Goal: Task Accomplishment & Management: Manage account settings

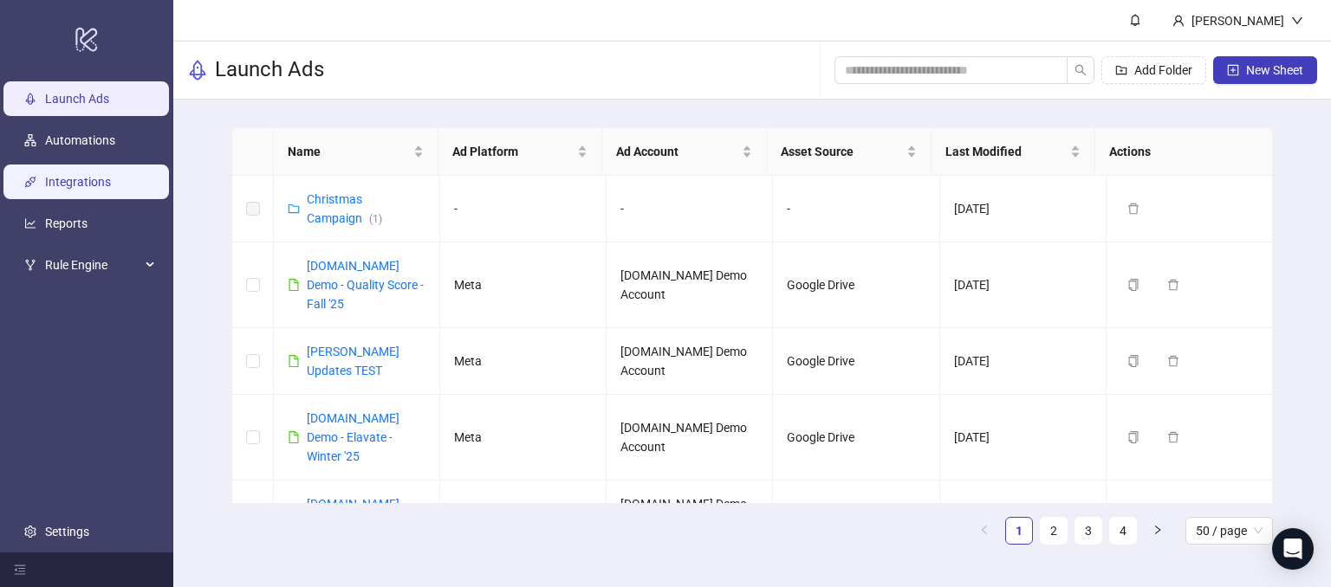
click at [73, 179] on link "Integrations" at bounding box center [78, 183] width 66 height 14
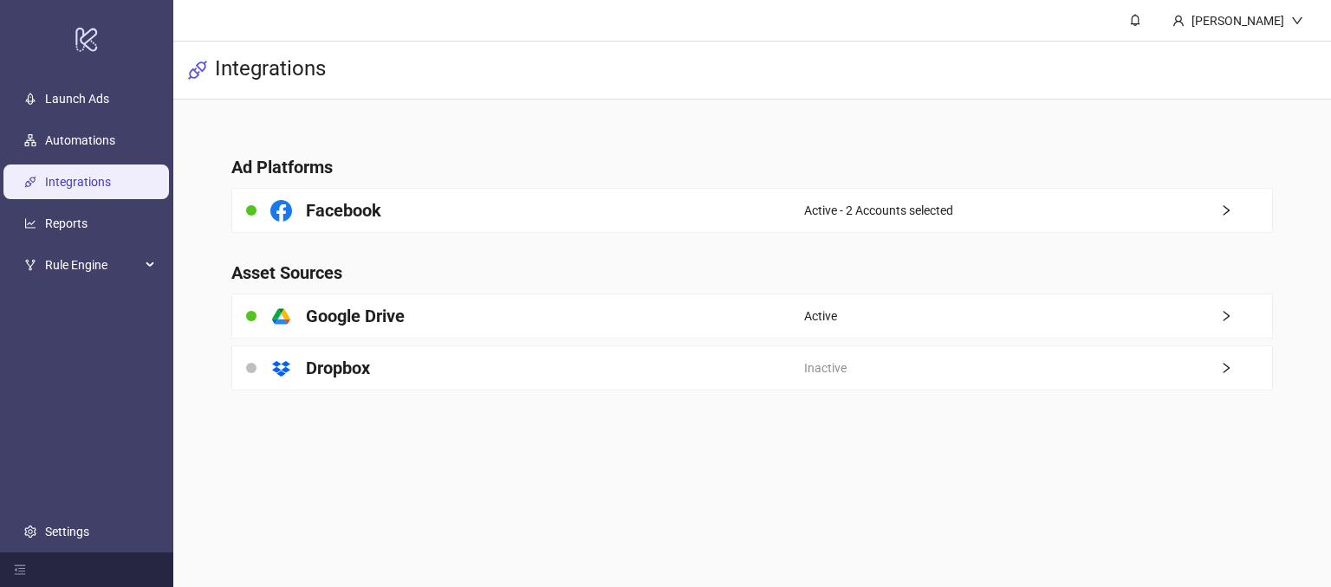
click at [687, 486] on main "[PERSON_NAME] Demo Integrations Ad Platforms Facebook Active - 2 Accounts selec…" at bounding box center [751, 293] width 1157 height 587
click at [69, 98] on link "Launch Ads" at bounding box center [77, 100] width 64 height 14
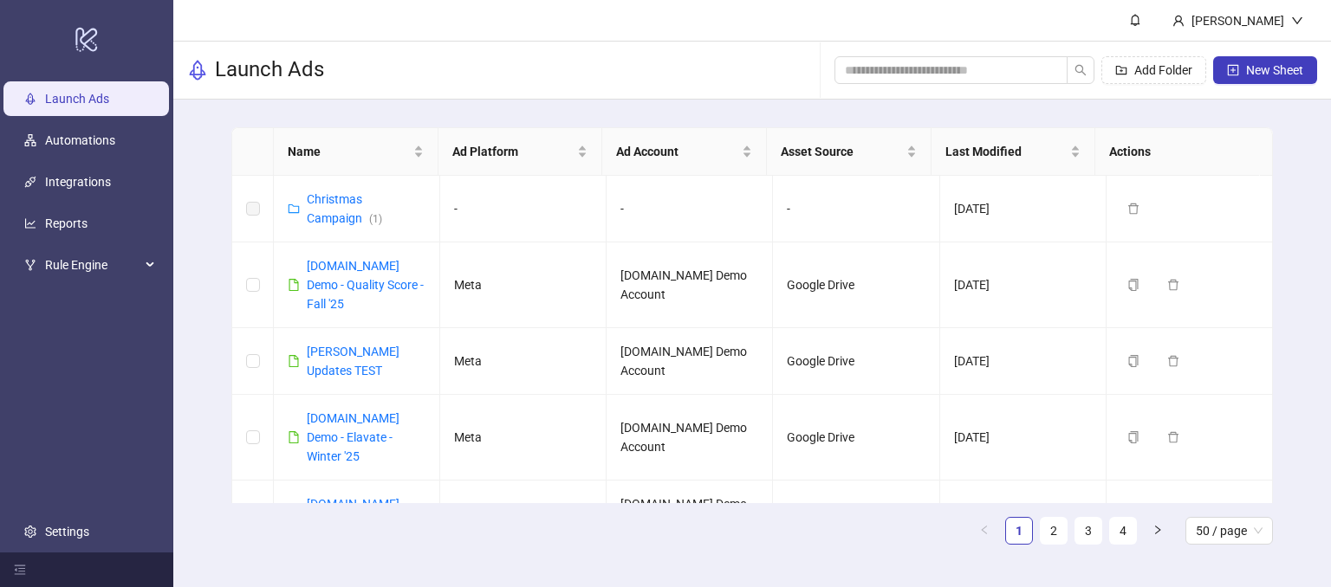
click at [1294, 263] on div "Name Ad Platform Ad Account Asset Source Last Modified Actions Christmas Campai…" at bounding box center [751, 343] width 1157 height 487
click at [1261, 75] on span "New Sheet" at bounding box center [1274, 70] width 57 height 14
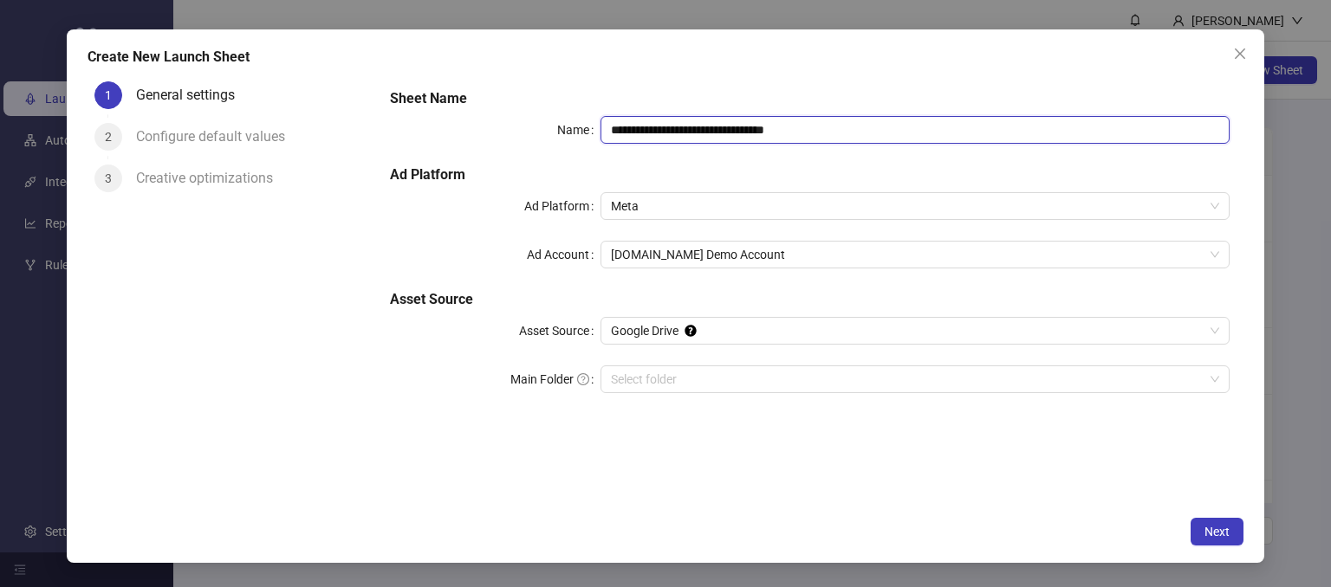
drag, startPoint x: 874, startPoint y: 126, endPoint x: 691, endPoint y: 108, distance: 183.6
click at [691, 108] on div "**********" at bounding box center [809, 251] width 853 height 340
click at [668, 213] on span "Meta" at bounding box center [915, 206] width 609 height 26
type input "**********"
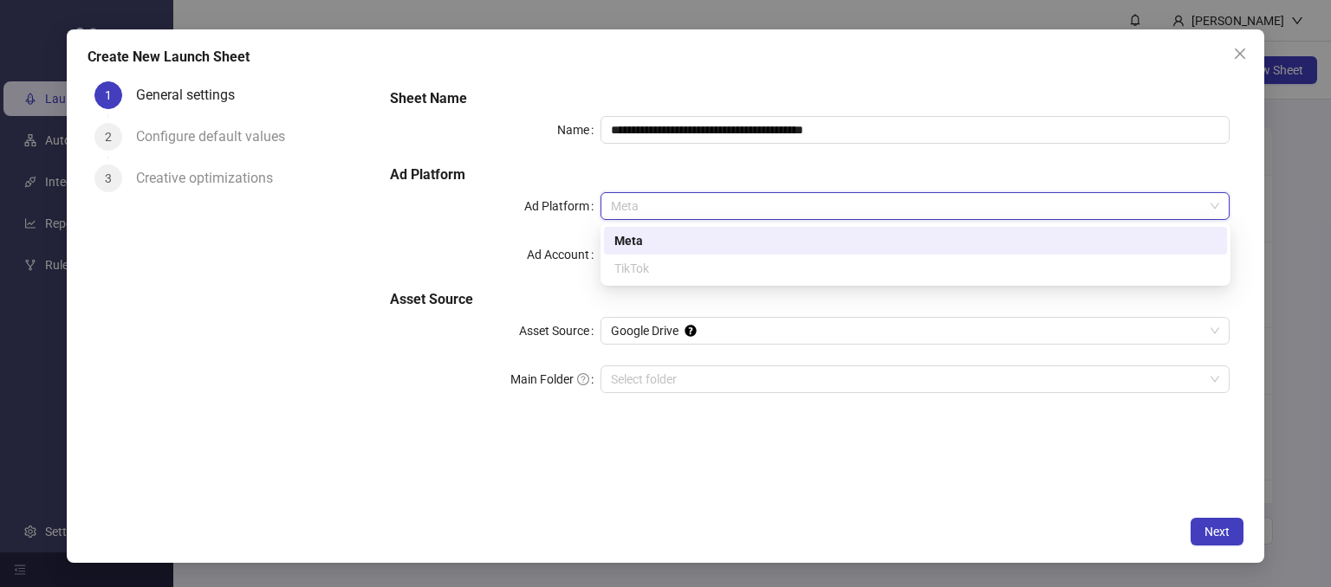
click at [625, 243] on div "Meta" at bounding box center [915, 240] width 602 height 19
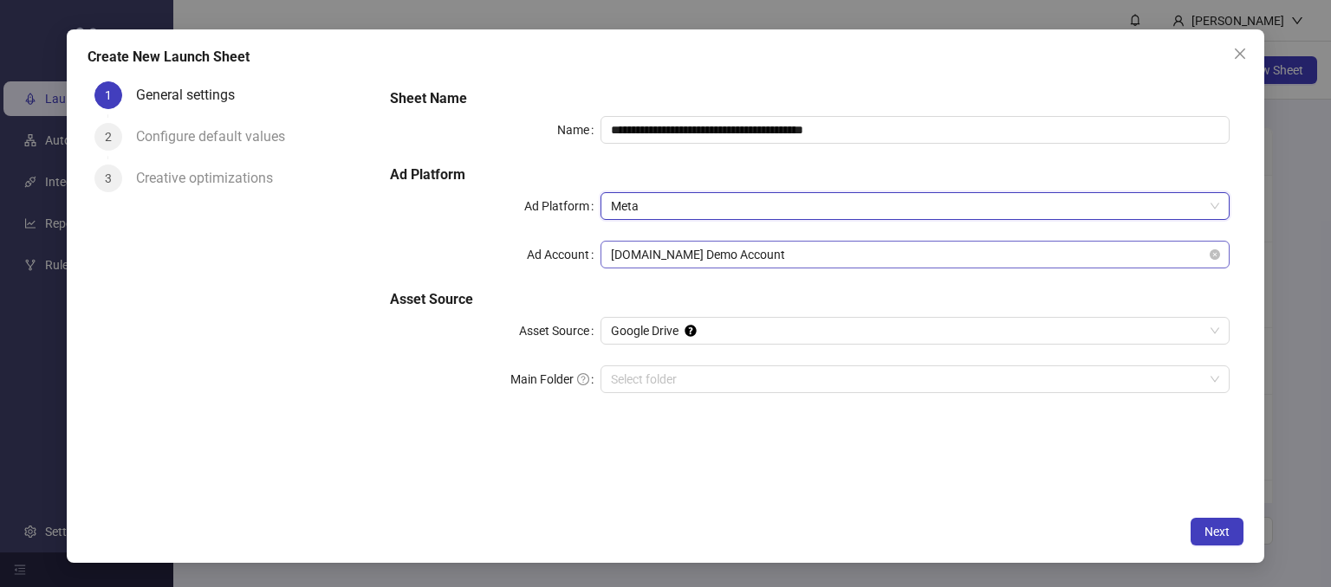
click at [655, 247] on span "[DOMAIN_NAME] Demo Account" at bounding box center [915, 255] width 609 height 26
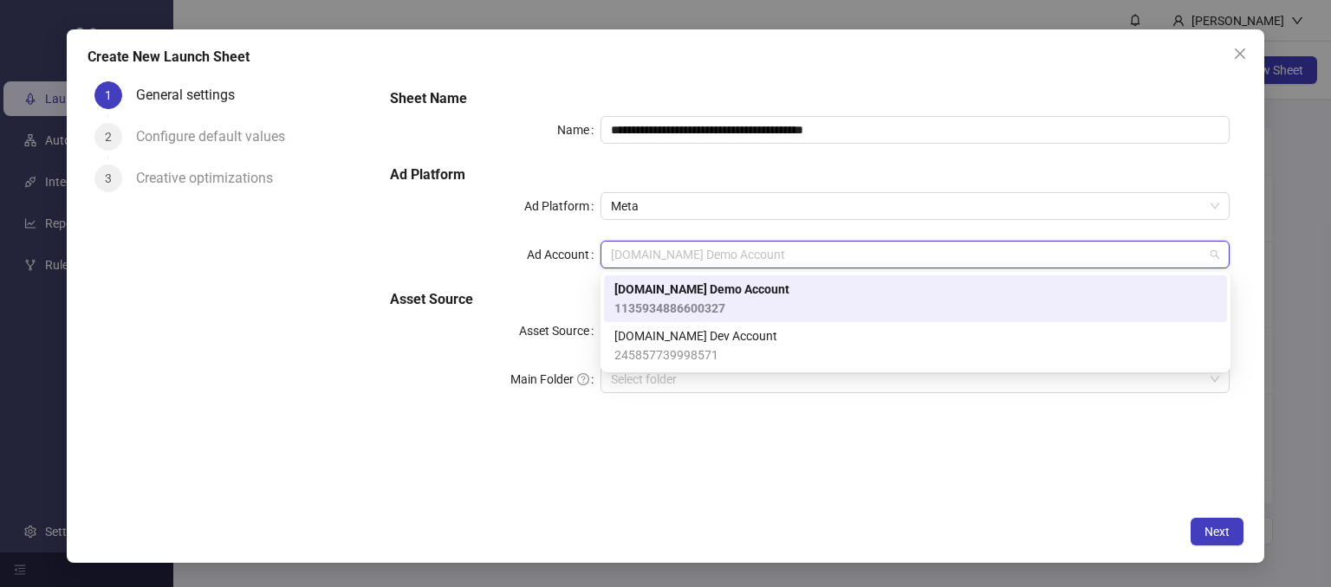
click at [650, 291] on span "[DOMAIN_NAME] Demo Account" at bounding box center [701, 289] width 175 height 19
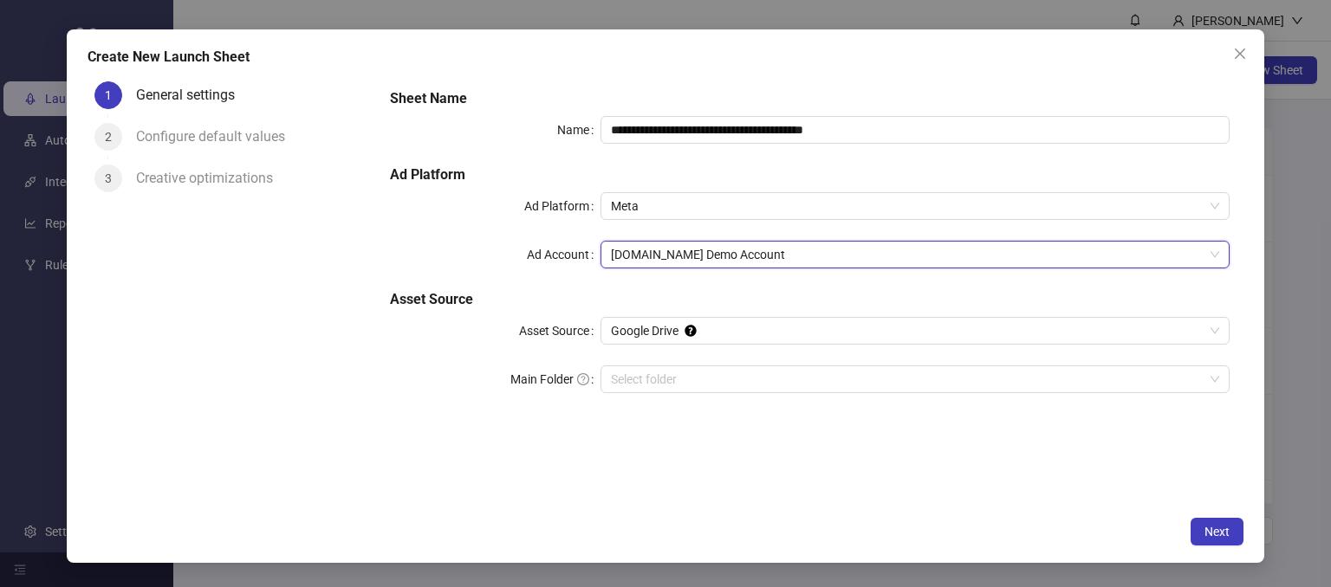
click at [411, 382] on div "Main Folder" at bounding box center [495, 380] width 210 height 28
click at [654, 386] on input "Main Folder" at bounding box center [907, 379] width 593 height 26
click at [796, 476] on div "**********" at bounding box center [809, 291] width 867 height 433
click at [1206, 540] on button "Next" at bounding box center [1216, 532] width 53 height 28
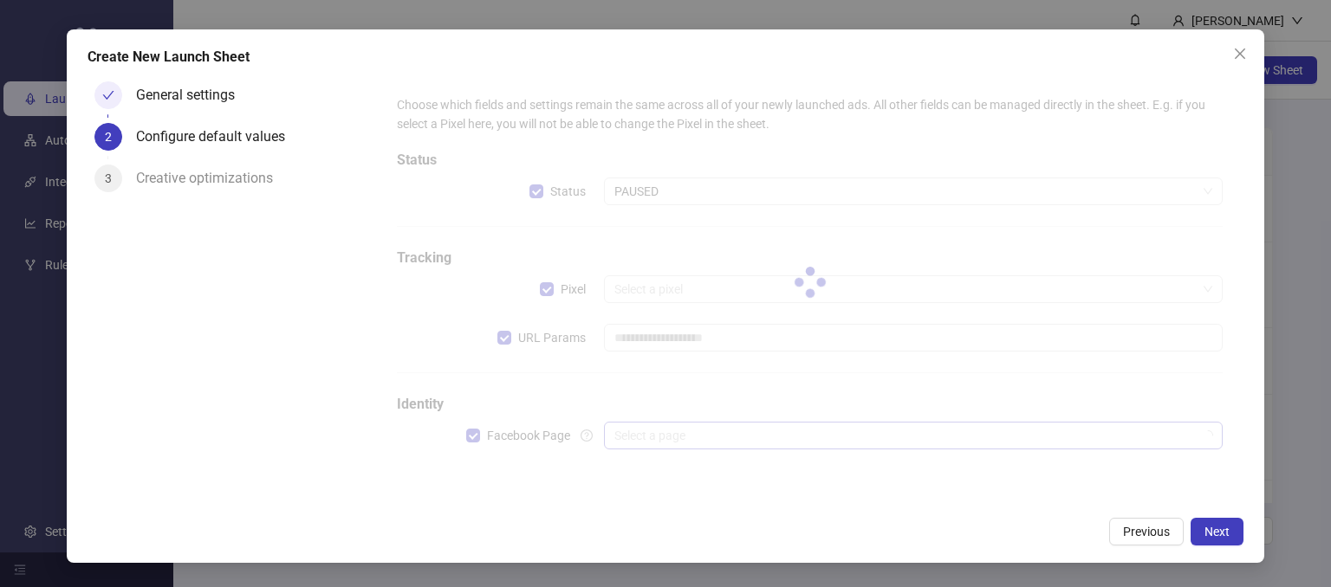
type input "**********"
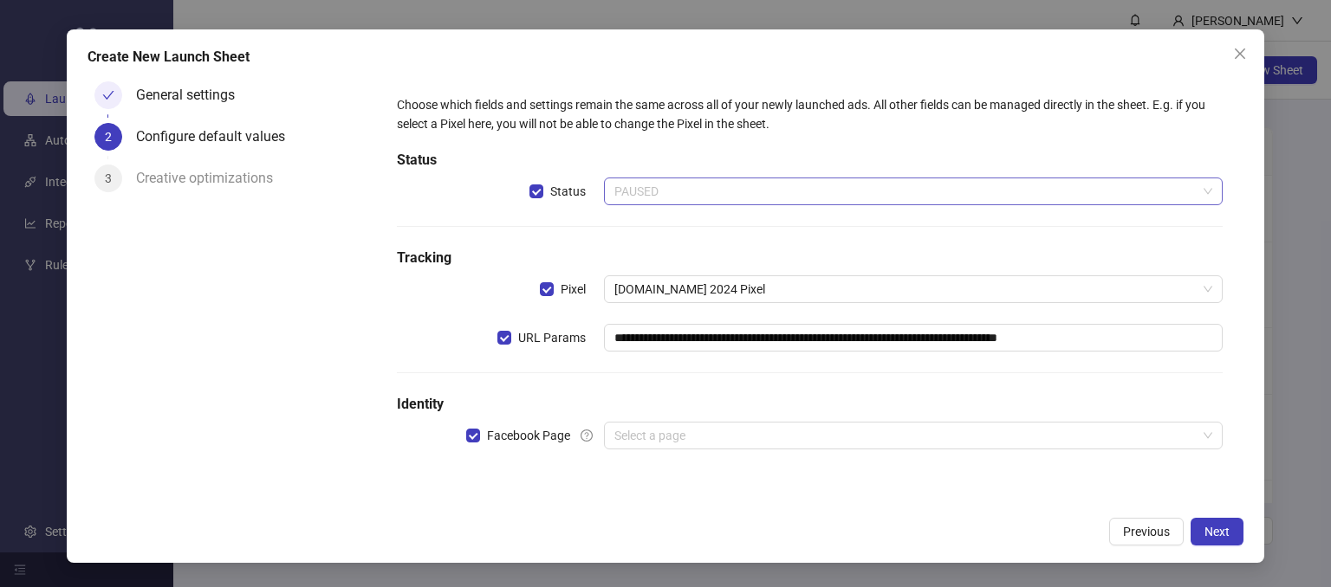
click at [645, 193] on span "PAUSED" at bounding box center [913, 191] width 599 height 26
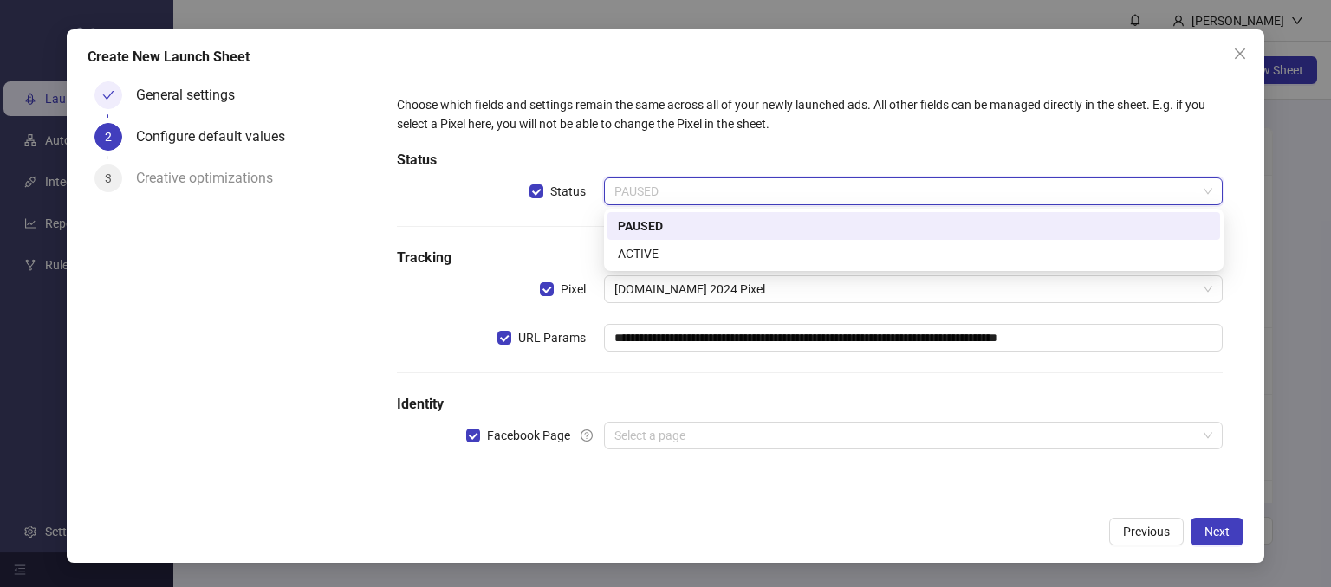
click at [645, 218] on div "PAUSED" at bounding box center [914, 226] width 592 height 19
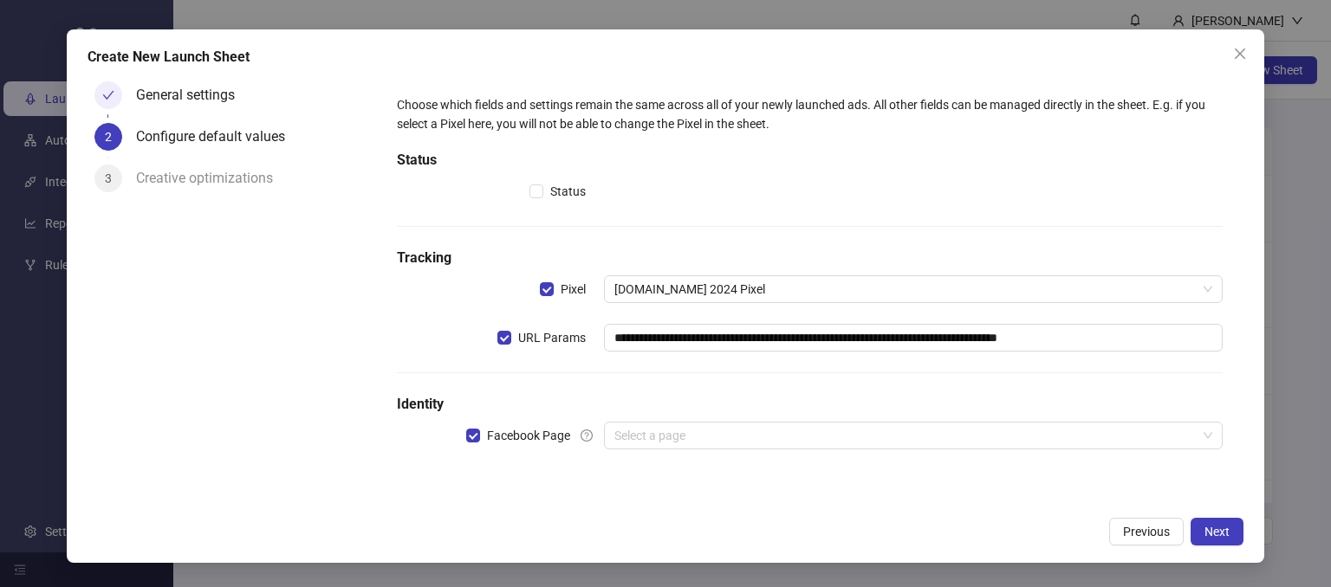
click at [547, 400] on h5 "Identity" at bounding box center [810, 404] width 826 height 21
click at [653, 443] on input "search" at bounding box center [905, 436] width 583 height 26
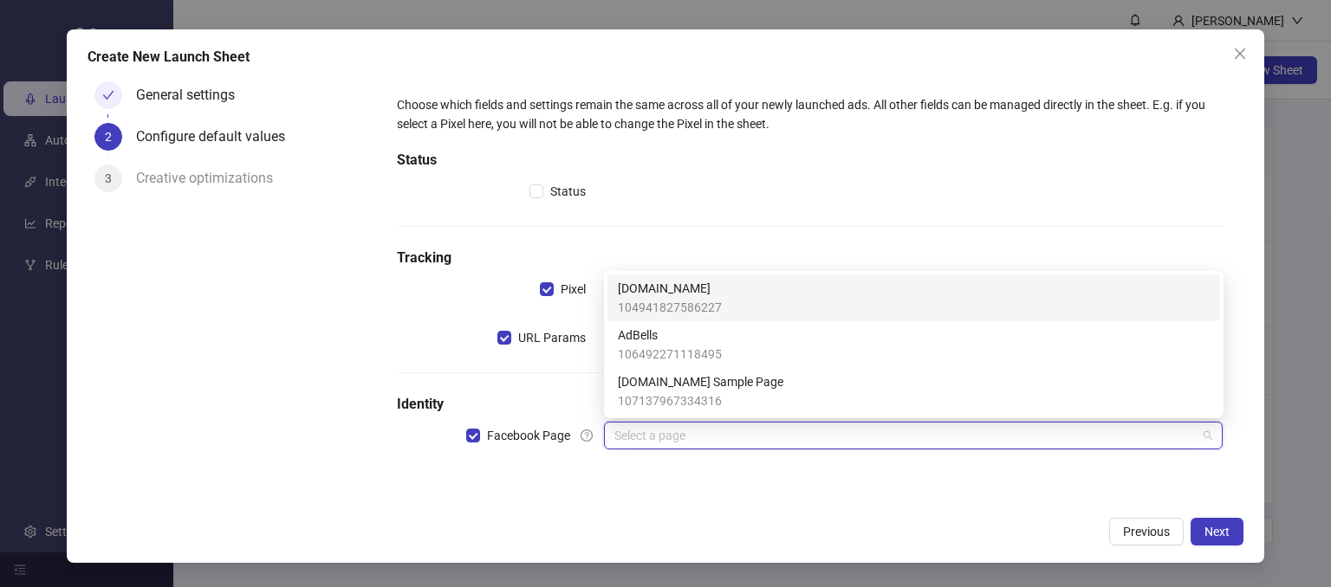
click at [629, 294] on span "[DOMAIN_NAME]" at bounding box center [670, 288] width 104 height 19
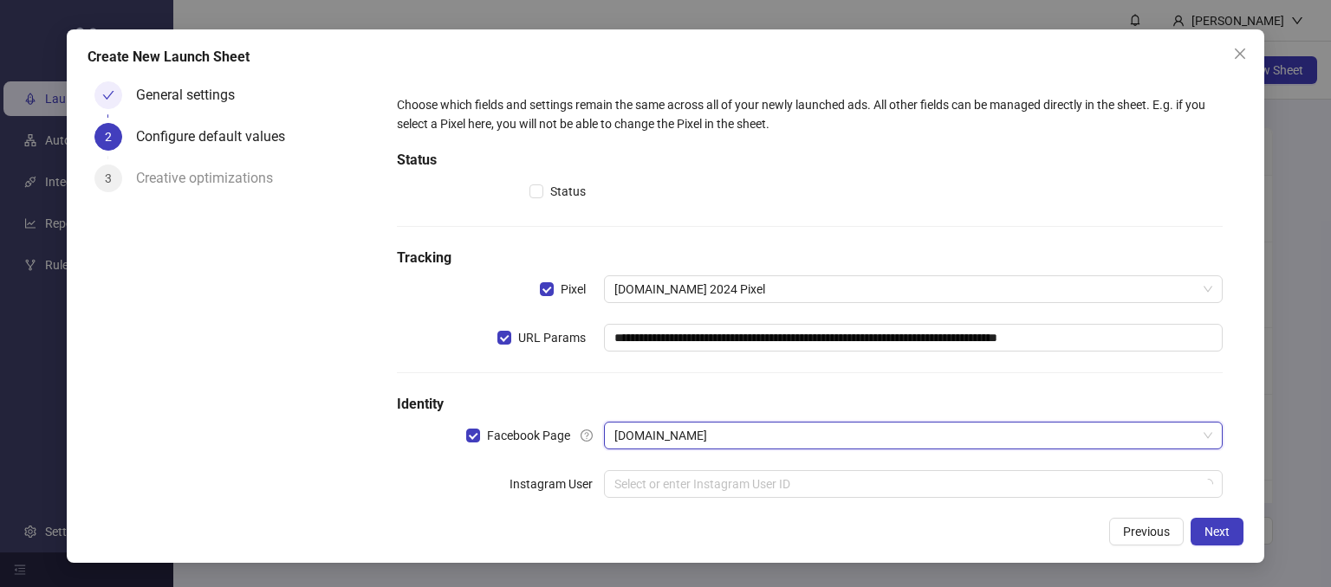
click at [373, 467] on div "General settings 2 Configure default values 3 Creative optimizations" at bounding box center [232, 291] width 289 height 433
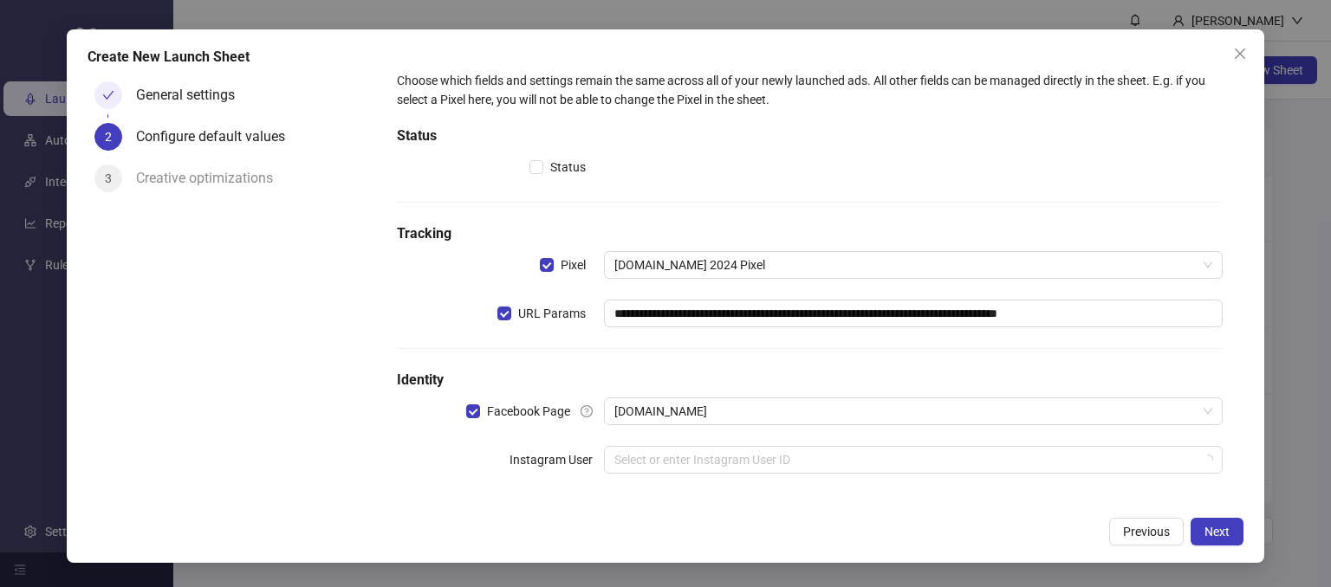
scroll to position [31, 0]
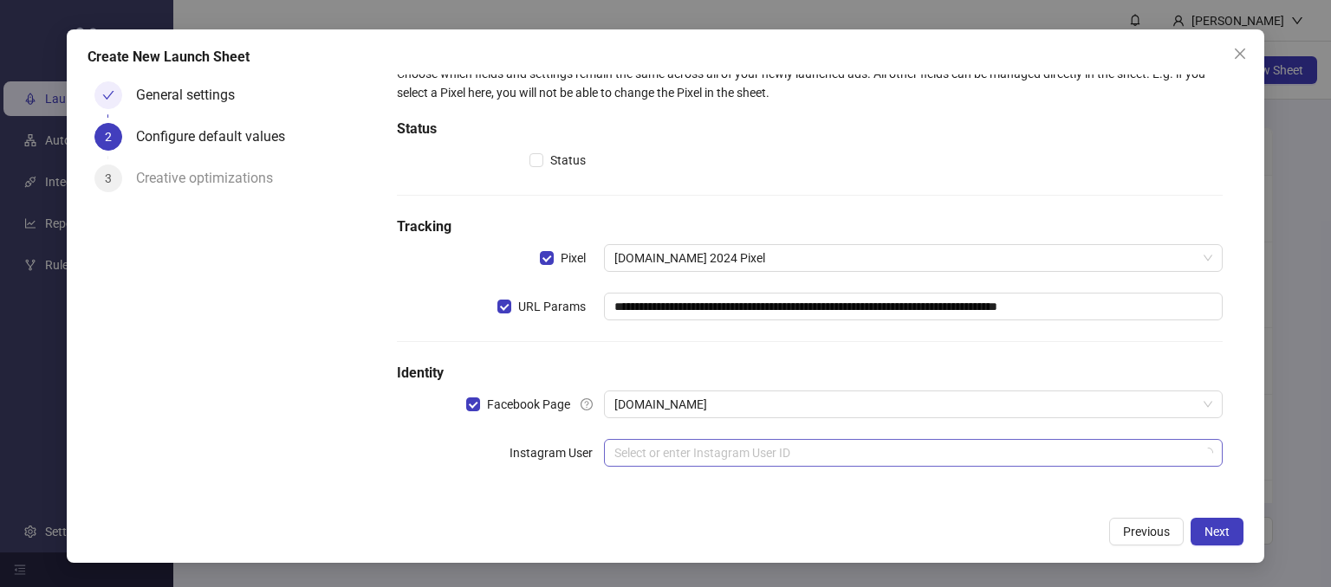
click at [643, 444] on input "search" at bounding box center [905, 453] width 583 height 26
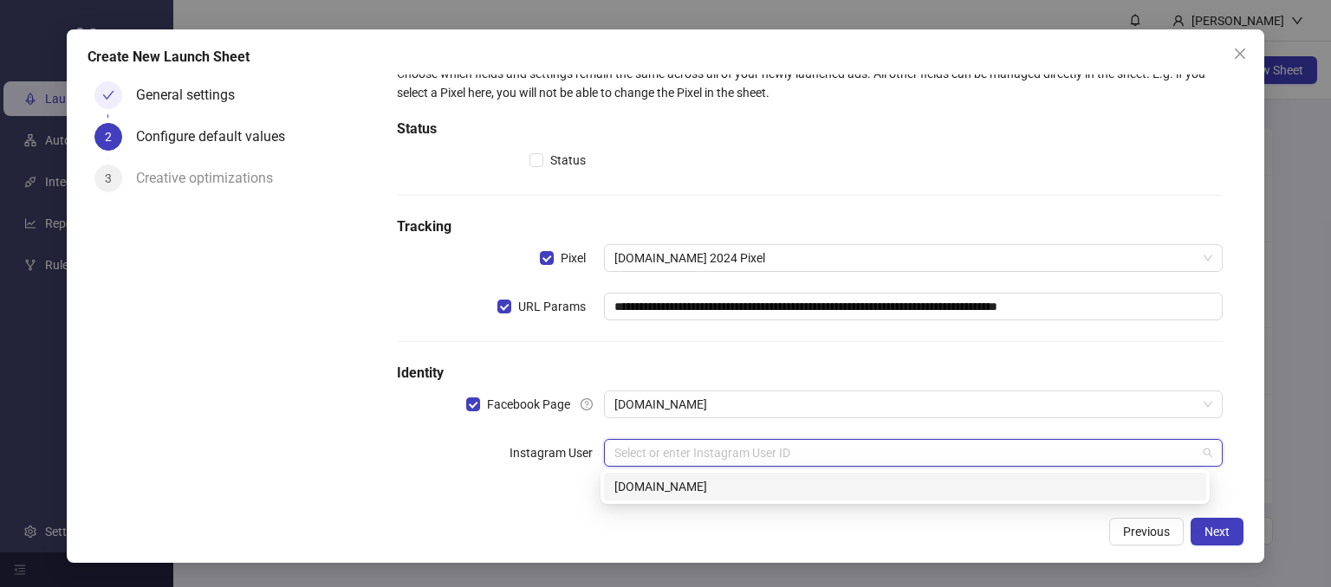
click at [654, 483] on div "[DOMAIN_NAME]" at bounding box center [904, 486] width 581 height 19
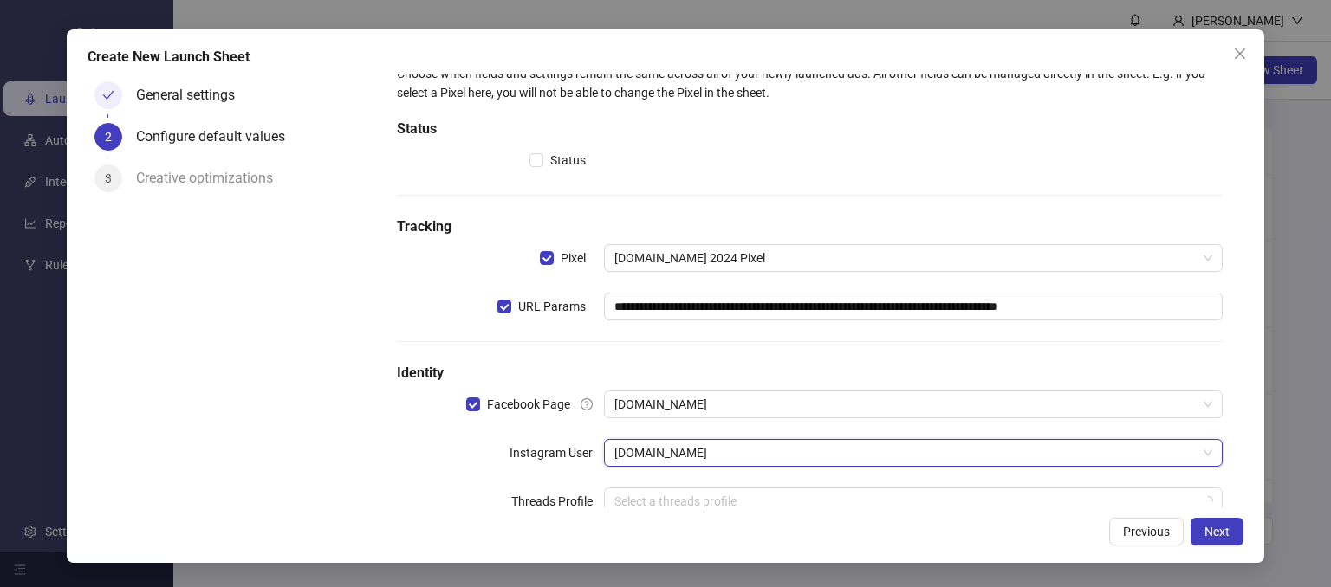
click at [451, 490] on div "Threads Profile" at bounding box center [500, 502] width 206 height 28
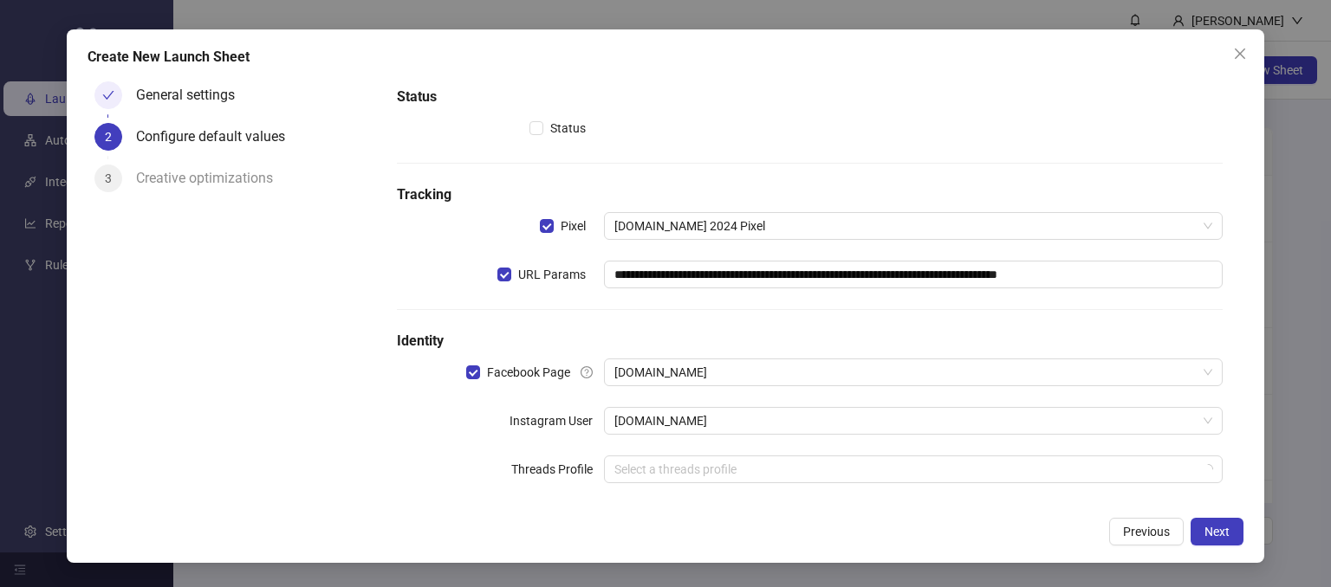
scroll to position [80, 0]
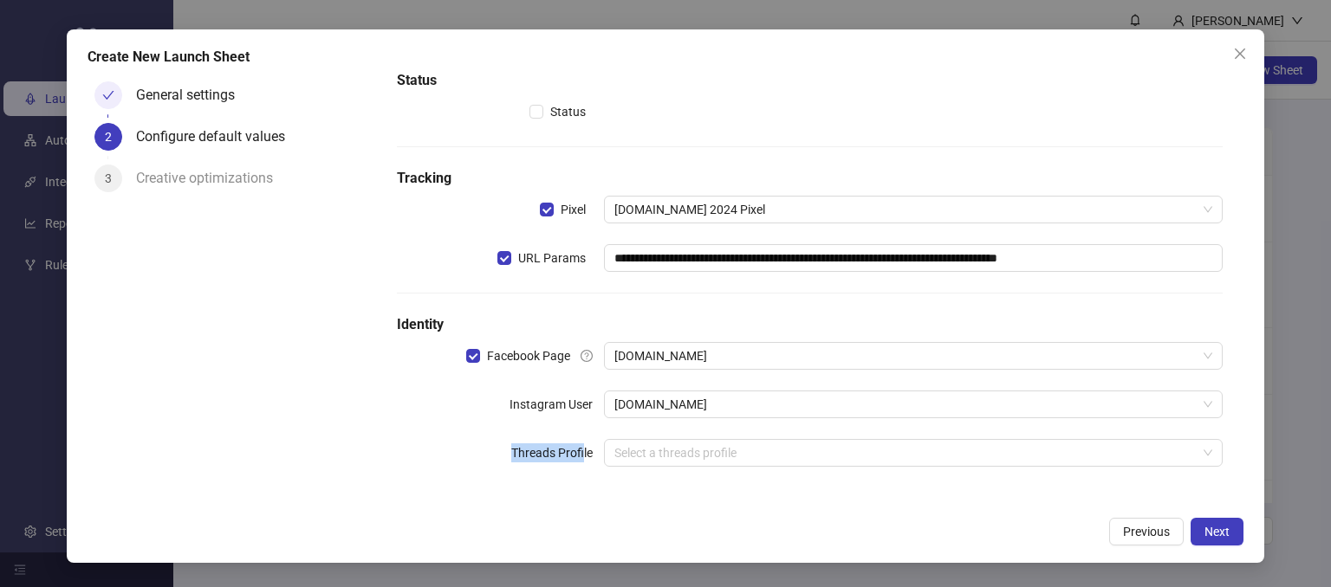
drag, startPoint x: 500, startPoint y: 452, endPoint x: 579, endPoint y: 460, distance: 79.2
click at [579, 460] on div "Threads Profile" at bounding box center [500, 453] width 206 height 28
click at [454, 434] on div "**********" at bounding box center [810, 252] width 840 height 486
click at [1209, 535] on span "Next" at bounding box center [1216, 532] width 25 height 14
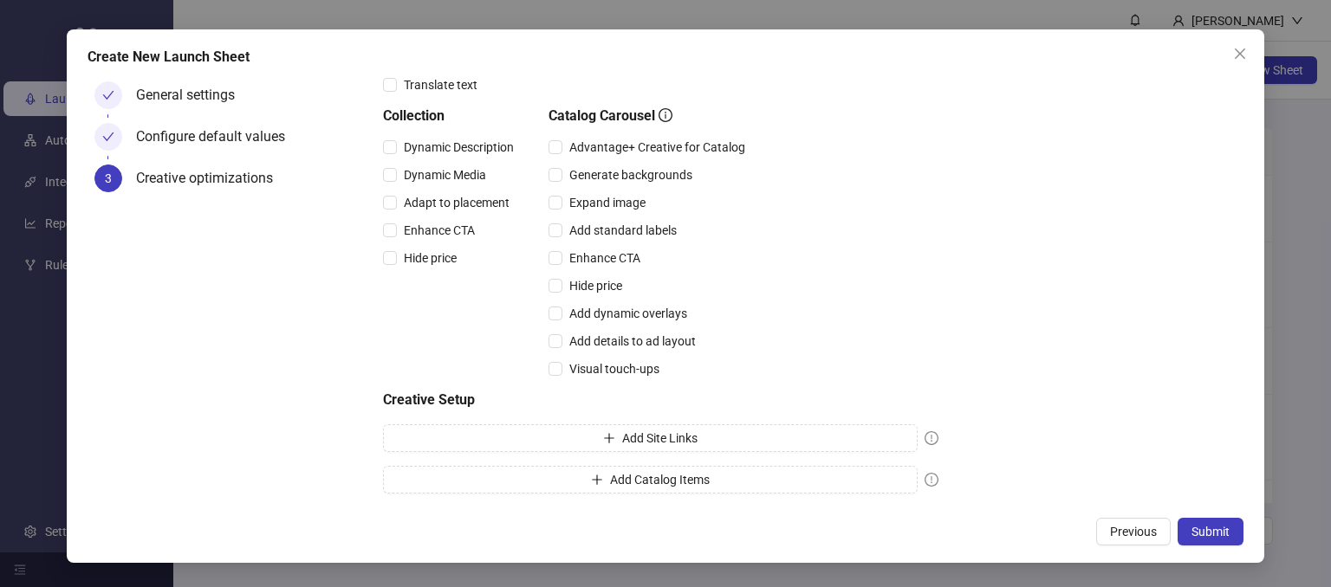
scroll to position [0, 0]
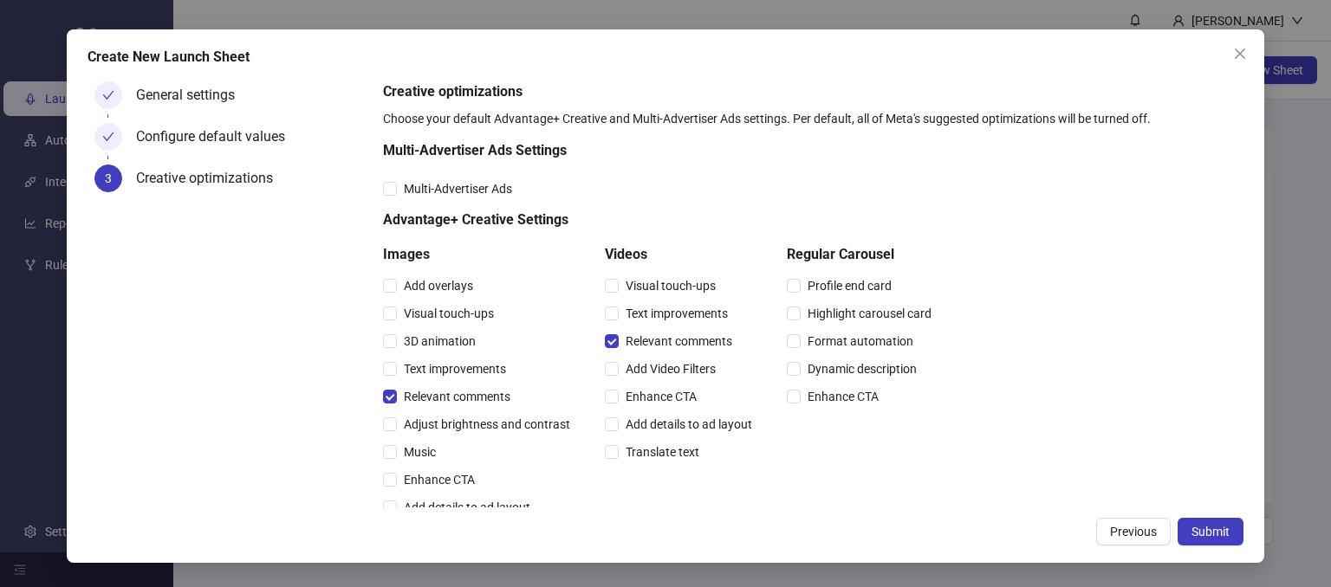
click at [1095, 255] on div "Creative optimizations Choose your default Advantage+ Creative and Multi-Advert…" at bounding box center [809, 516] width 853 height 870
click at [1188, 530] on button "Submit" at bounding box center [1210, 532] width 66 height 28
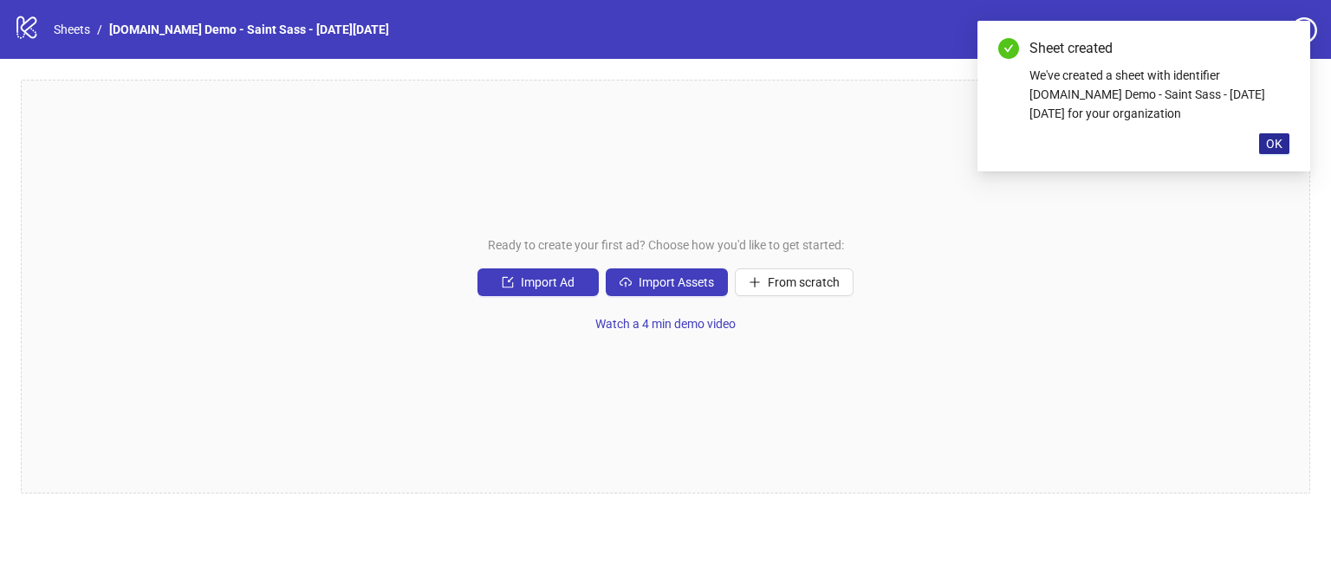
click at [1281, 146] on span "OK" at bounding box center [1274, 144] width 16 height 14
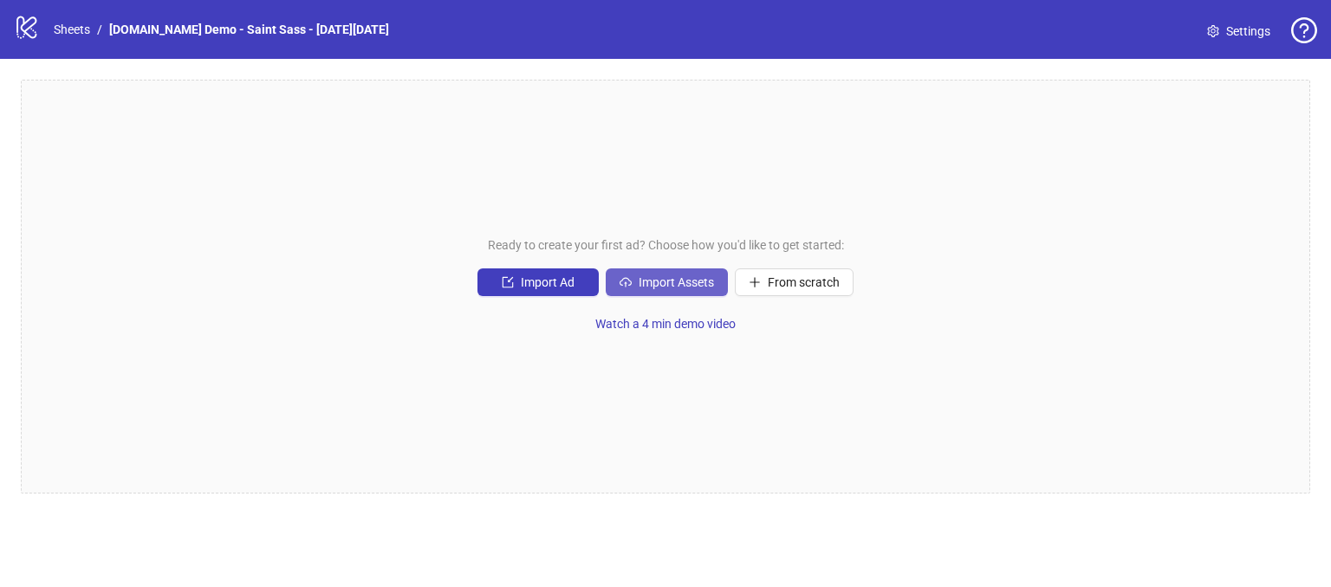
click at [642, 289] on span "Import Assets" at bounding box center [676, 283] width 75 height 14
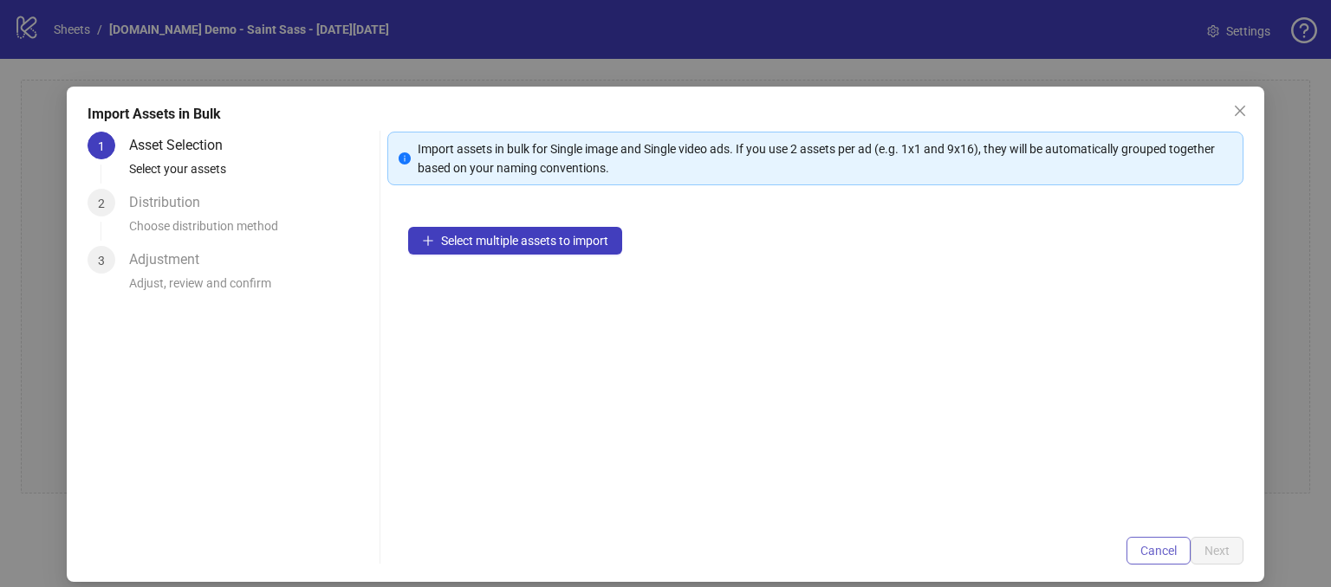
click at [1126, 554] on button "Cancel" at bounding box center [1158, 551] width 64 height 28
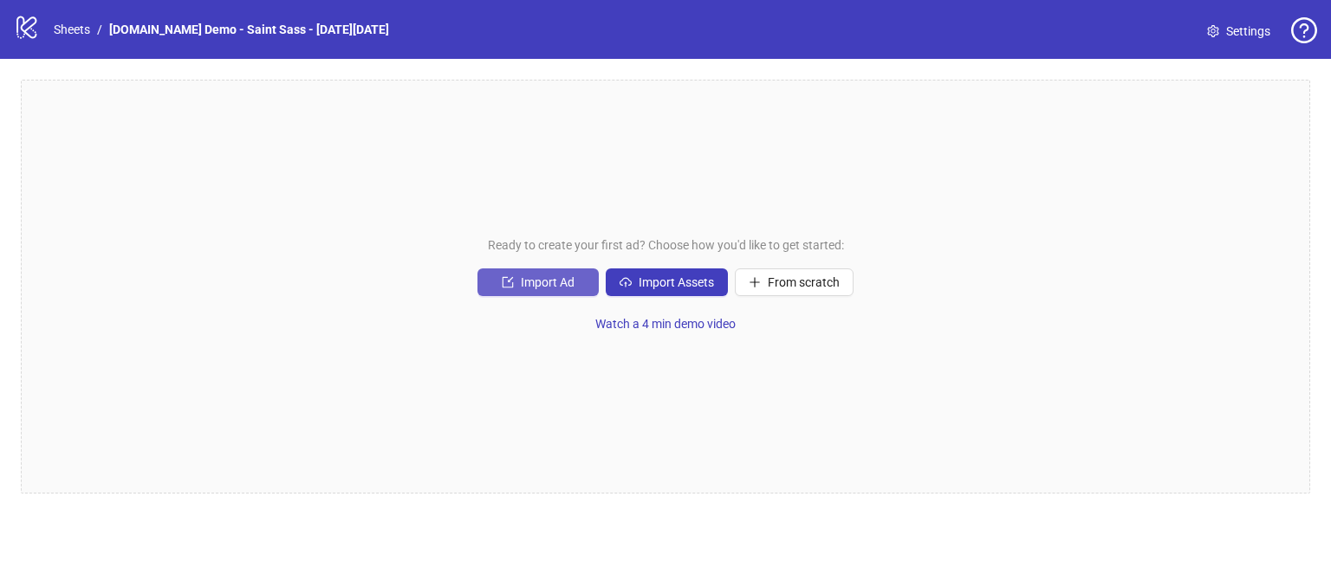
click at [524, 276] on span "Import Ad" at bounding box center [548, 283] width 54 height 14
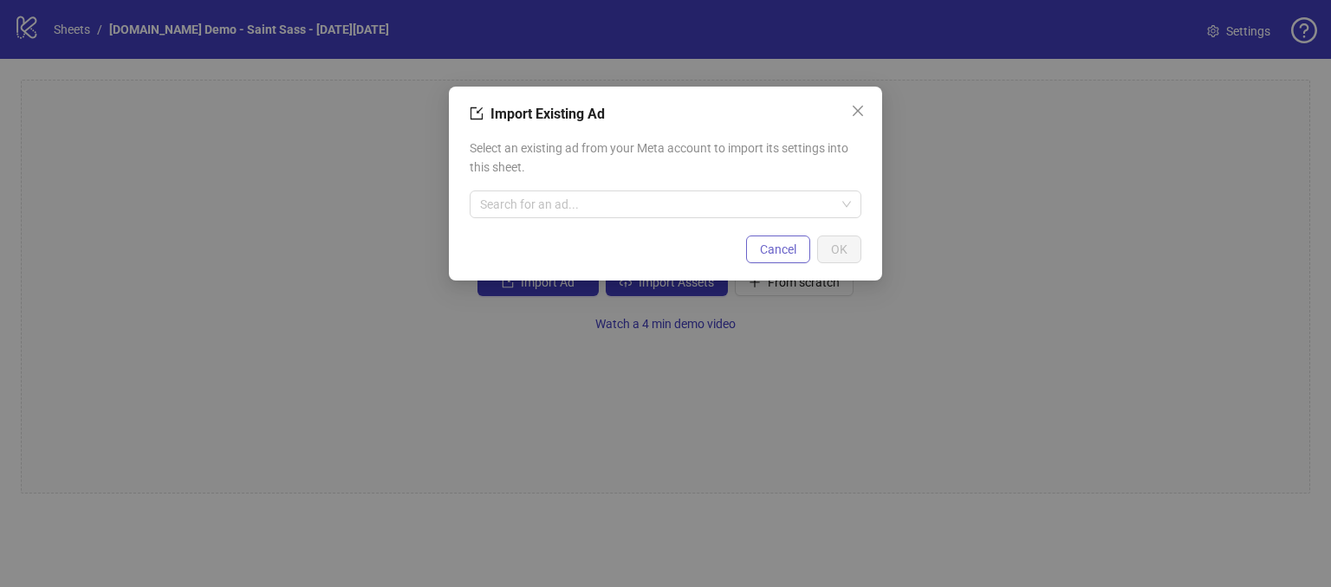
click at [755, 254] on button "Cancel" at bounding box center [778, 250] width 64 height 28
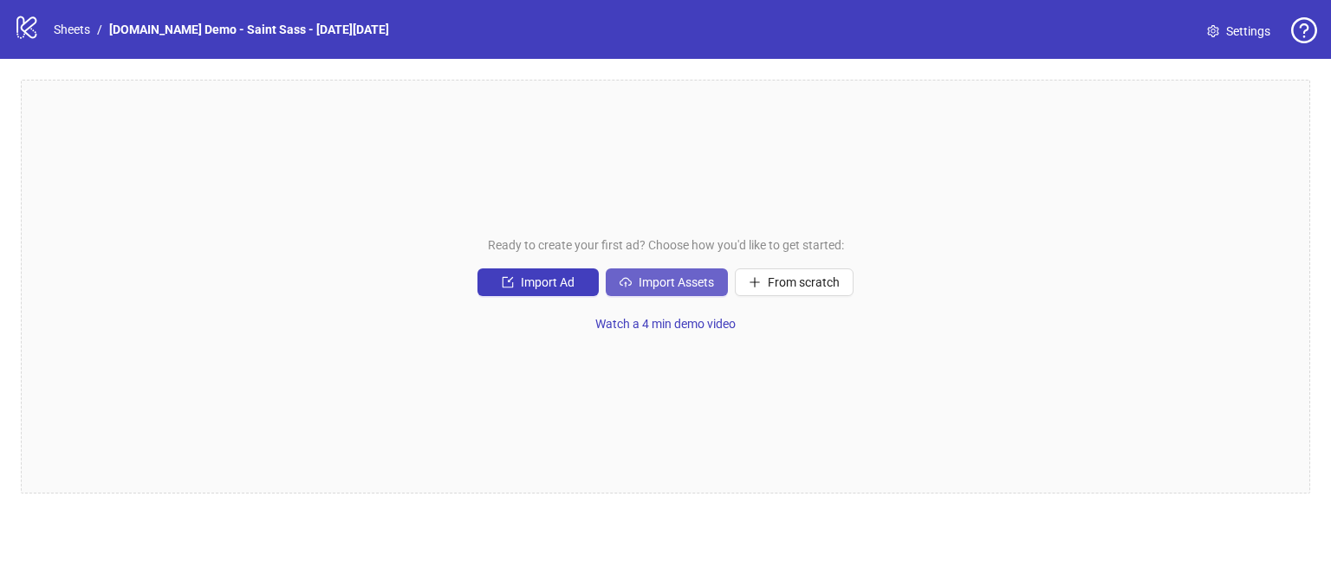
click at [662, 285] on span "Import Assets" at bounding box center [676, 283] width 75 height 14
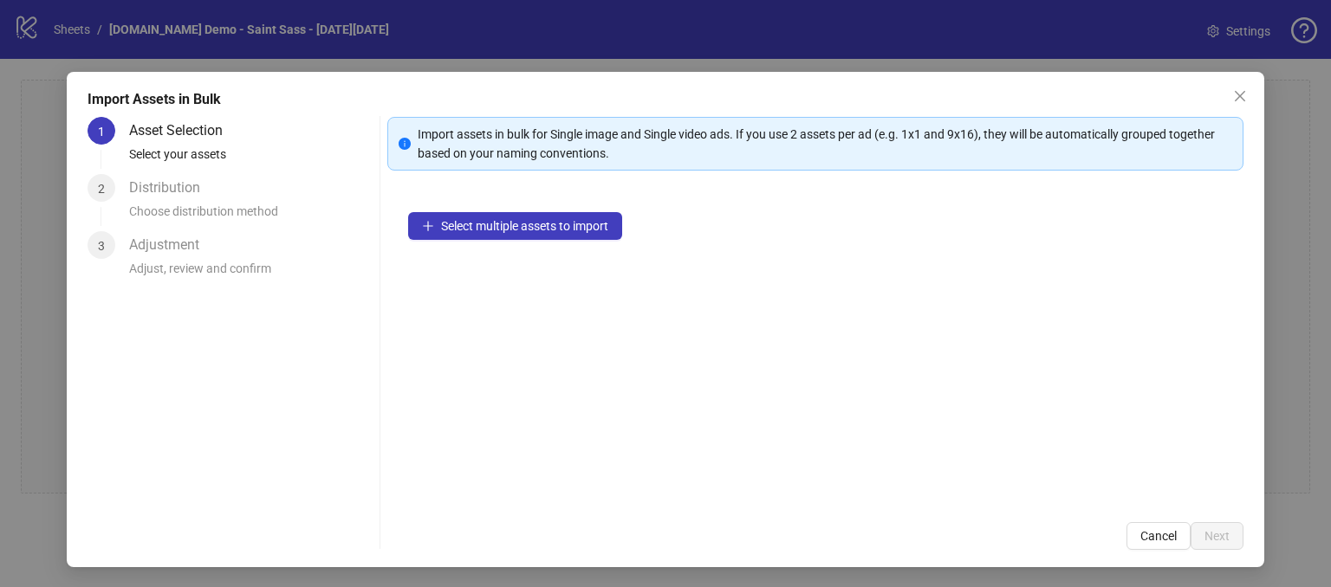
scroll to position [16, 0]
click at [530, 220] on span "Select multiple assets to import" at bounding box center [524, 225] width 167 height 14
click at [451, 218] on span "Select multiple assets to import" at bounding box center [524, 225] width 167 height 14
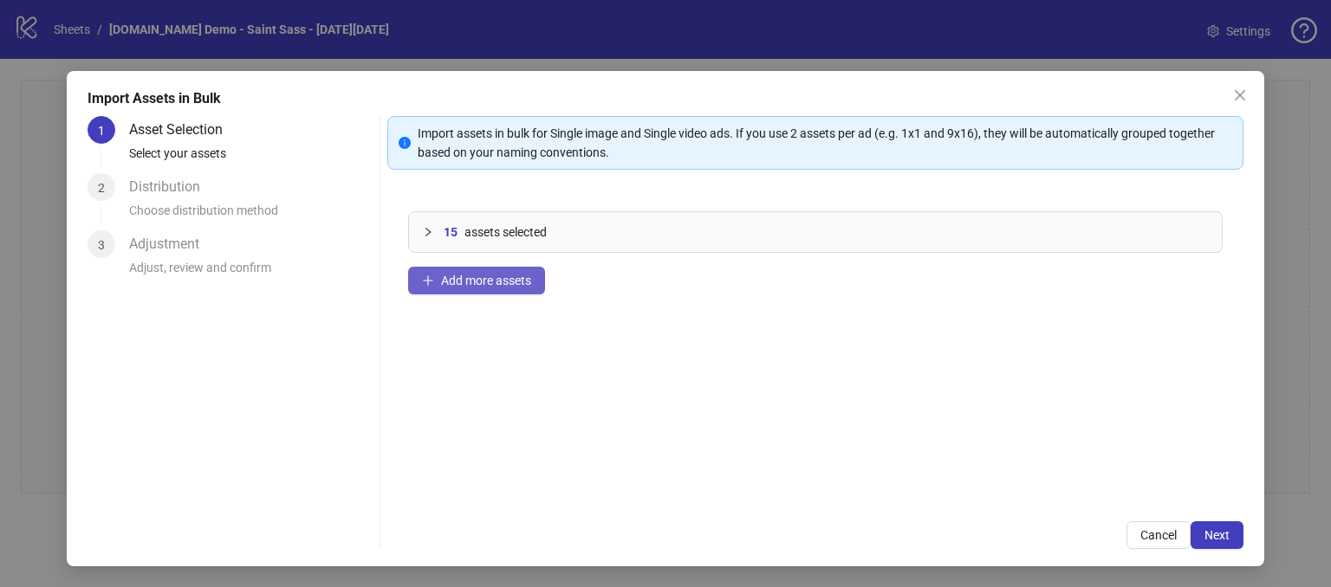
click at [483, 277] on span "Add more assets" at bounding box center [486, 281] width 90 height 14
click at [697, 353] on div "21 assets selected Add more assets" at bounding box center [815, 346] width 856 height 310
click at [1205, 540] on span "Next" at bounding box center [1216, 535] width 25 height 14
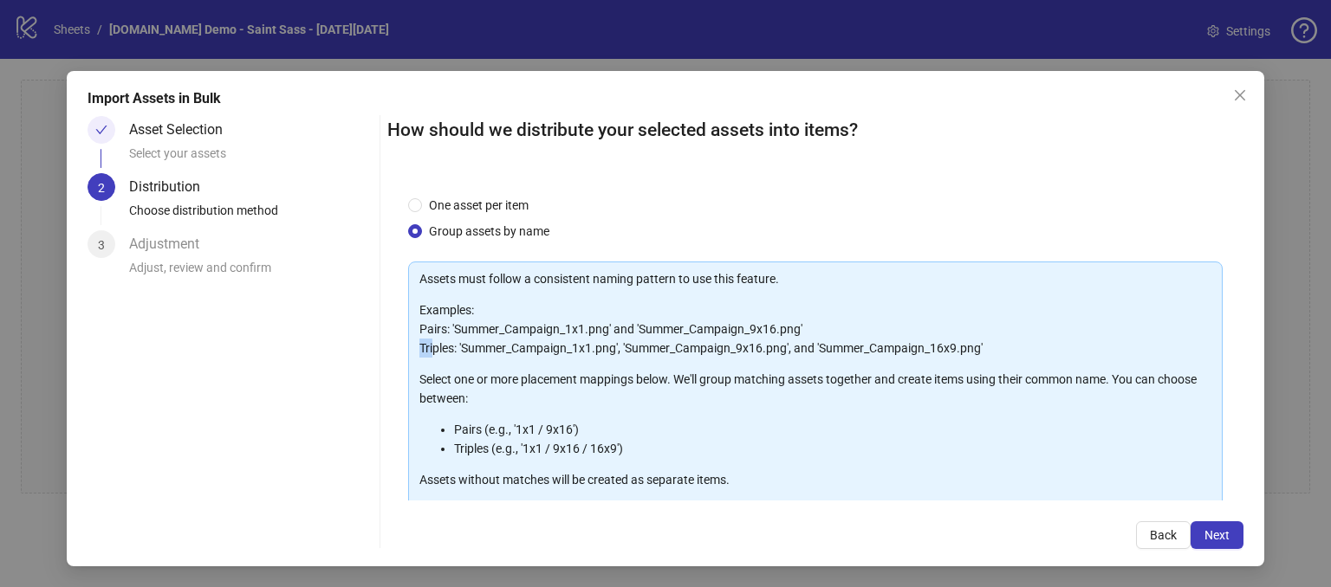
drag, startPoint x: 418, startPoint y: 340, endPoint x: 429, endPoint y: 340, distance: 11.3
click at [429, 340] on p "Examples: Pairs: 'Summer_Campaign_1x1.png' and 'Summer_Campaign_9x16.png' Tripl…" at bounding box center [815, 329] width 792 height 57
click at [431, 324] on p "Examples: Pairs: 'Summer_Campaign_1x1.png' and 'Summer_Campaign_9x16.png' Tripl…" at bounding box center [815, 329] width 792 height 57
click at [677, 289] on div "Assets must follow a consistent naming pattern to use this feature. Examples: P…" at bounding box center [815, 379] width 792 height 220
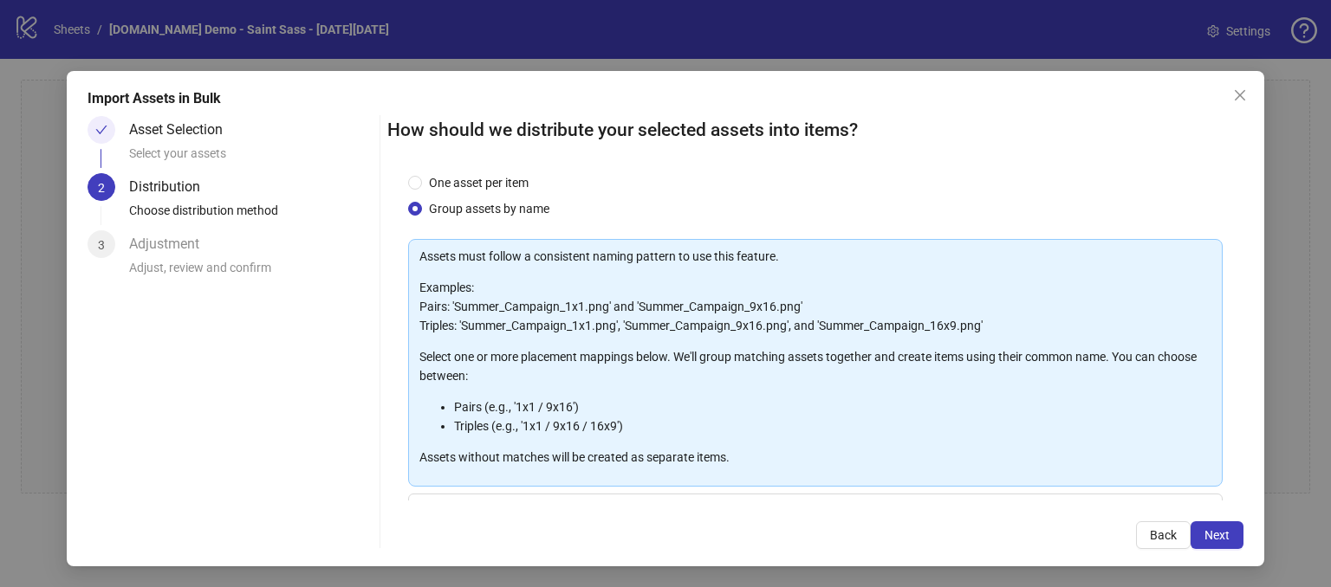
scroll to position [0, 0]
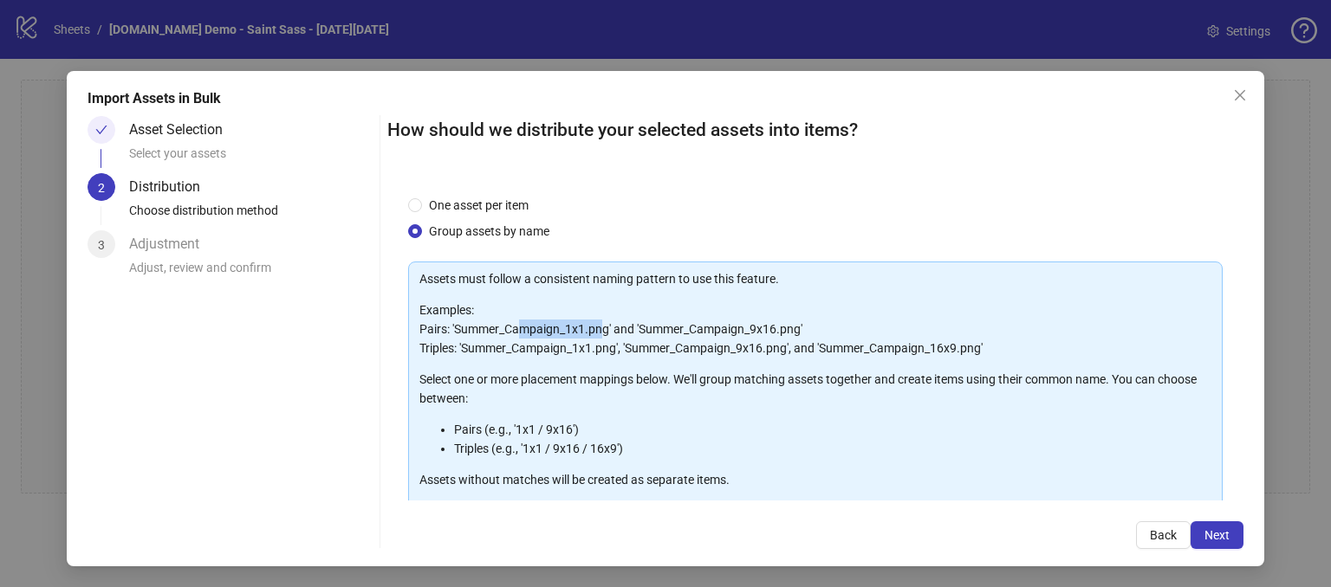
drag, startPoint x: 513, startPoint y: 322, endPoint x: 597, endPoint y: 320, distance: 84.1
click at [597, 320] on p "Examples: Pairs: 'Summer_Campaign_1x1.png' and 'Summer_Campaign_9x16.png' Tripl…" at bounding box center [815, 329] width 792 height 57
drag, startPoint x: 730, startPoint y: 323, endPoint x: 785, endPoint y: 321, distance: 54.6
click at [785, 321] on p "Examples: Pairs: 'Summer_Campaign_1x1.png' and 'Summer_Campaign_9x16.png' Tripl…" at bounding box center [815, 329] width 792 height 57
click at [937, 153] on div "How should we distribute your selected assets into items?" at bounding box center [815, 135] width 856 height 38
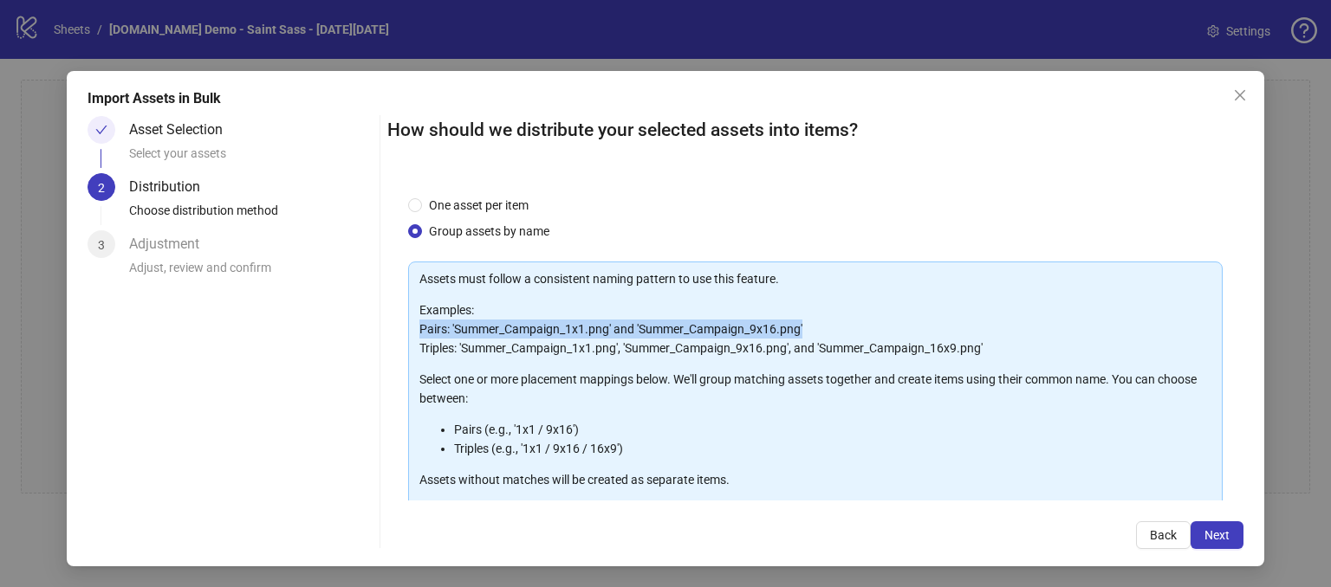
drag, startPoint x: 412, startPoint y: 329, endPoint x: 809, endPoint y: 321, distance: 397.8
click at [808, 320] on div "Assets must follow a consistent naming pattern to use this feature. Examples: P…" at bounding box center [815, 386] width 814 height 248
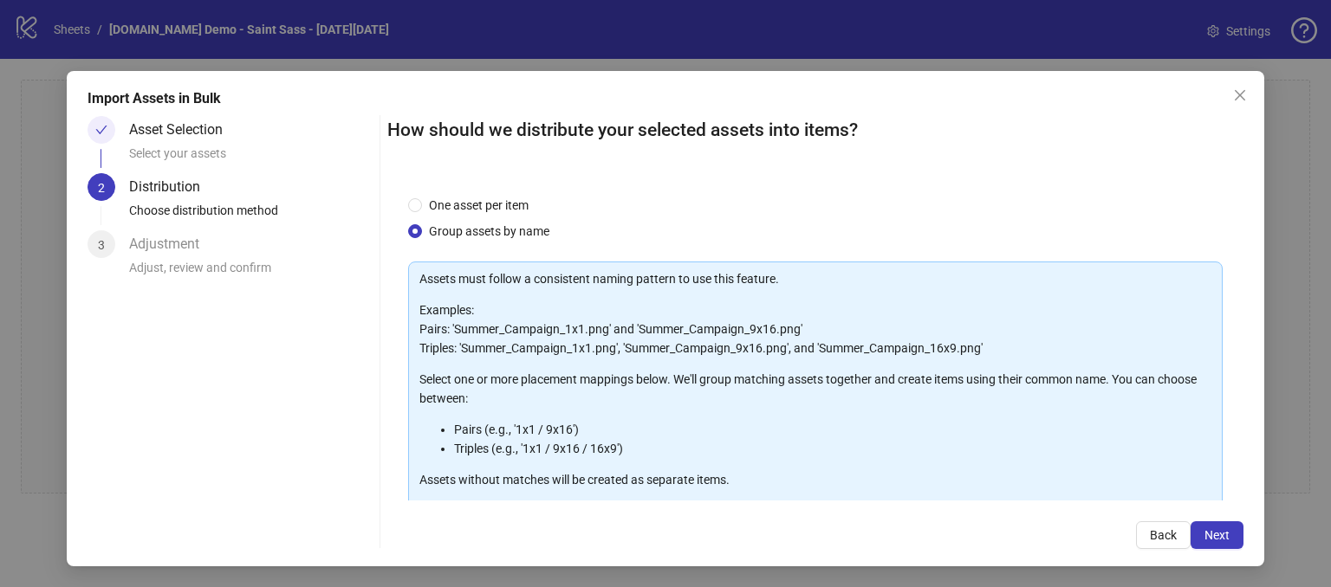
click at [464, 448] on li "Triples (e.g., '1x1 / 9x16 / 16x9')" at bounding box center [832, 448] width 757 height 19
drag, startPoint x: 574, startPoint y: 427, endPoint x: 449, endPoint y: 430, distance: 125.7
click at [449, 430] on ul "Pairs (e.g., '1x1 / 9x16') Triples (e.g., '1x1 / 9x16 / 16x9')" at bounding box center [815, 439] width 792 height 38
click at [612, 423] on li "Pairs (e.g., '1x1 / 9x16')" at bounding box center [832, 429] width 757 height 19
drag, startPoint x: 639, startPoint y: 451, endPoint x: 447, endPoint y: 449, distance: 191.5
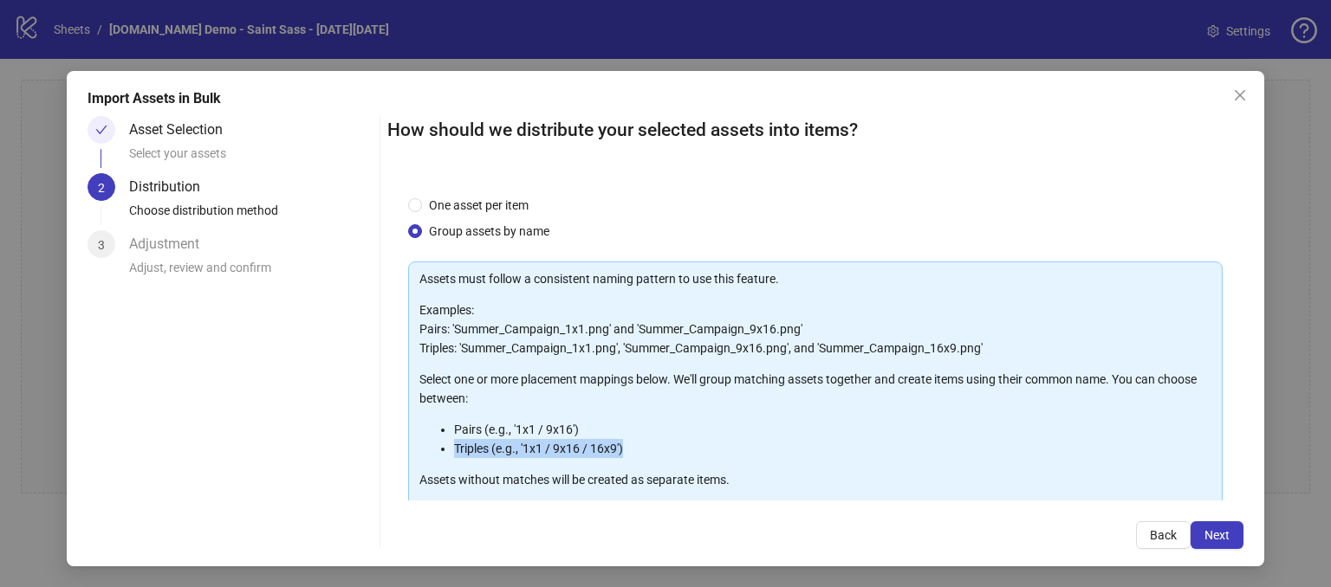
click at [447, 449] on ul "Pairs (e.g., '1x1 / 9x16') Triples (e.g., '1x1 / 9x16 / 16x9')" at bounding box center [815, 439] width 792 height 38
click at [886, 301] on p "Examples: Pairs: 'Summer_Campaign_1x1.png' and 'Summer_Campaign_9x16.png' Tripl…" at bounding box center [815, 329] width 792 height 57
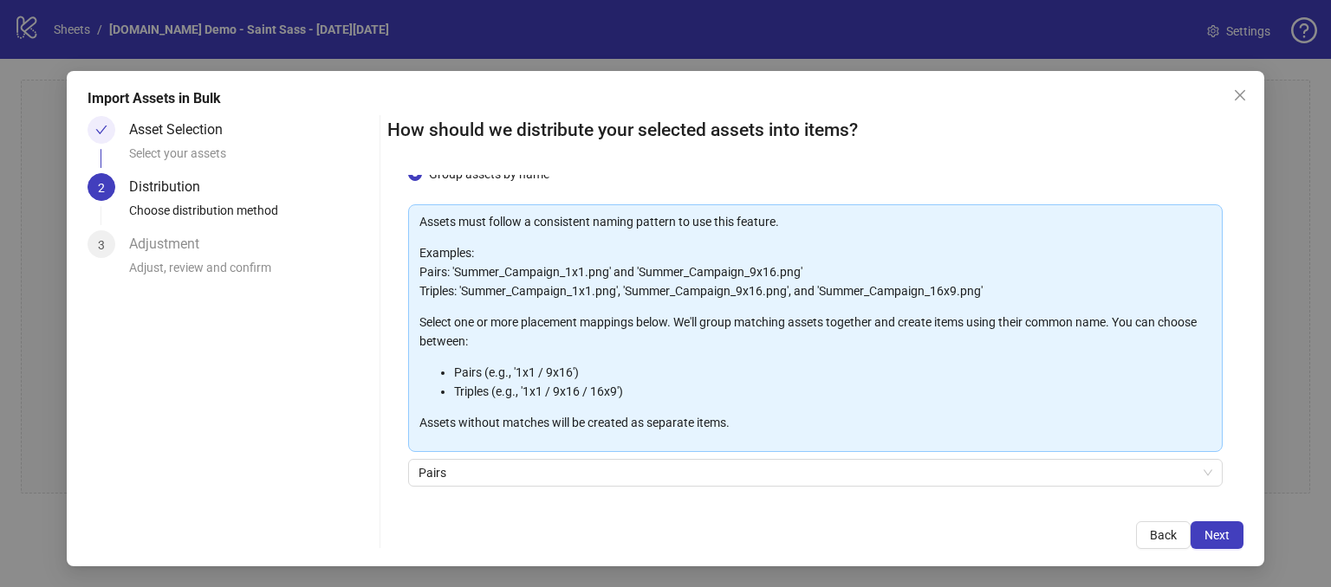
scroll to position [51, 0]
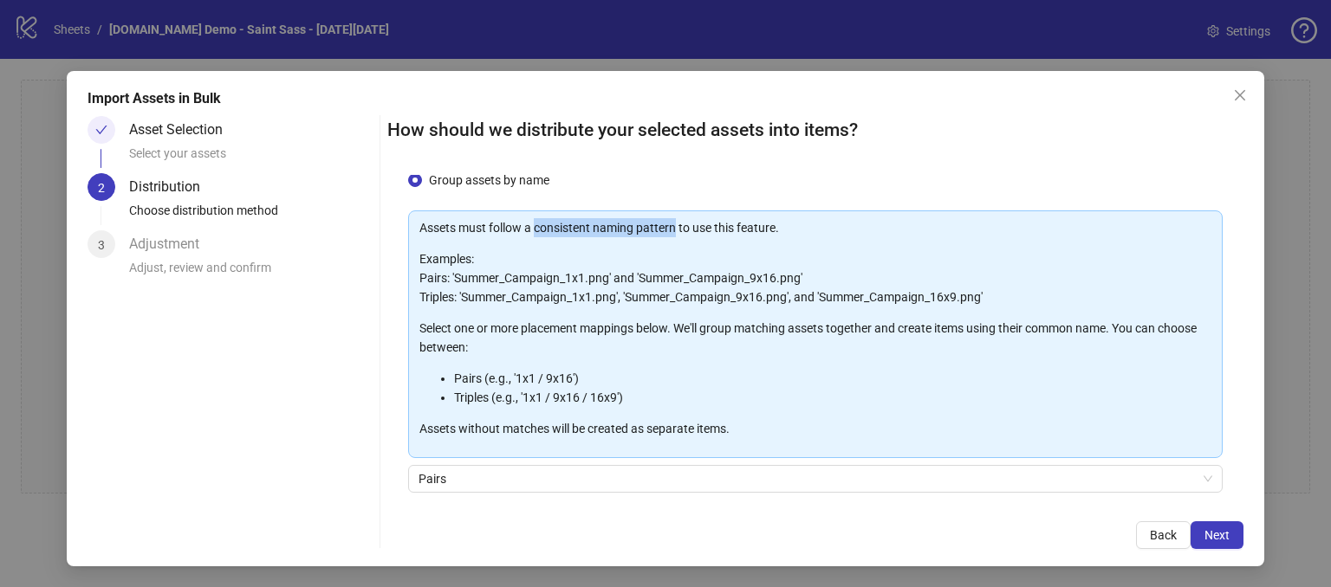
drag, startPoint x: 534, startPoint y: 225, endPoint x: 677, endPoint y: 234, distance: 143.2
click at [671, 225] on p "Assets must follow a consistent naming pattern to use this feature." at bounding box center [815, 227] width 792 height 19
click at [693, 281] on p "Examples: Pairs: 'Summer_Campaign_1x1.png' and 'Summer_Campaign_9x16.png' Tripl…" at bounding box center [815, 278] width 792 height 57
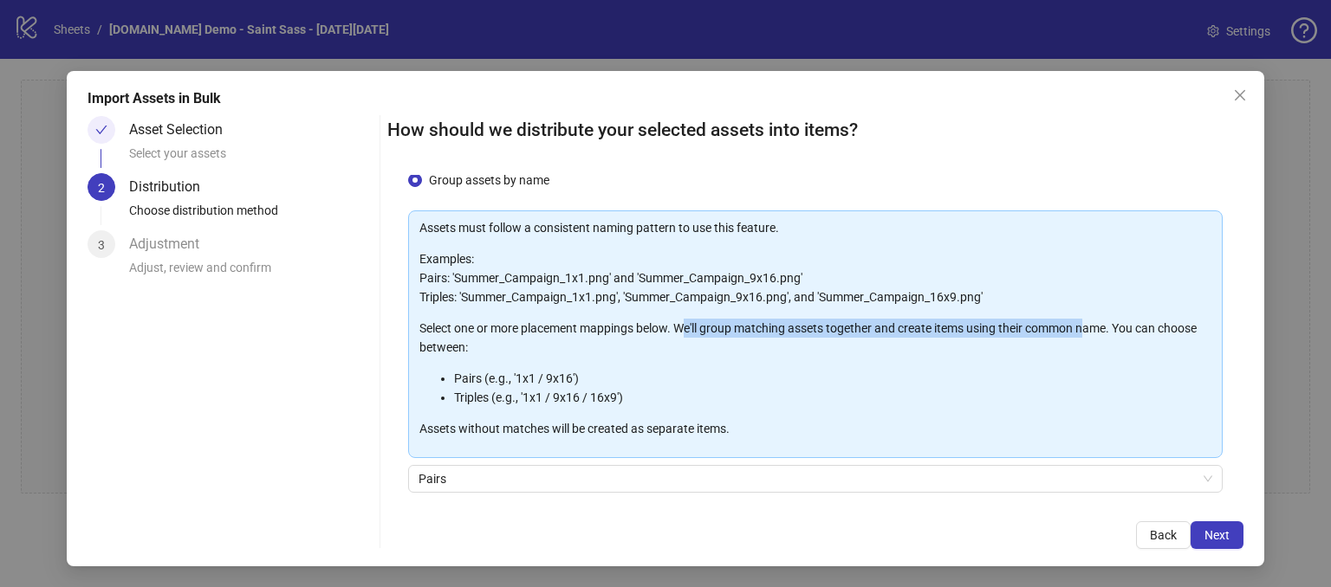
drag, startPoint x: 686, startPoint y: 332, endPoint x: 1088, endPoint y: 322, distance: 402.1
click at [1088, 322] on p "Select one or more placement mappings below. We'll group matching assets togeth…" at bounding box center [815, 338] width 792 height 38
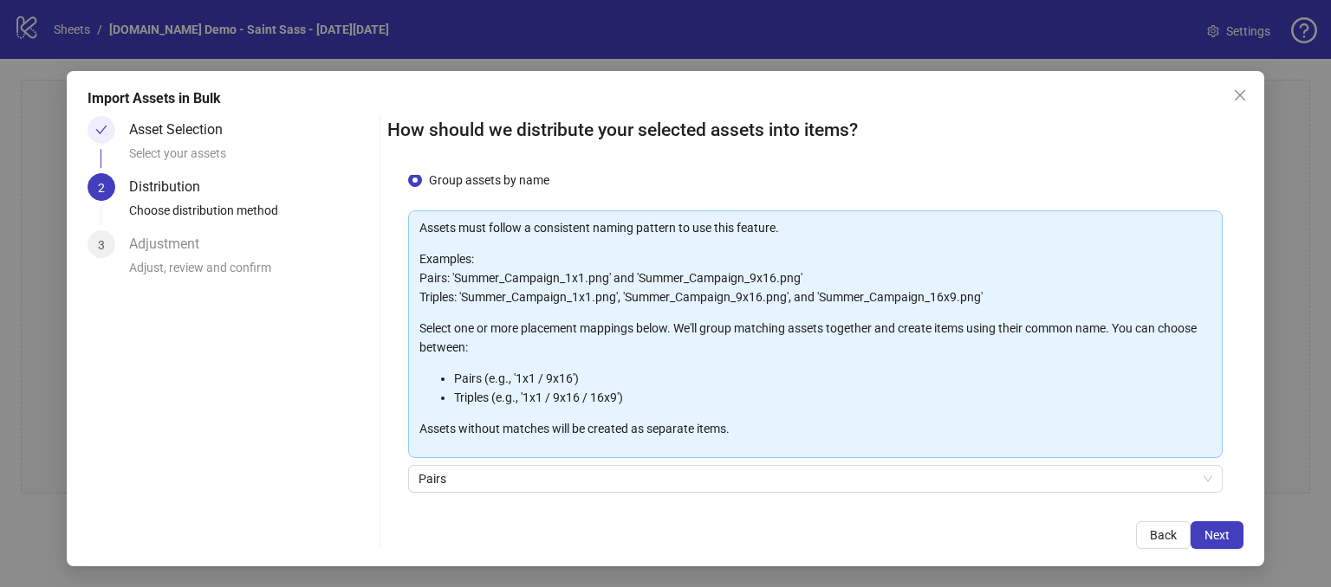
click at [989, 374] on li "Pairs (e.g., '1x1 / 9x16')" at bounding box center [832, 378] width 757 height 19
drag, startPoint x: 456, startPoint y: 270, endPoint x: 613, endPoint y: 277, distance: 157.0
click at [613, 277] on p "Examples: Pairs: 'Summer_Campaign_1x1.png' and 'Summer_Campaign_9x16.png' Tripl…" at bounding box center [815, 278] width 792 height 57
drag, startPoint x: 645, startPoint y: 275, endPoint x: 790, endPoint y: 264, distance: 145.1
click at [790, 264] on p "Examples: Pairs: 'Summer_Campaign_1x1.png' and 'Summer_Campaign_9x16.png' Tripl…" at bounding box center [815, 278] width 792 height 57
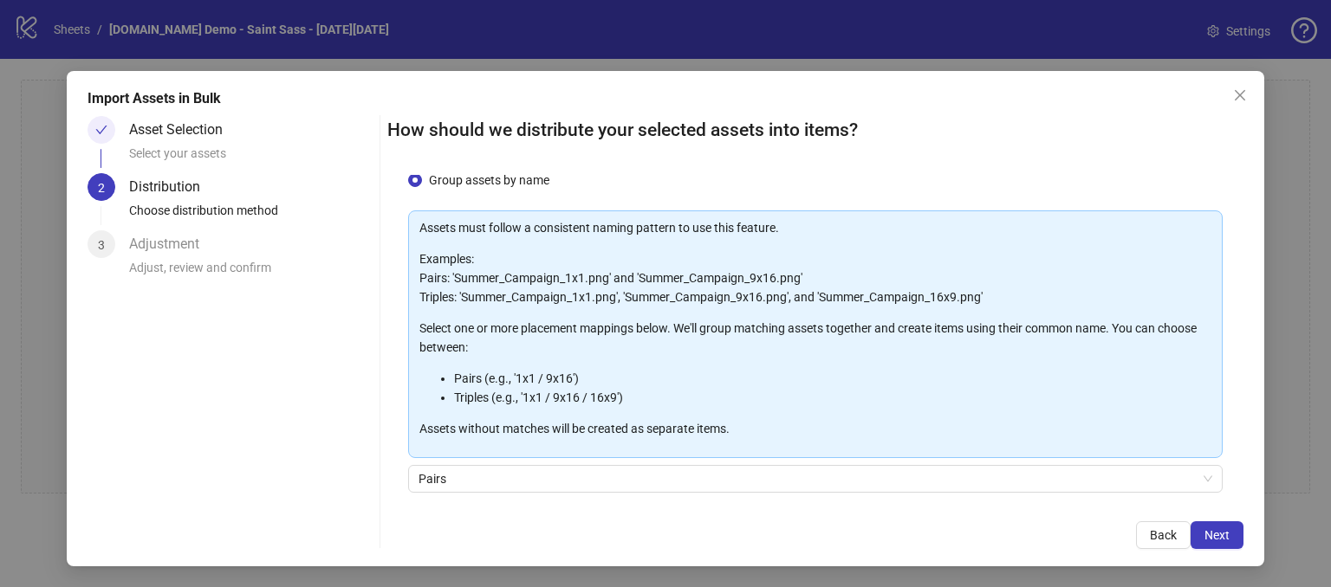
click at [799, 324] on p "Select one or more placement mappings below. We'll group matching assets togeth…" at bounding box center [815, 338] width 792 height 38
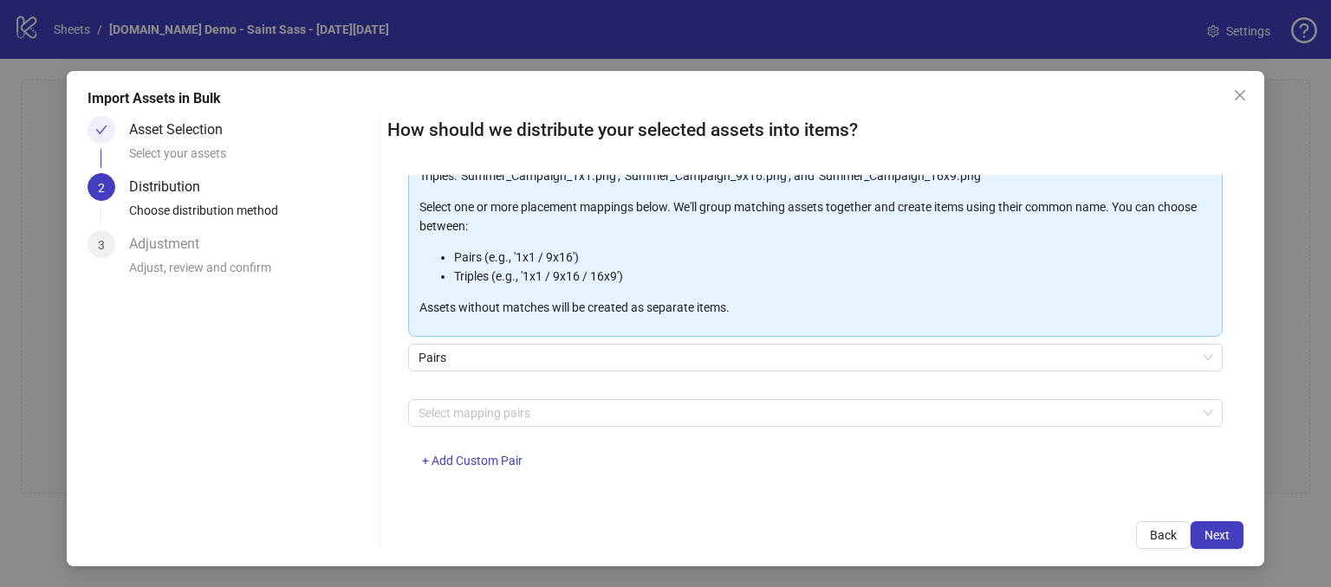
scroll to position [180, 0]
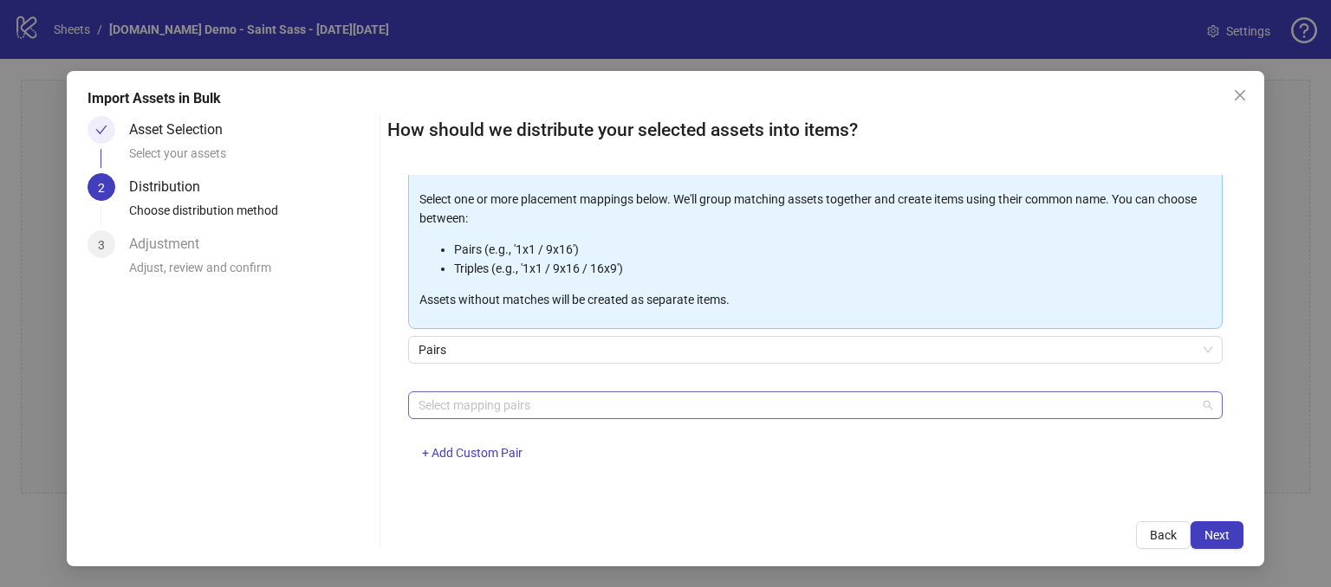
click at [461, 398] on div at bounding box center [806, 405] width 789 height 24
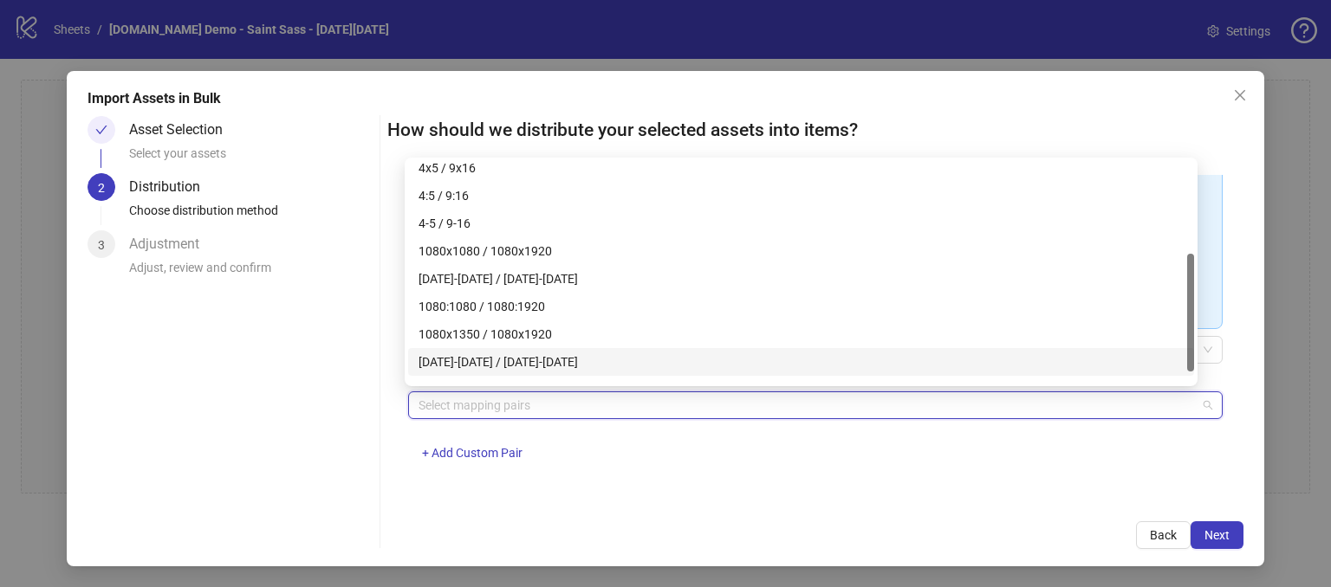
scroll to position [0, 0]
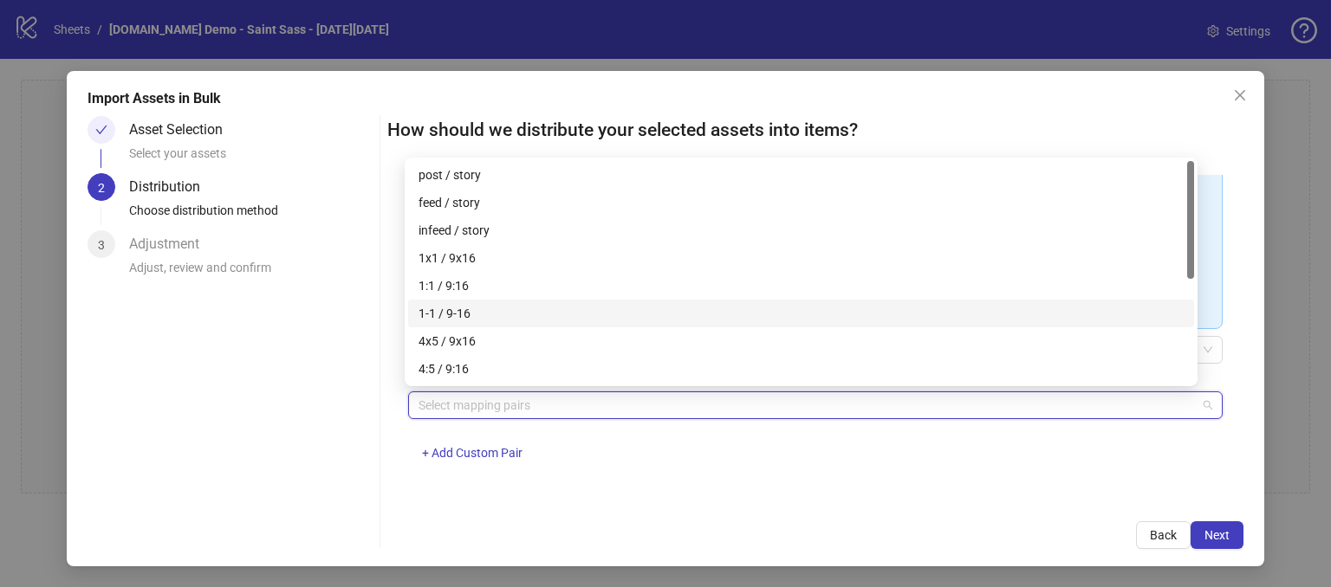
click at [464, 483] on div "One asset per item Group assets by name Assets must follow a consistent naming …" at bounding box center [815, 338] width 856 height 327
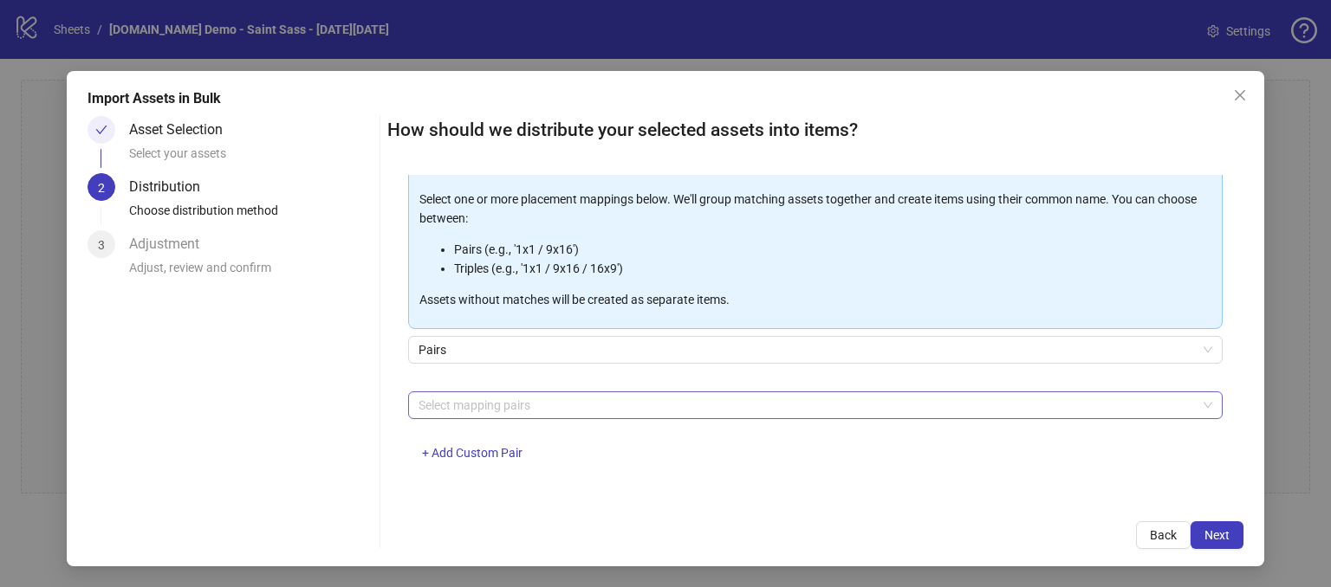
click at [433, 406] on div at bounding box center [806, 405] width 789 height 24
click at [443, 446] on span "+ Add Custom Pair" at bounding box center [472, 453] width 101 height 14
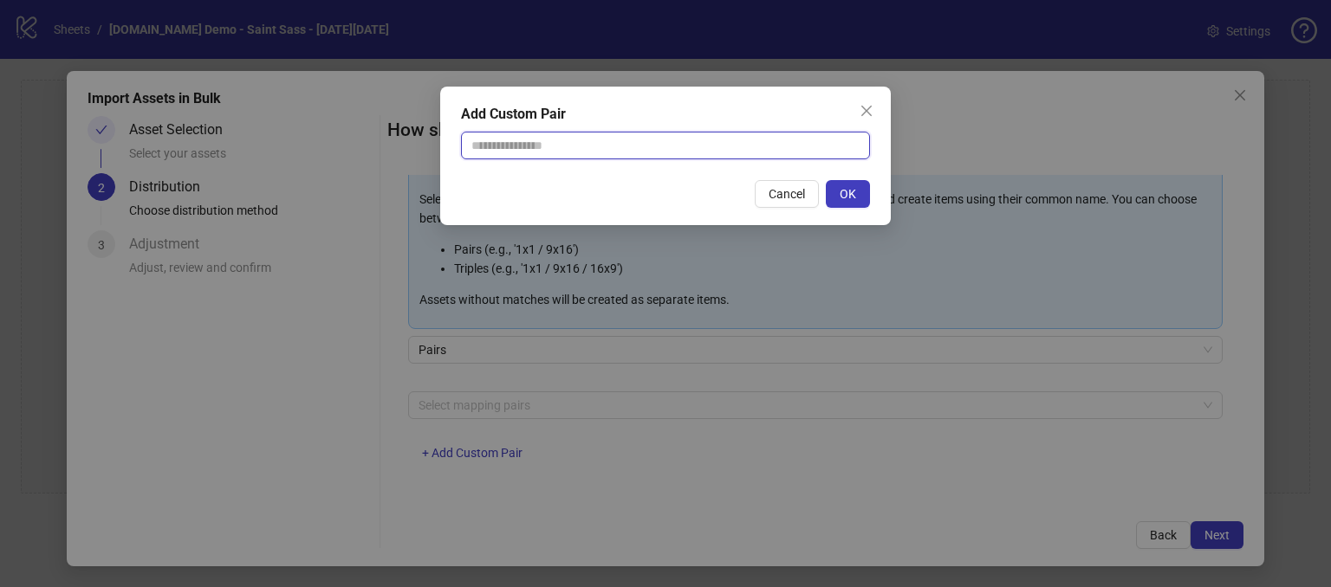
click at [512, 151] on input "text" at bounding box center [665, 146] width 409 height 28
type input "**********"
drag, startPoint x: 475, startPoint y: 115, endPoint x: 591, endPoint y: 111, distance: 116.2
click at [591, 111] on div "Add Custom Pair" at bounding box center [665, 114] width 409 height 21
drag, startPoint x: 606, startPoint y: 111, endPoint x: 640, endPoint y: 132, distance: 39.7
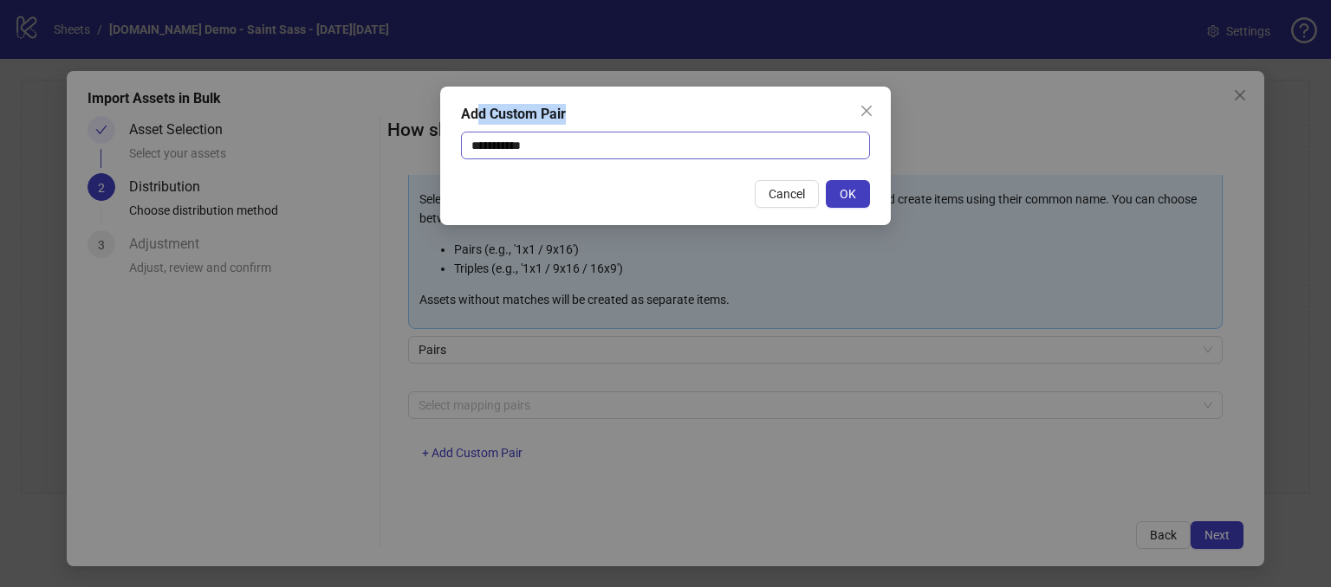
click at [606, 111] on div "Add Custom Pair" at bounding box center [665, 114] width 409 height 21
click at [787, 198] on span "Cancel" at bounding box center [786, 194] width 36 height 14
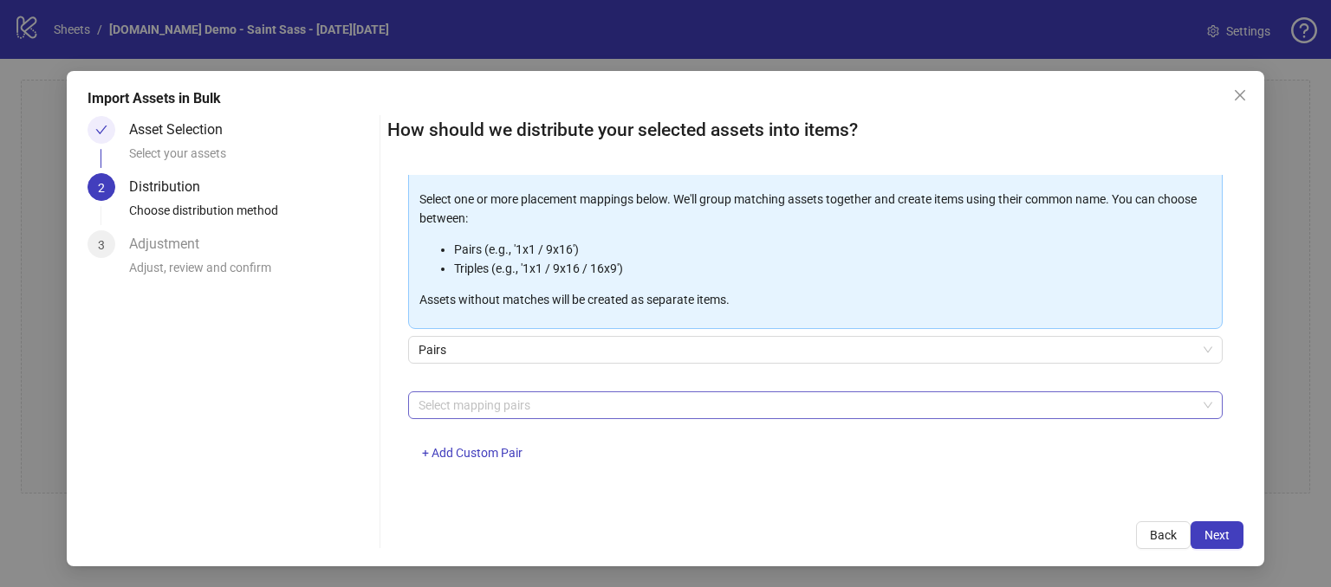
click at [430, 402] on div at bounding box center [806, 405] width 789 height 24
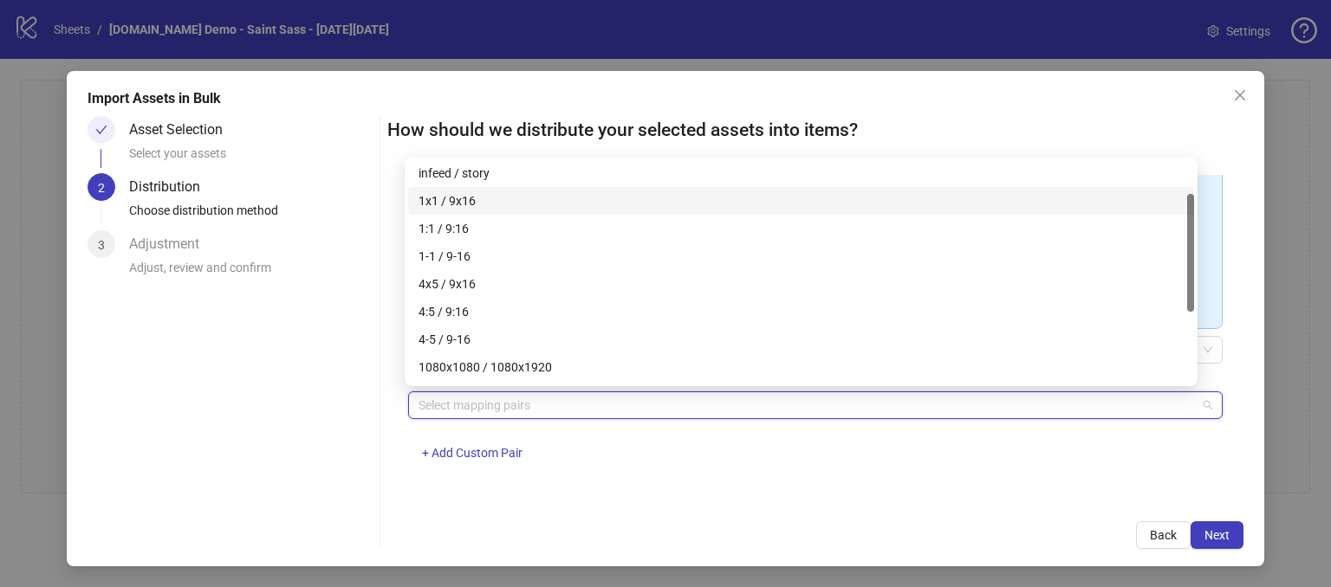
scroll to position [61, 0]
drag, startPoint x: 1190, startPoint y: 218, endPoint x: 1203, endPoint y: 250, distance: 34.6
click at [1203, 250] on body "logo/logo-mobile Sheets / [DOMAIN_NAME] Demo - Saint Sass - [DATE][DATE] Settin…" at bounding box center [665, 293] width 1331 height 587
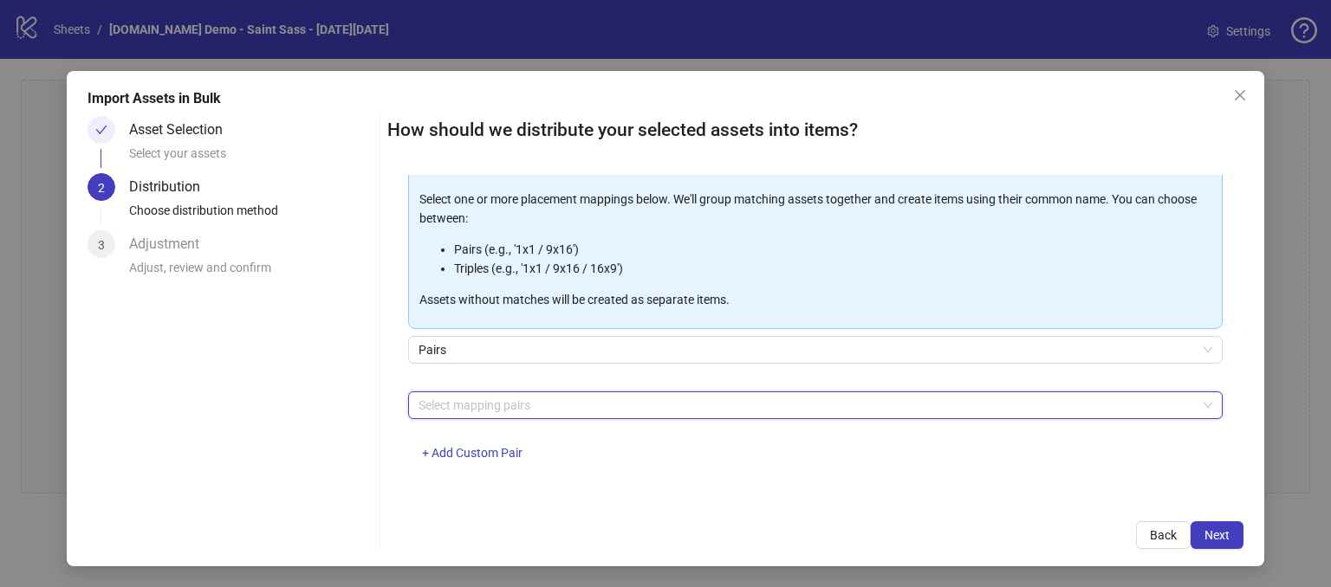
click at [347, 351] on div "Asset Selection Select your assets 2 Distribution Choose distribution method 3 …" at bounding box center [230, 332] width 285 height 433
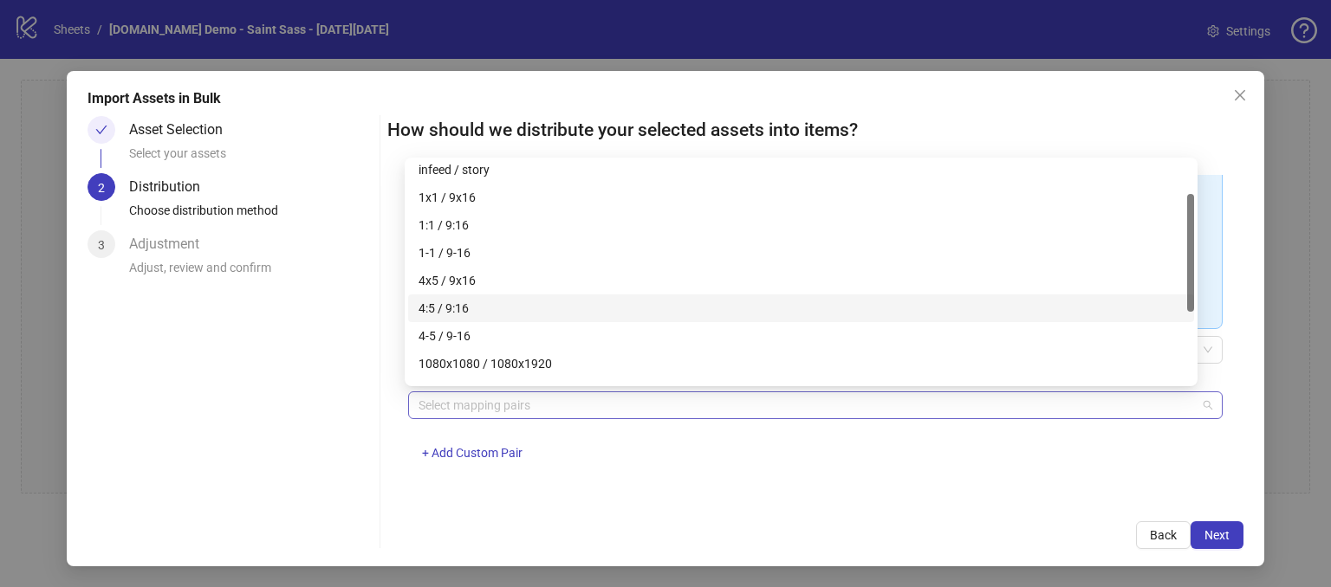
click at [468, 416] on div "Select mapping pairs" at bounding box center [815, 406] width 814 height 28
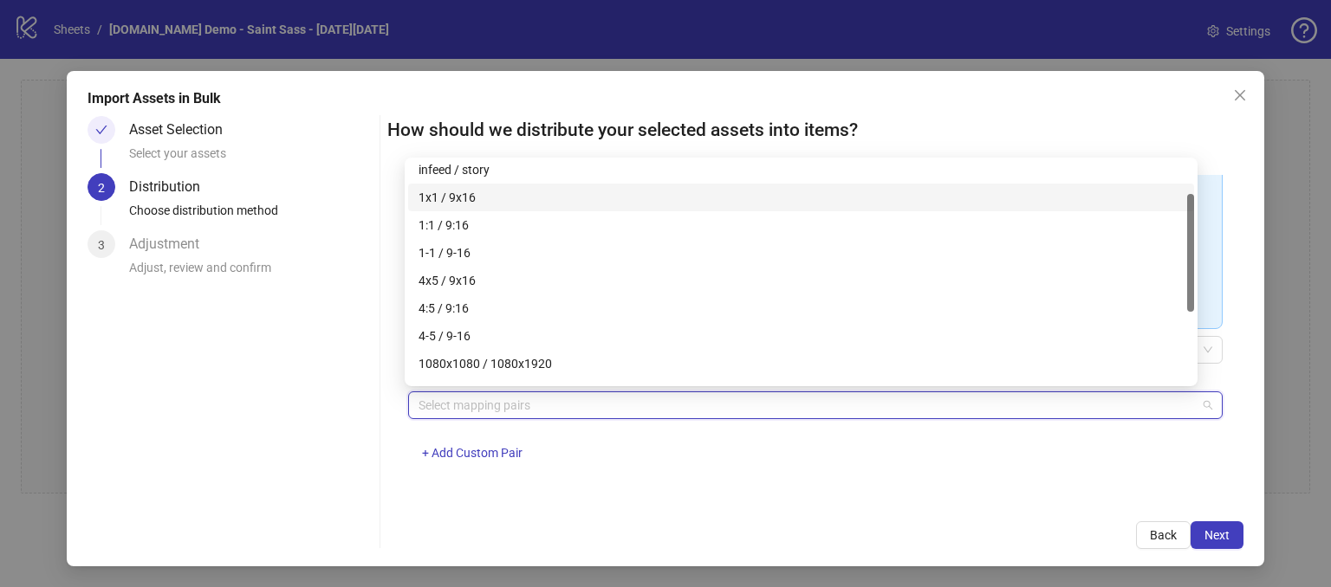
click at [437, 200] on div "1x1 / 9x16" at bounding box center [800, 197] width 765 height 19
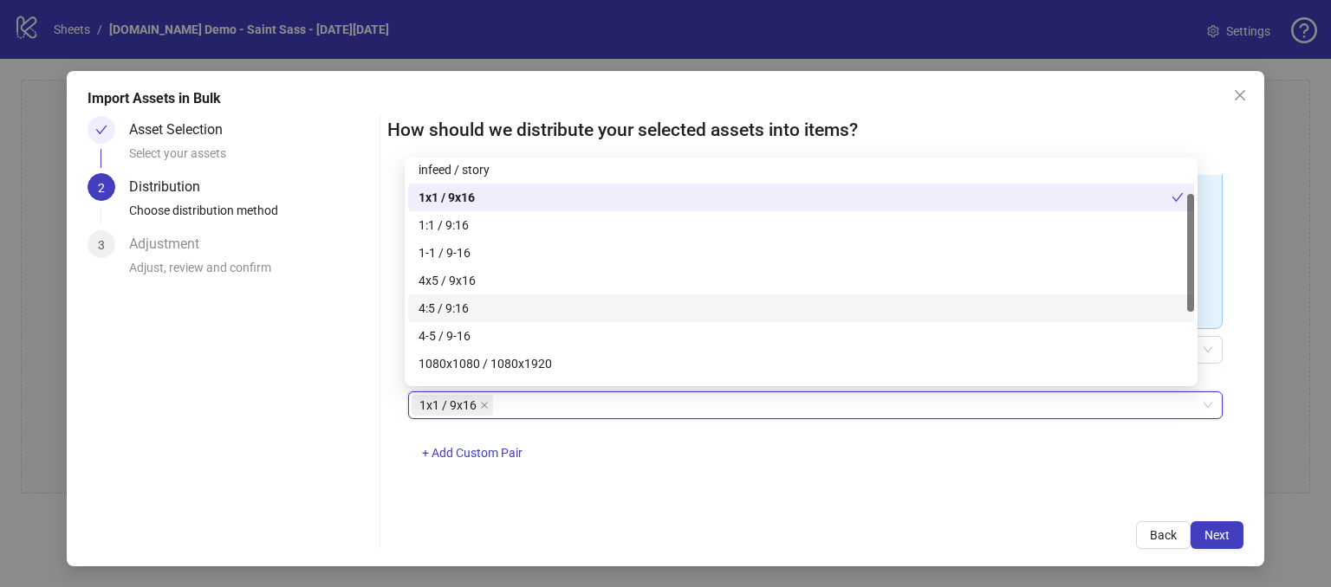
click at [339, 420] on div "Asset Selection Select your assets 2 Distribution Choose distribution method 3 …" at bounding box center [230, 332] width 285 height 433
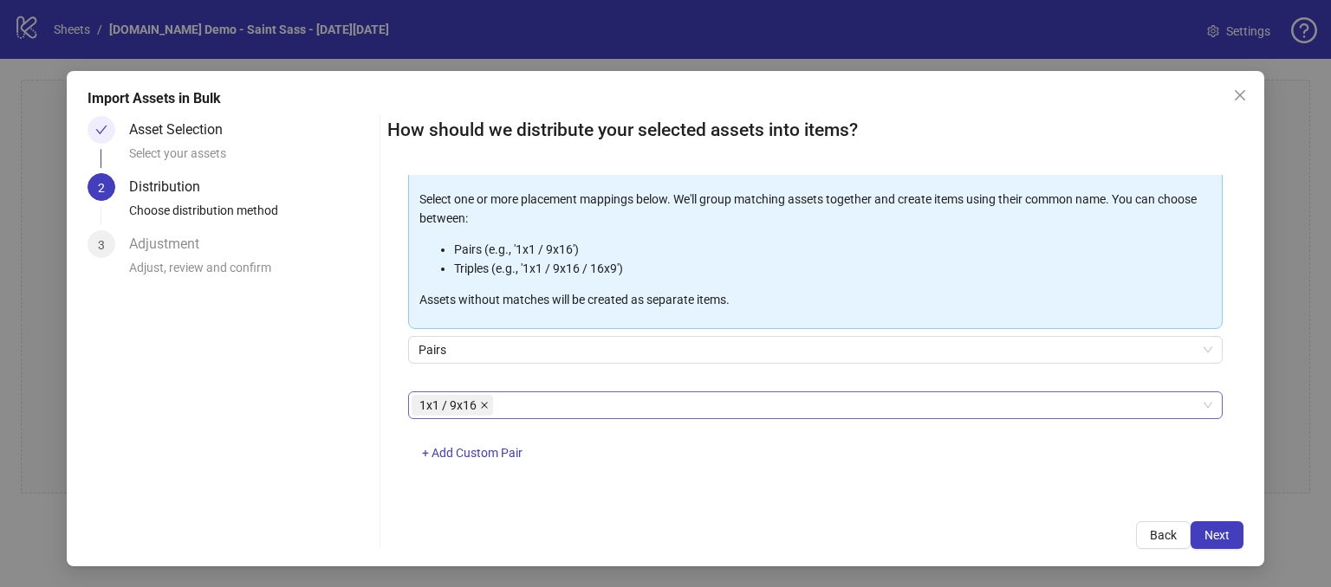
click at [480, 404] on icon "close" at bounding box center [484, 405] width 9 height 9
click at [443, 396] on div at bounding box center [806, 405] width 789 height 24
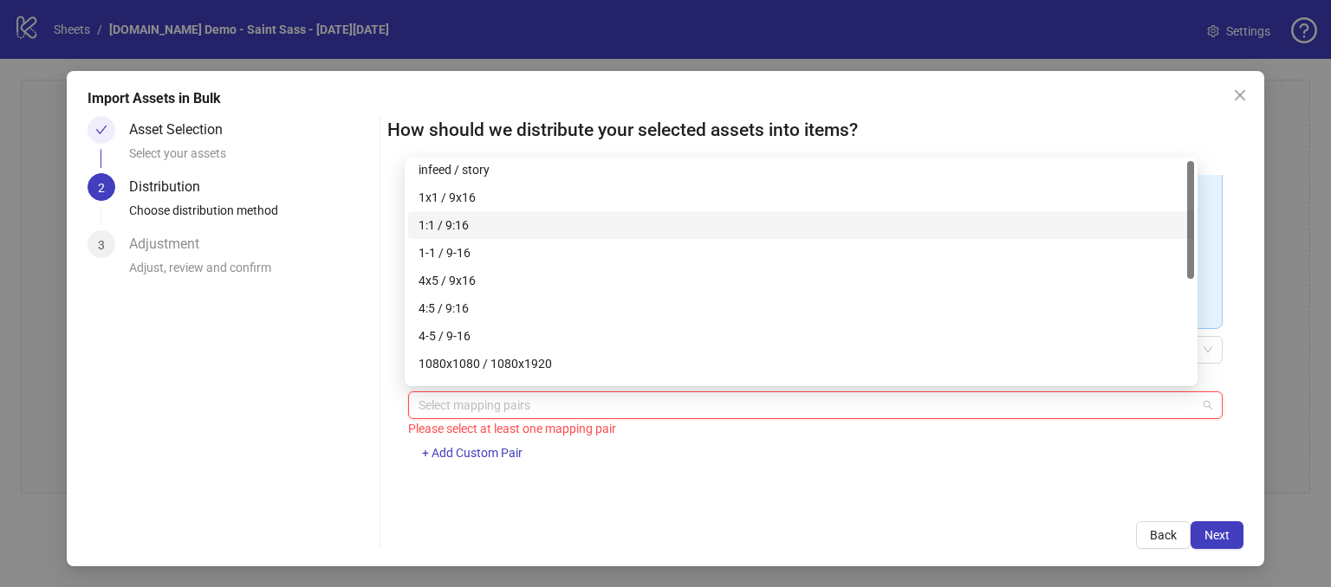
scroll to position [0, 0]
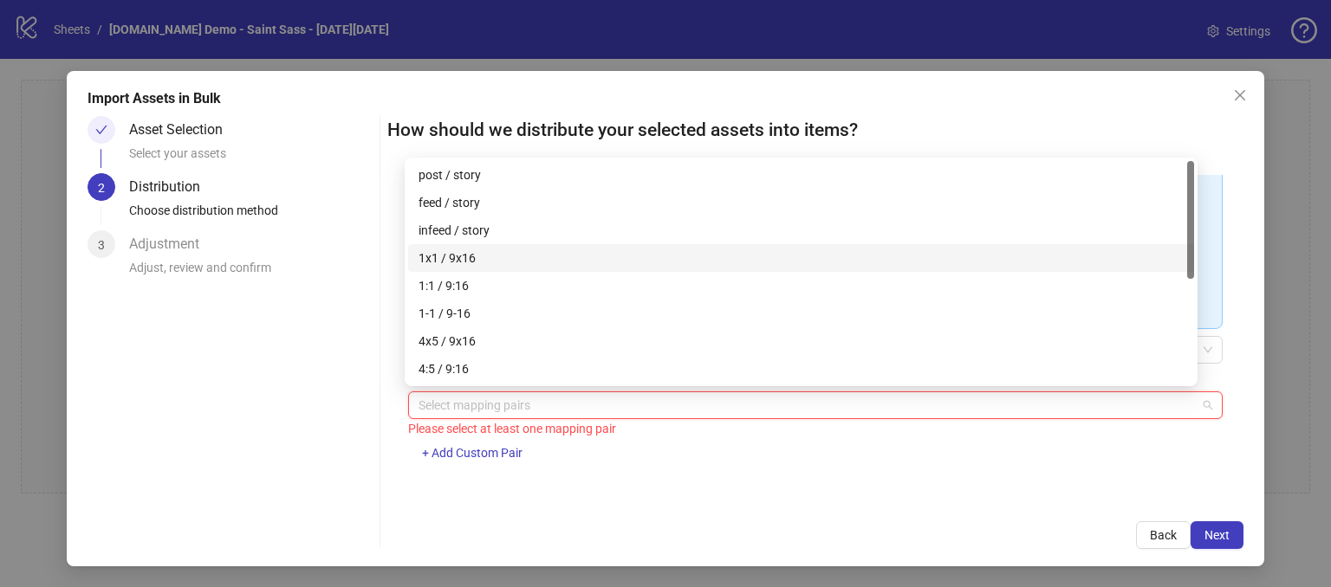
click at [430, 253] on div "1x1 / 9x16" at bounding box center [800, 258] width 765 height 19
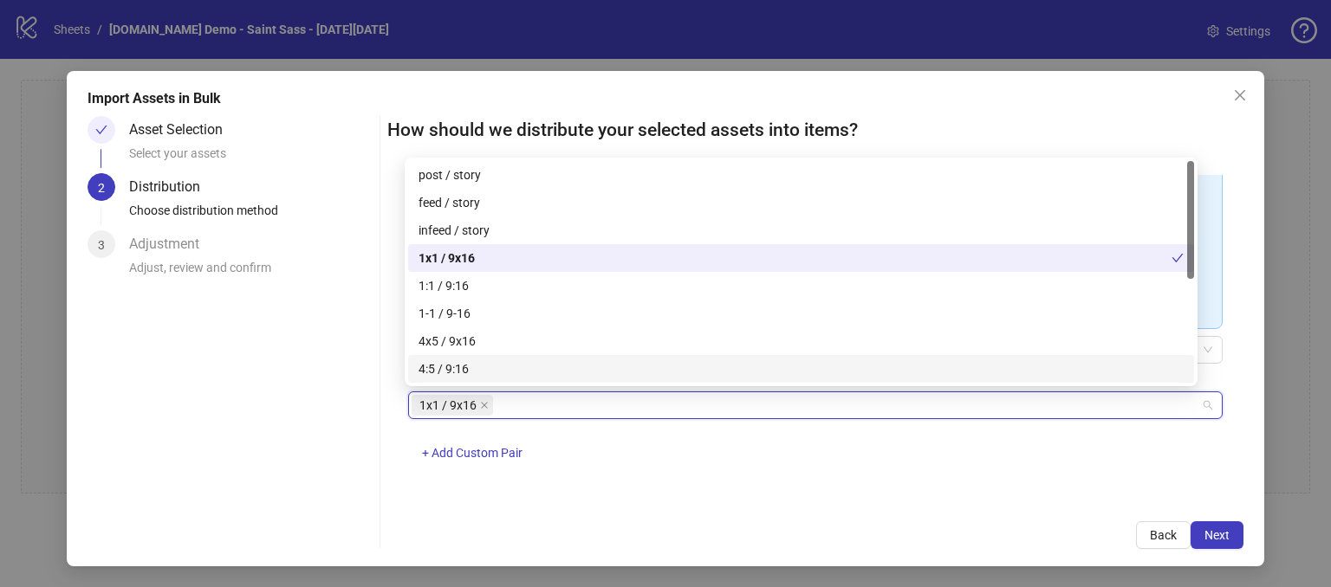
click at [616, 479] on div "1x1 / 9x16 + Add Custom Pair" at bounding box center [815, 437] width 814 height 90
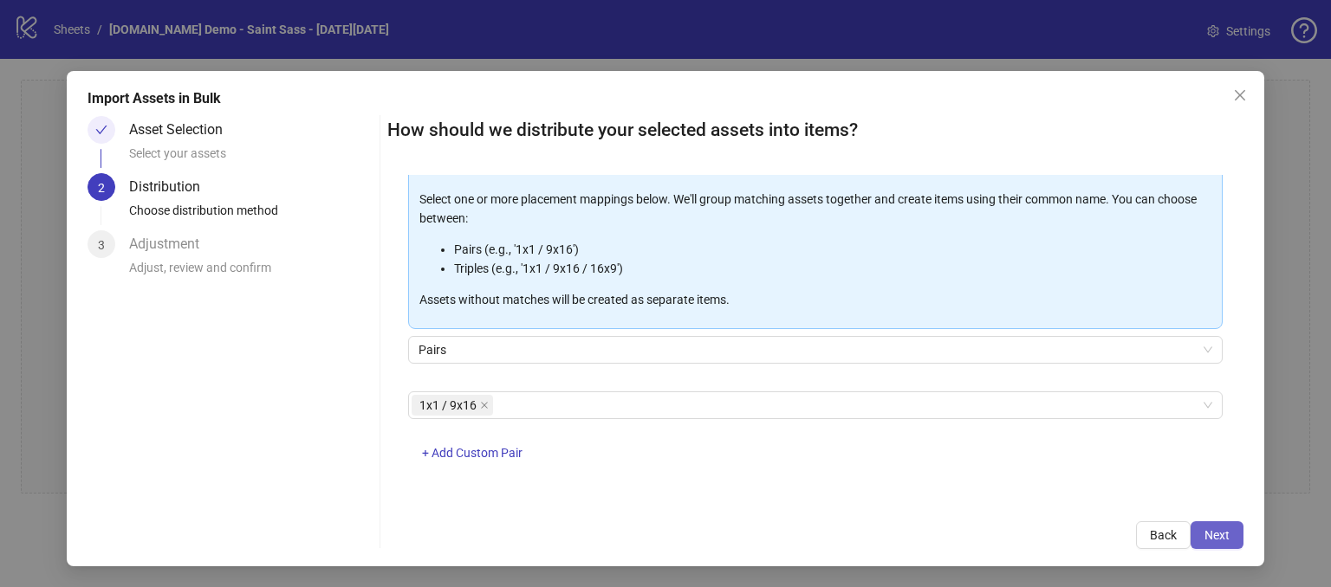
click at [1204, 537] on span "Next" at bounding box center [1216, 535] width 25 height 14
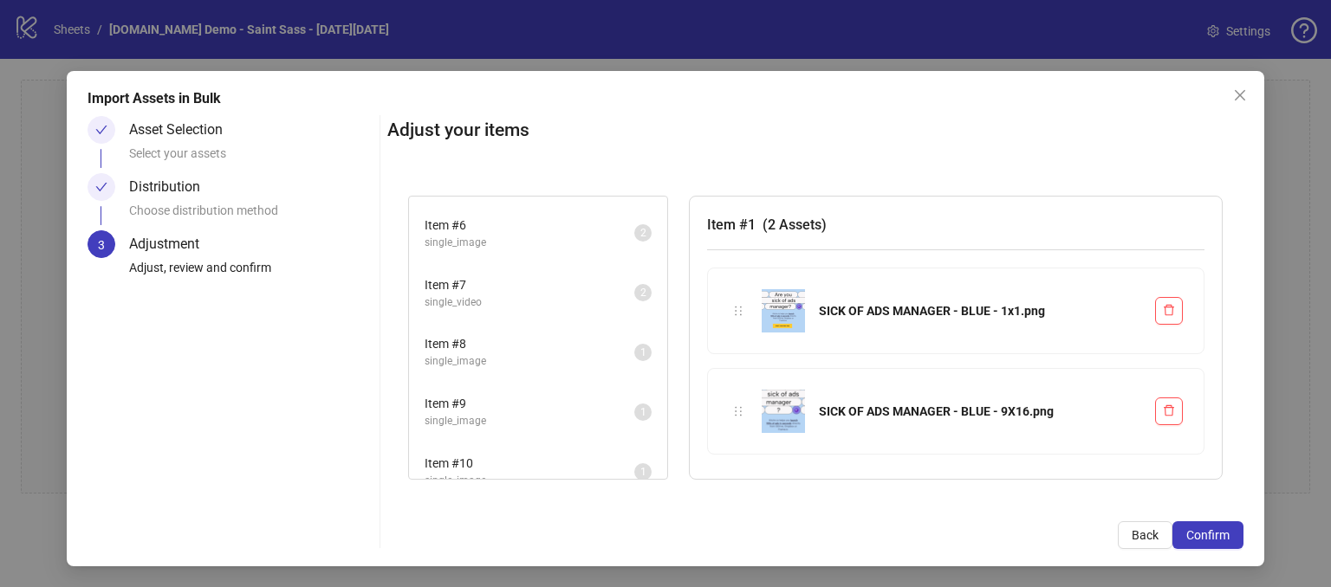
scroll to position [173, 0]
click at [542, 420] on span "single_video" at bounding box center [530, 420] width 210 height 16
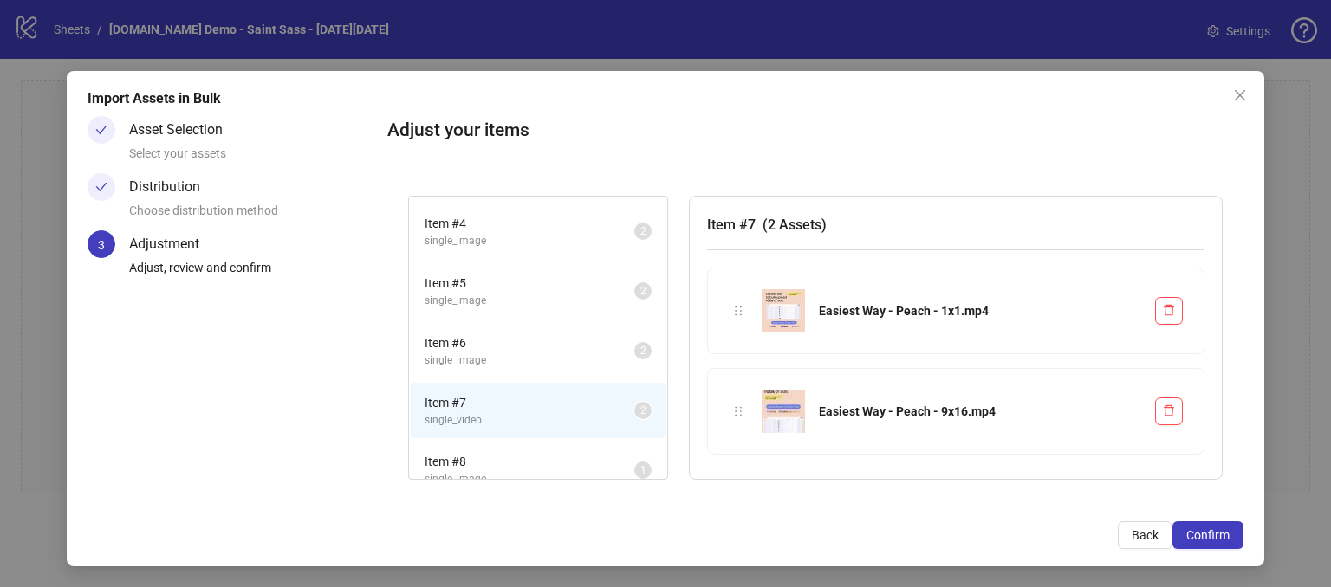
click at [516, 365] on li "Item # 6 single_image 2" at bounding box center [538, 351] width 255 height 56
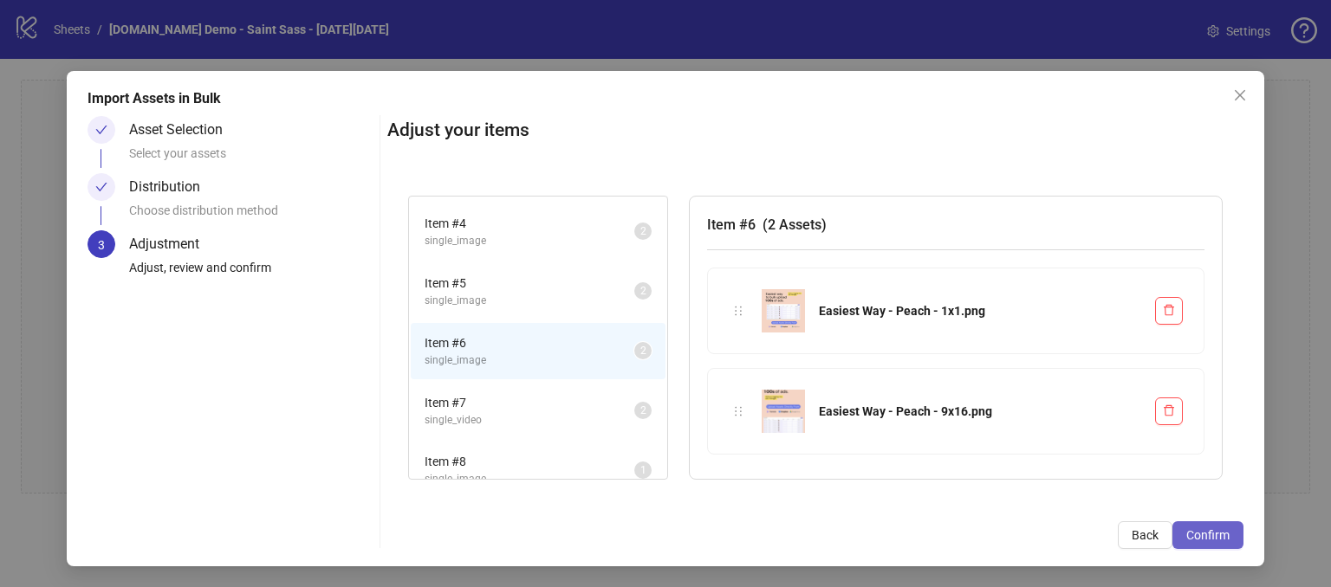
click at [1186, 535] on span "Confirm" at bounding box center [1207, 535] width 43 height 14
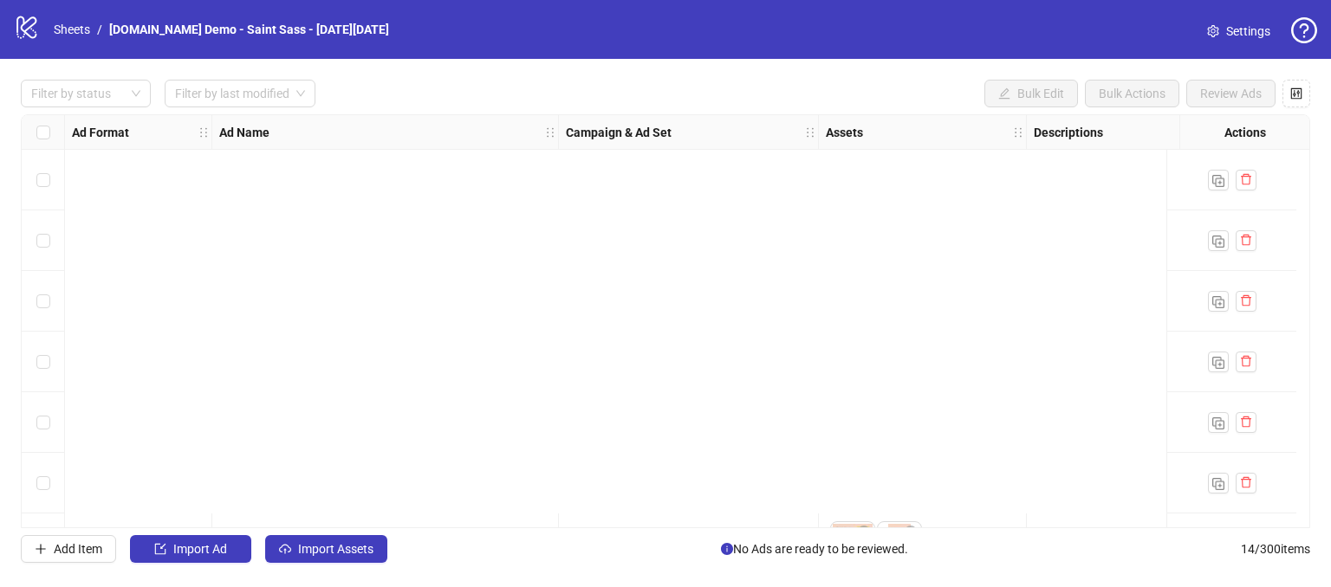
scroll to position [477, 0]
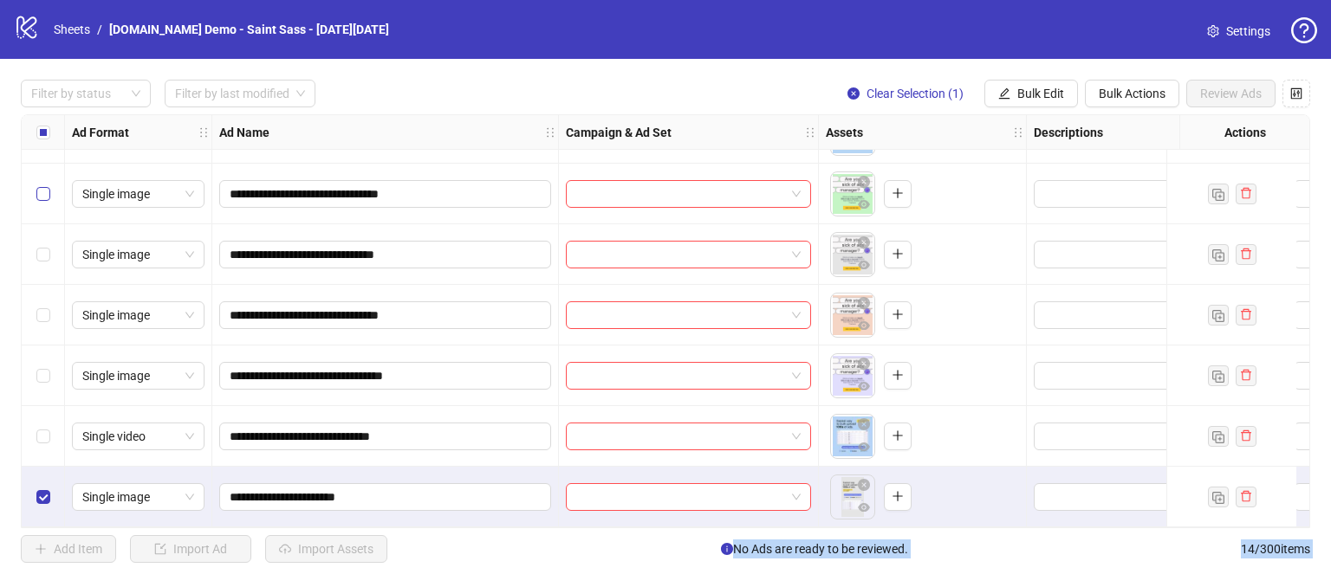
click at [44, 191] on div "Select row 9" at bounding box center [43, 194] width 43 height 61
click at [44, 444] on div "Select row 13" at bounding box center [43, 436] width 43 height 61
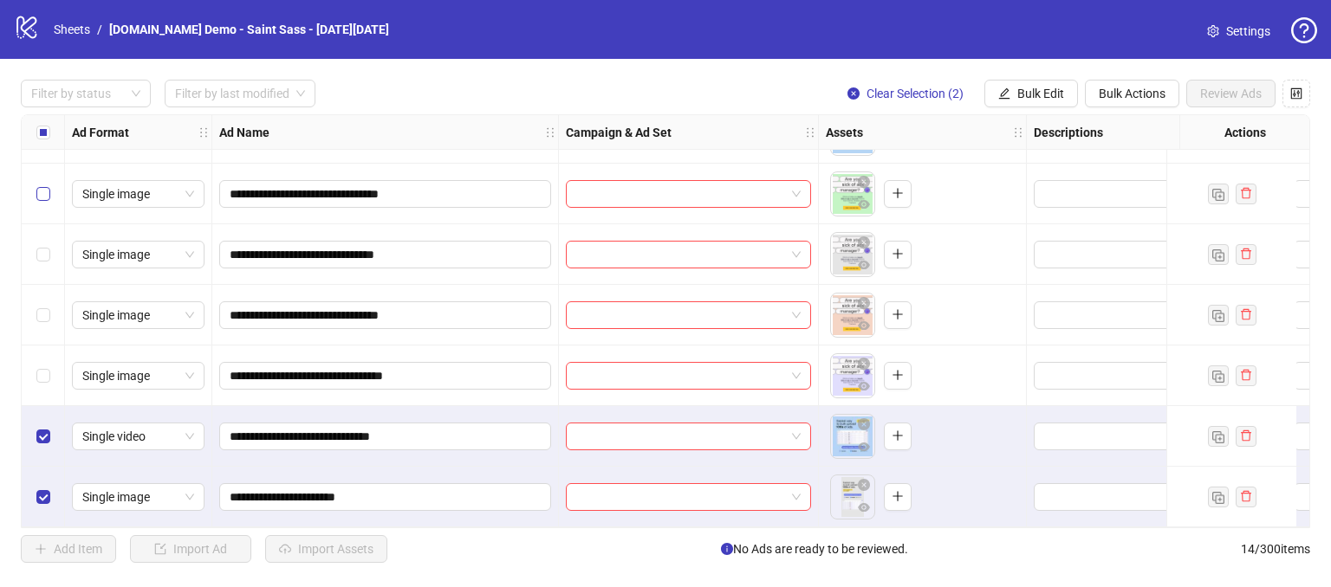
drag, startPoint x: 31, startPoint y: 285, endPoint x: 37, endPoint y: 194, distance: 91.2
click at [34, 212] on div "Select row 9" at bounding box center [43, 194] width 43 height 61
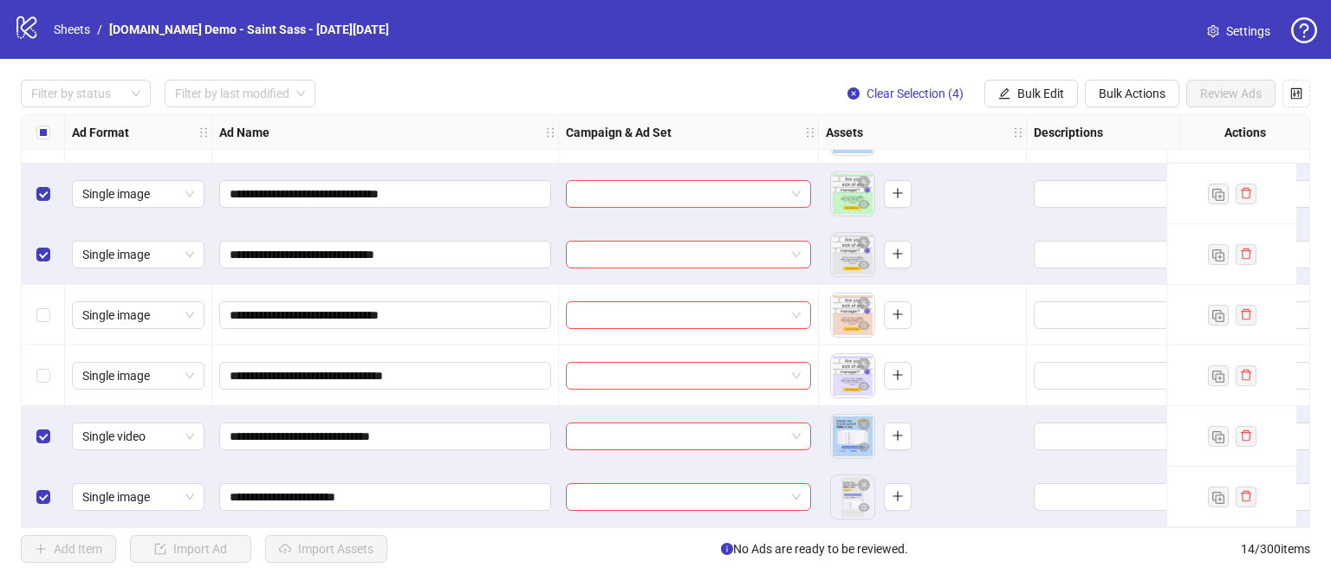
click at [52, 327] on div "Select row 11" at bounding box center [43, 315] width 43 height 61
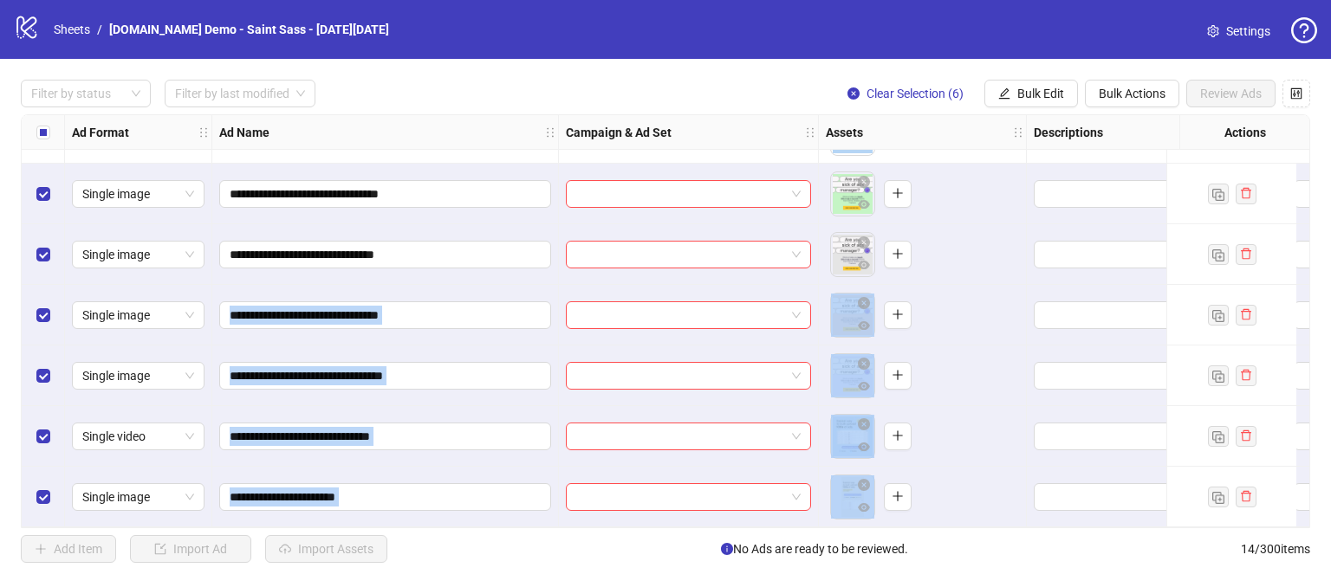
drag, startPoint x: 476, startPoint y: 302, endPoint x: 822, endPoint y: 264, distance: 348.6
click at [820, 268] on div "**********" at bounding box center [1044, 86] width 2045 height 884
click at [1119, 93] on span "Bulk Actions" at bounding box center [1132, 94] width 67 height 14
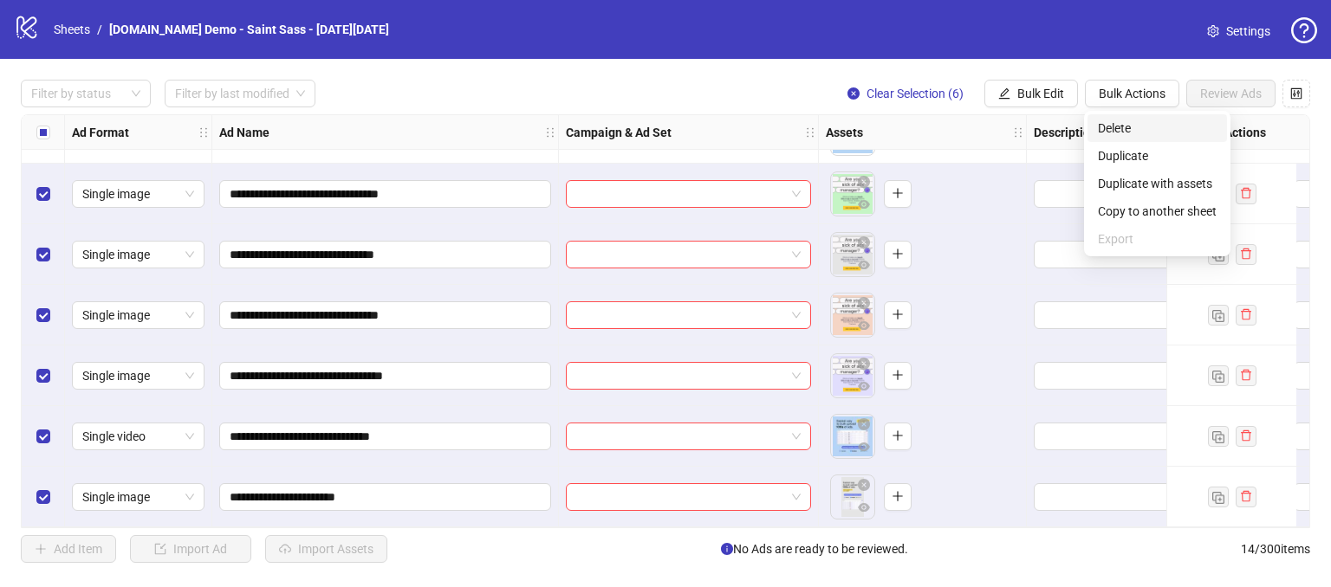
click at [1104, 126] on span "Delete" at bounding box center [1157, 128] width 119 height 19
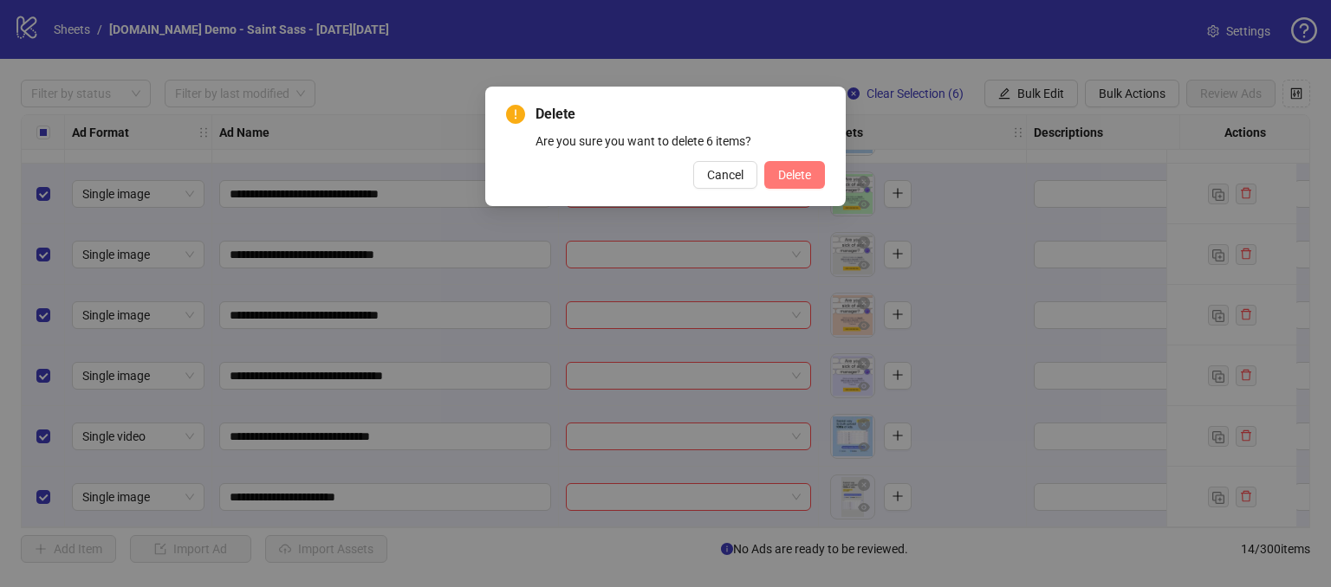
click at [803, 183] on button "Delete" at bounding box center [794, 175] width 61 height 28
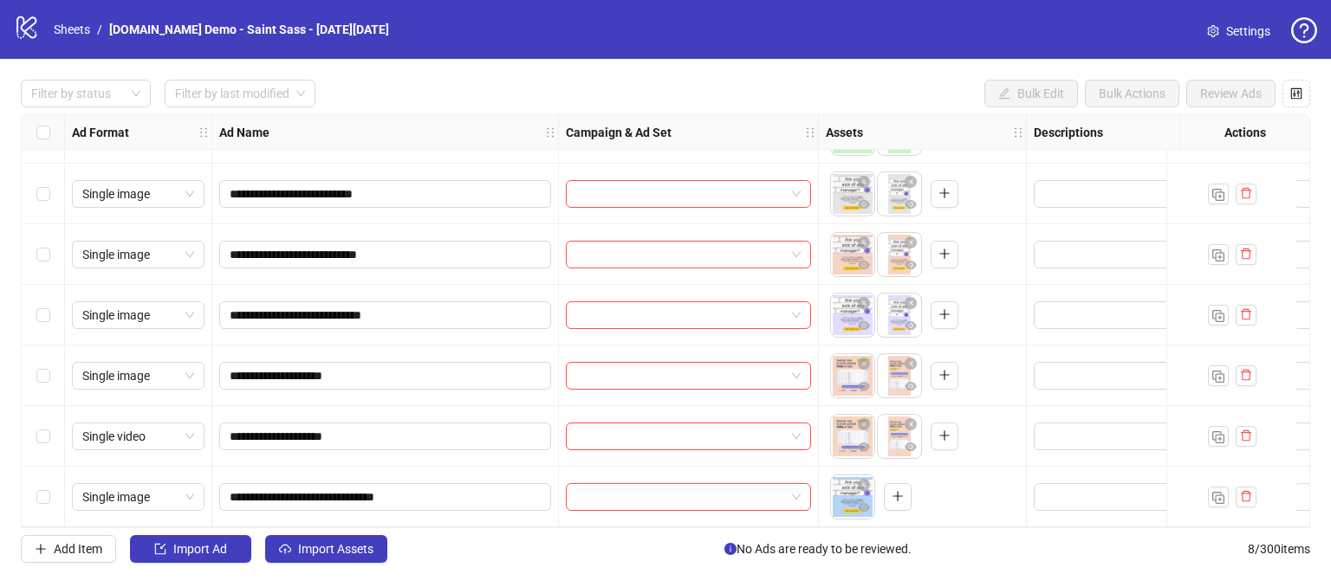
scroll to position [113, 0]
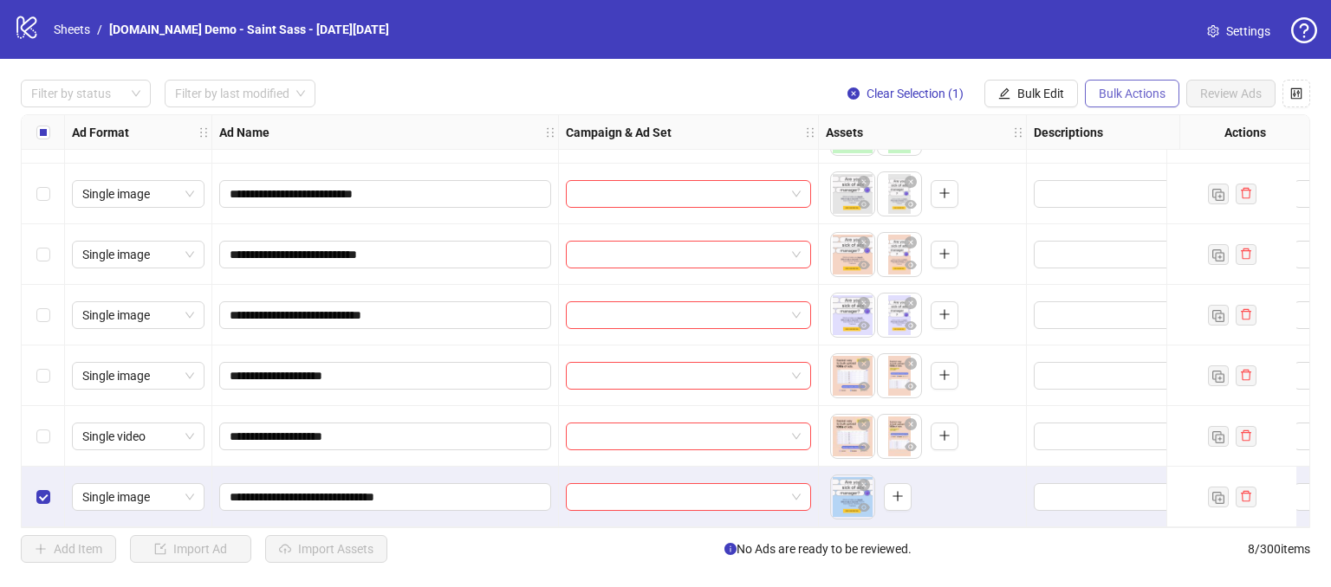
click at [1116, 87] on span "Bulk Actions" at bounding box center [1132, 94] width 67 height 14
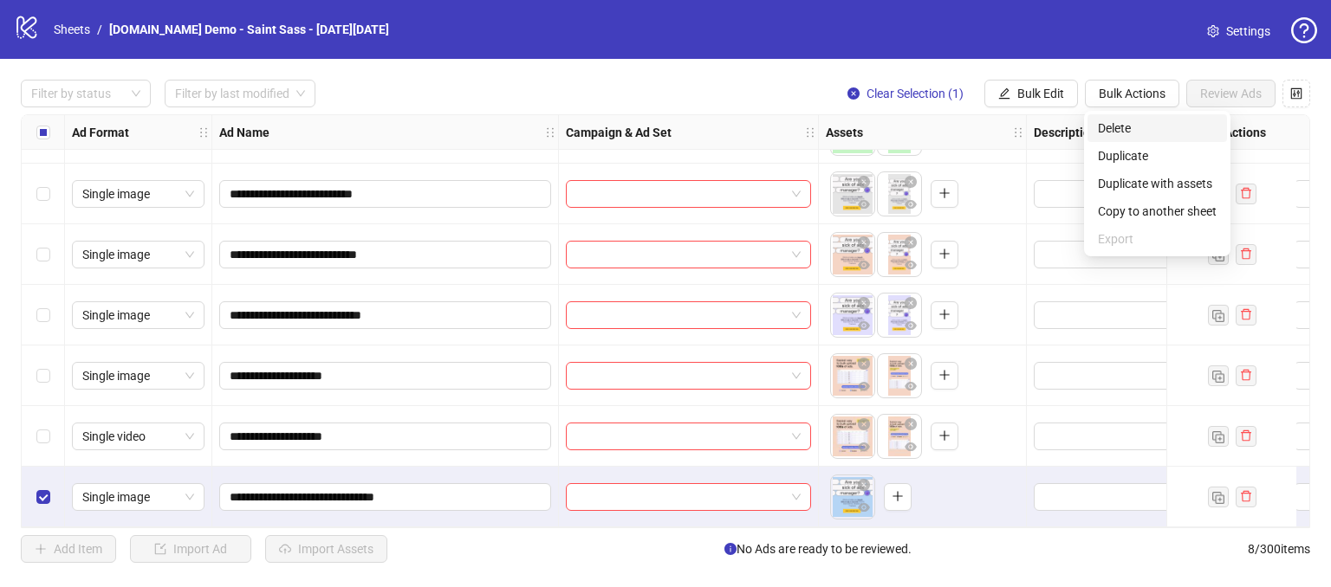
click at [1116, 134] on span "Delete" at bounding box center [1157, 128] width 119 height 19
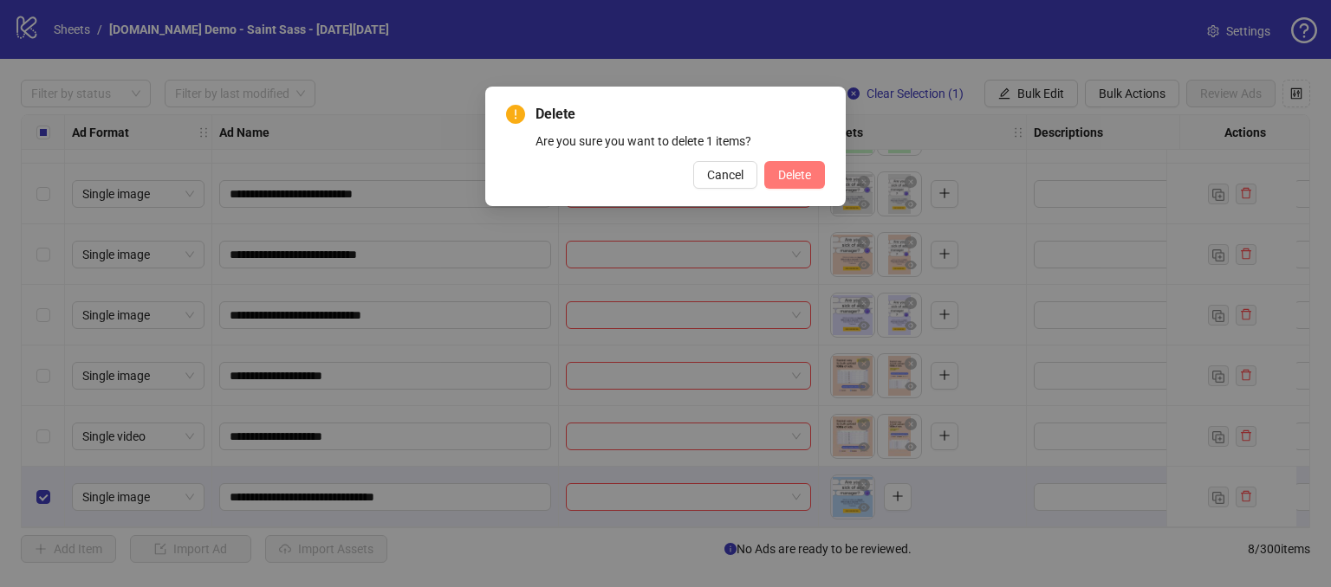
click at [781, 179] on span "Delete" at bounding box center [794, 175] width 33 height 14
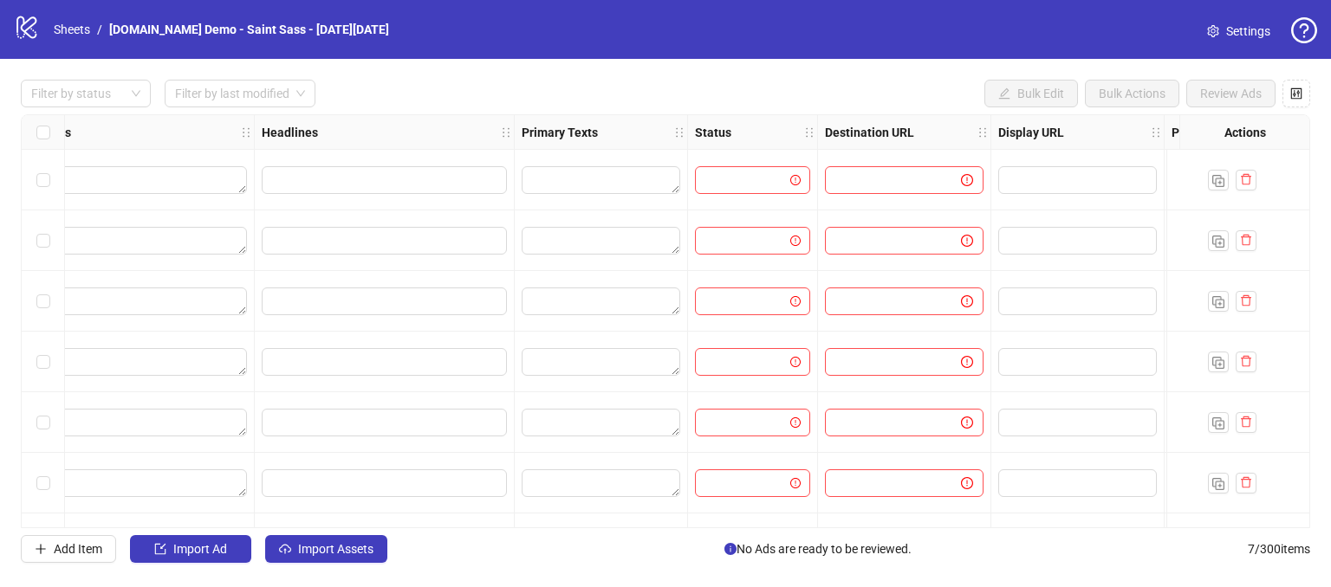
scroll to position [0, 1042]
click at [709, 174] on input "search" at bounding box center [734, 180] width 79 height 26
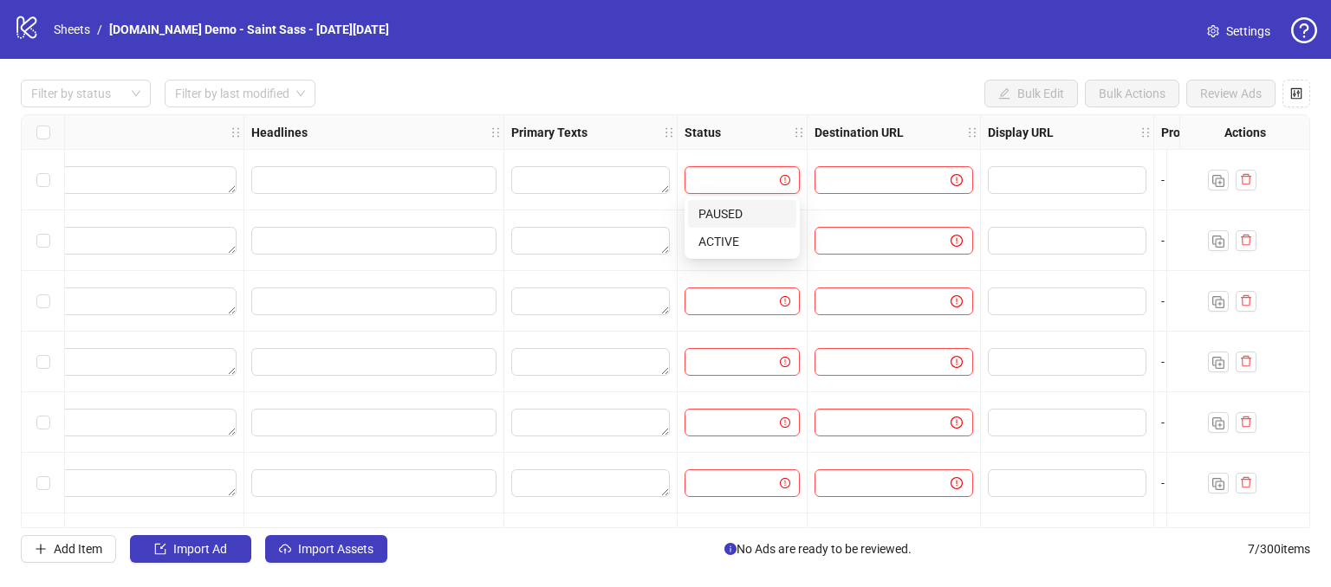
click at [749, 92] on div "Filter by status Filter by last modified Bulk Edit Bulk Actions Review Ads" at bounding box center [665, 94] width 1289 height 28
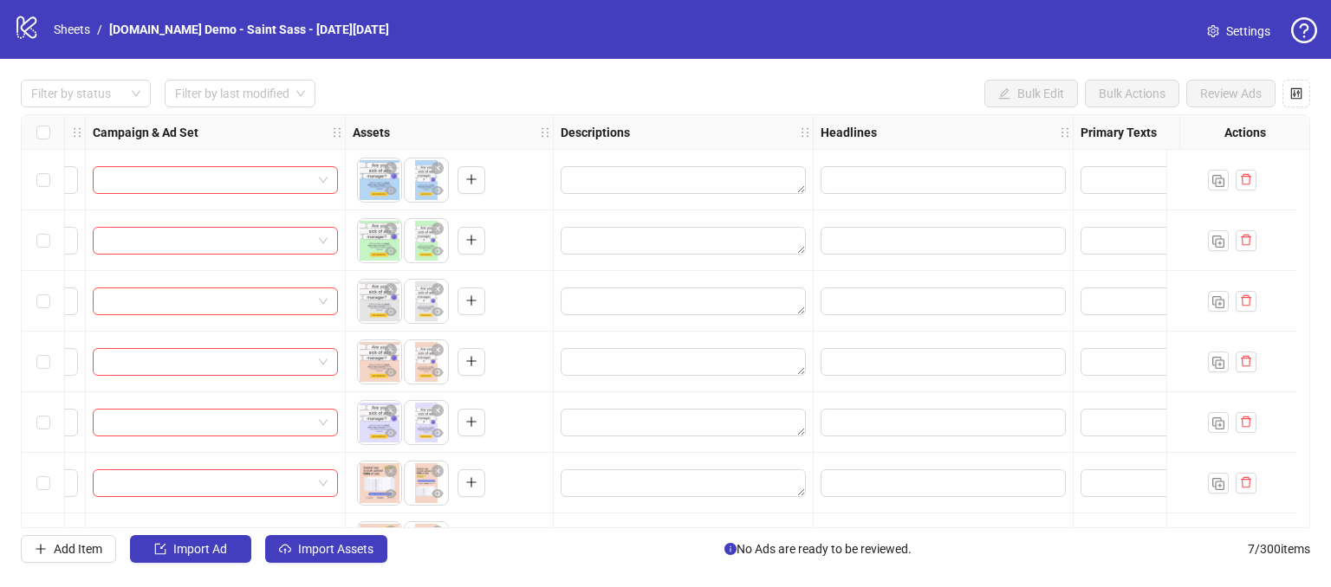
scroll to position [0, 0]
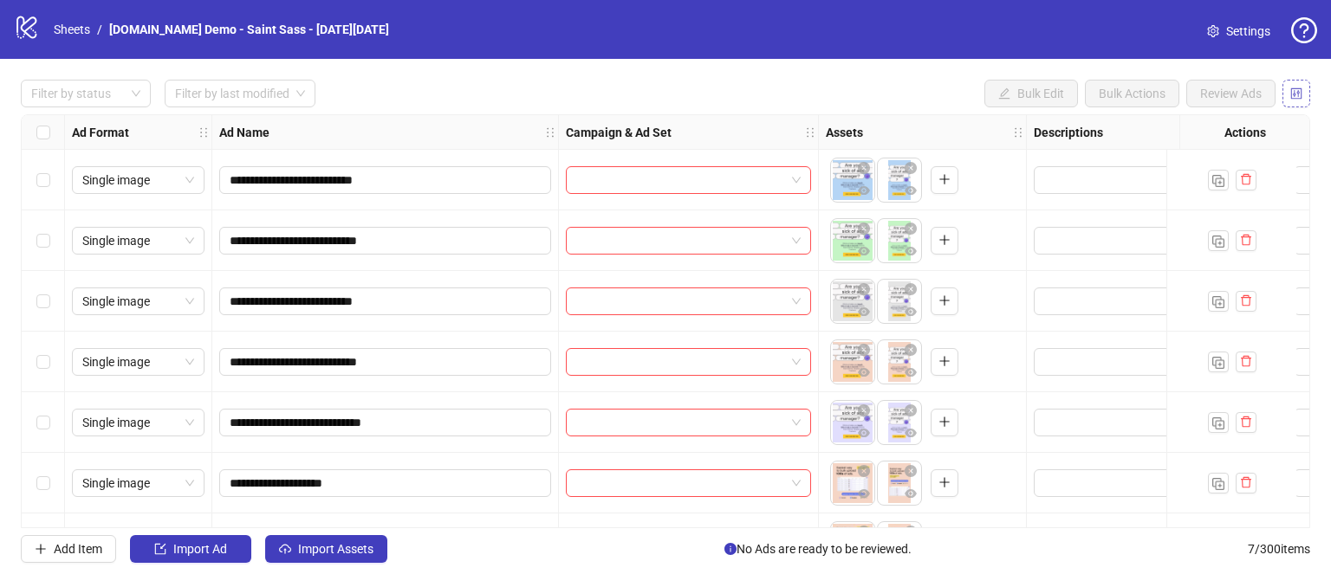
click at [1298, 94] on icon "control" at bounding box center [1296, 93] width 11 height 11
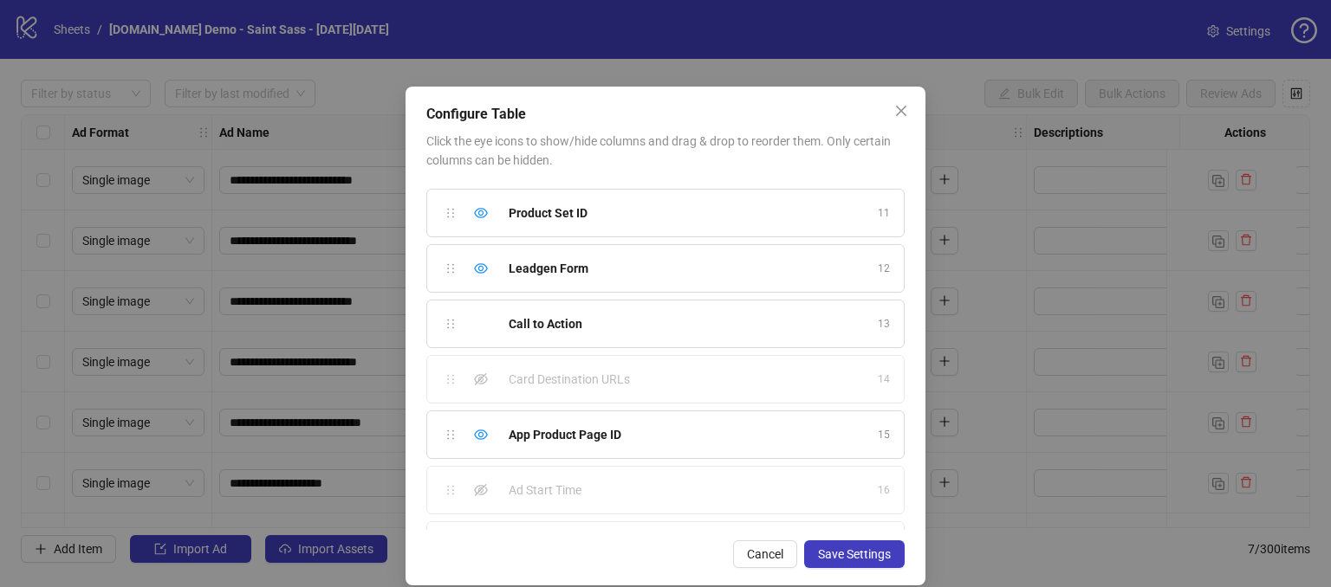
scroll to position [590, 0]
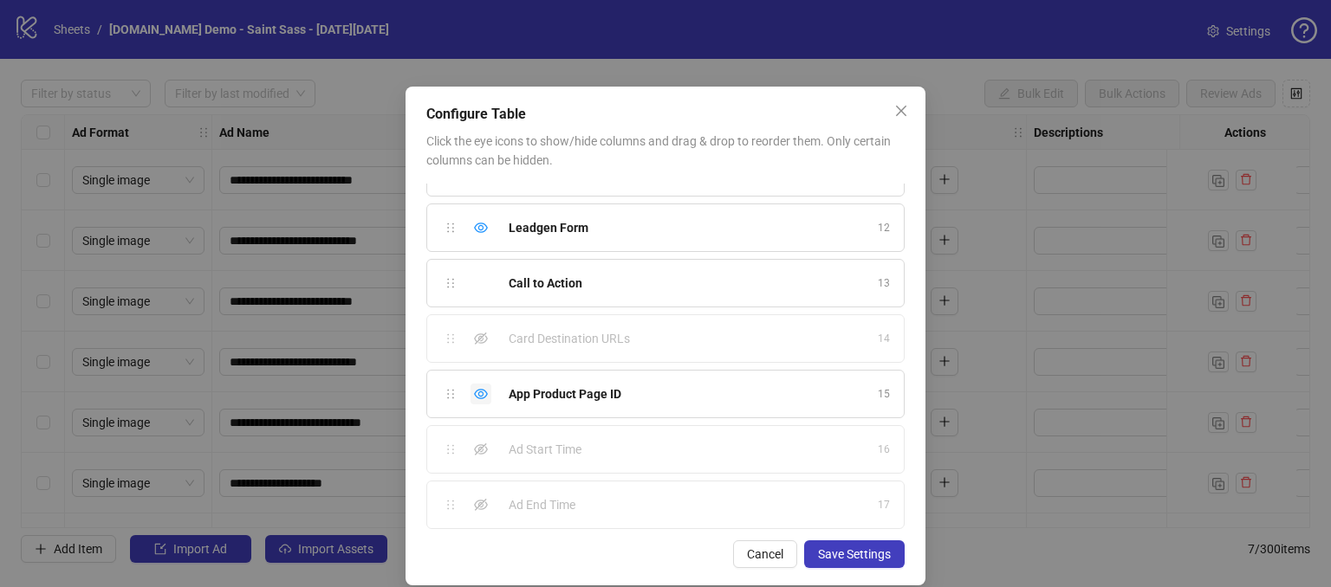
click at [477, 391] on icon "eye" at bounding box center [481, 394] width 14 height 14
click at [474, 223] on icon "eye" at bounding box center [481, 228] width 14 height 14
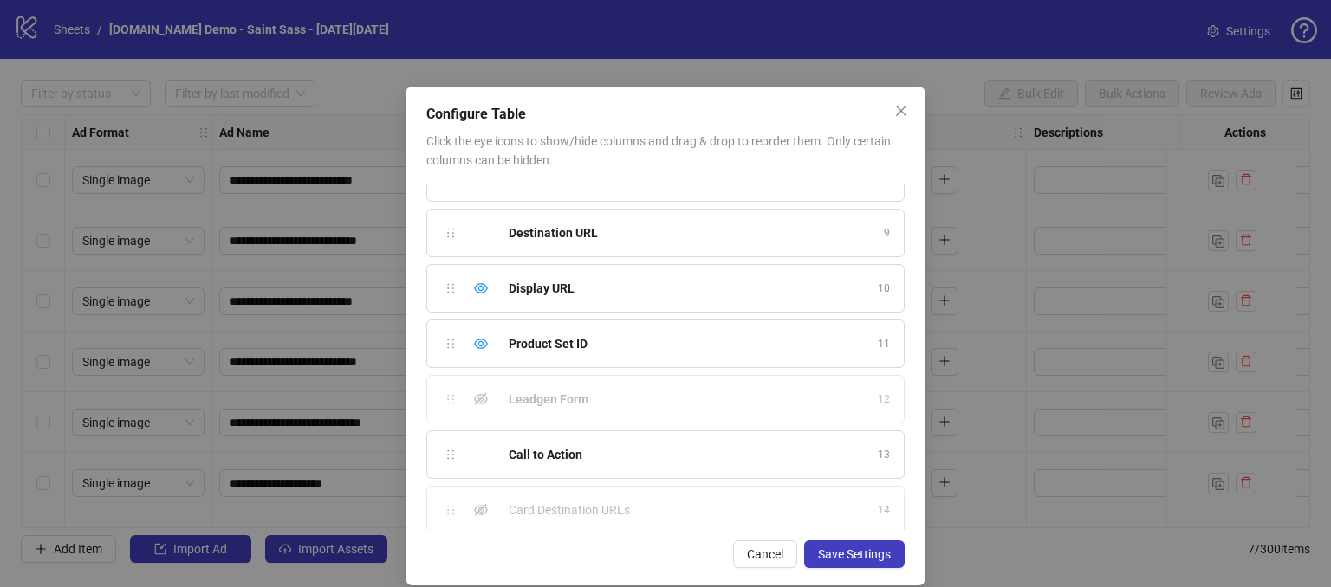
scroll to position [411, 0]
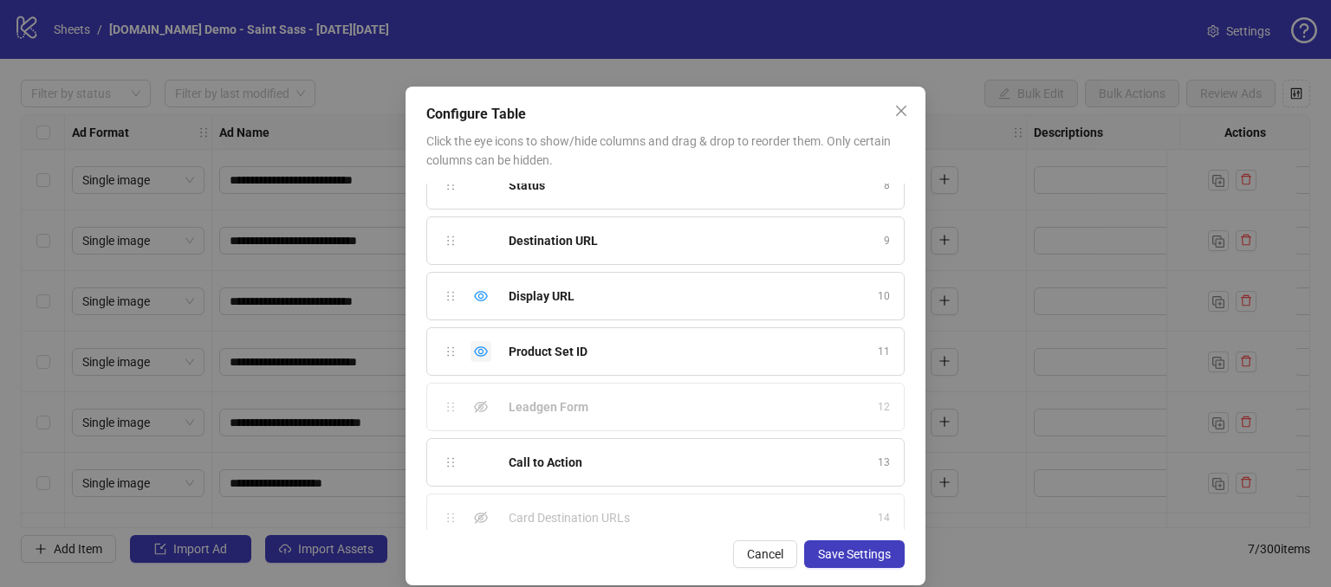
click at [474, 348] on icon "eye" at bounding box center [481, 352] width 14 height 14
click at [475, 300] on div "Hide column" at bounding box center [480, 296] width 21 height 21
click at [834, 548] on span "Save Settings" at bounding box center [854, 555] width 73 height 14
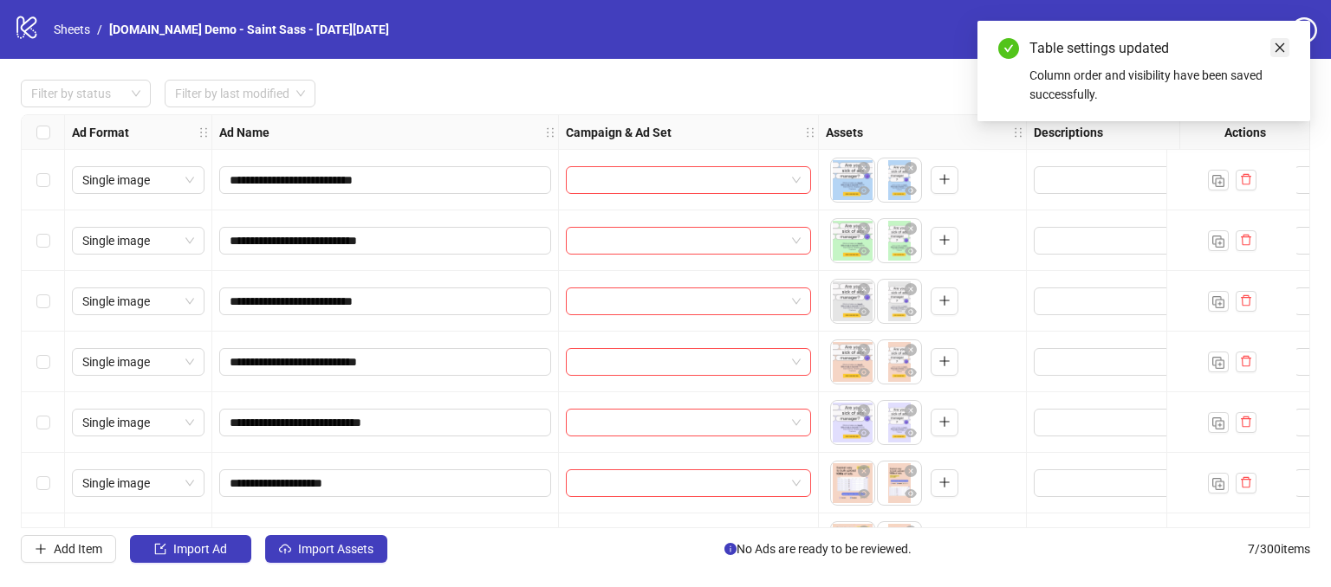
click at [1285, 49] on icon "close" at bounding box center [1280, 48] width 12 height 12
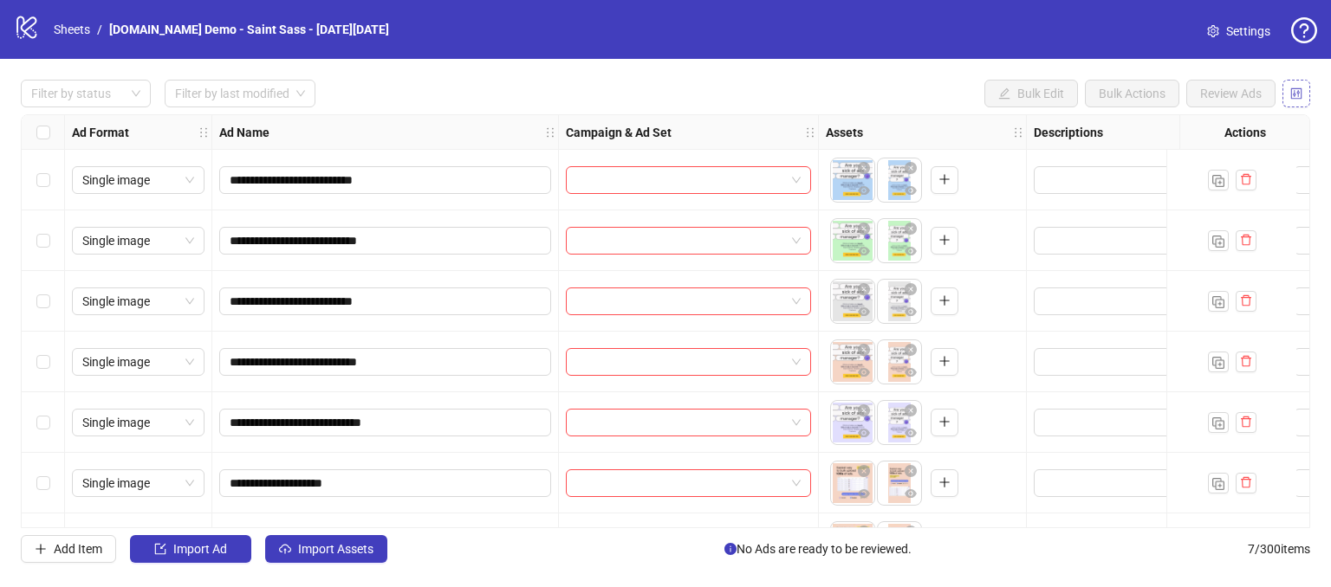
click at [1304, 99] on button "button" at bounding box center [1296, 94] width 28 height 28
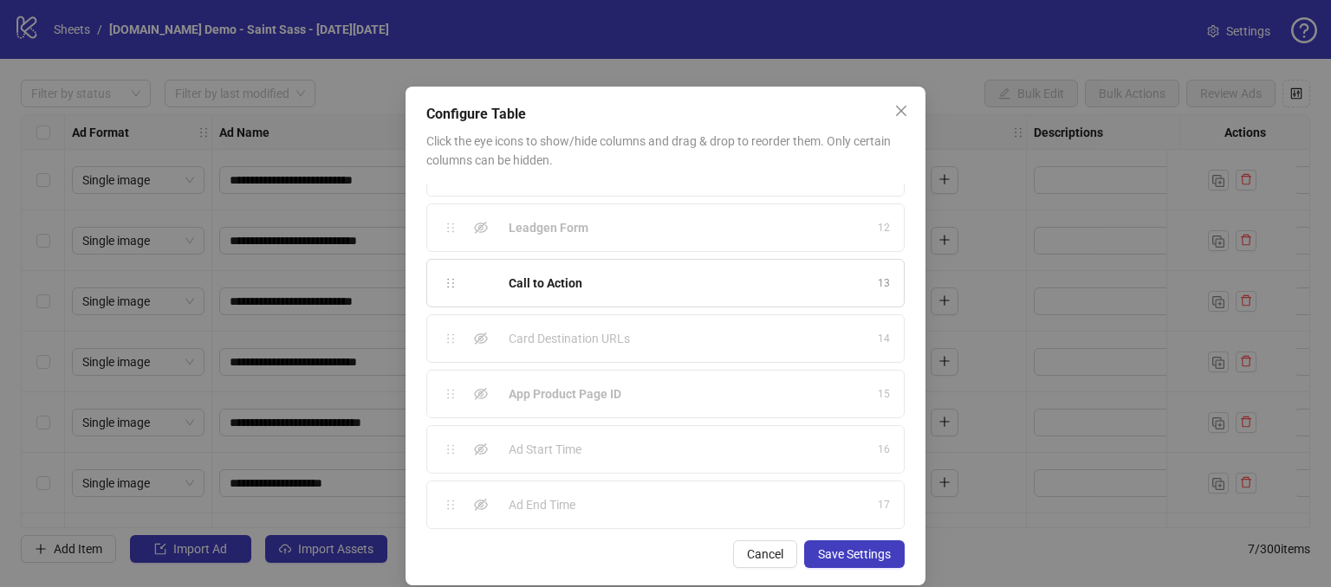
scroll to position [19, 0]
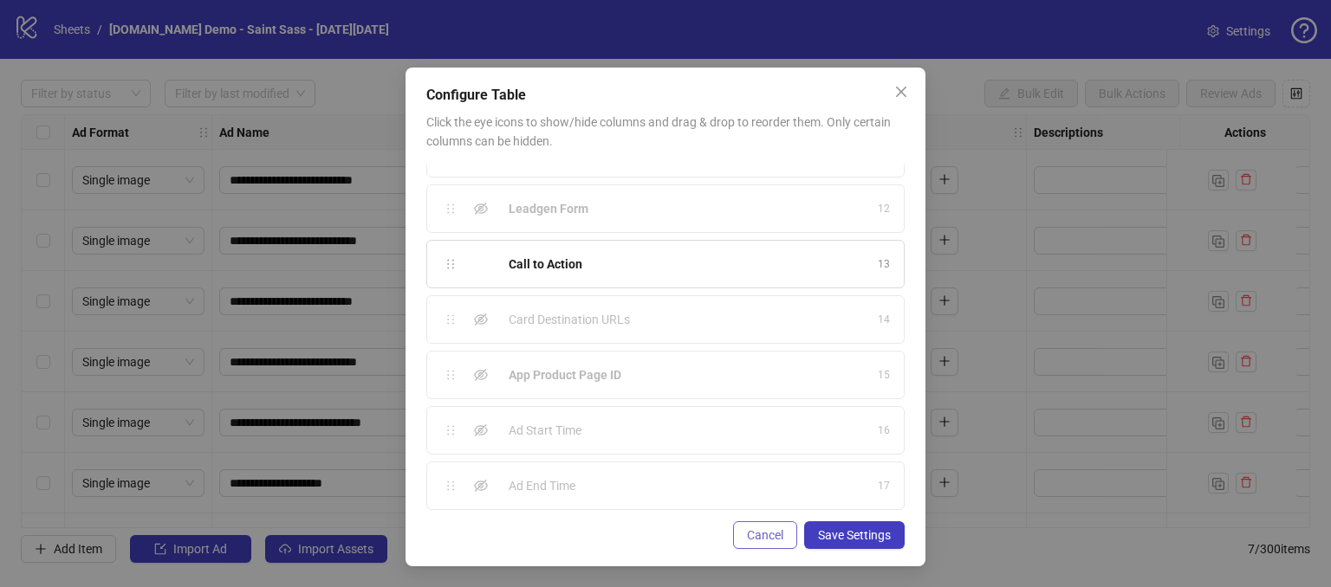
click at [760, 531] on span "Cancel" at bounding box center [765, 535] width 36 height 14
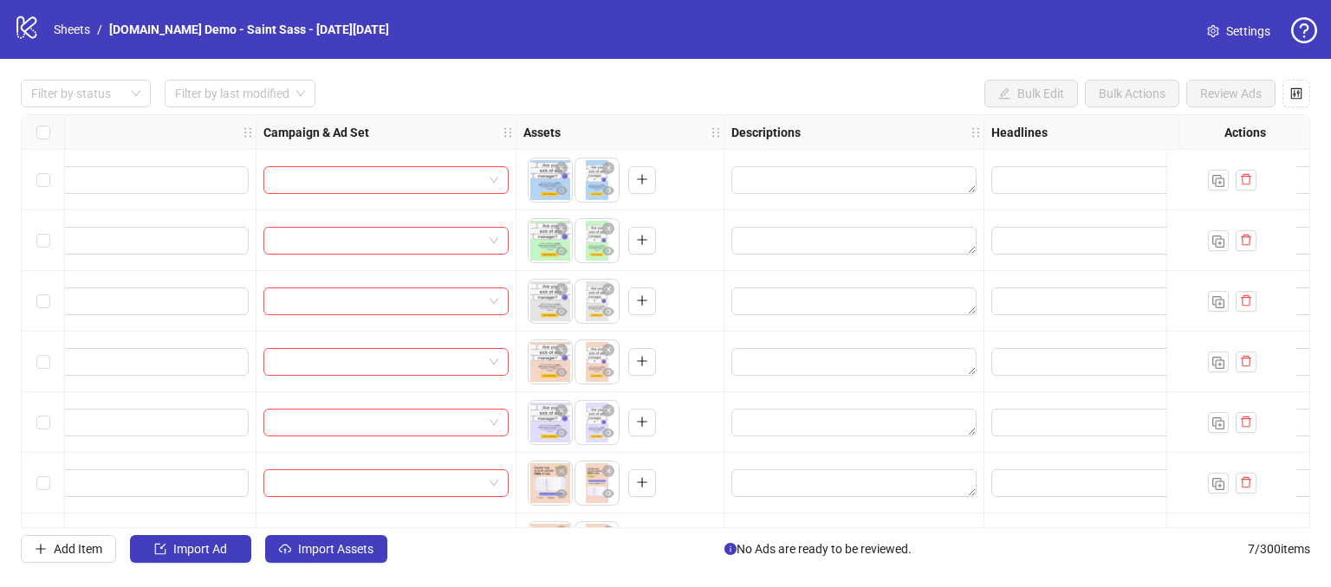
scroll to position [0, 0]
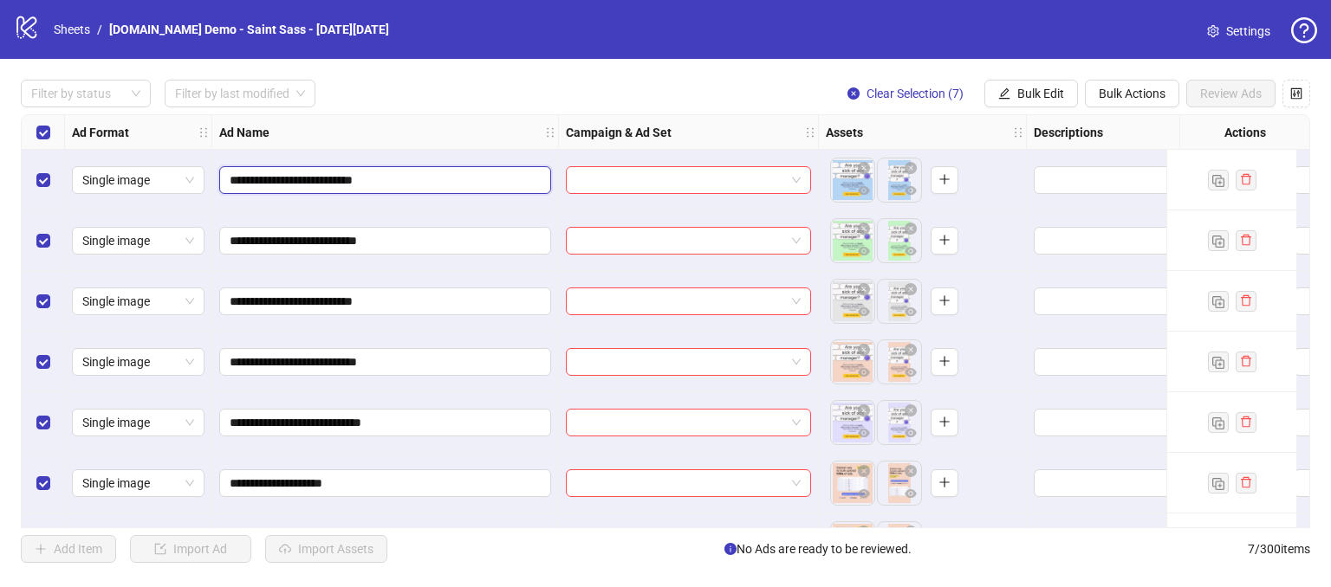
click at [430, 178] on input "**********" at bounding box center [384, 180] width 308 height 19
type input "**********"
click at [860, 191] on icon "eye" at bounding box center [864, 190] width 12 height 9
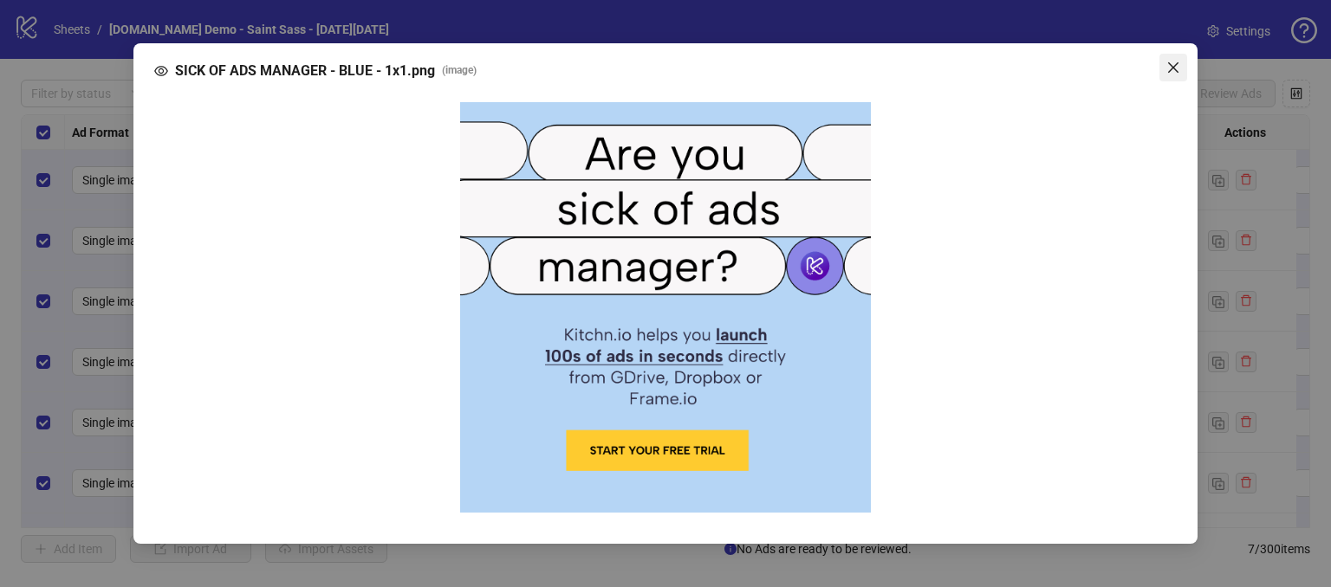
click at [1168, 68] on icon "close" at bounding box center [1173, 68] width 14 height 14
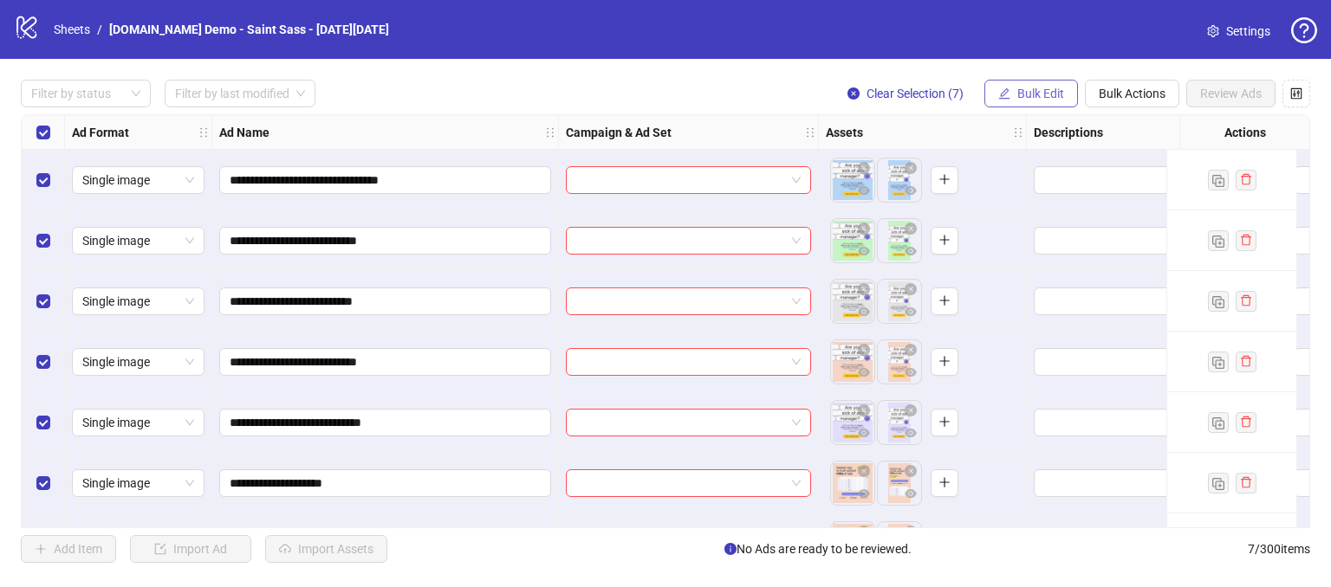
click at [1019, 94] on span "Bulk Edit" at bounding box center [1040, 94] width 47 height 14
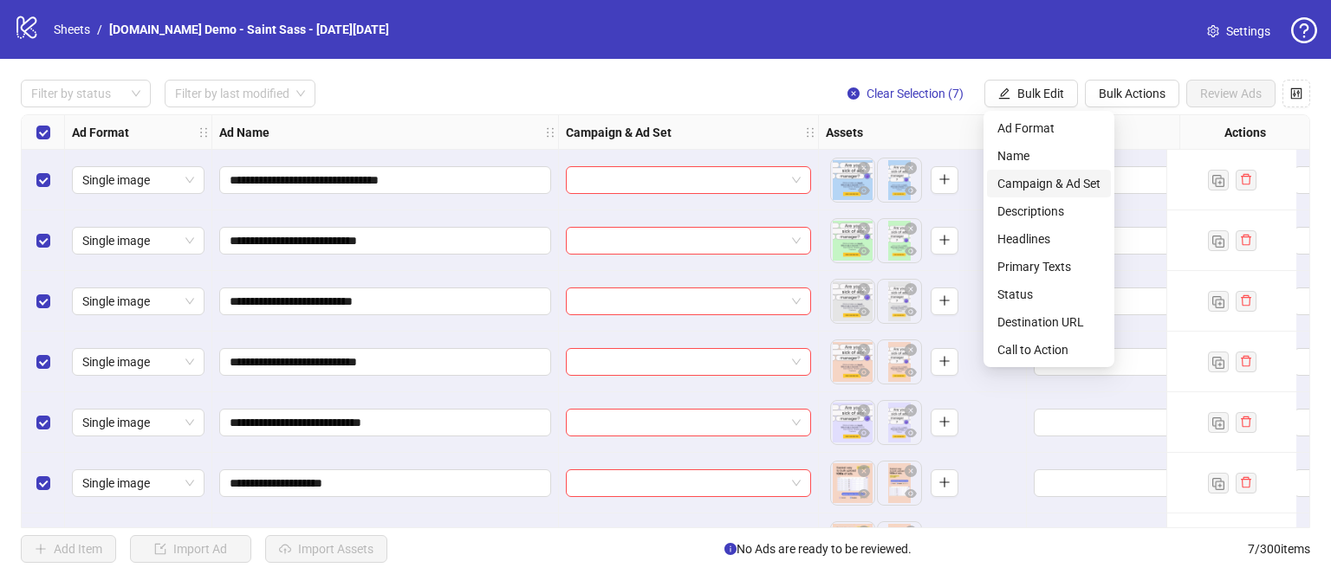
click at [1014, 181] on span "Campaign & Ad Set" at bounding box center [1048, 183] width 103 height 19
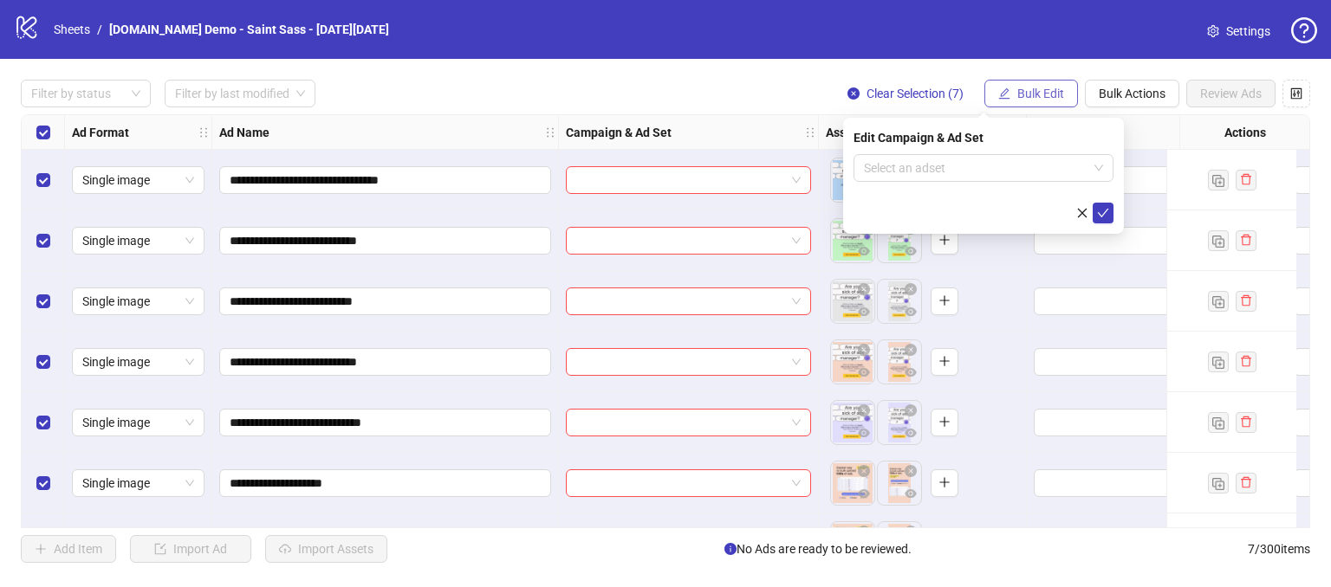
click at [1026, 103] on button "Bulk Edit" at bounding box center [1031, 94] width 94 height 28
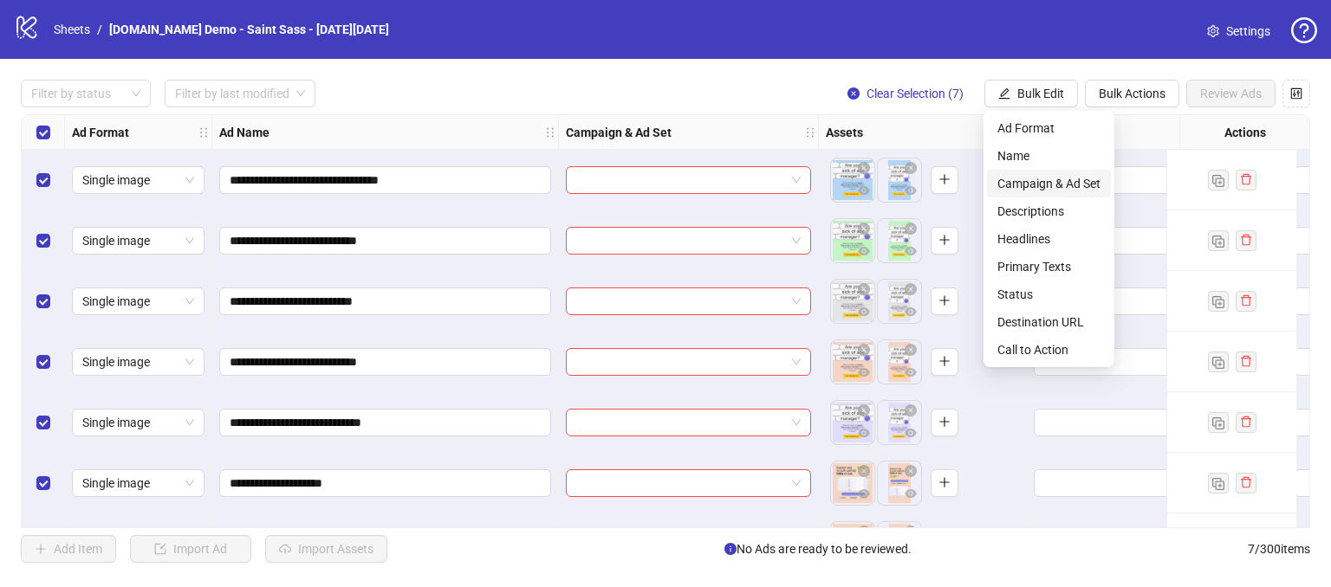
click at [1021, 185] on span "Campaign & Ad Set" at bounding box center [1048, 183] width 103 height 19
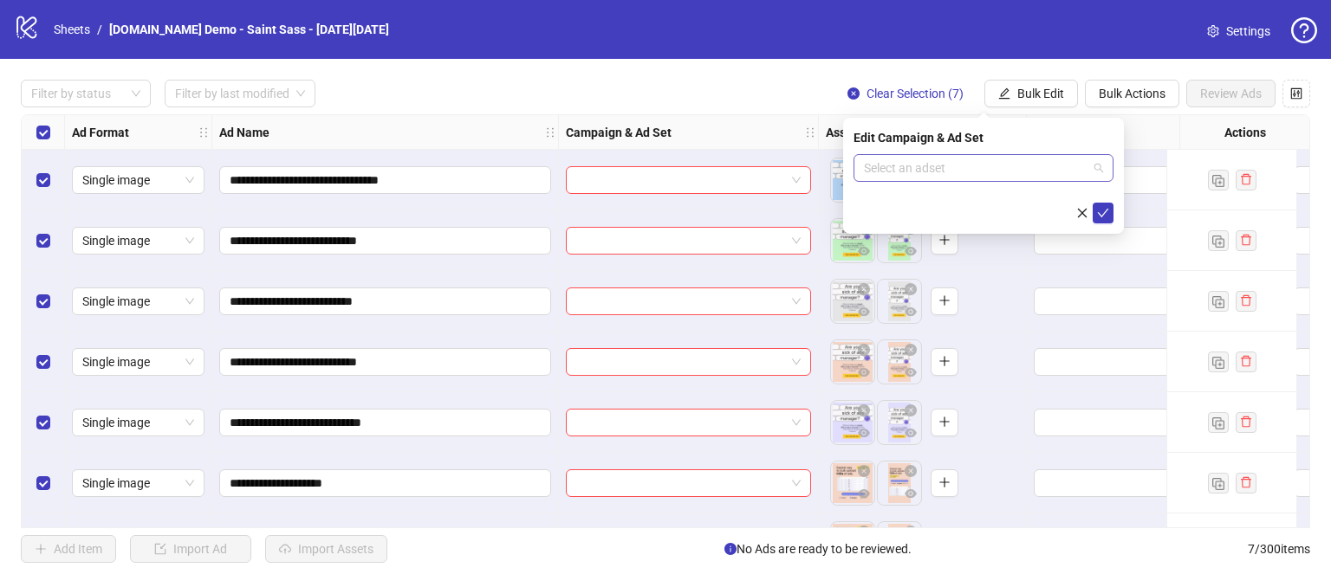
click at [935, 171] on input "search" at bounding box center [976, 168] width 224 height 26
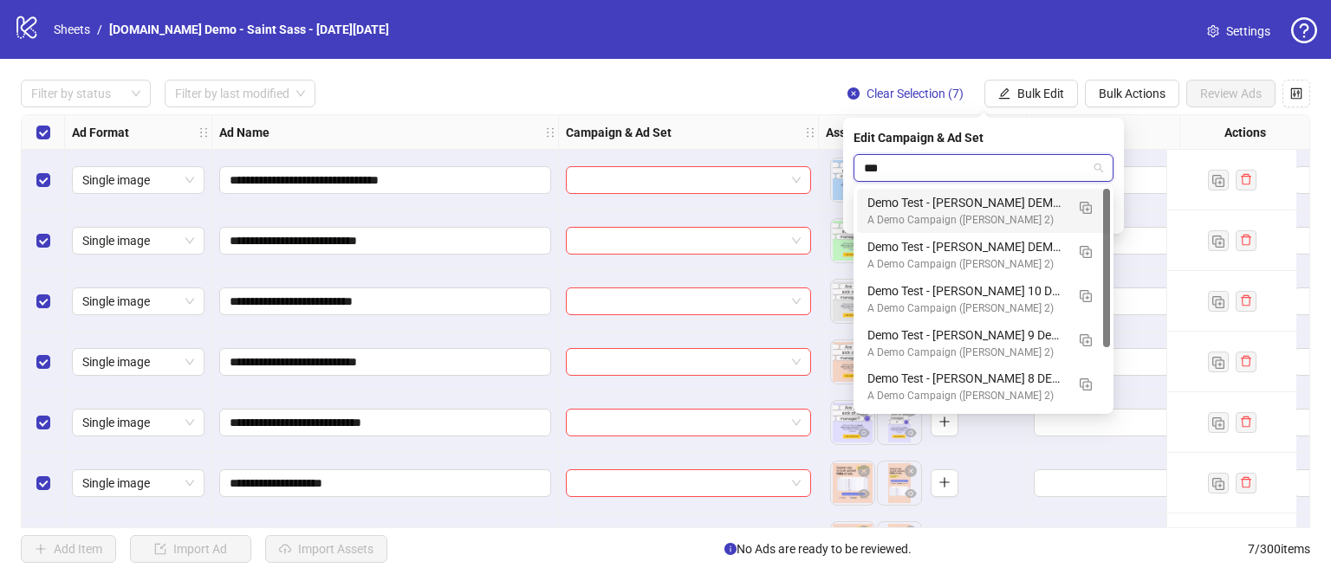
type input "****"
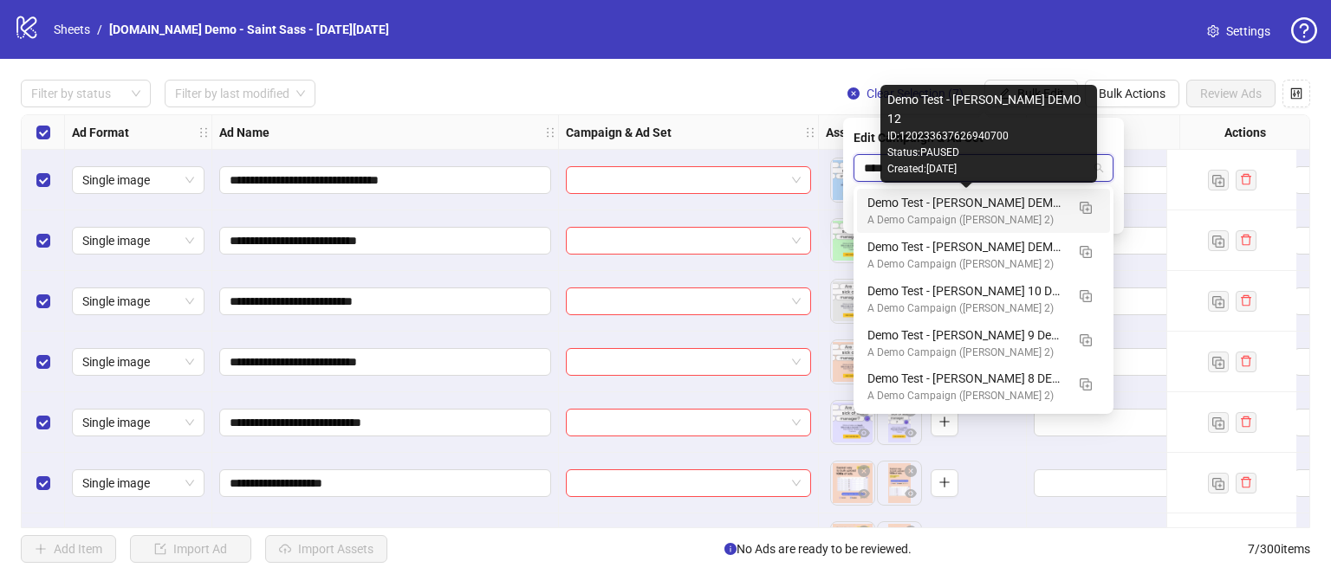
click at [915, 206] on div "Demo Test - [PERSON_NAME] DEMO 12" at bounding box center [966, 202] width 198 height 19
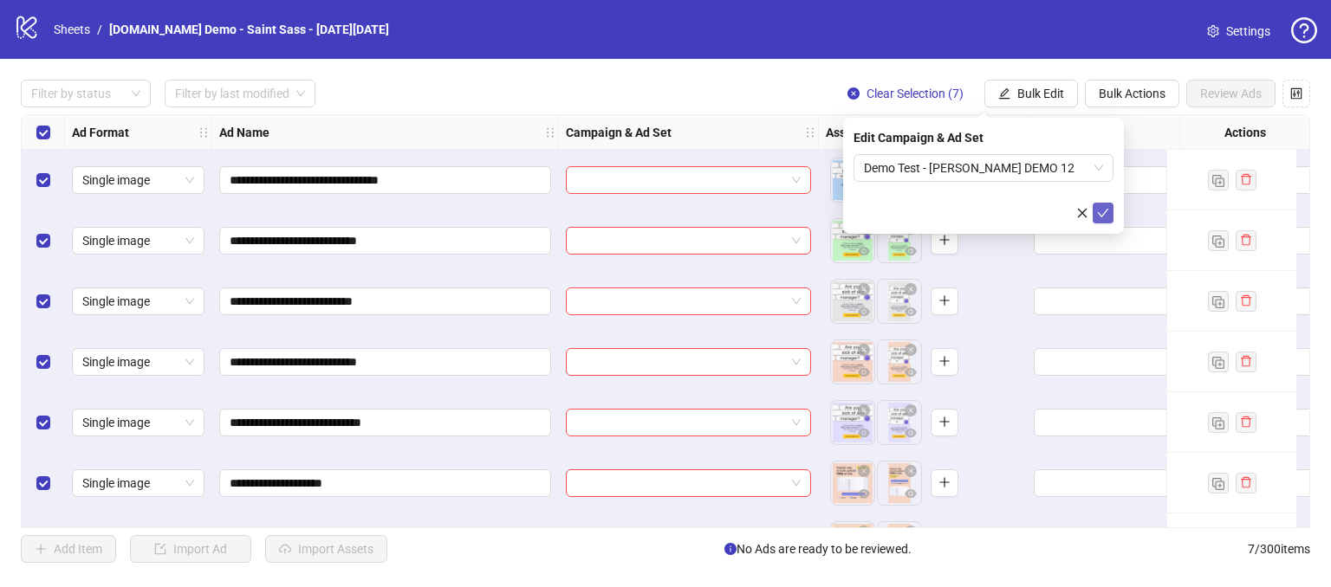
click at [1099, 209] on icon "check" at bounding box center [1103, 213] width 12 height 12
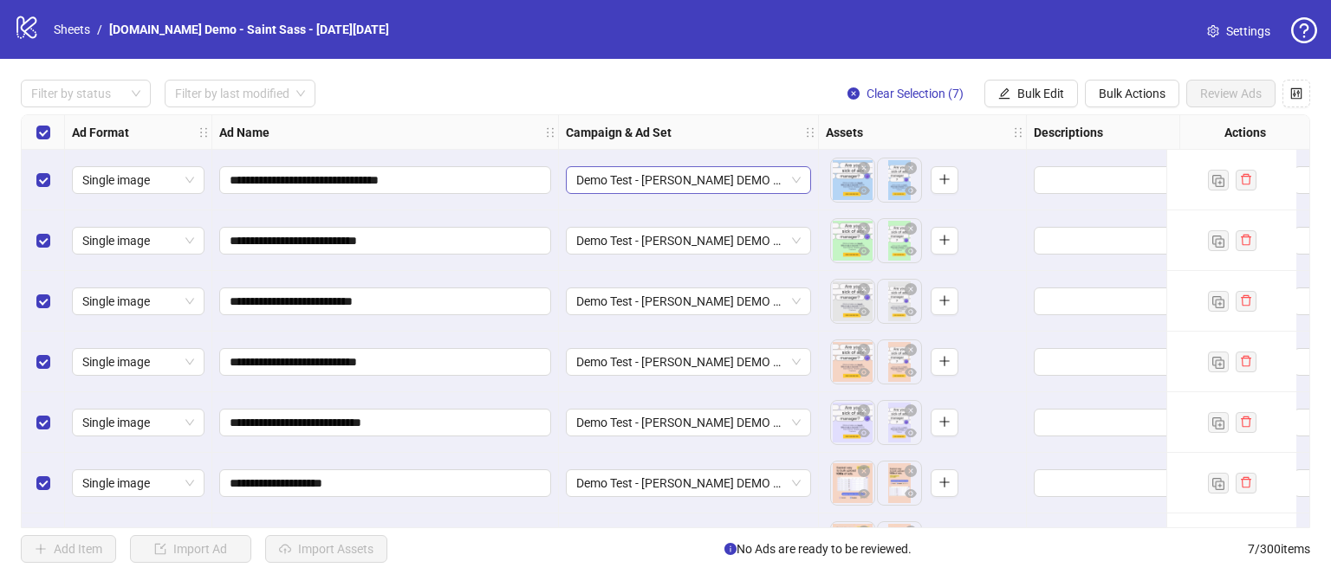
click at [795, 176] on span "Demo Test - [PERSON_NAME] DEMO 12" at bounding box center [688, 180] width 224 height 26
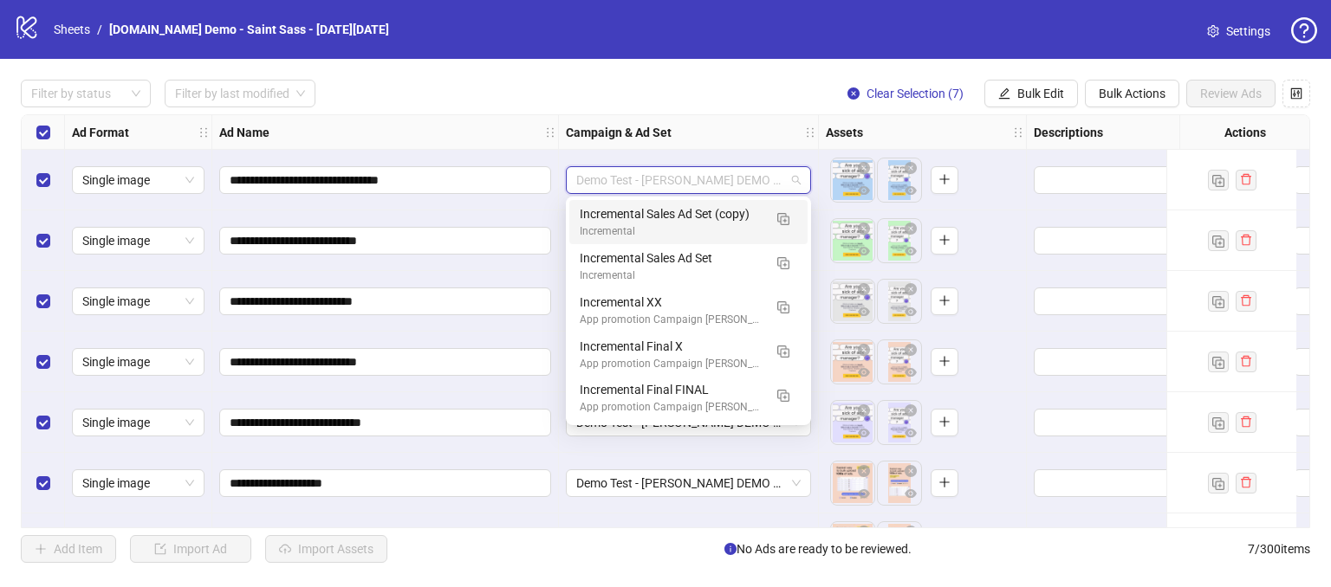
click at [733, 84] on div "Filter by status Filter by last modified Clear Selection (7) Bulk Edit Bulk Act…" at bounding box center [665, 94] width 1289 height 28
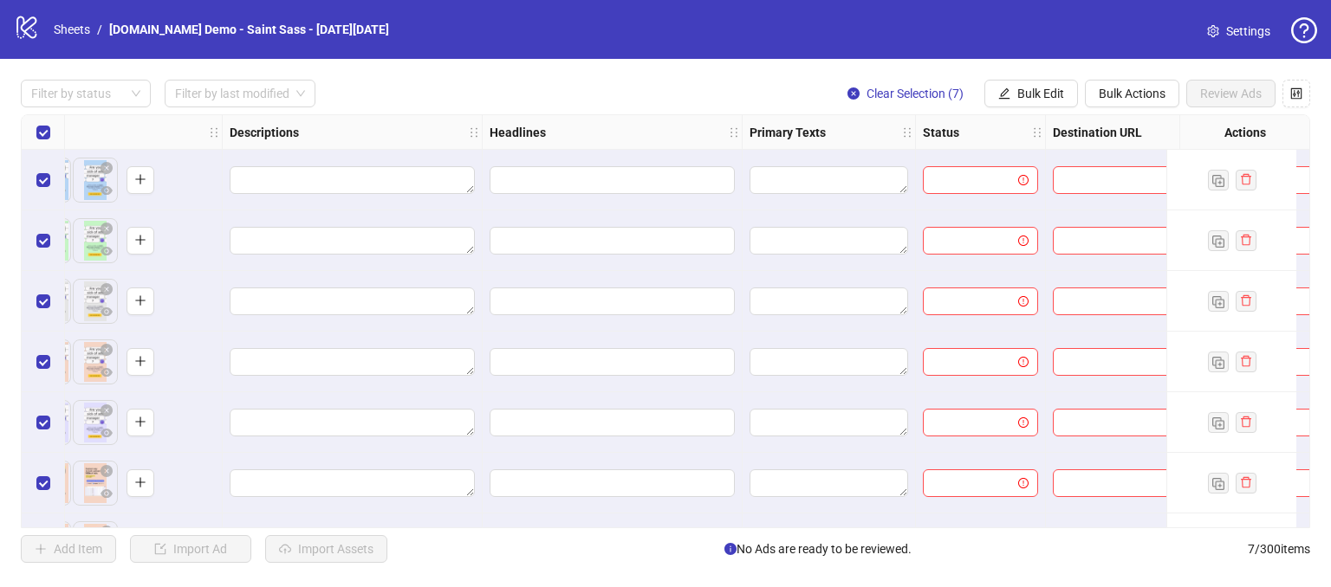
scroll to position [0, 818]
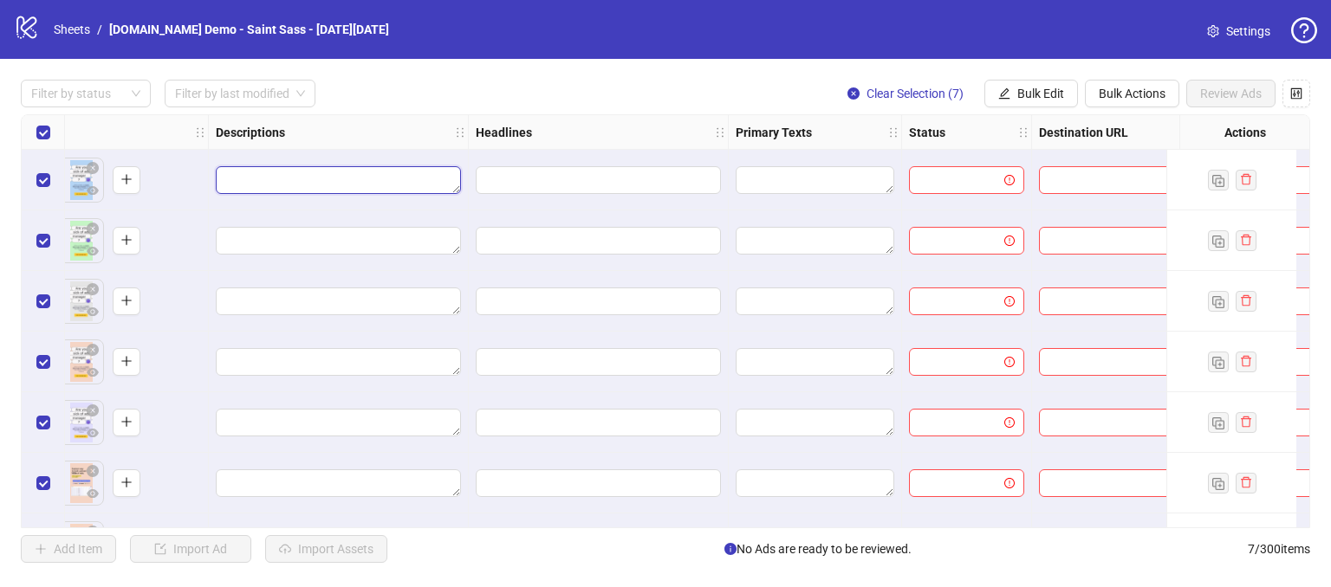
click at [330, 178] on textarea "Edit values" at bounding box center [338, 180] width 245 height 28
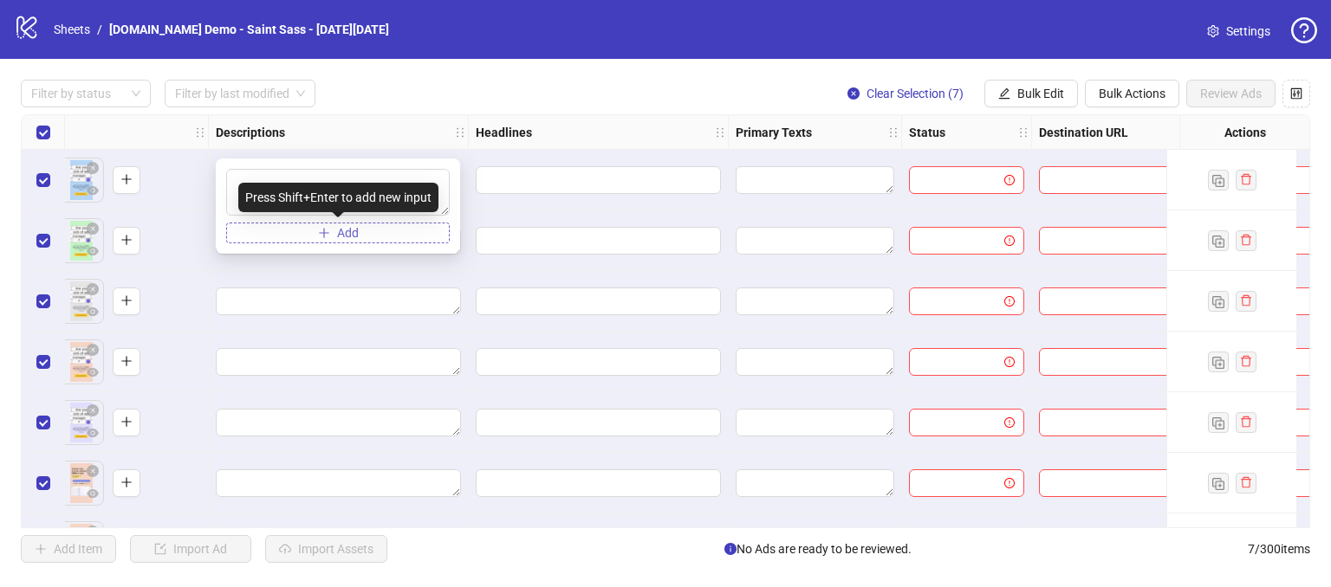
click at [353, 230] on span "Add" at bounding box center [348, 233] width 22 height 14
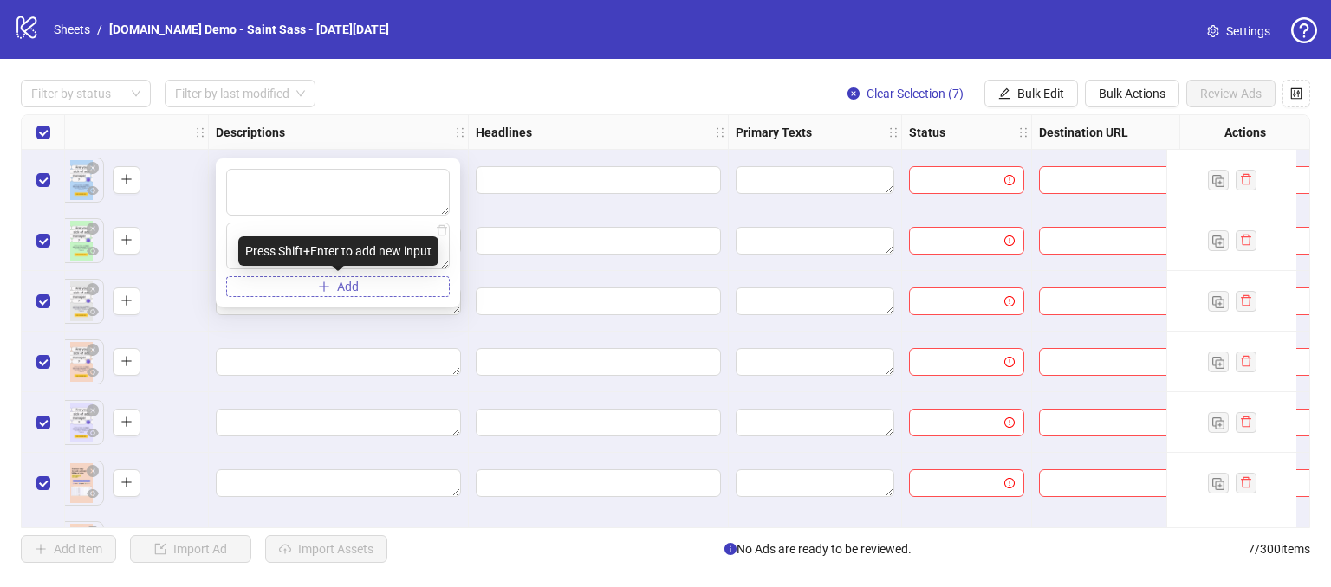
click at [374, 282] on button "Add" at bounding box center [338, 286] width 224 height 21
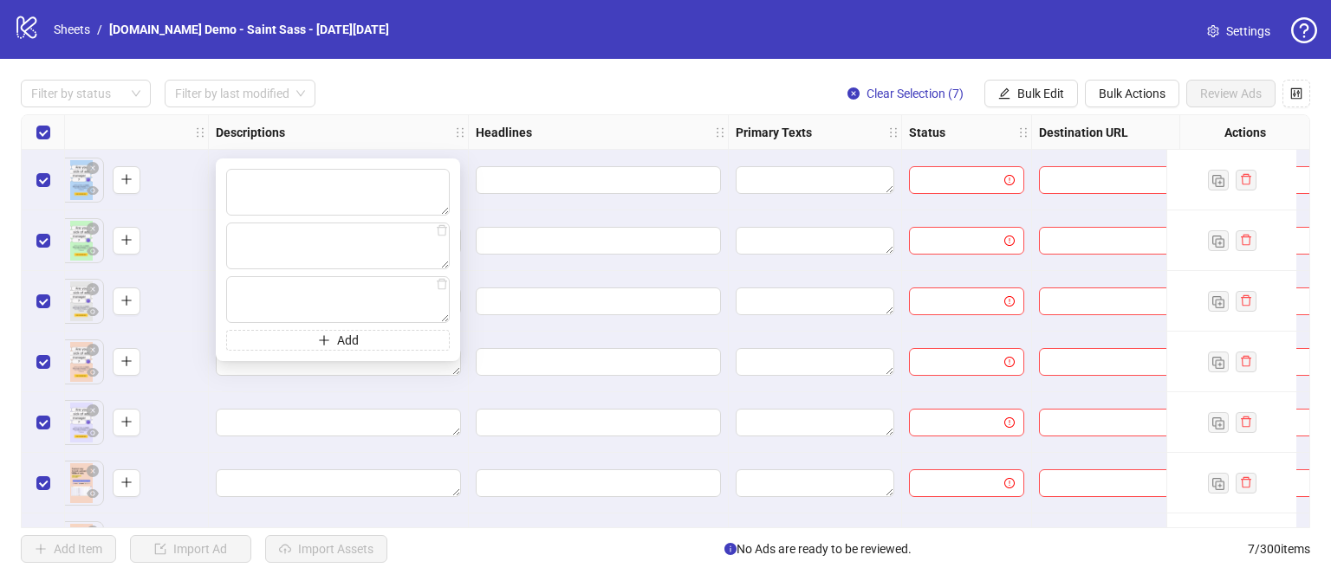
click at [520, 198] on div at bounding box center [599, 180] width 260 height 61
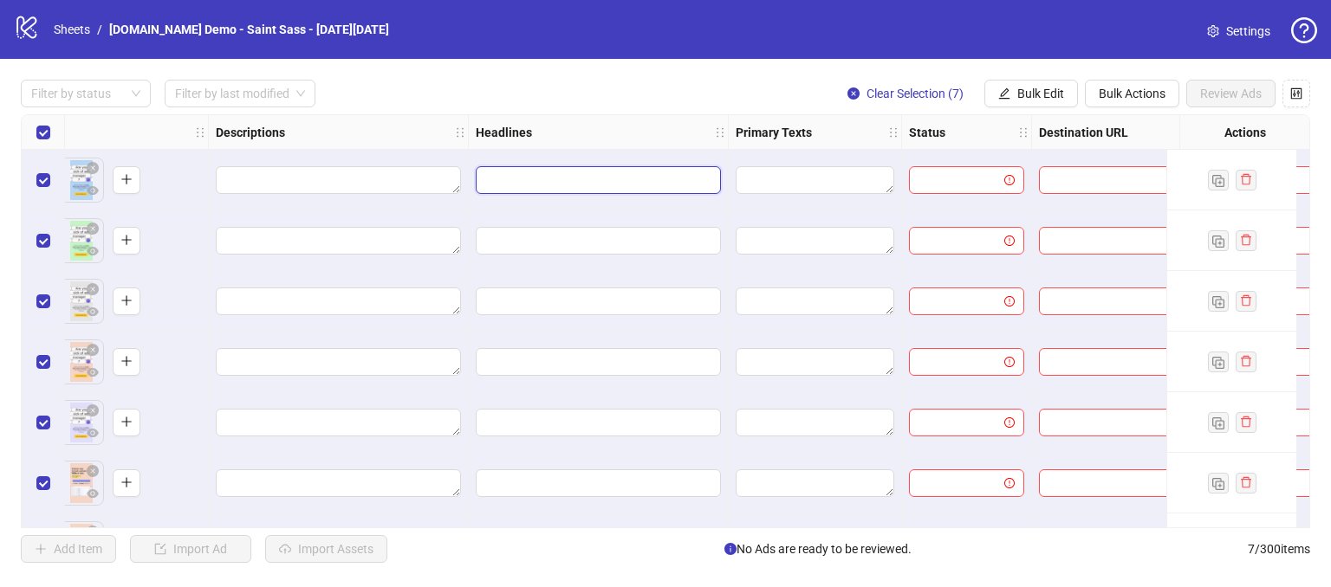
click at [509, 180] on input "Edit values" at bounding box center [596, 180] width 221 height 19
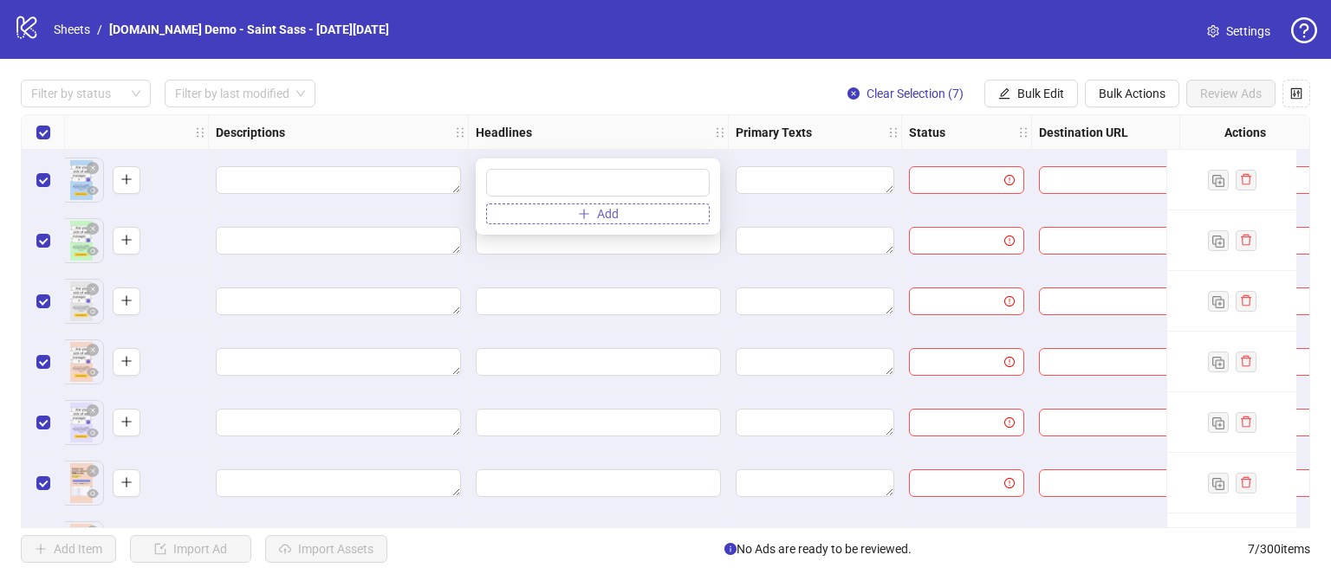
click at [547, 209] on button "Add" at bounding box center [598, 214] width 224 height 21
click at [620, 208] on input "text" at bounding box center [589, 217] width 187 height 19
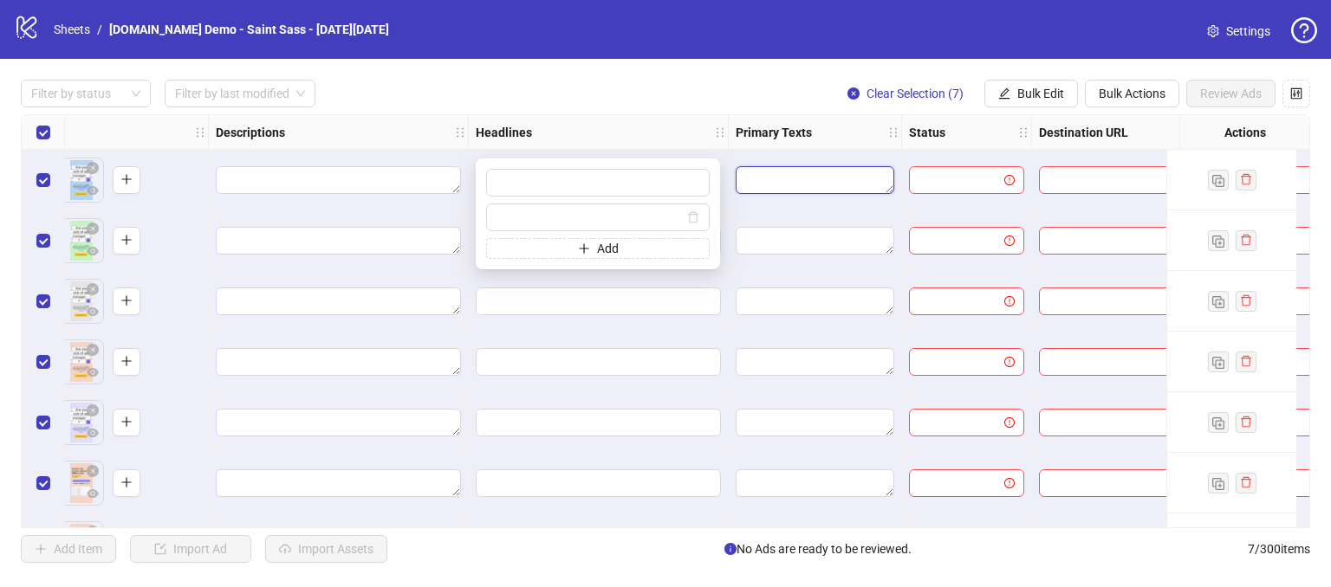
click at [779, 166] on textarea "Edit values" at bounding box center [815, 180] width 159 height 28
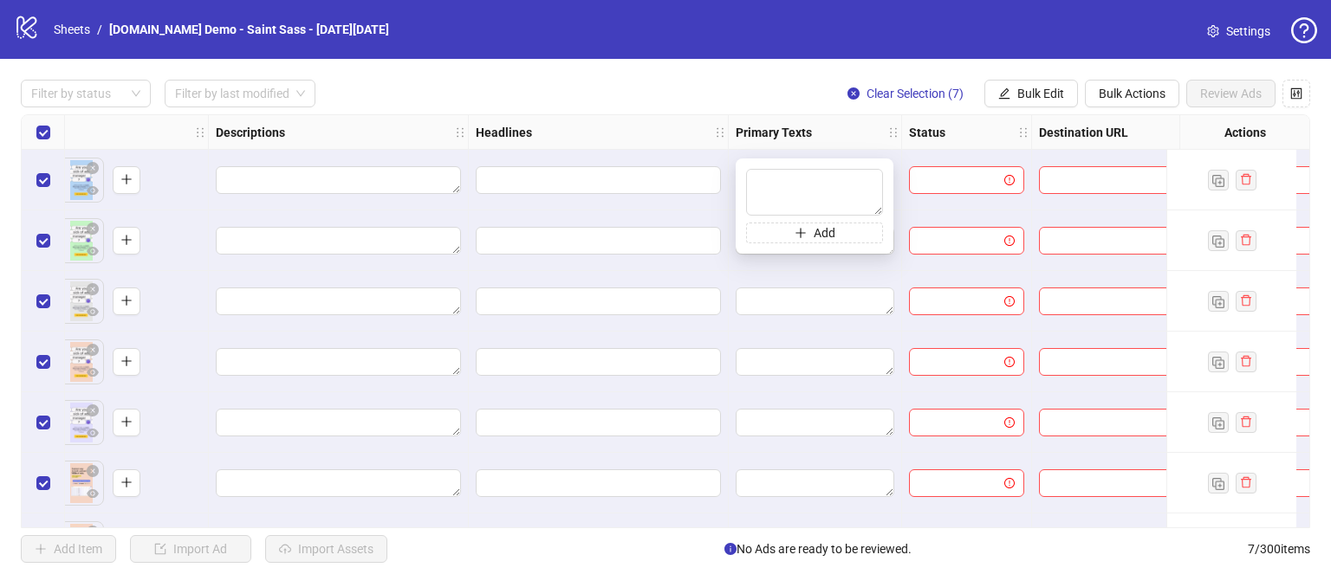
click at [780, 182] on textarea at bounding box center [814, 192] width 137 height 47
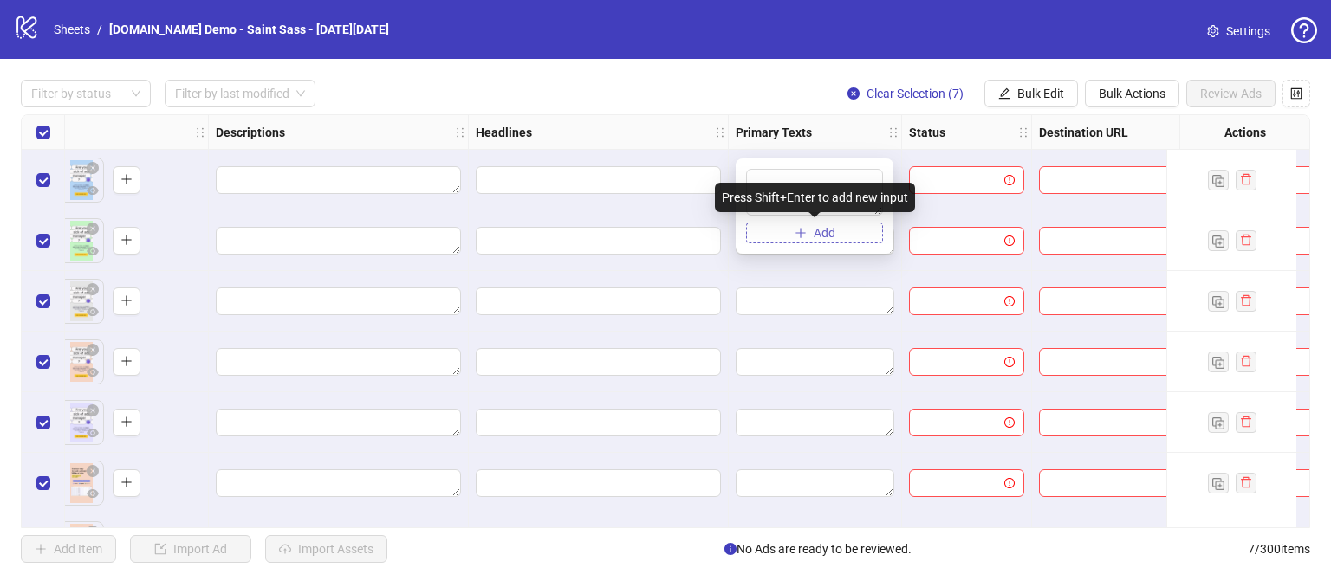
click at [794, 230] on icon "plus" at bounding box center [800, 233] width 12 height 12
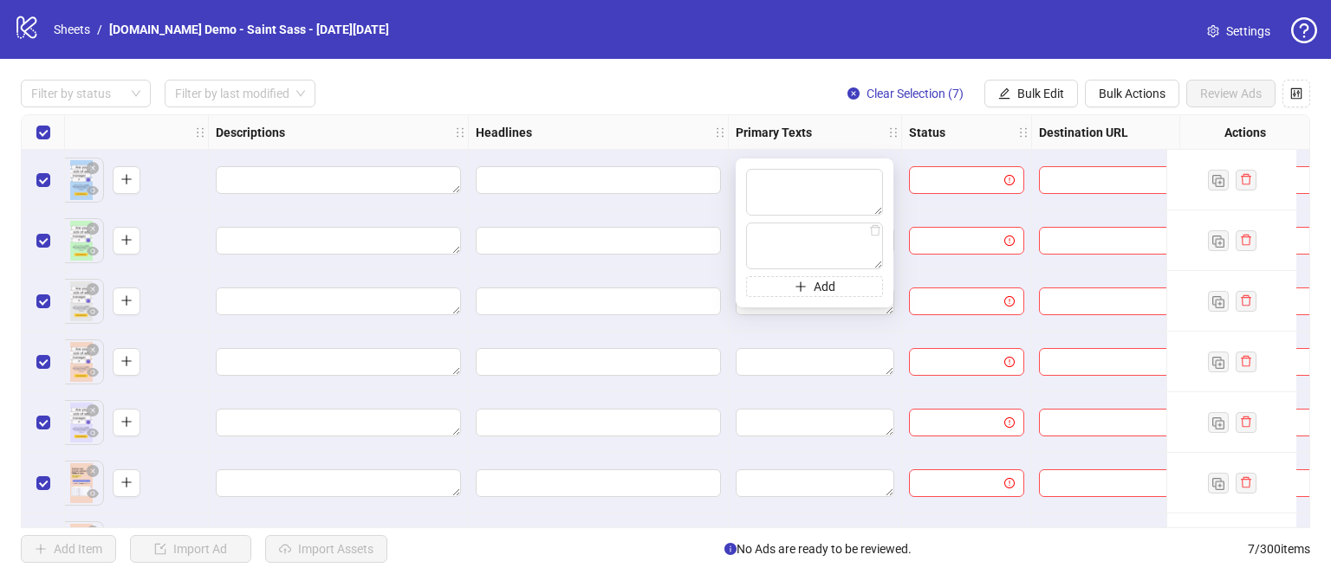
click at [656, 105] on div "Filter by status Filter by last modified Clear Selection (7) Bulk Edit Bulk Act…" at bounding box center [665, 94] width 1289 height 28
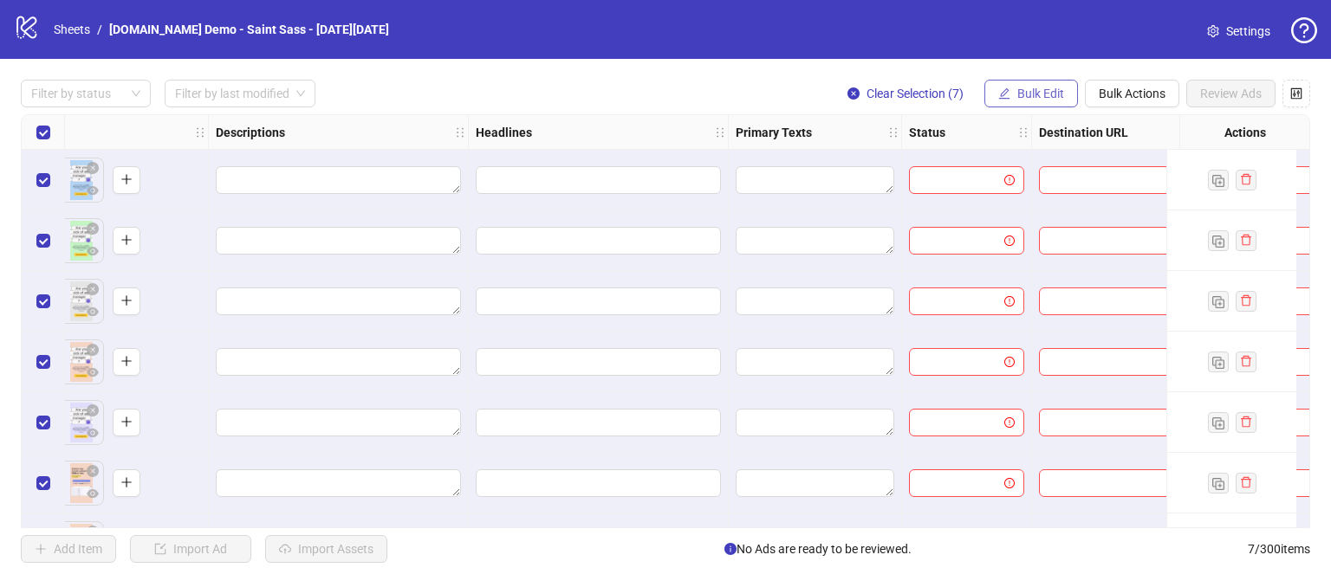
click at [1019, 90] on span "Bulk Edit" at bounding box center [1040, 94] width 47 height 14
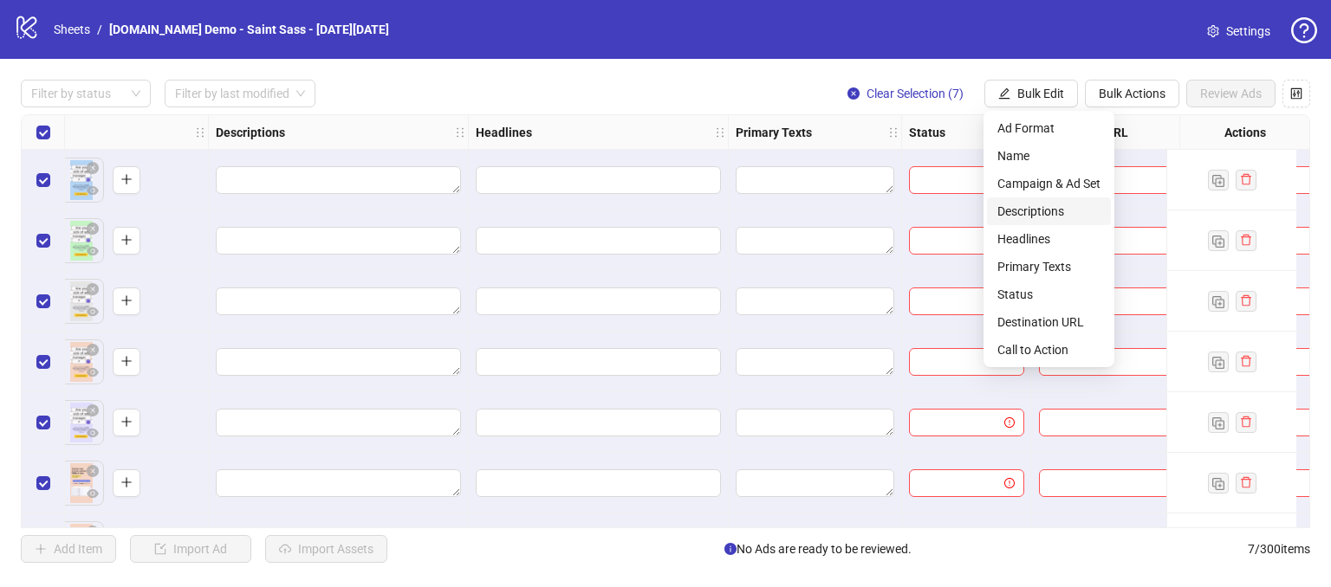
click at [1011, 219] on span "Descriptions" at bounding box center [1048, 211] width 103 height 19
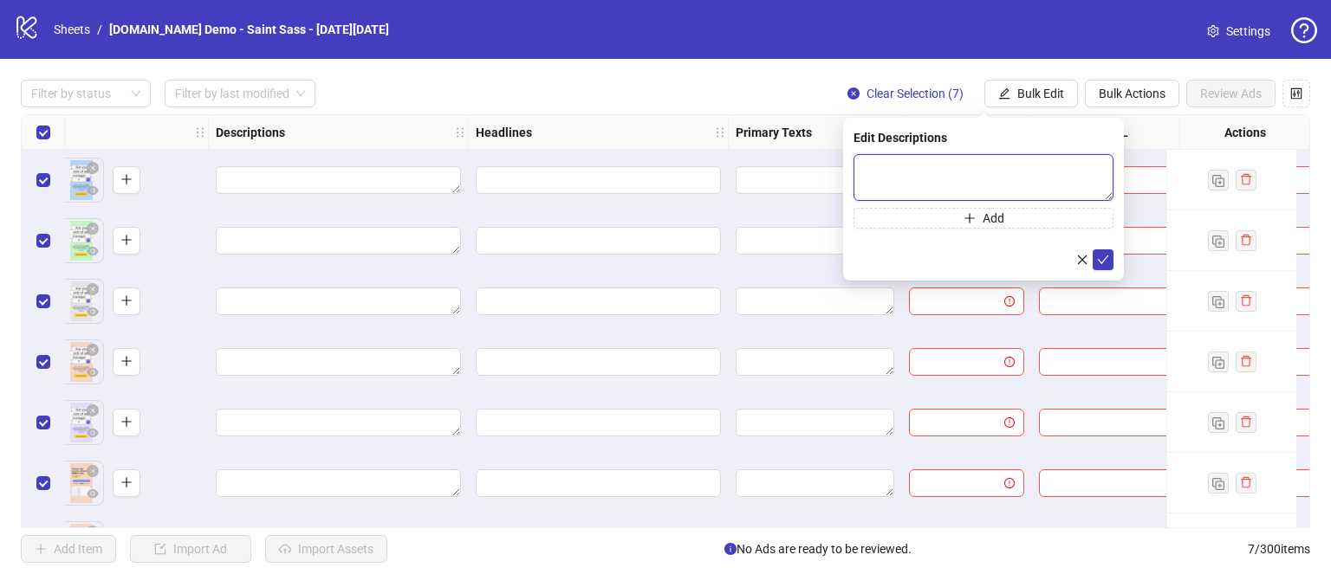
click at [939, 178] on textarea at bounding box center [983, 177] width 260 height 47
type textarea "**********"
click at [1102, 266] on span "submit" at bounding box center [1103, 260] width 12 height 14
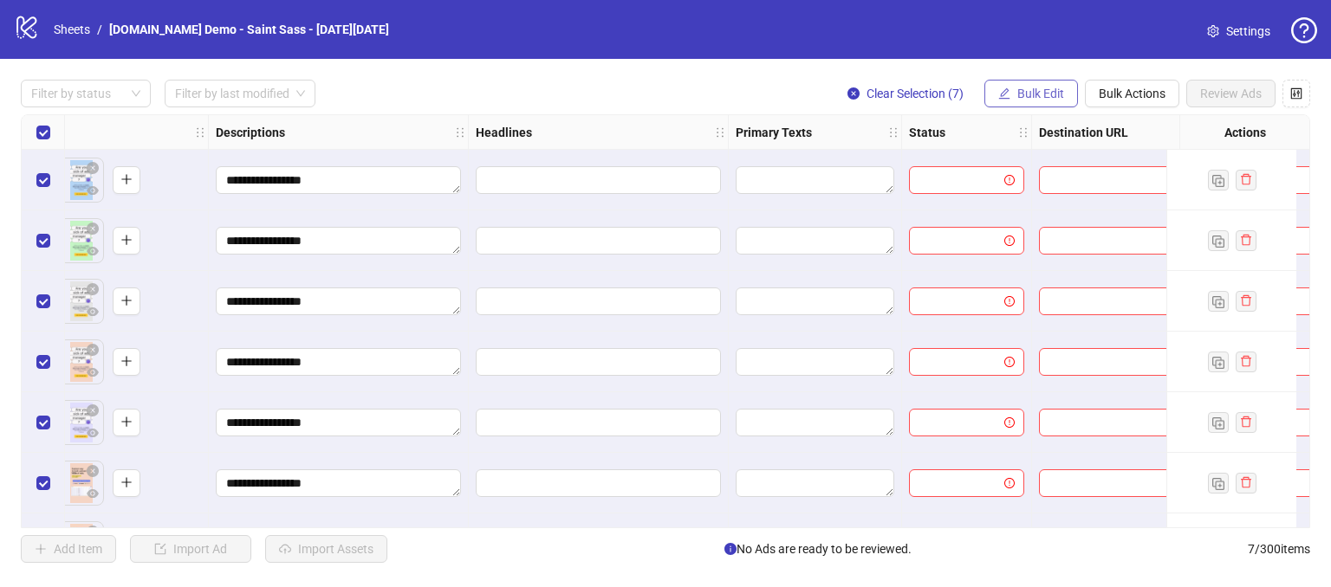
click at [1033, 94] on span "Bulk Edit" at bounding box center [1040, 94] width 47 height 14
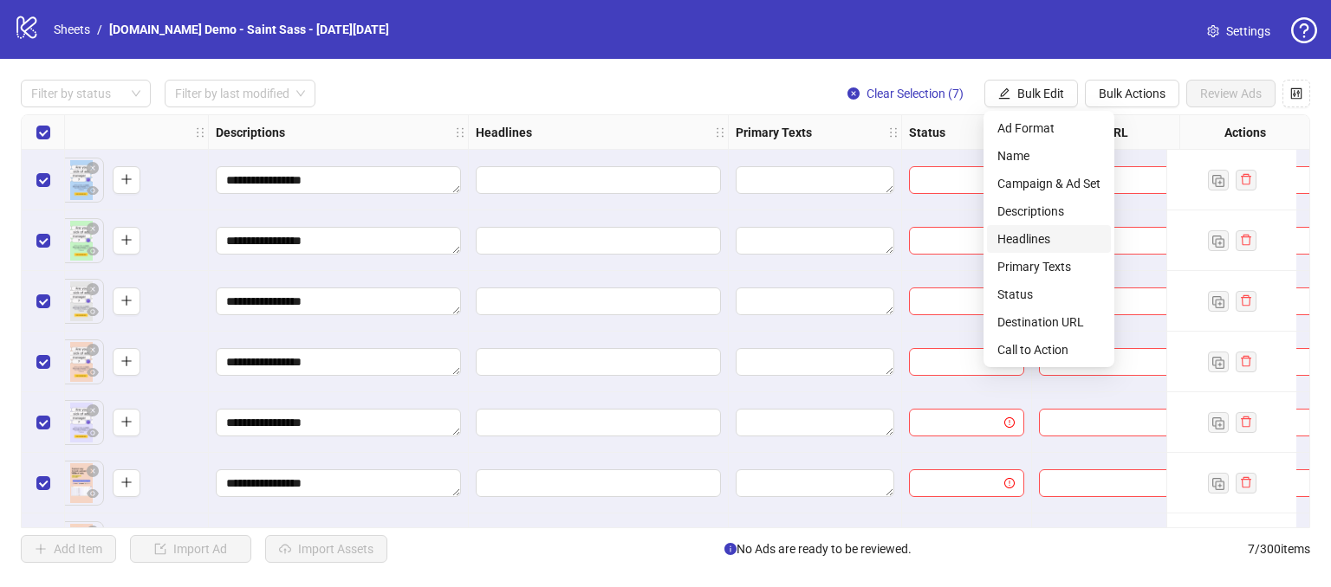
click at [1016, 242] on span "Headlines" at bounding box center [1048, 239] width 103 height 19
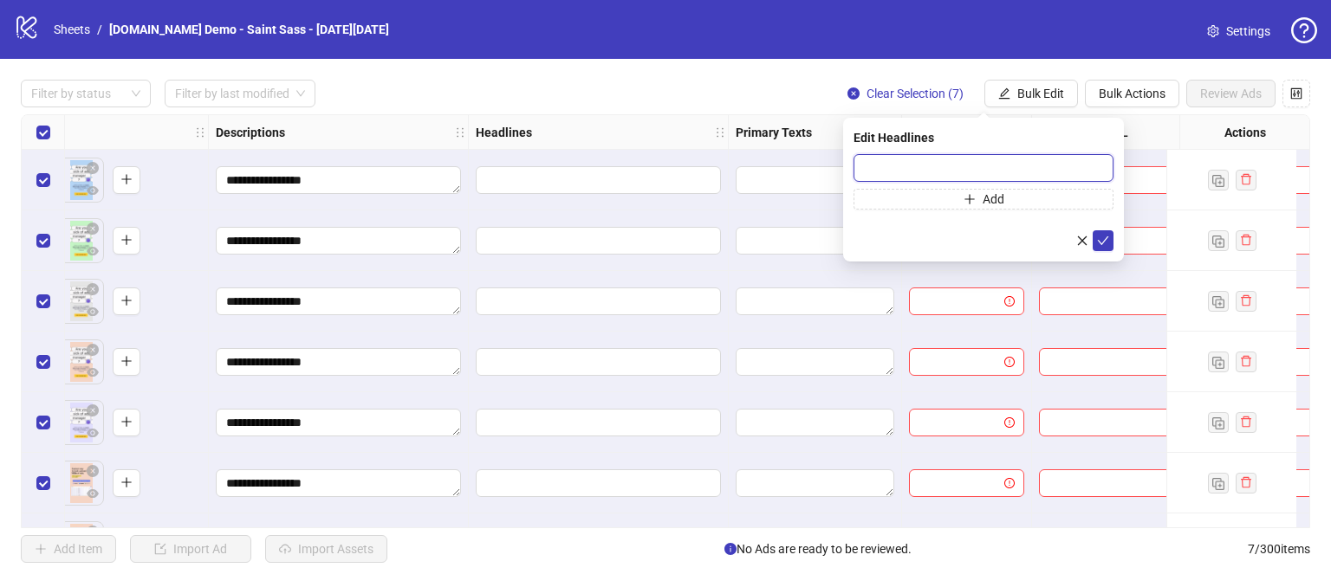
click at [896, 166] on input "text" at bounding box center [983, 168] width 260 height 28
type input "**********"
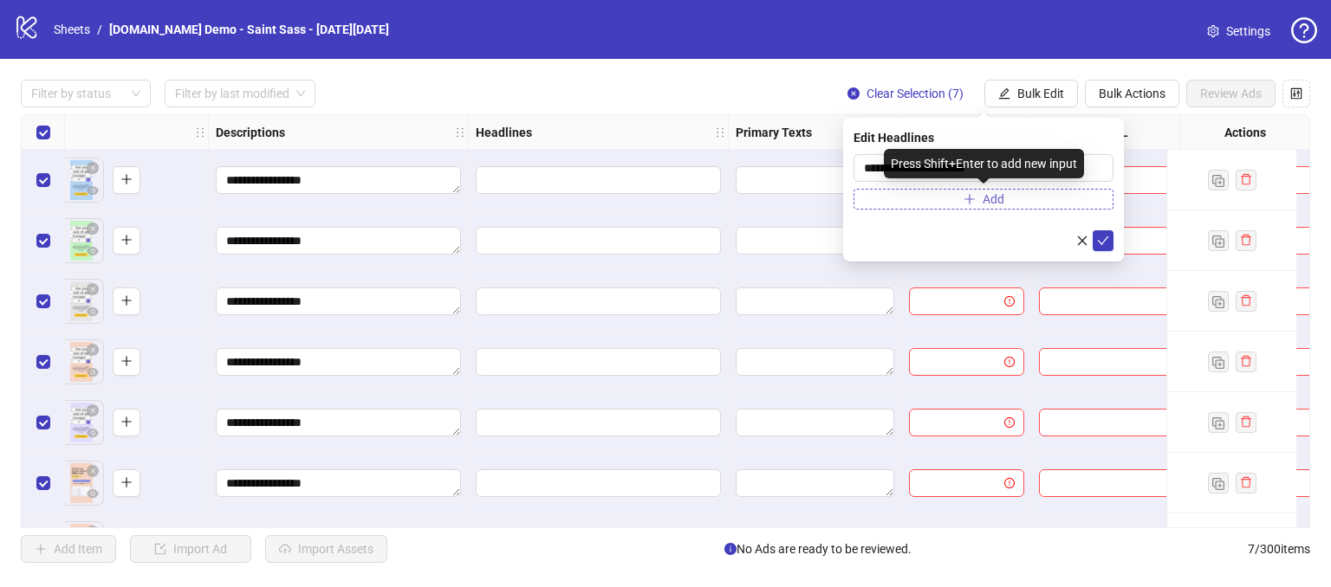
click at [885, 198] on button "Add" at bounding box center [983, 199] width 260 height 21
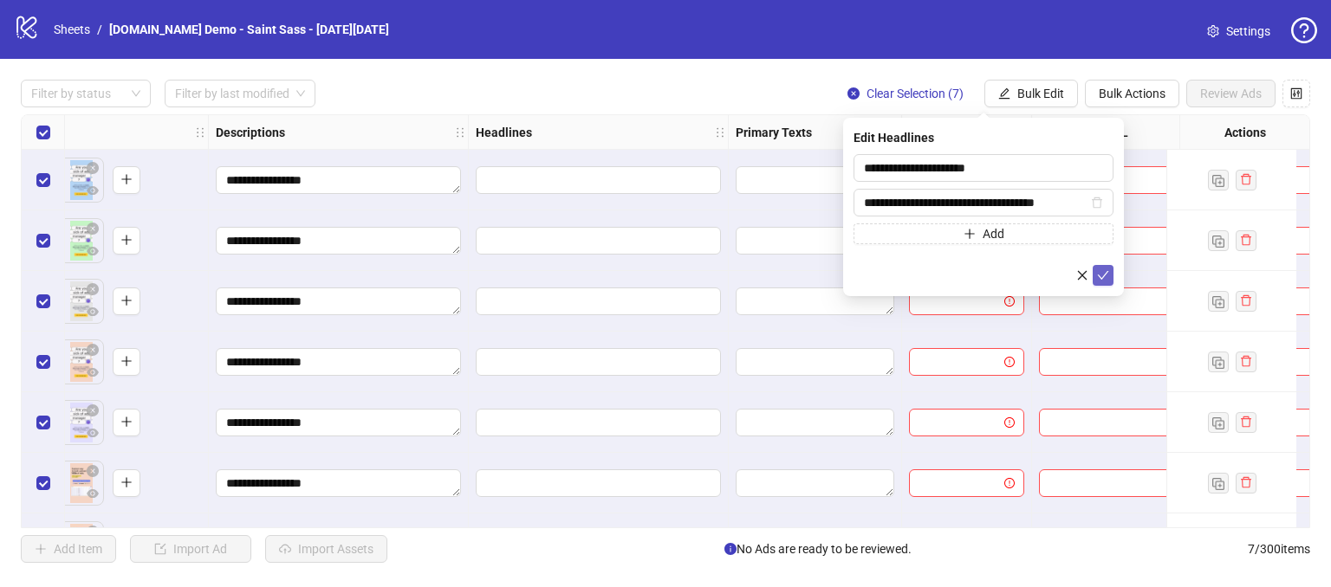
type input "**********"
click at [1097, 269] on icon "check" at bounding box center [1103, 275] width 12 height 12
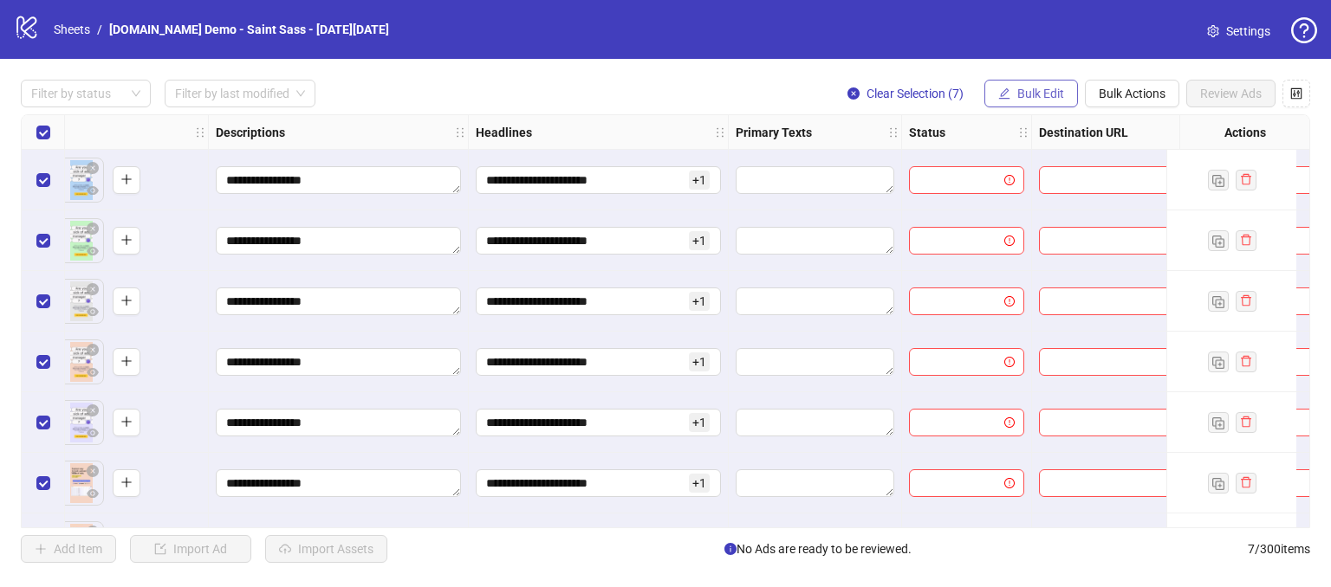
click at [1025, 88] on span "Bulk Edit" at bounding box center [1040, 94] width 47 height 14
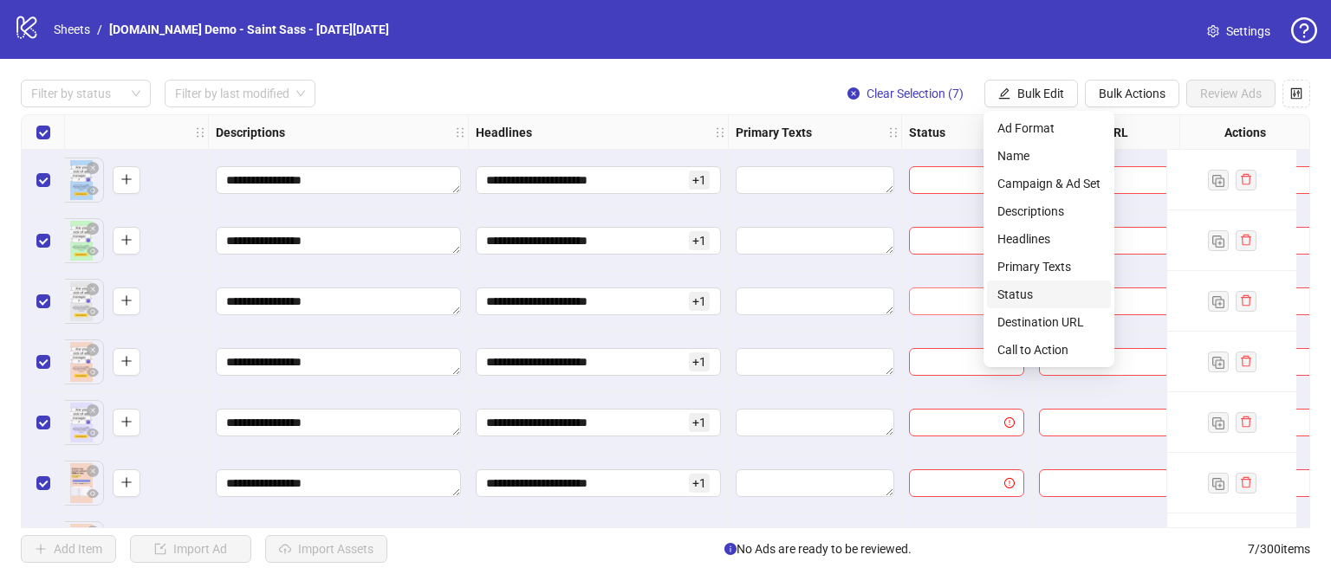
click at [1009, 300] on span "Status" at bounding box center [1048, 294] width 103 height 19
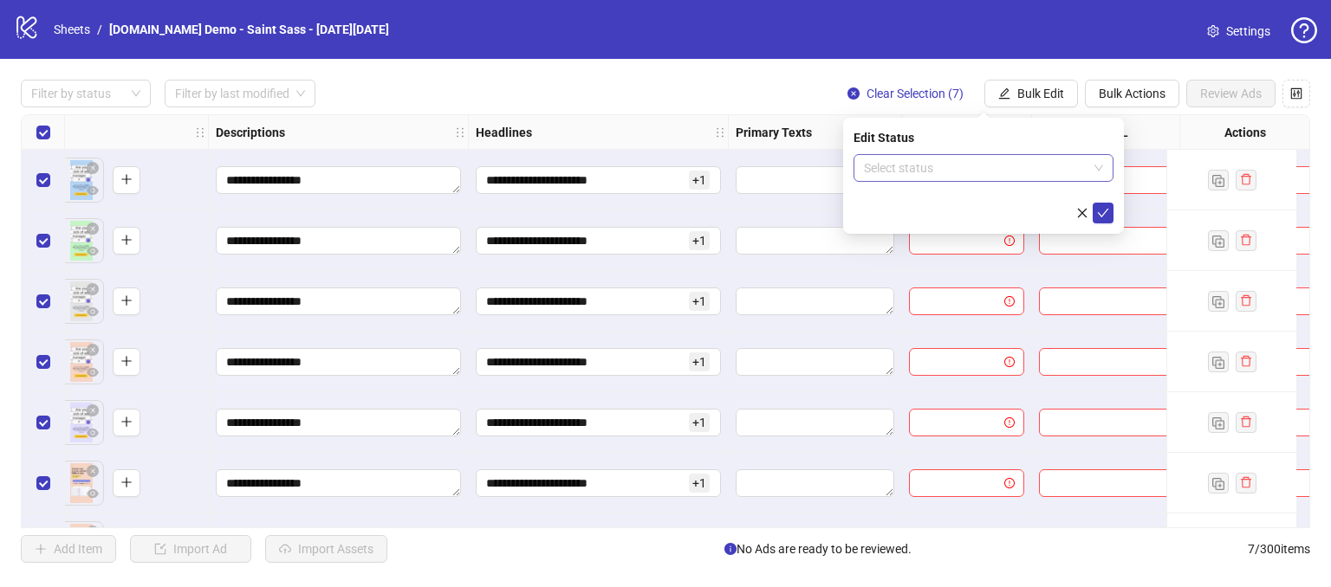
click at [895, 164] on input "search" at bounding box center [976, 168] width 224 height 26
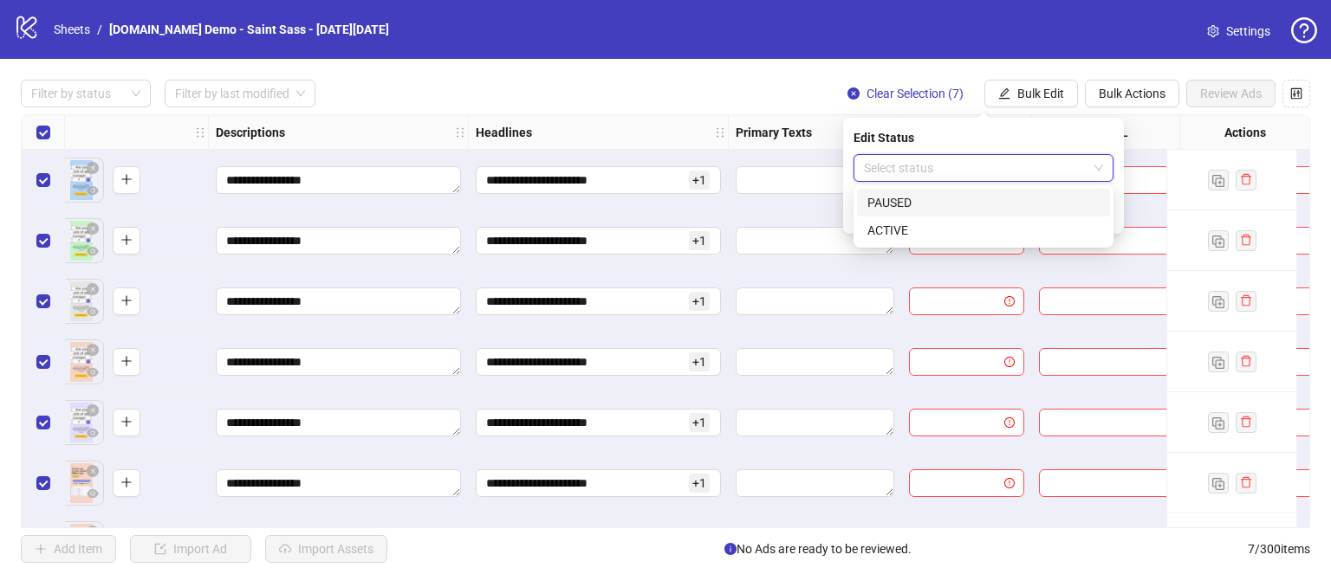
click at [900, 205] on div "PAUSED" at bounding box center [983, 202] width 232 height 19
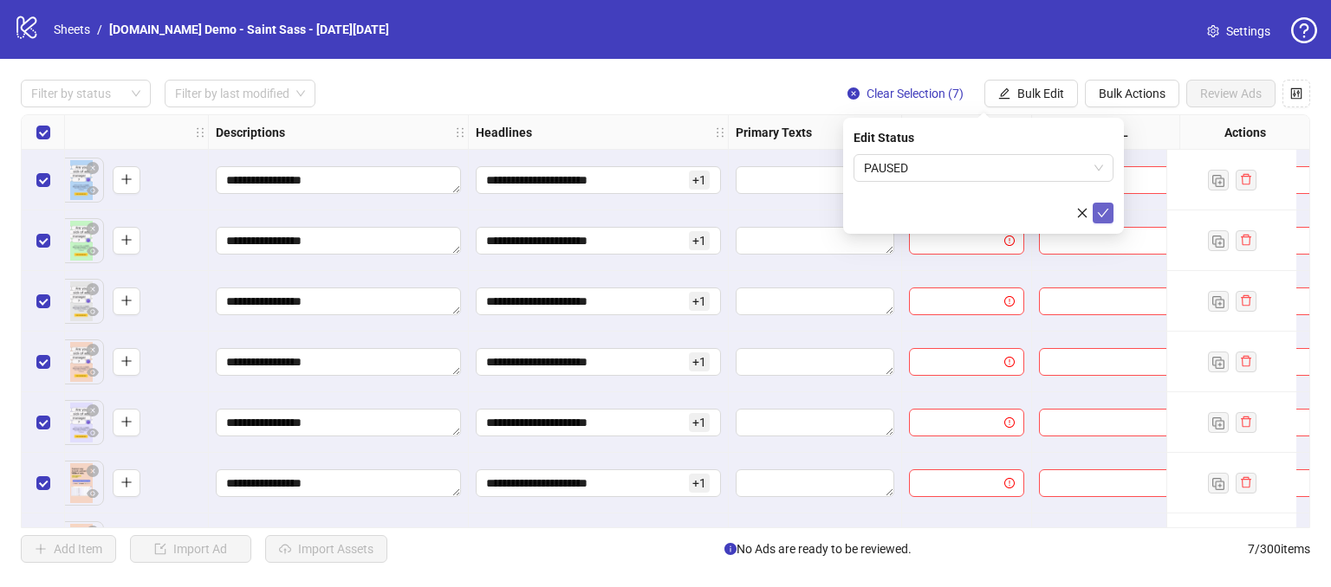
click at [1095, 214] on button "submit" at bounding box center [1103, 213] width 21 height 21
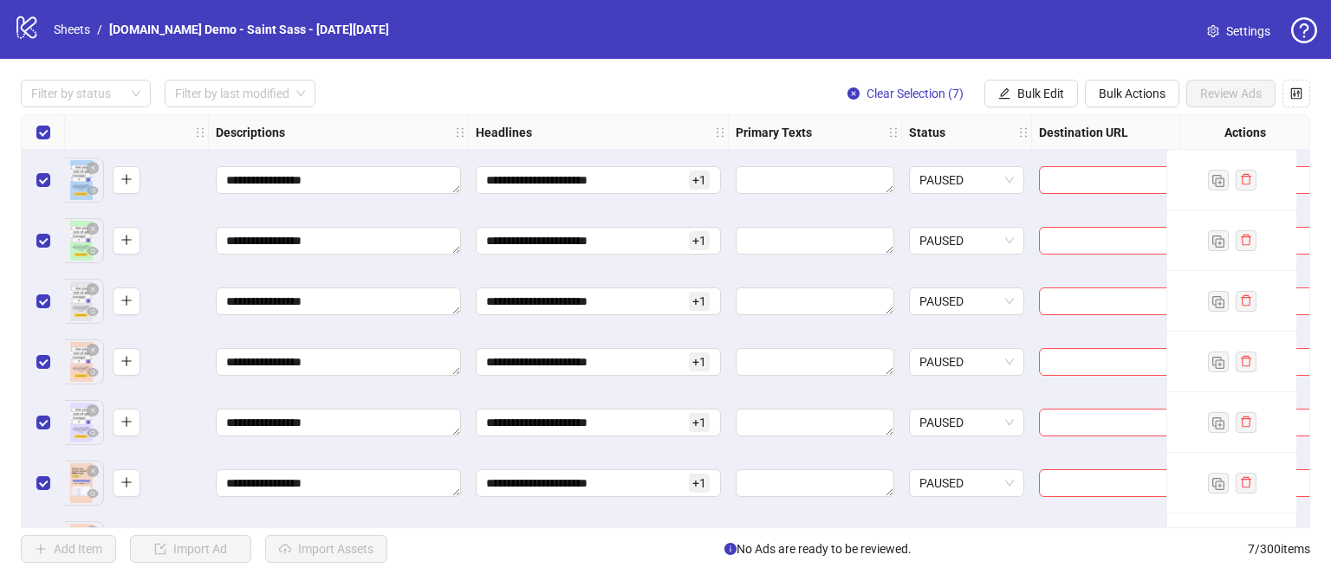
scroll to position [0, 995]
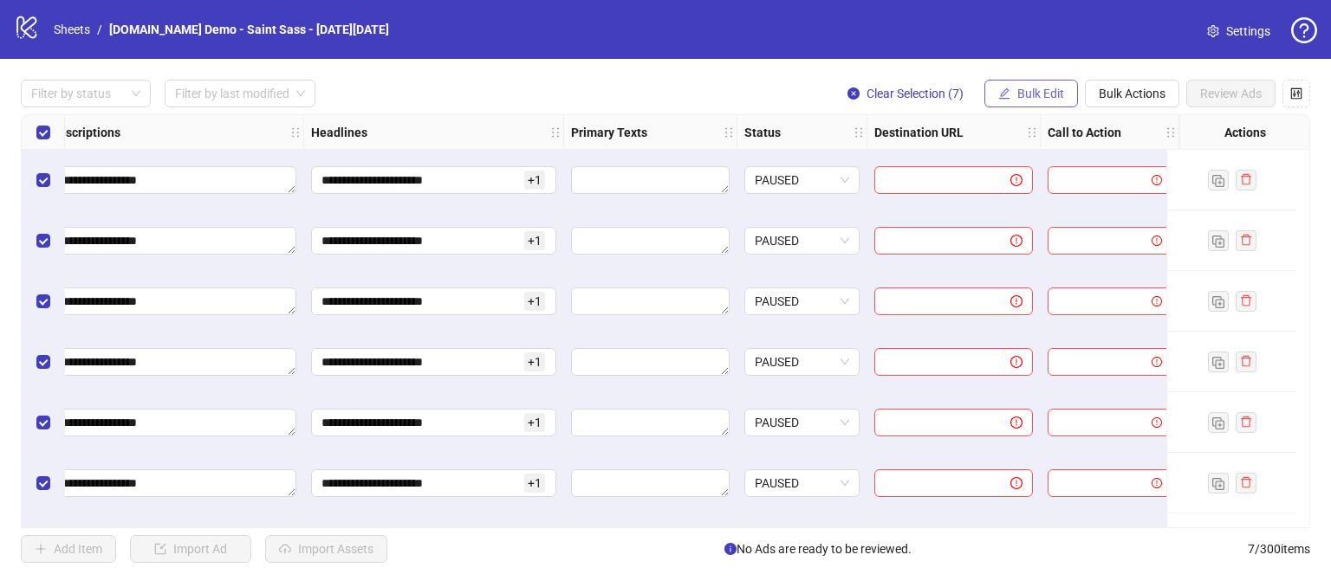
click at [1033, 94] on span "Bulk Edit" at bounding box center [1040, 94] width 47 height 14
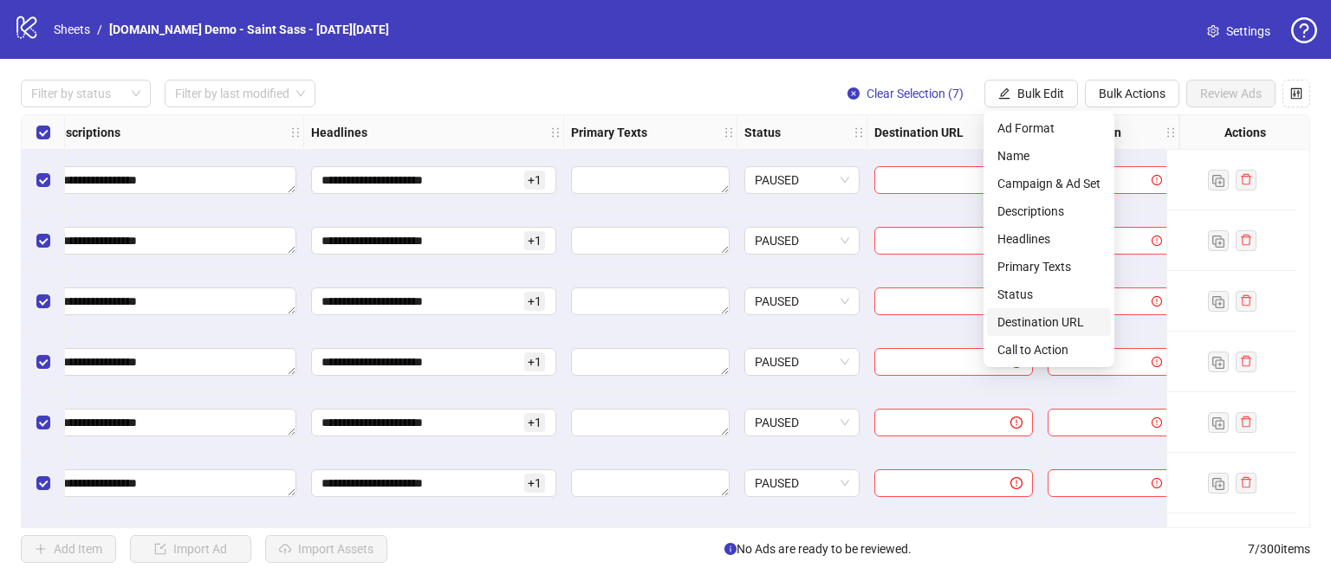
click at [1008, 320] on span "Destination URL" at bounding box center [1048, 322] width 103 height 19
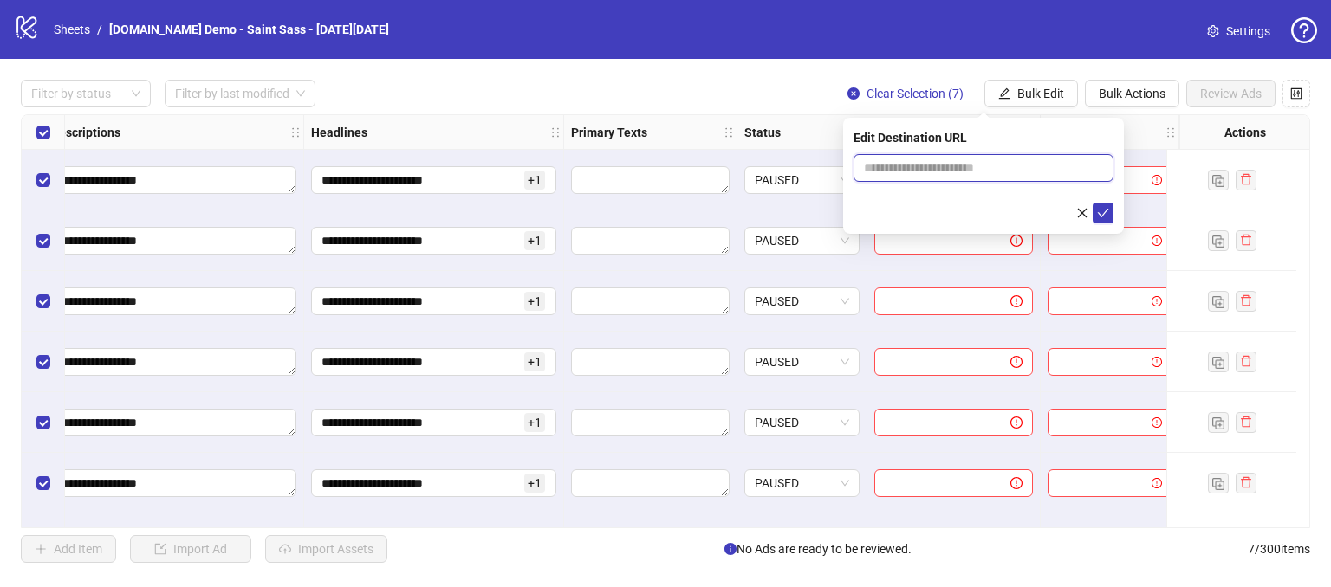
click at [938, 165] on input "text" at bounding box center [976, 168] width 225 height 19
type input "**********"
click at [1099, 212] on icon "check" at bounding box center [1103, 213] width 12 height 12
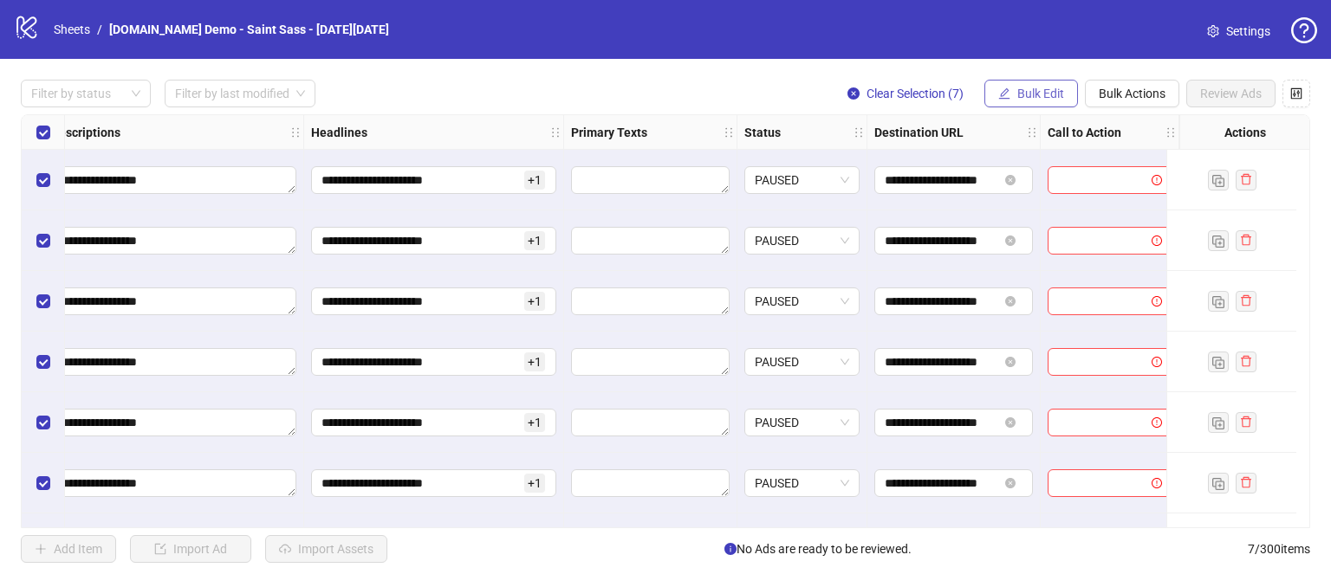
click at [1032, 88] on span "Bulk Edit" at bounding box center [1040, 94] width 47 height 14
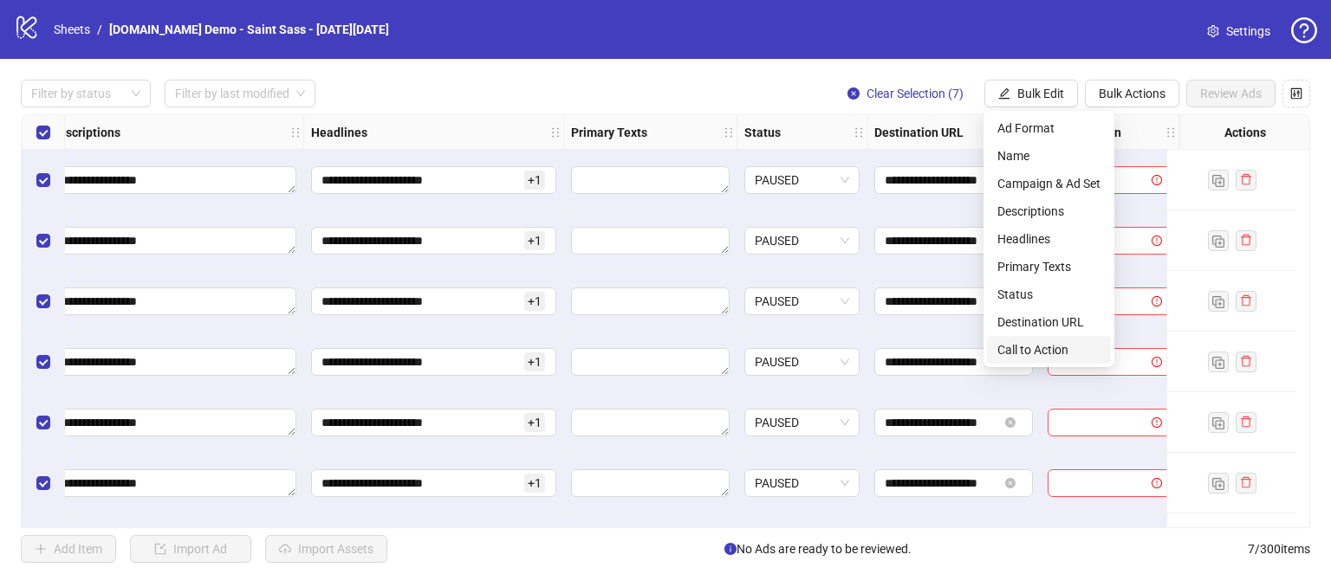
click at [1037, 344] on span "Call to Action" at bounding box center [1048, 349] width 103 height 19
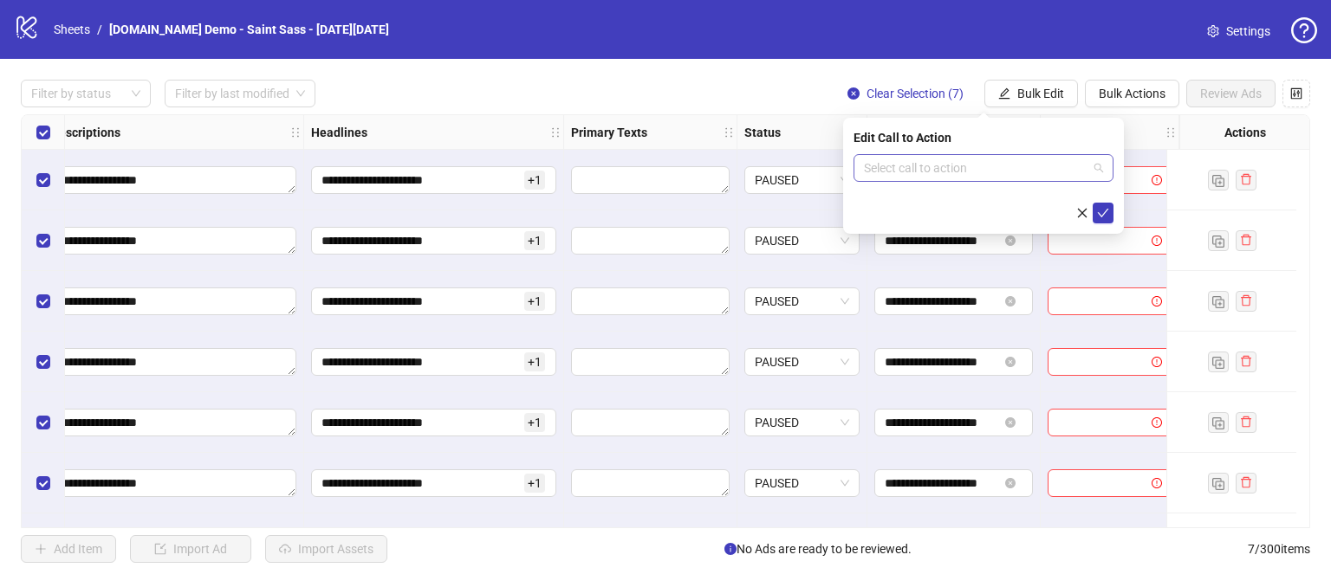
click at [963, 158] on input "search" at bounding box center [976, 168] width 224 height 26
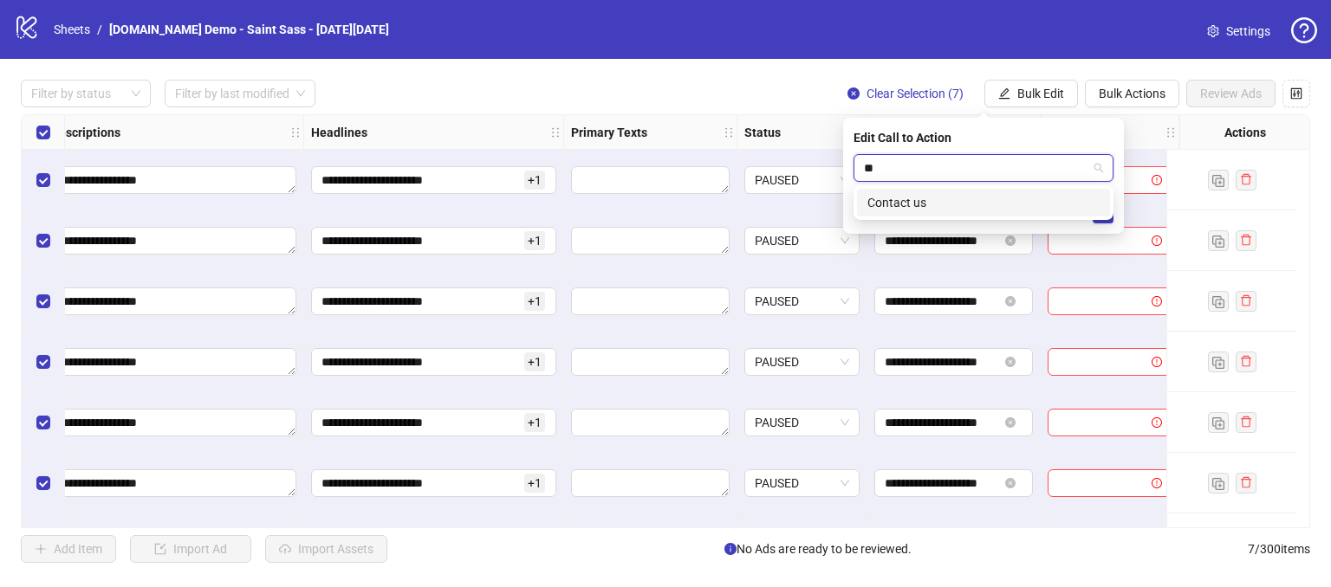
type input "*"
type input "***"
click at [889, 204] on div "Contact us" at bounding box center [983, 202] width 232 height 19
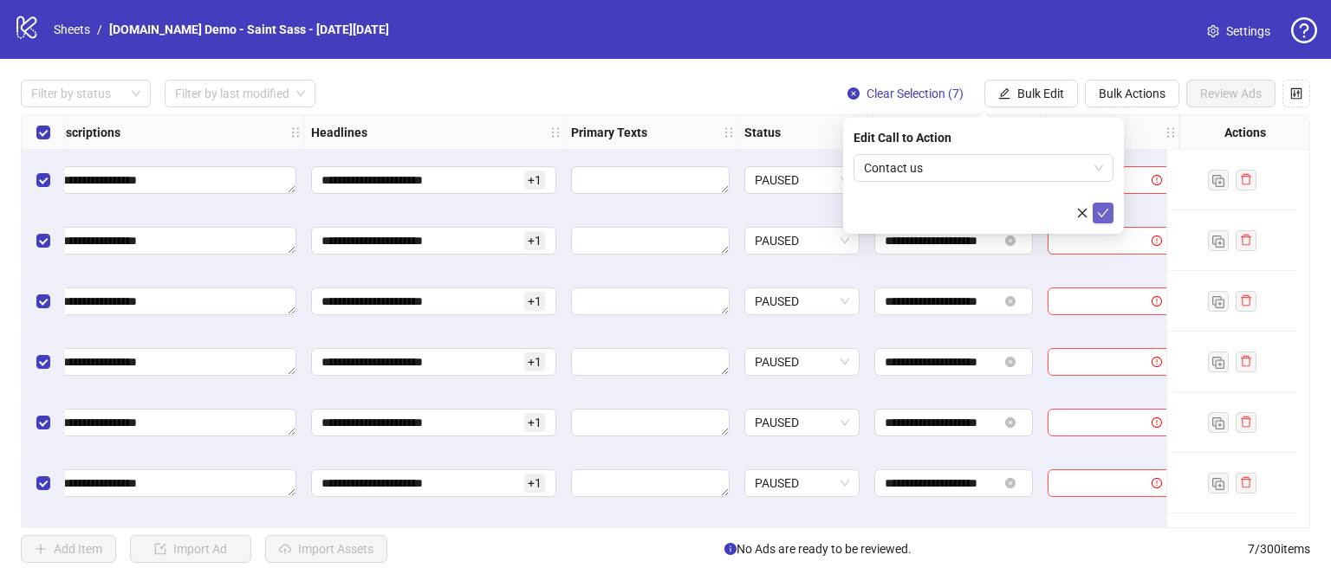
click at [1104, 204] on button "submit" at bounding box center [1103, 213] width 21 height 21
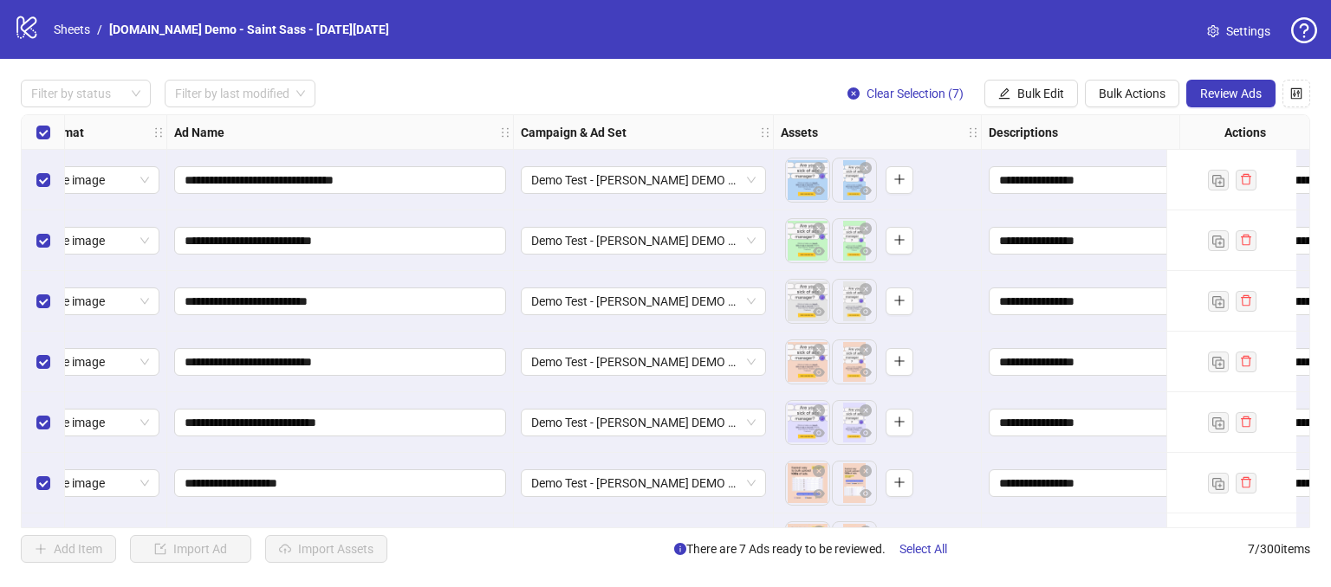
scroll to position [0, 23]
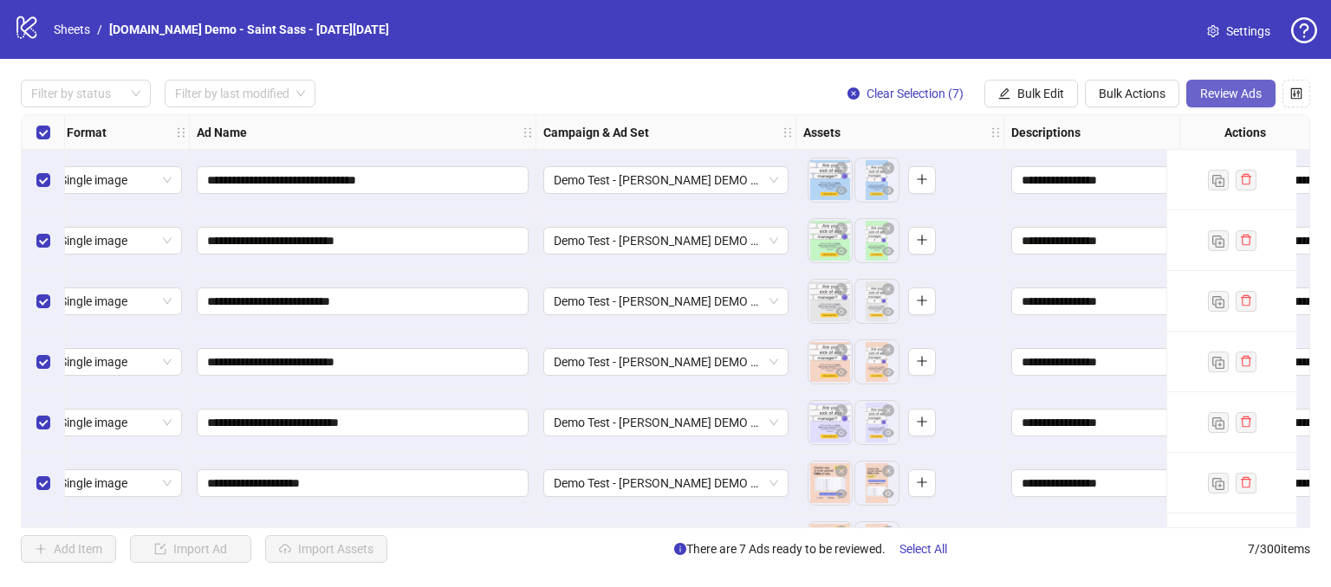
click at [1206, 92] on span "Review Ads" at bounding box center [1231, 94] width 62 height 14
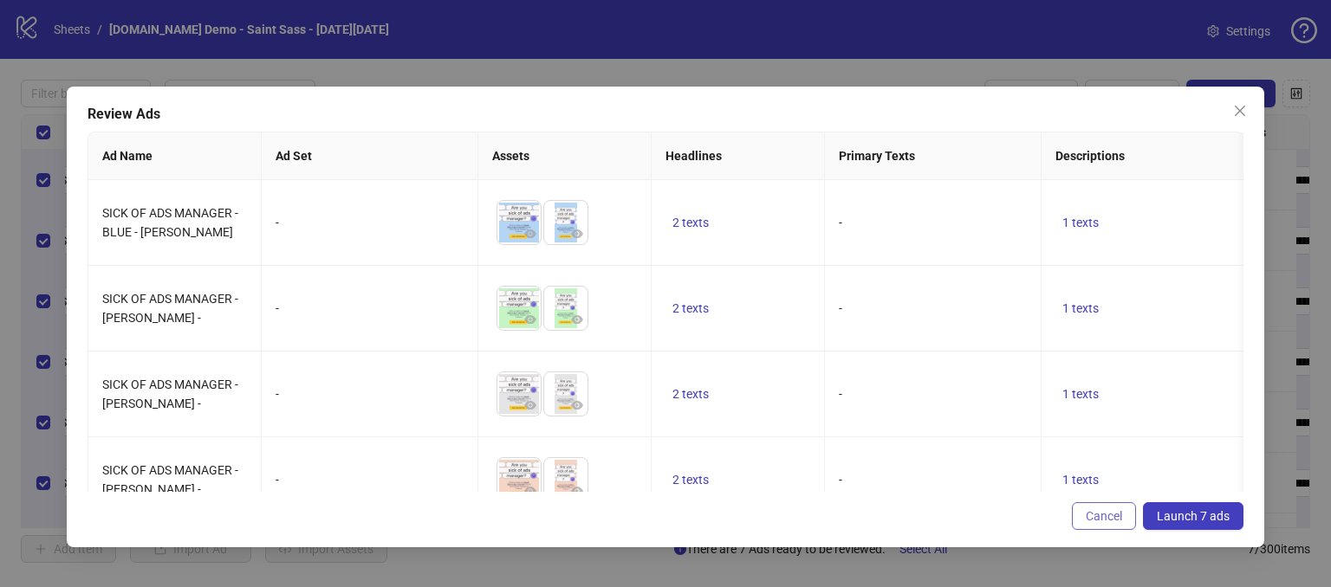
click at [1096, 512] on span "Cancel" at bounding box center [1104, 516] width 36 height 14
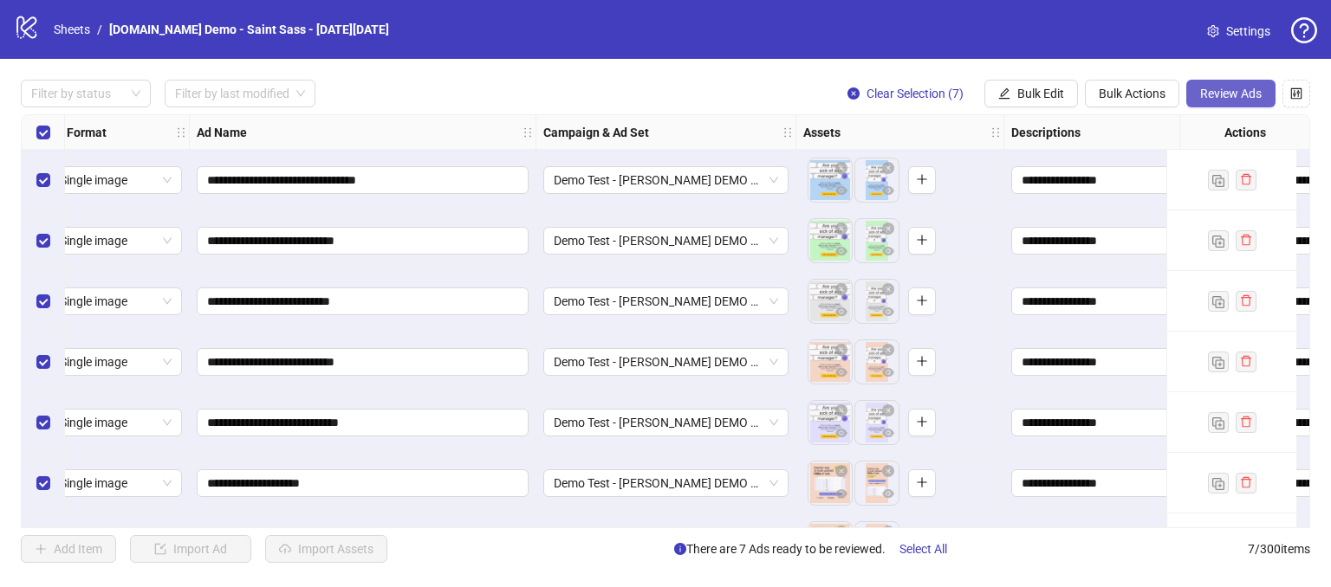
click at [1235, 98] on span "Review Ads" at bounding box center [1231, 94] width 62 height 14
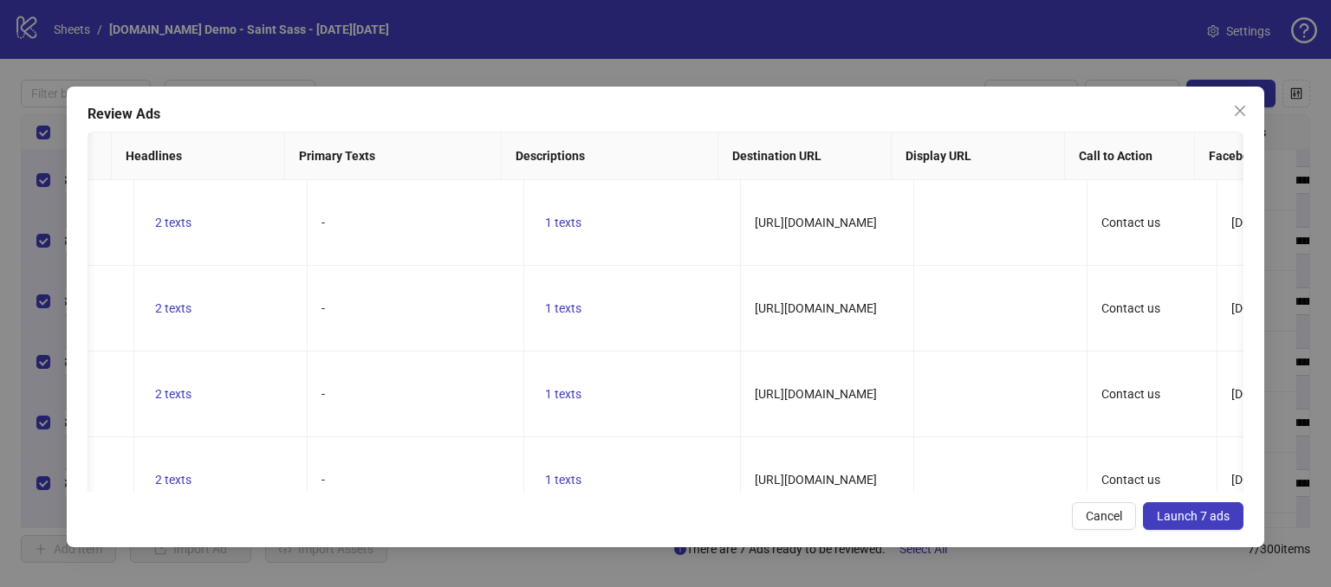
scroll to position [0, 464]
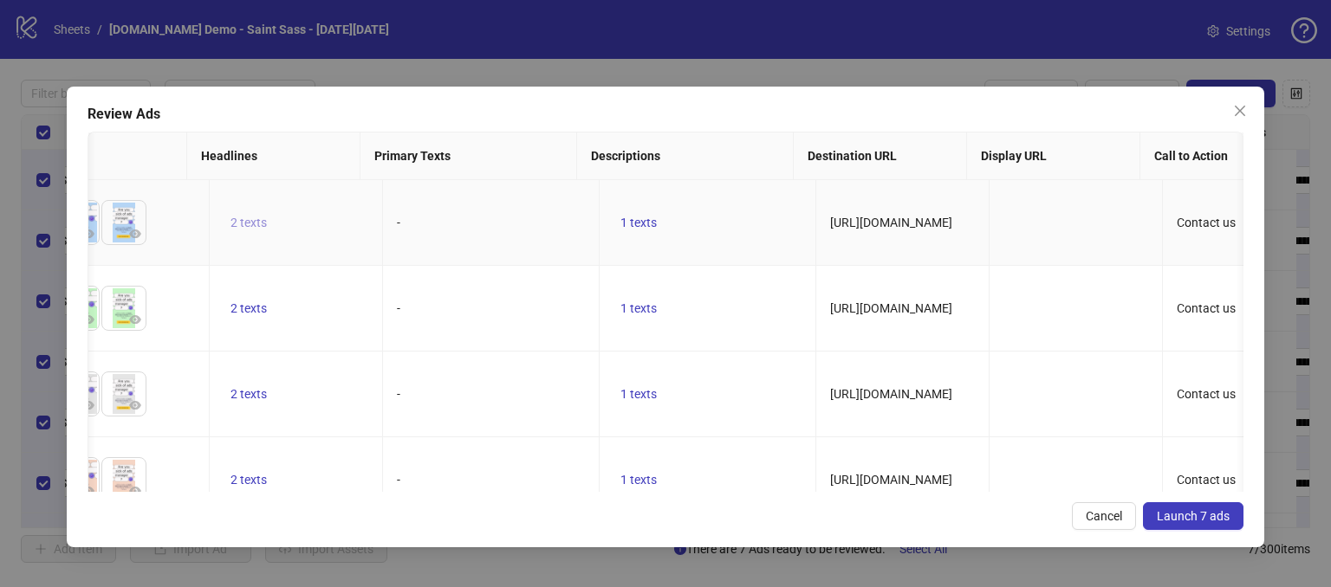
click at [232, 220] on span "2 texts" at bounding box center [248, 223] width 36 height 14
click at [498, 211] on icon "caret-right" at bounding box center [496, 209] width 12 height 12
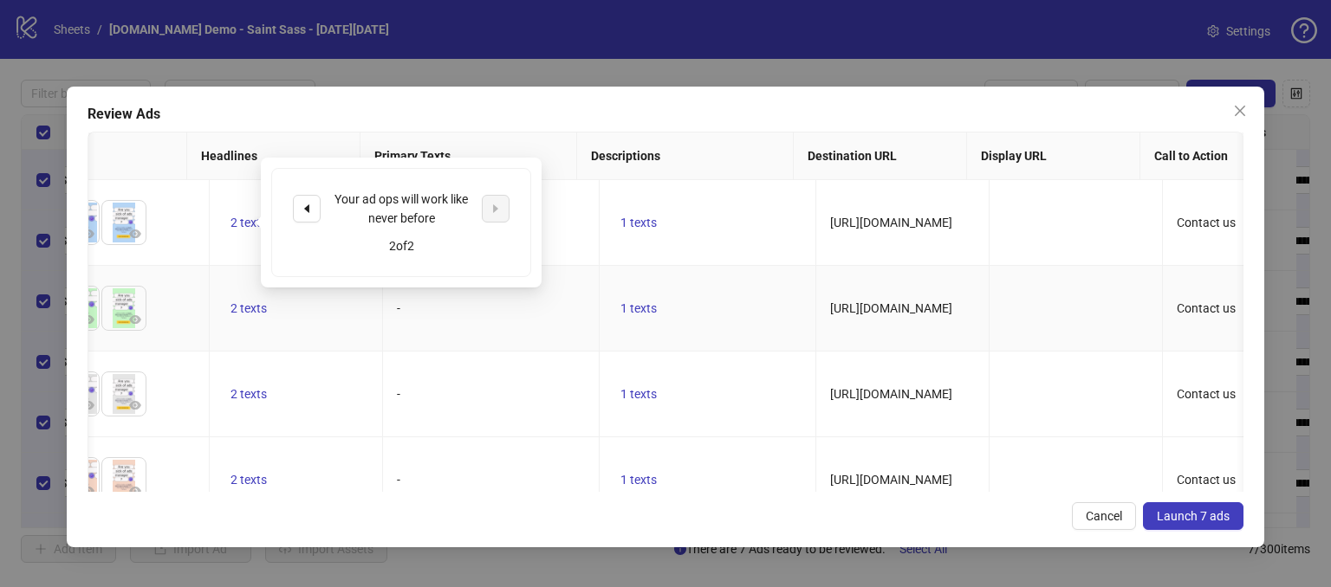
click at [468, 319] on td "-" at bounding box center [491, 309] width 217 height 86
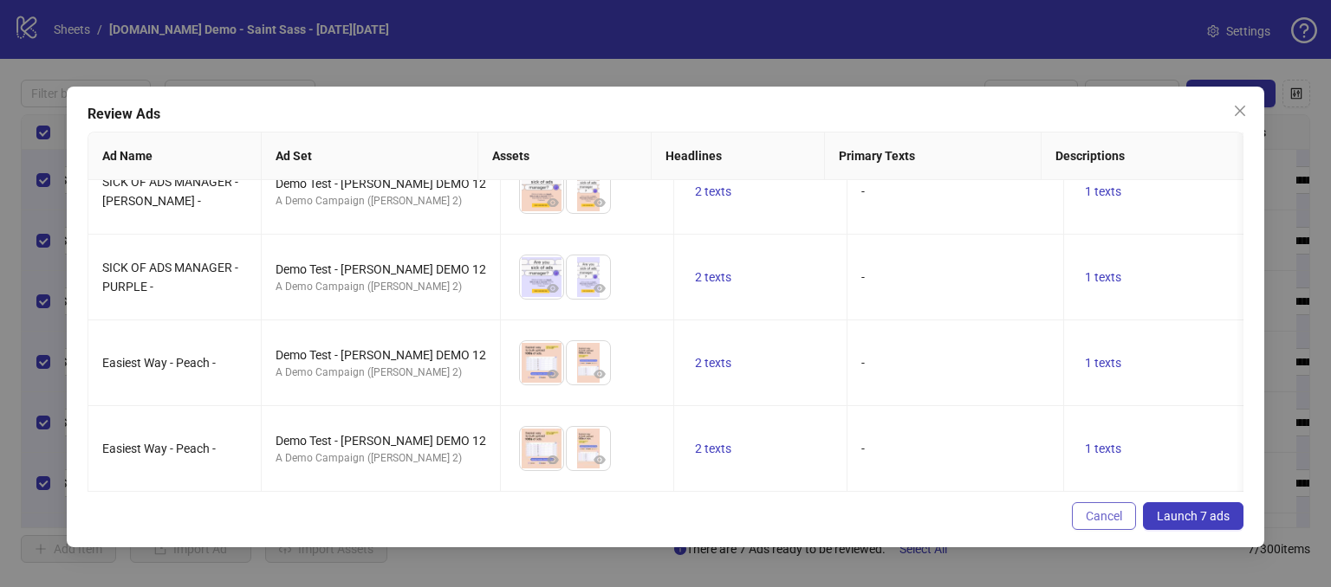
click at [1101, 510] on span "Cancel" at bounding box center [1104, 516] width 36 height 14
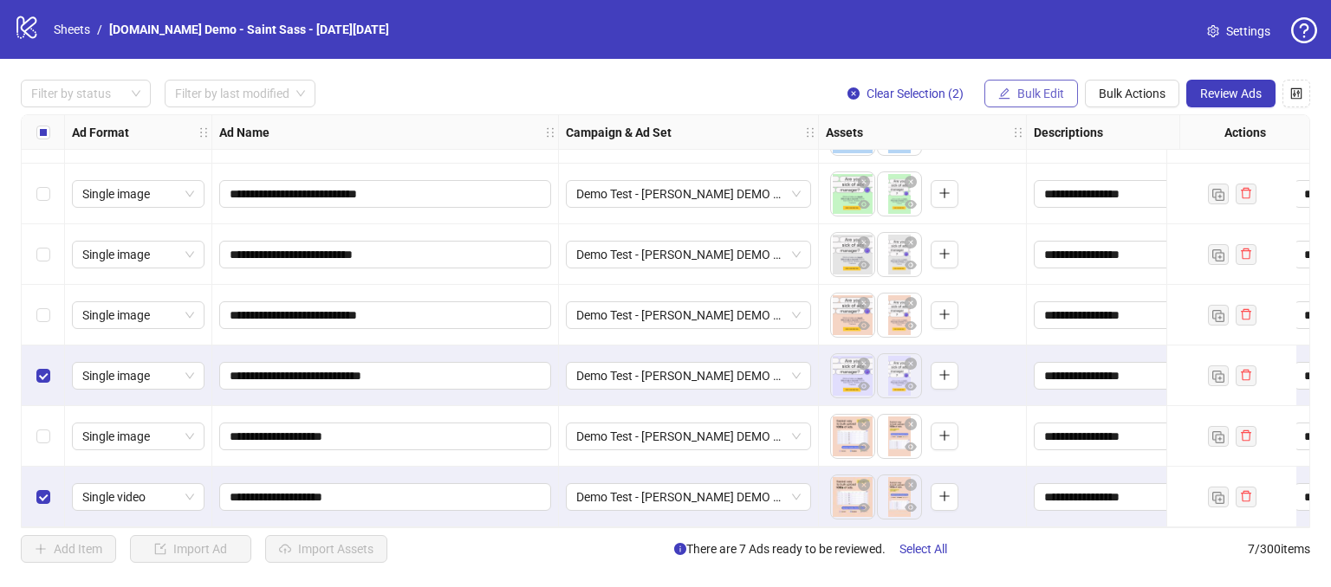
click at [1027, 90] on span "Bulk Edit" at bounding box center [1040, 94] width 47 height 14
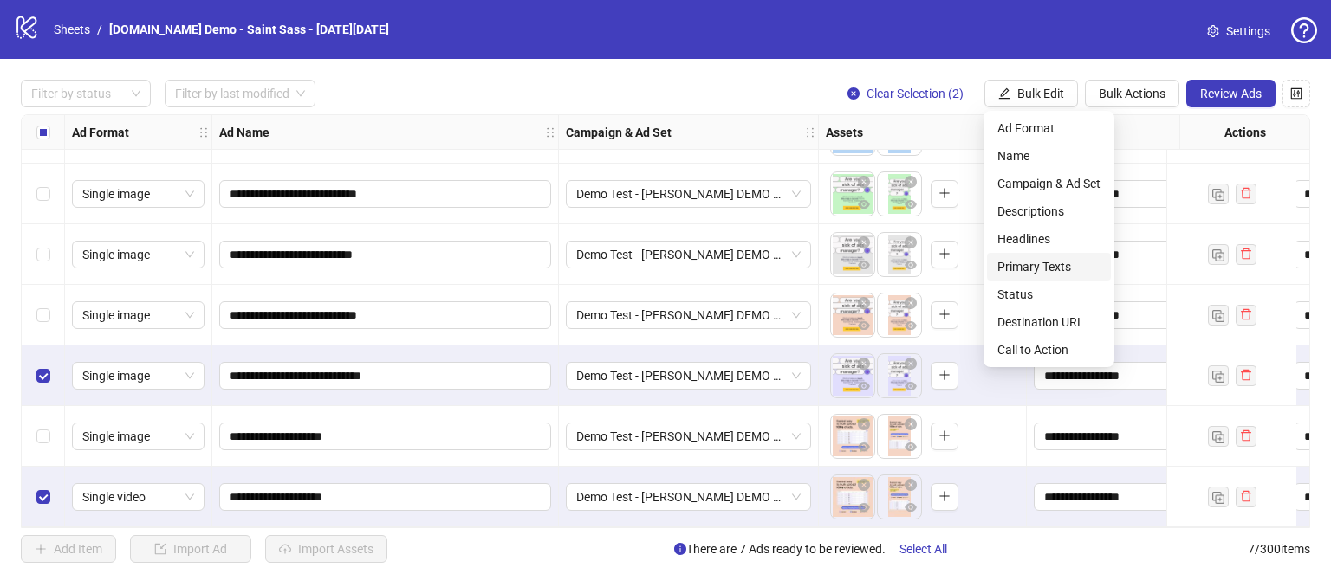
click at [1011, 264] on span "Primary Texts" at bounding box center [1048, 266] width 103 height 19
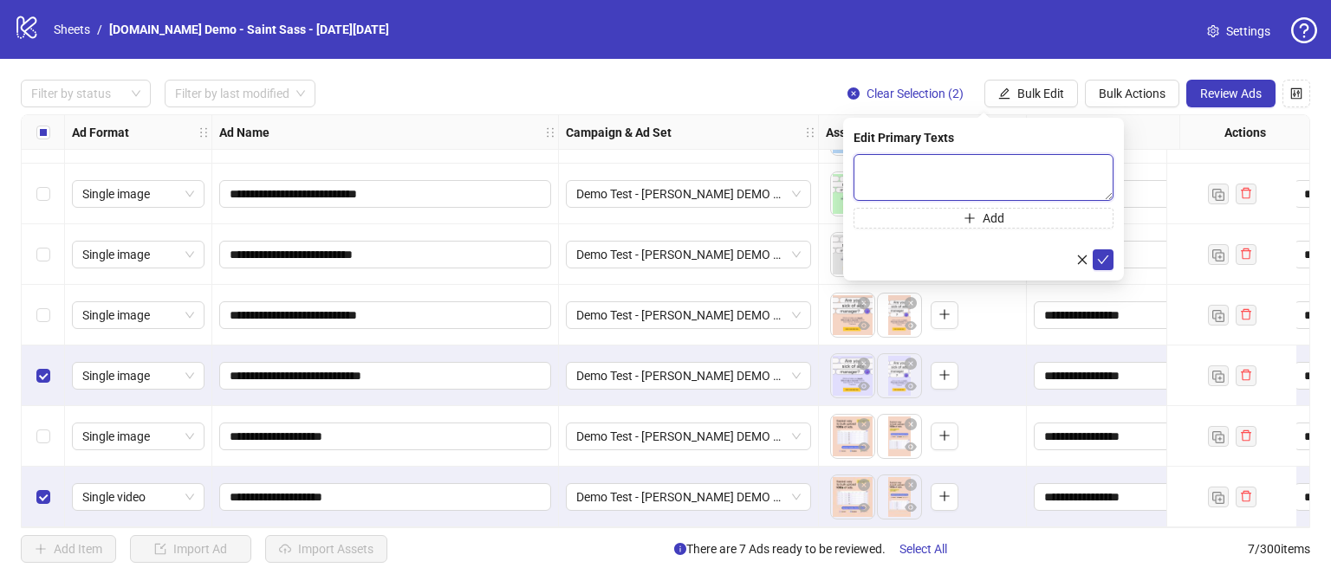
click at [936, 172] on textarea at bounding box center [983, 177] width 260 height 47
type textarea "*"
type textarea "**********"
click at [1099, 259] on icon "check" at bounding box center [1103, 259] width 11 height 9
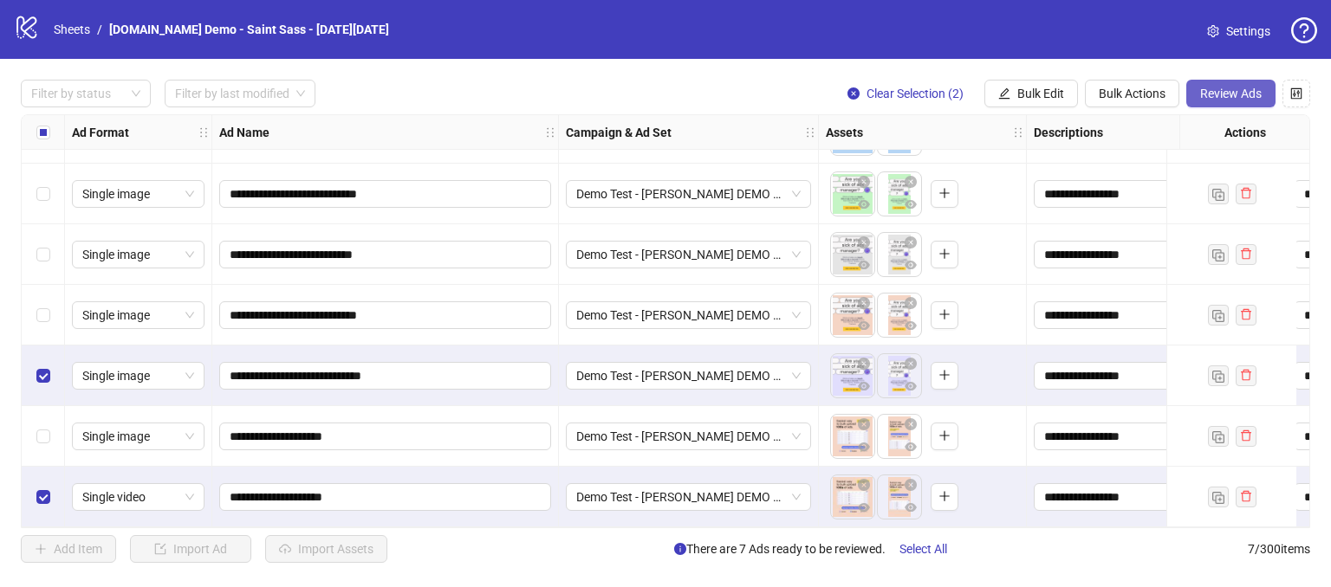
click at [1216, 84] on button "Review Ads" at bounding box center [1230, 94] width 89 height 28
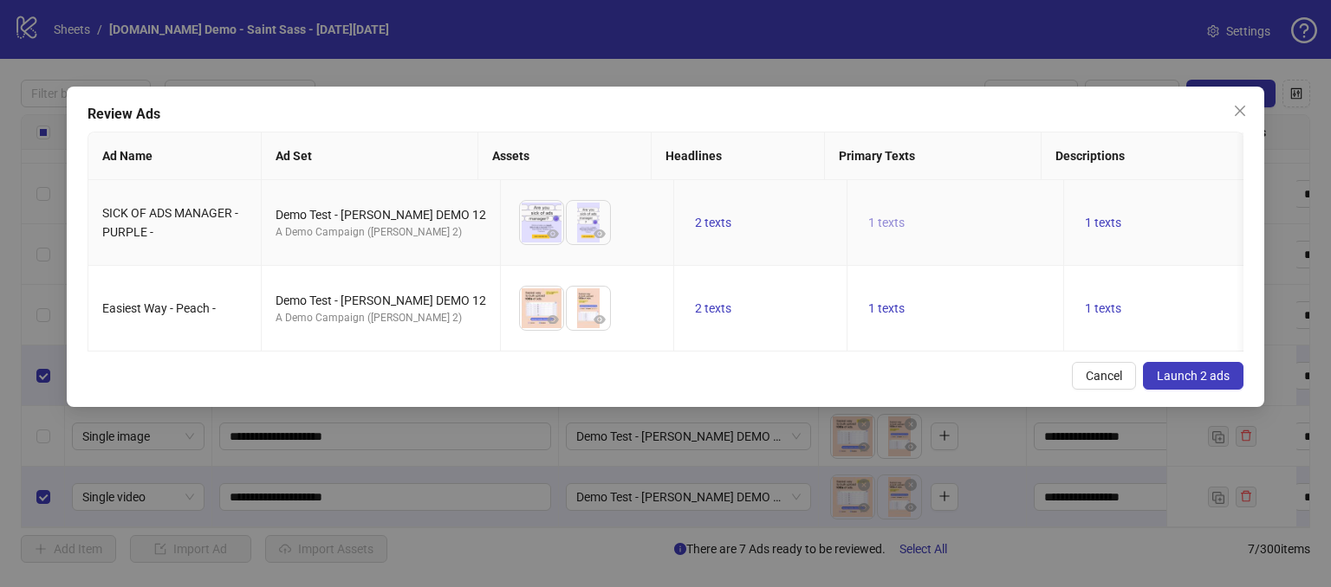
click at [868, 225] on span "1 texts" at bounding box center [886, 223] width 36 height 14
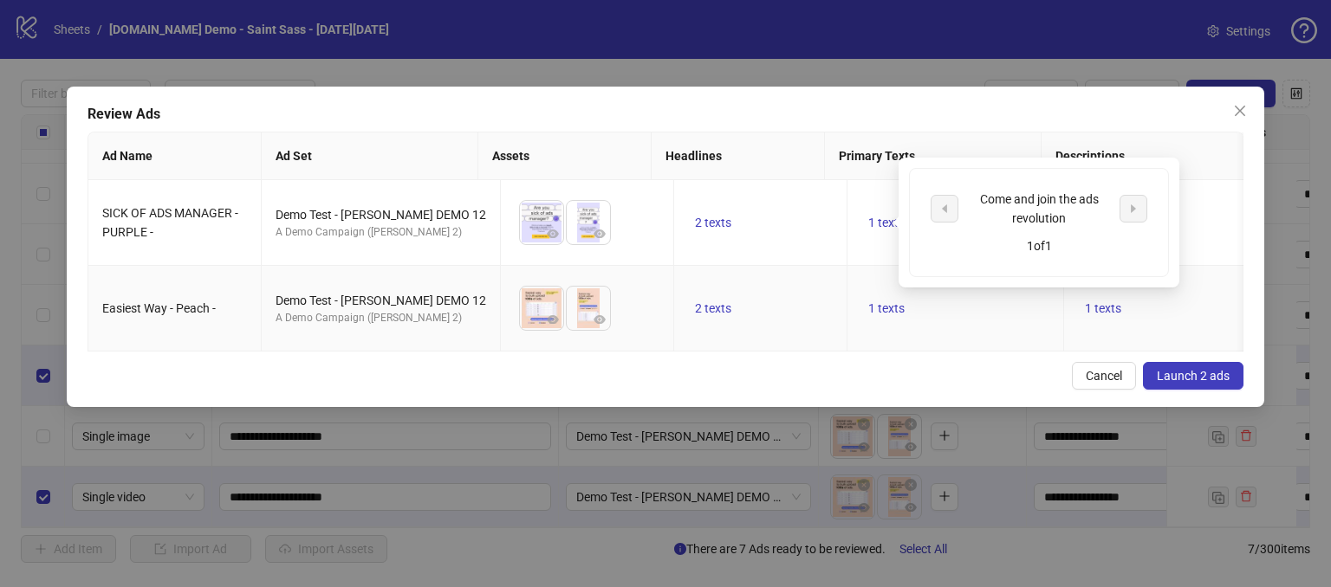
click at [806, 274] on td "2 texts" at bounding box center [760, 309] width 173 height 86
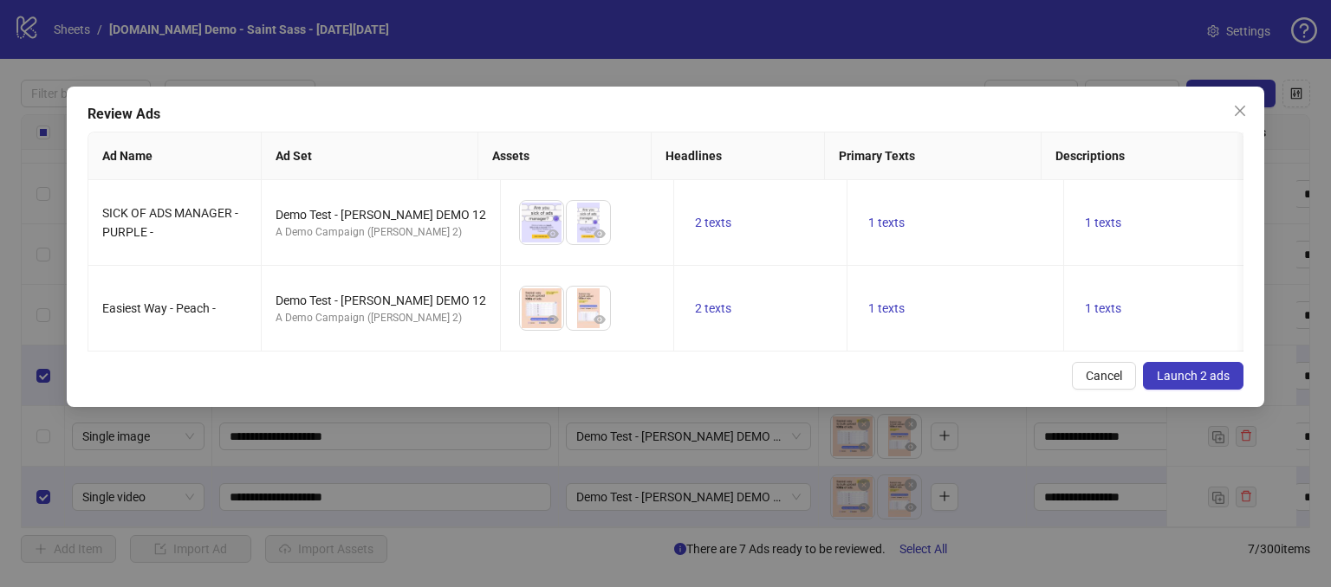
click at [1204, 383] on span "Launch 2 ads" at bounding box center [1193, 376] width 73 height 14
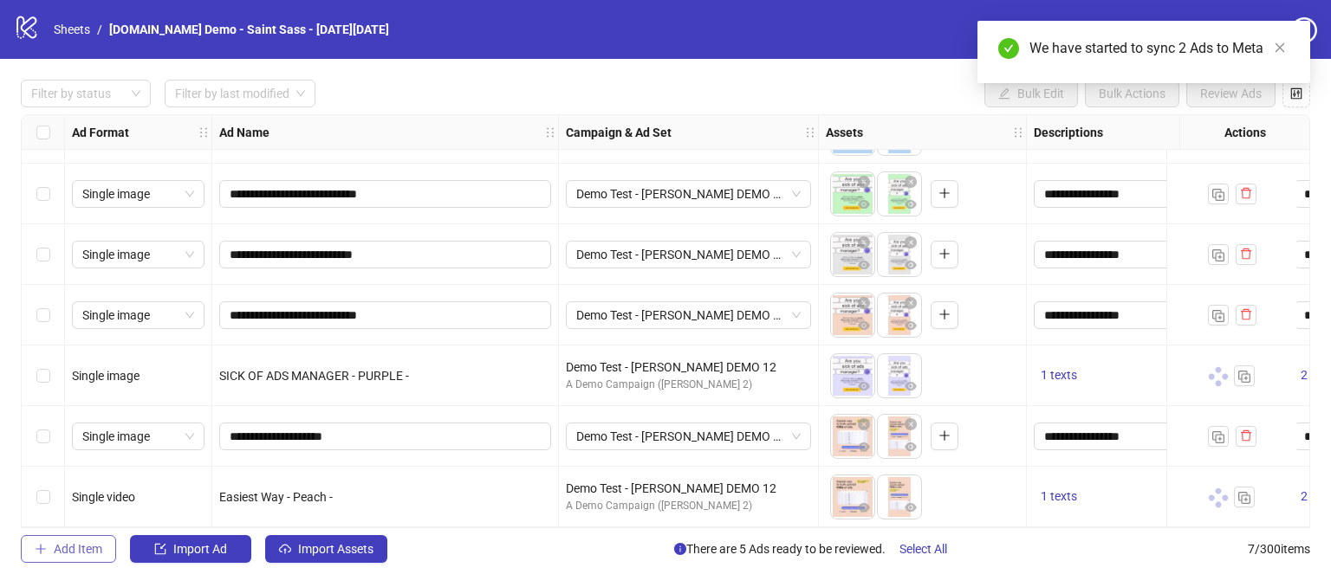
click at [60, 554] on span "Add Item" at bounding box center [78, 549] width 49 height 14
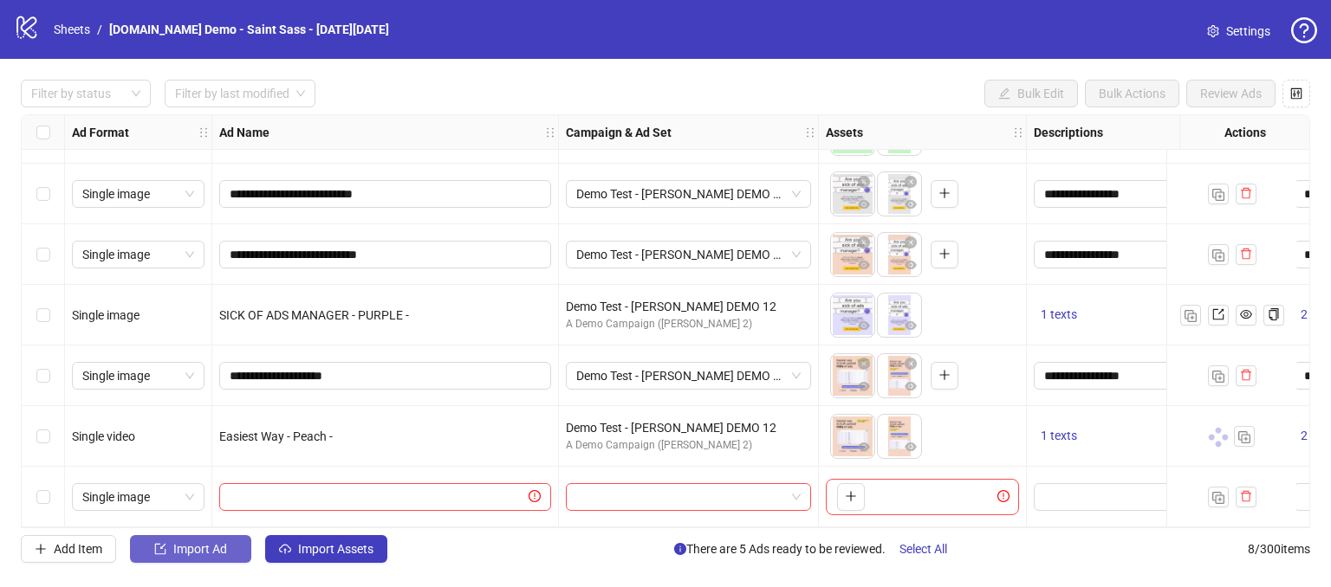
click at [204, 555] on span "Import Ad" at bounding box center [200, 549] width 54 height 14
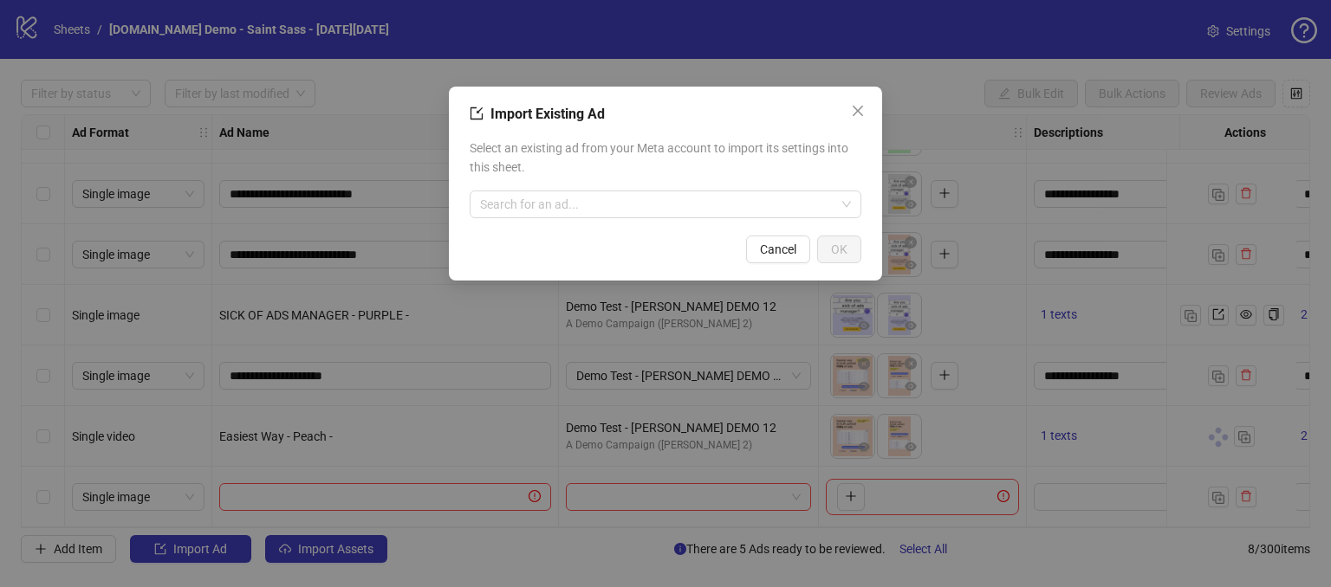
click at [605, 104] on div "Import Existing Ad" at bounding box center [666, 114] width 392 height 21
click at [506, 211] on input "search" at bounding box center [657, 204] width 355 height 26
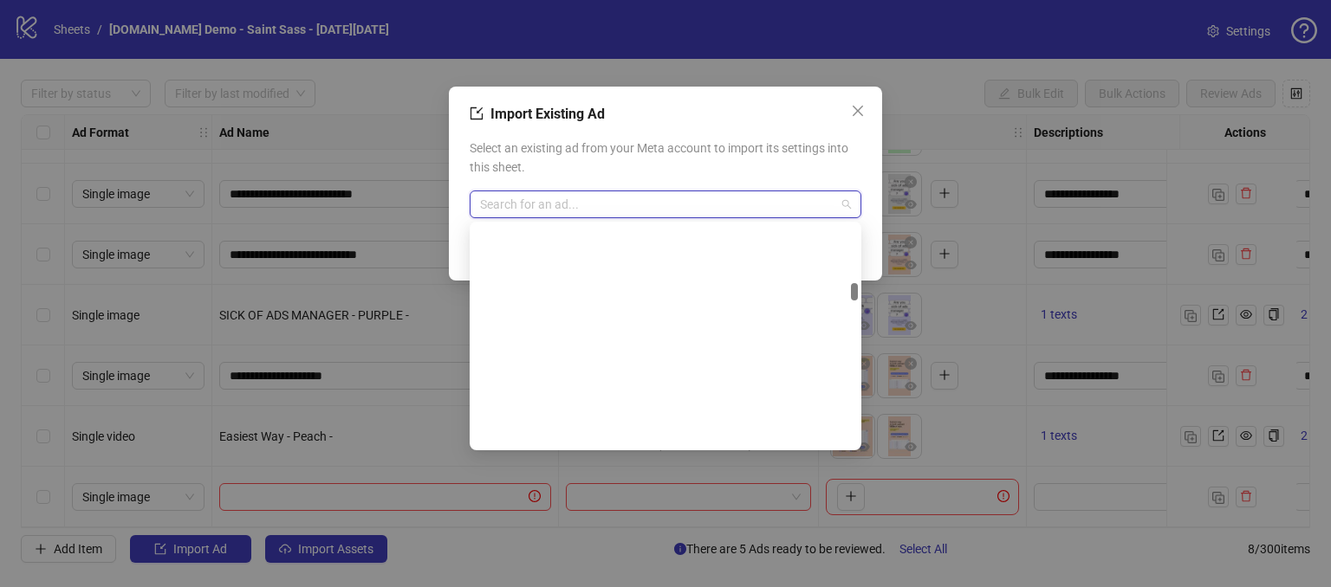
scroll to position [2599, 0]
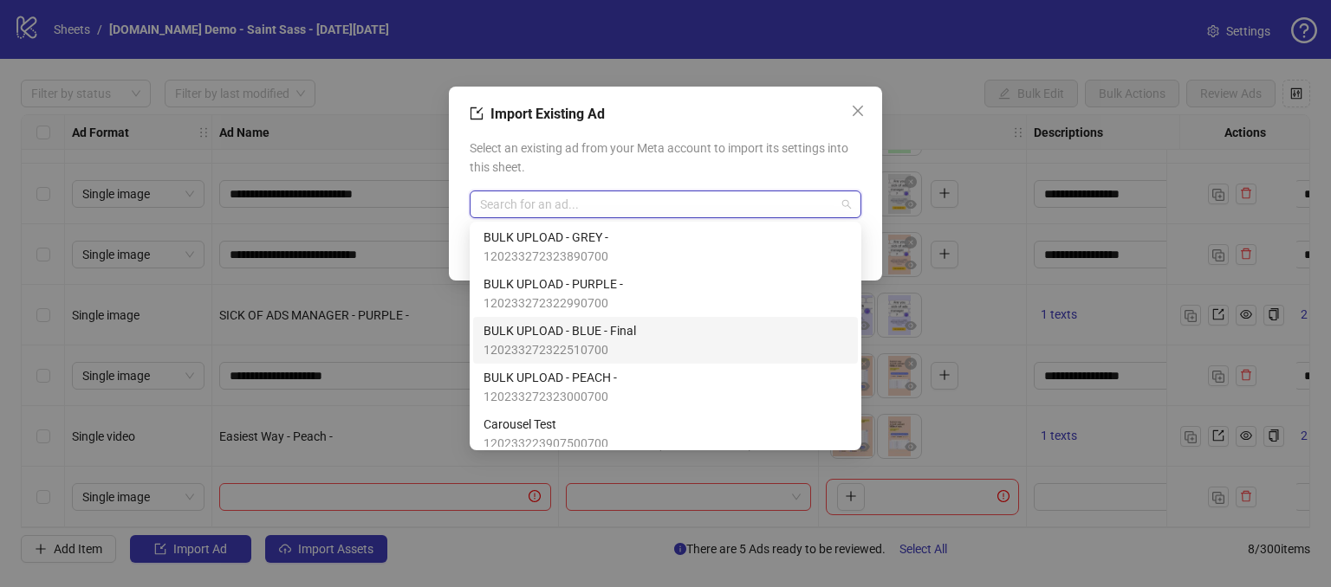
click at [541, 342] on span "120233272322510700" at bounding box center [559, 349] width 152 height 19
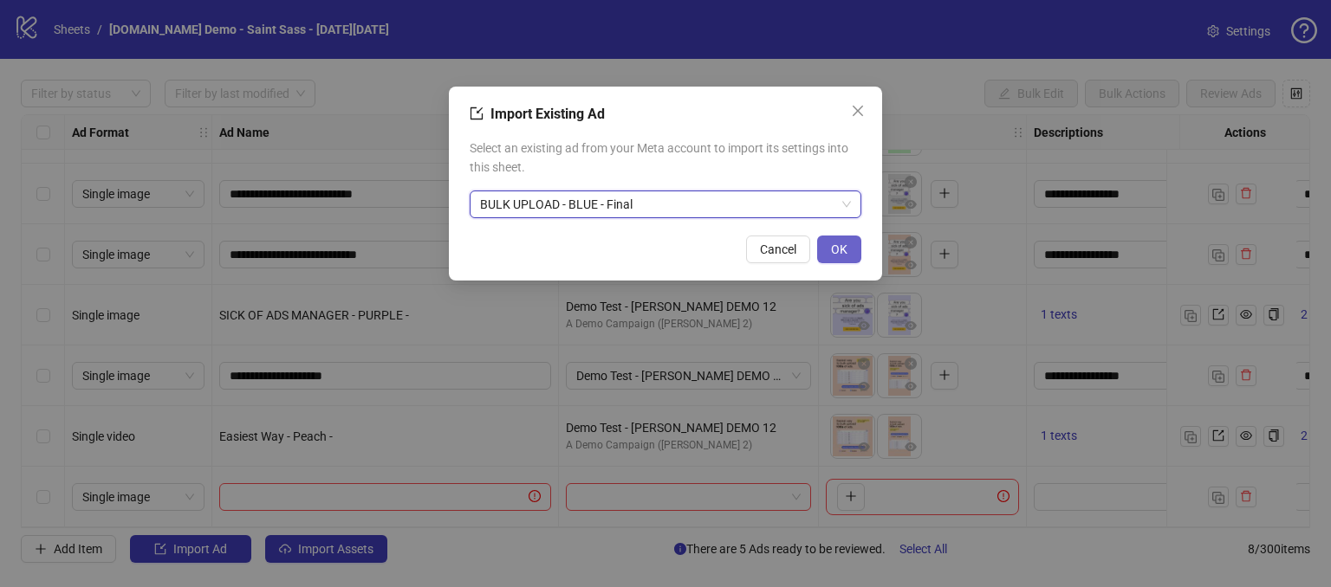
click at [834, 254] on span "OK" at bounding box center [839, 250] width 16 height 14
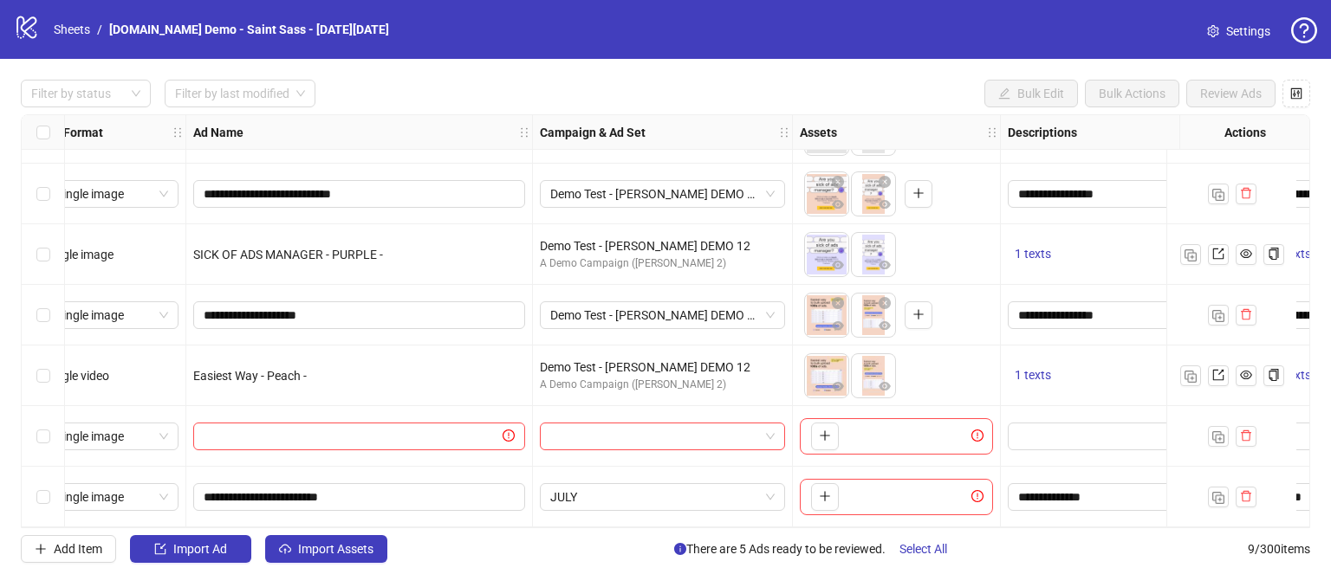
scroll to position [174, 23]
click at [1217, 492] on img "button" at bounding box center [1218, 498] width 12 height 12
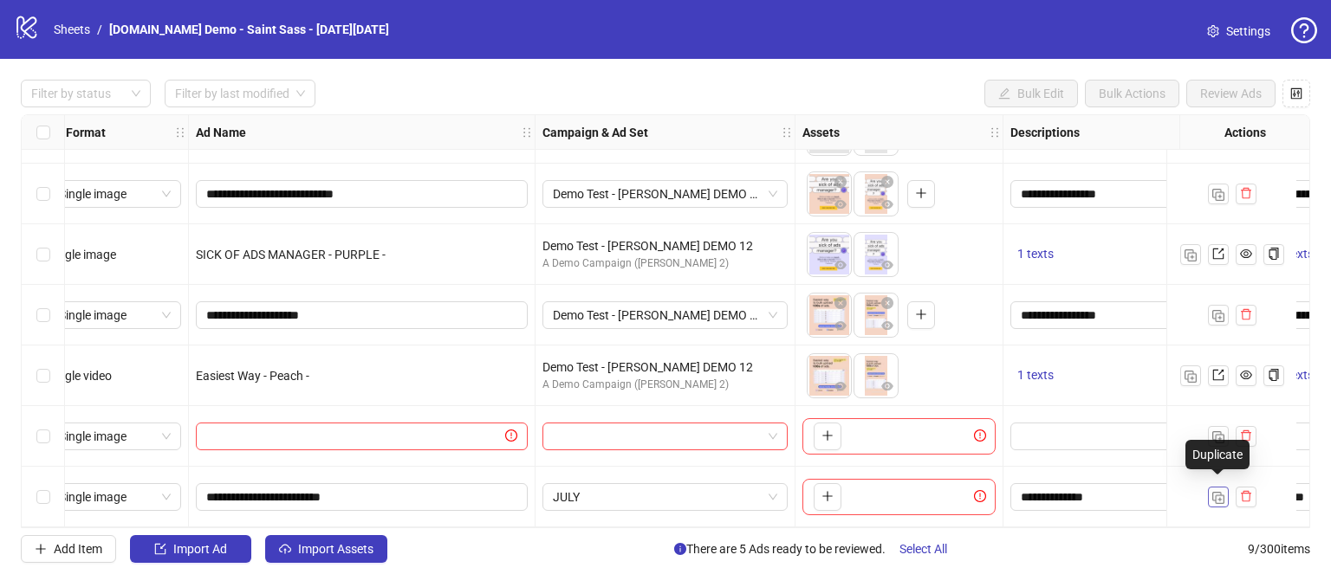
click at [1217, 492] on img "button" at bounding box center [1218, 498] width 12 height 12
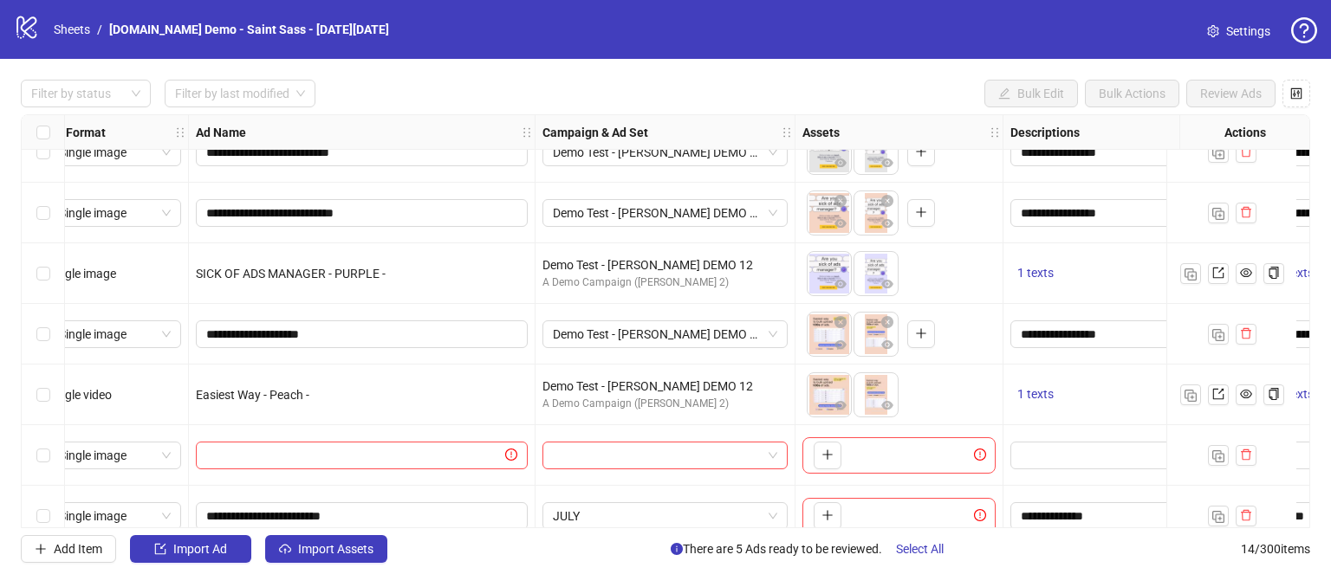
scroll to position [149, 0]
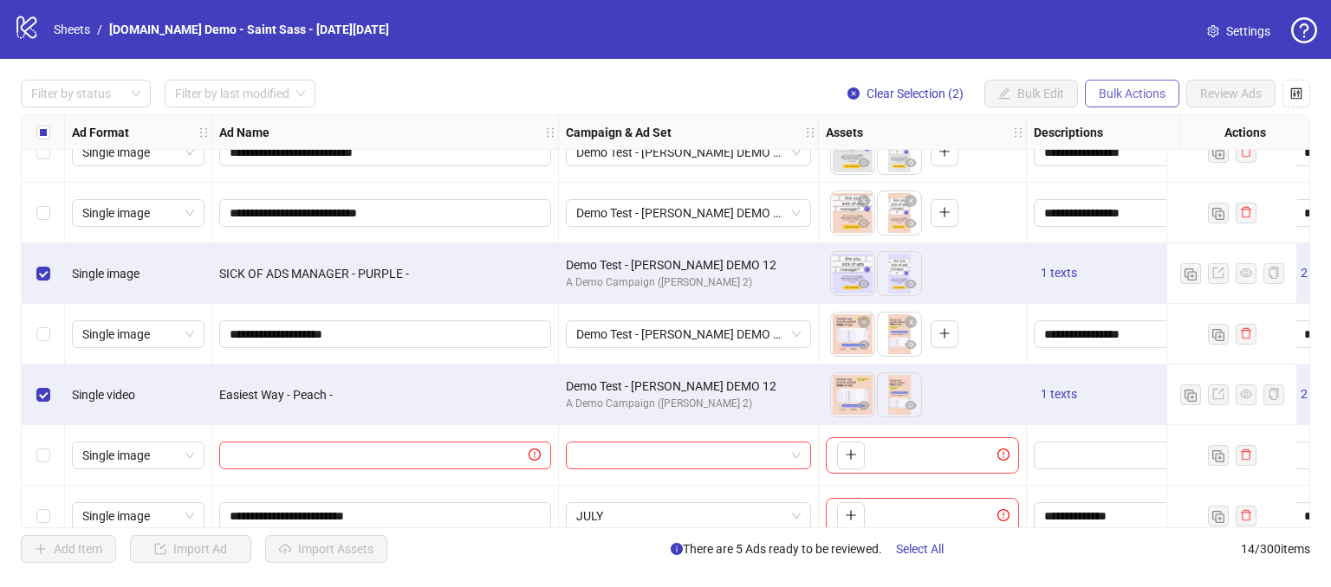
click at [1126, 90] on span "Bulk Actions" at bounding box center [1132, 94] width 67 height 14
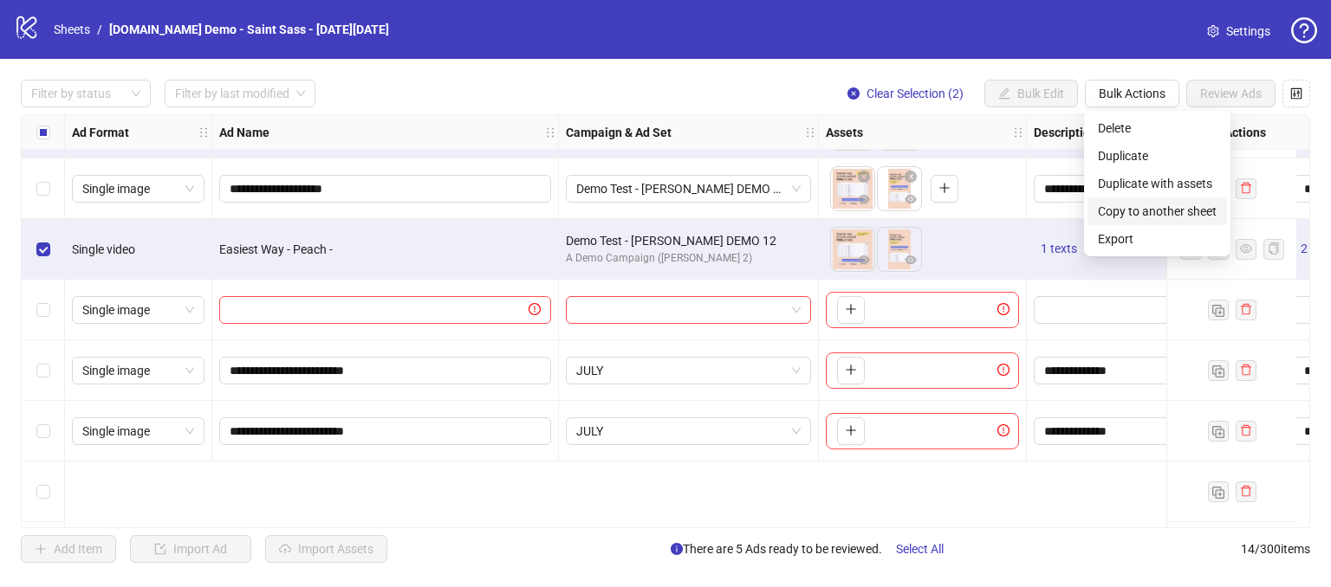
scroll to position [131, 0]
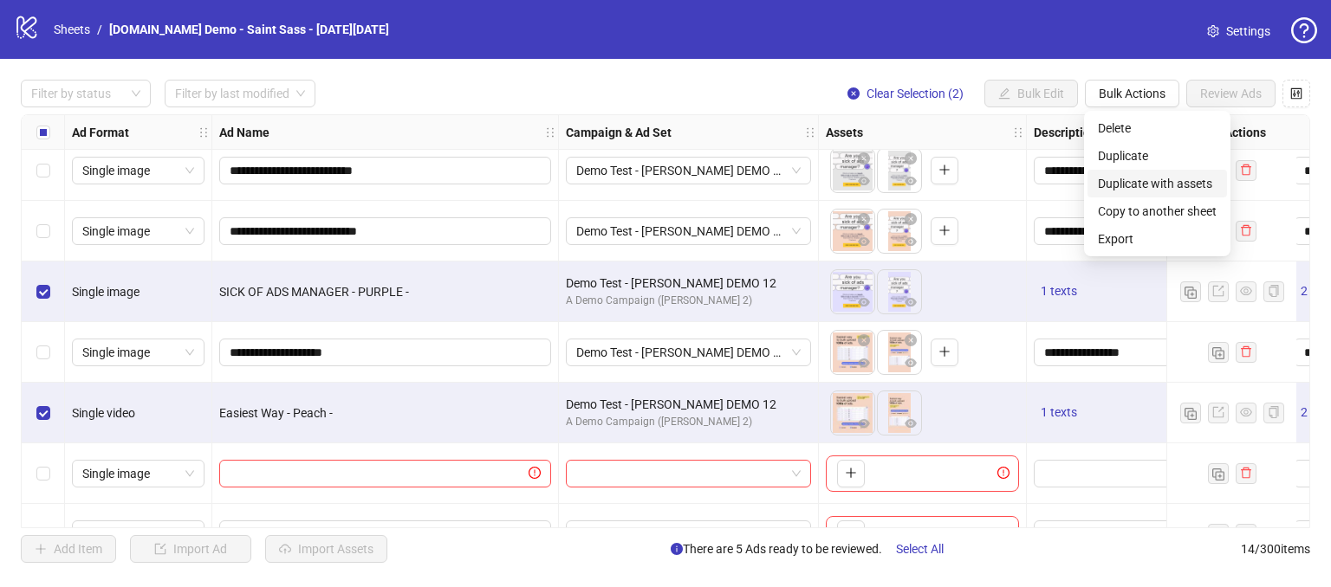
click at [1125, 185] on span "Duplicate with assets" at bounding box center [1157, 183] width 119 height 19
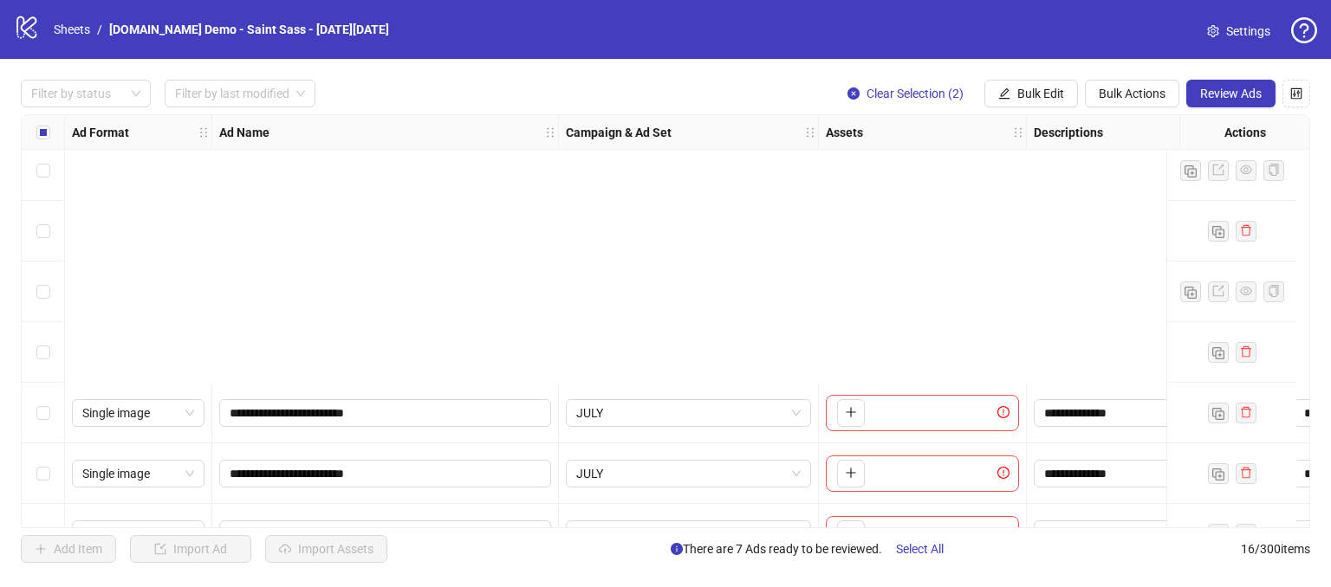
scroll to position [599, 0]
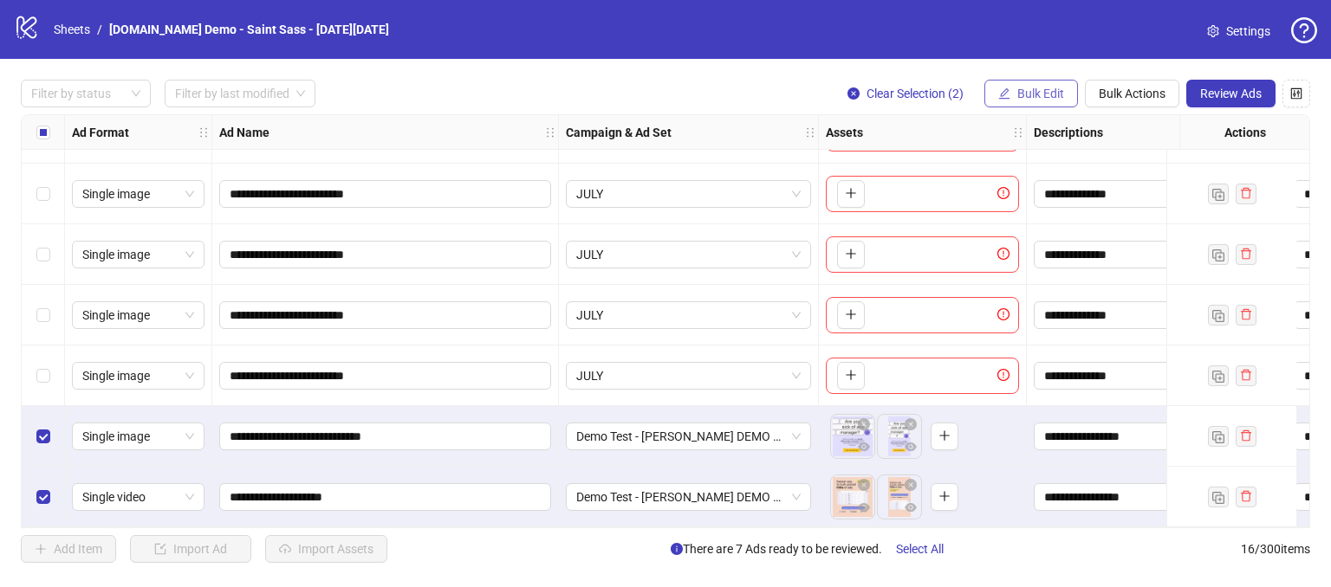
click at [1044, 84] on button "Bulk Edit" at bounding box center [1031, 94] width 94 height 28
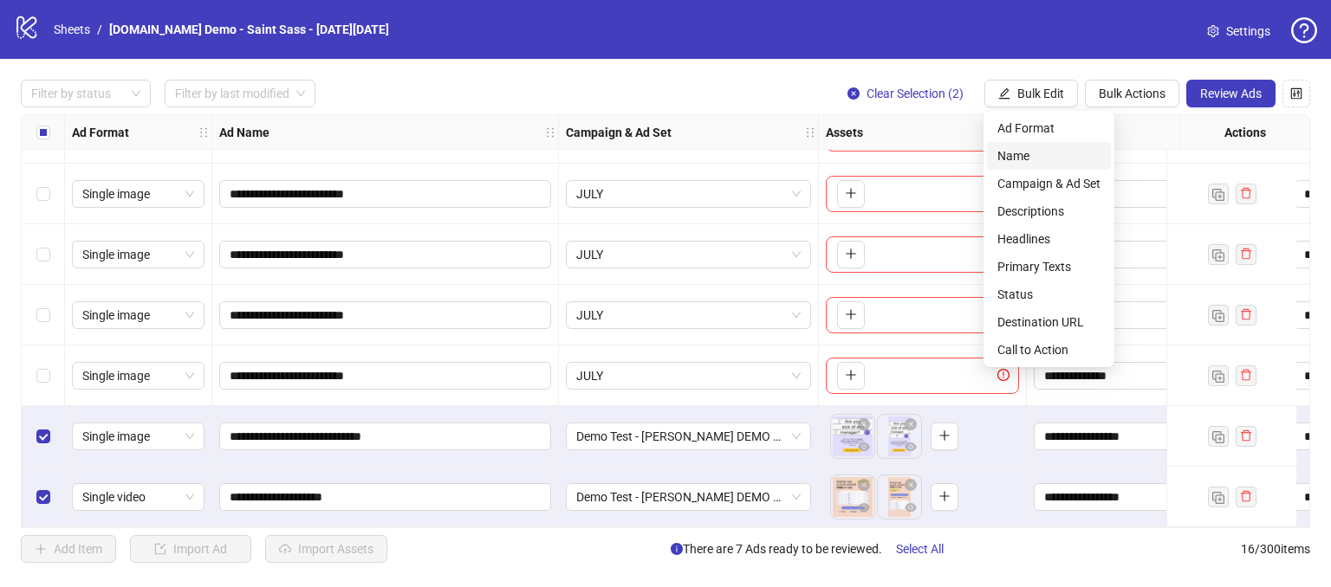
click at [1015, 153] on span "Name" at bounding box center [1048, 155] width 103 height 19
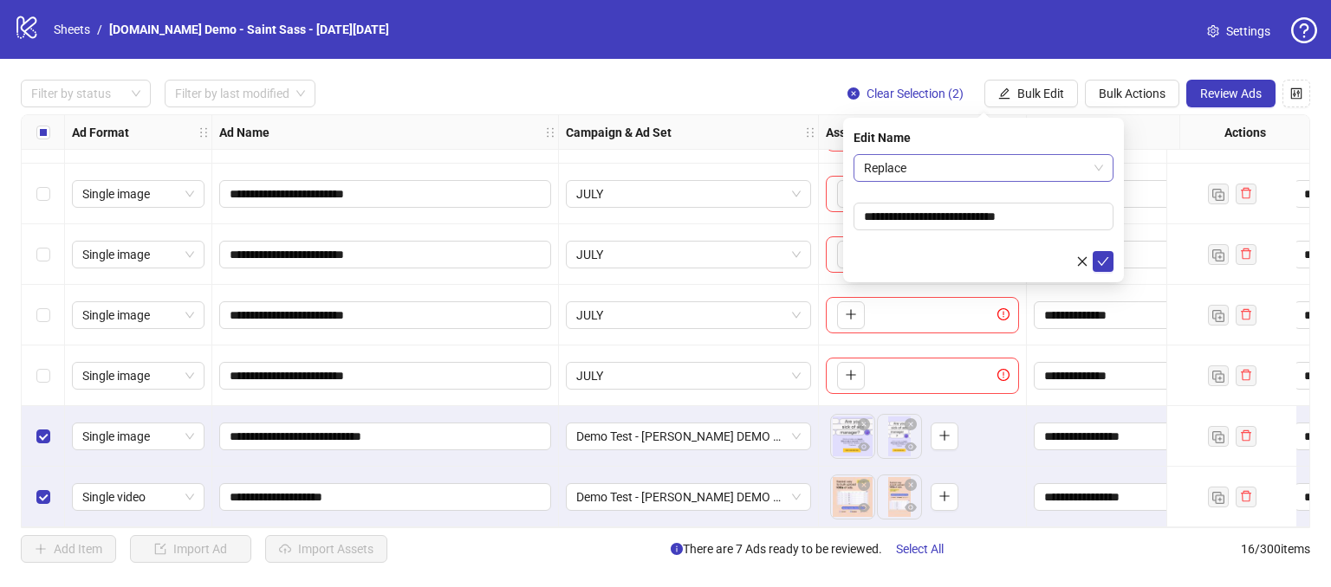
click at [887, 162] on span "Replace" at bounding box center [983, 168] width 239 height 26
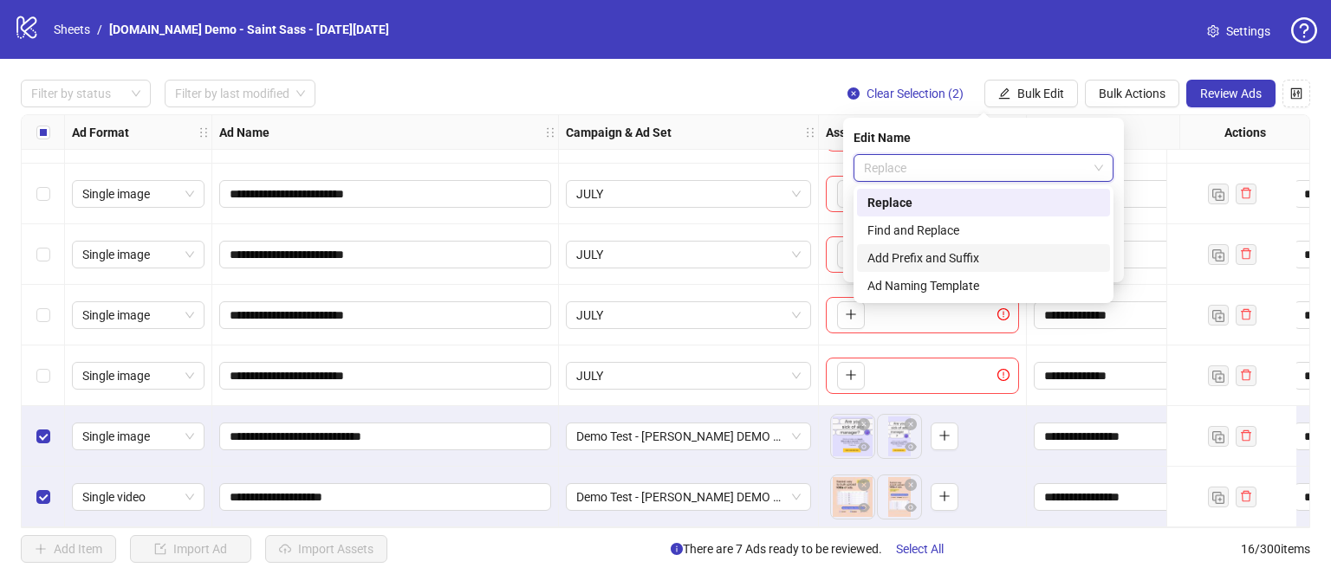
click at [905, 256] on div "Add Prefix and Suffix" at bounding box center [983, 258] width 232 height 19
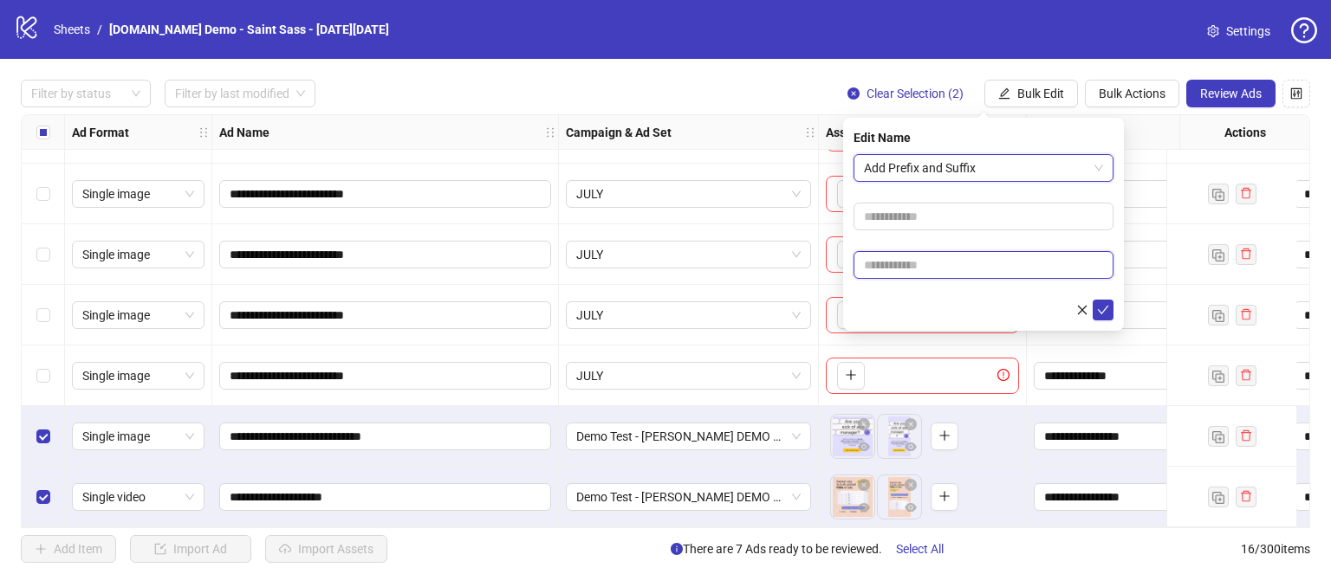
click at [879, 275] on input "text" at bounding box center [983, 265] width 260 height 28
type input "*****"
click at [1101, 313] on icon "check" at bounding box center [1103, 310] width 11 height 9
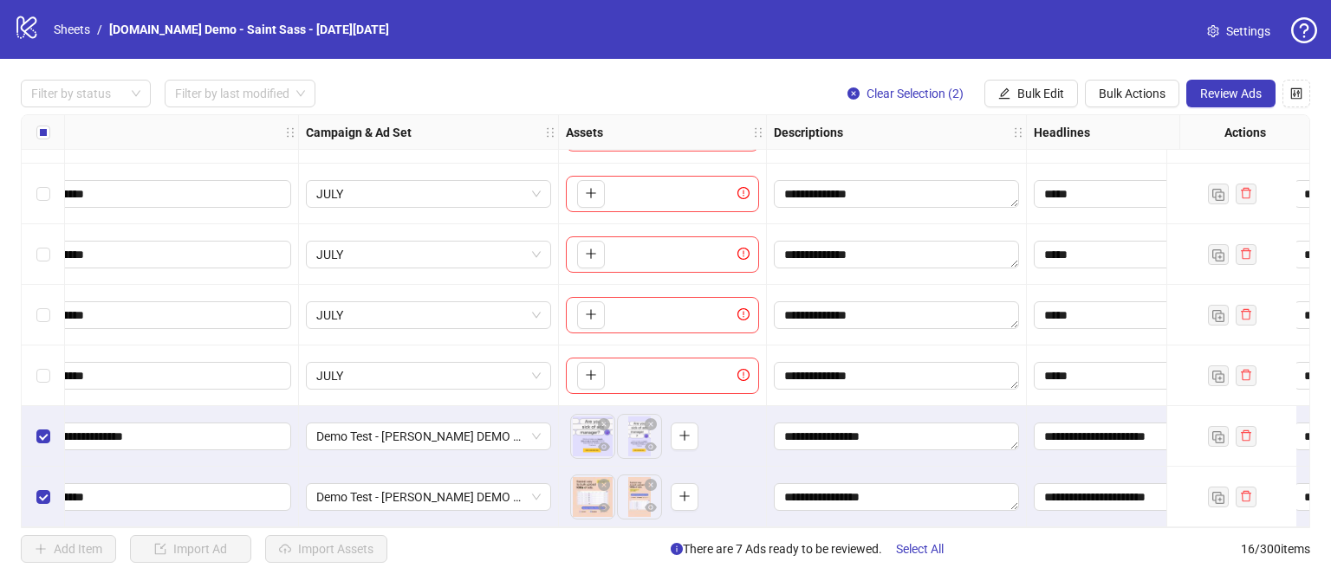
scroll to position [599, 237]
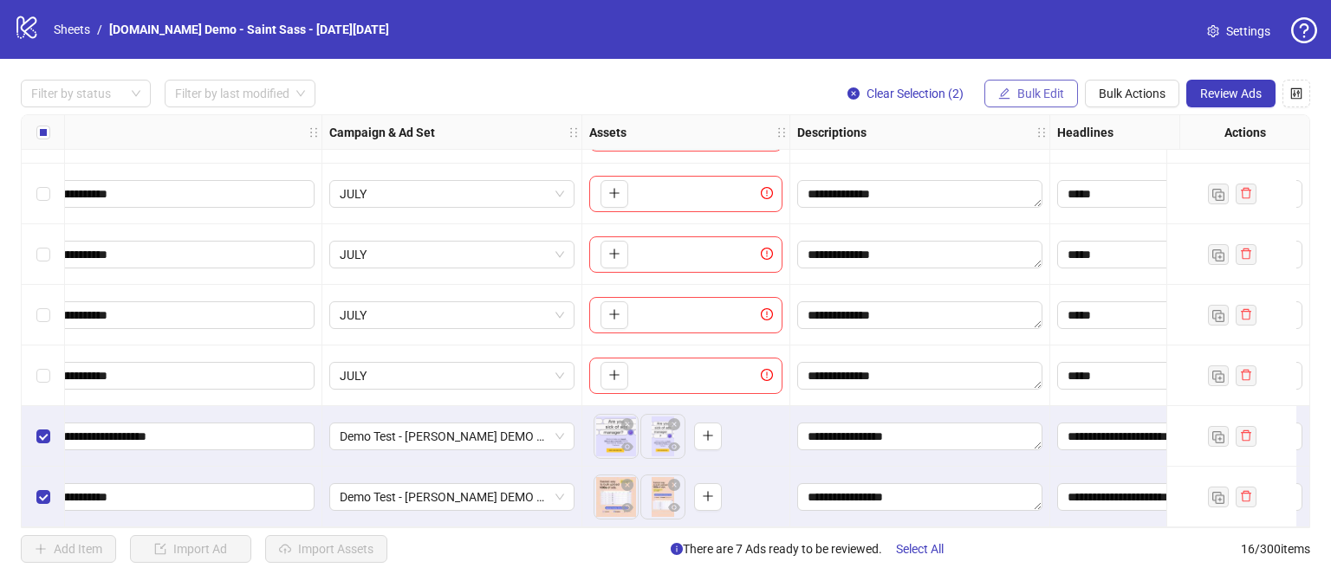
click at [1058, 90] on span "Bulk Edit" at bounding box center [1040, 94] width 47 height 14
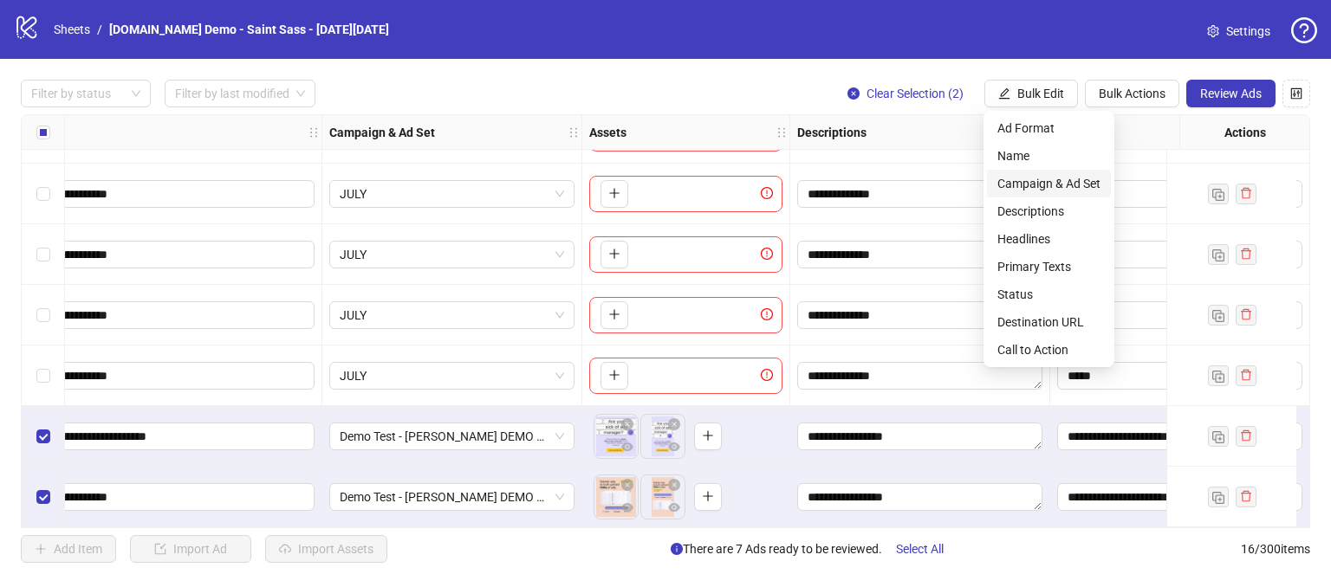
click at [1015, 183] on span "Campaign & Ad Set" at bounding box center [1048, 183] width 103 height 19
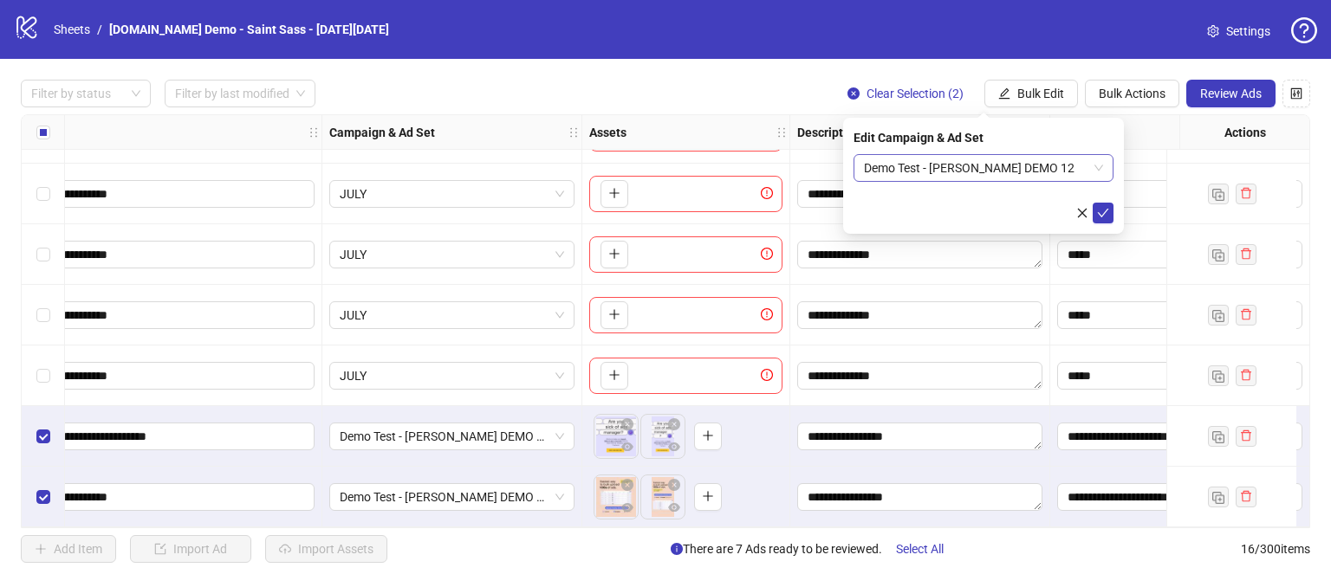
click at [1003, 171] on span "Demo Test - [PERSON_NAME] DEMO 12" at bounding box center [983, 168] width 239 height 26
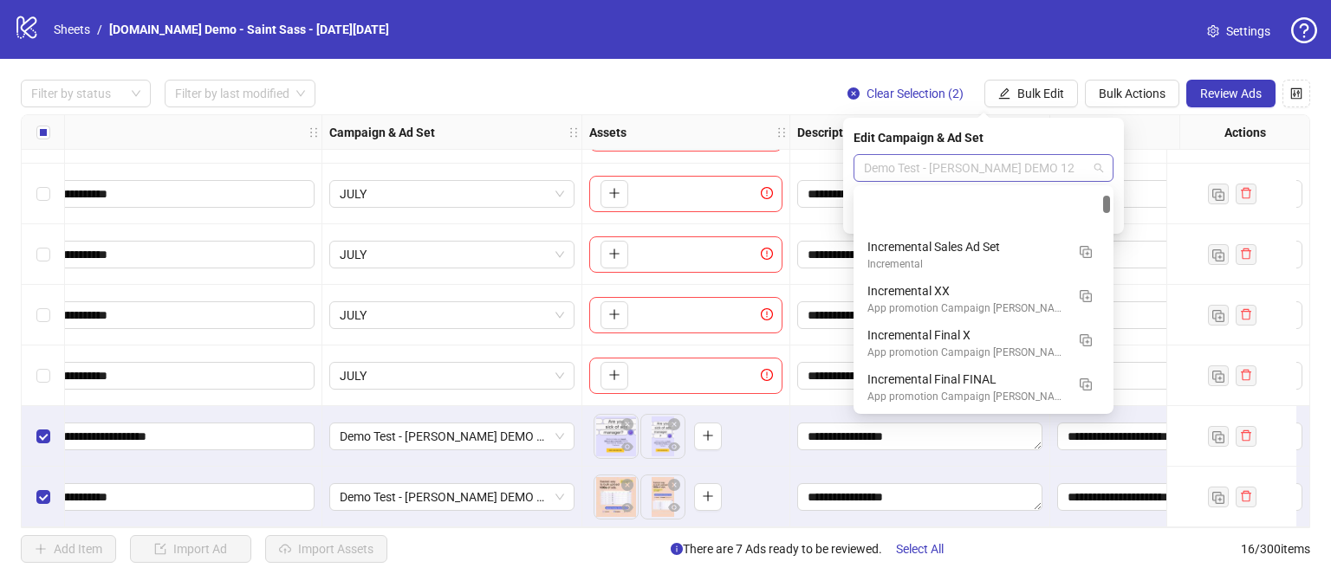
scroll to position [87, 0]
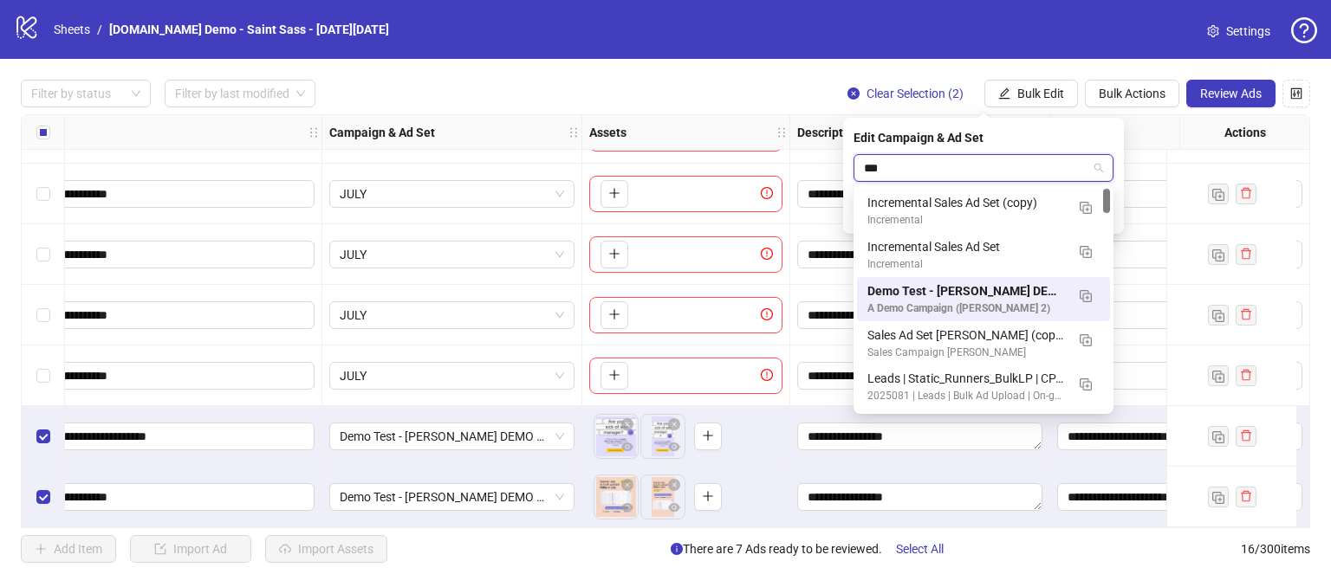
type input "****"
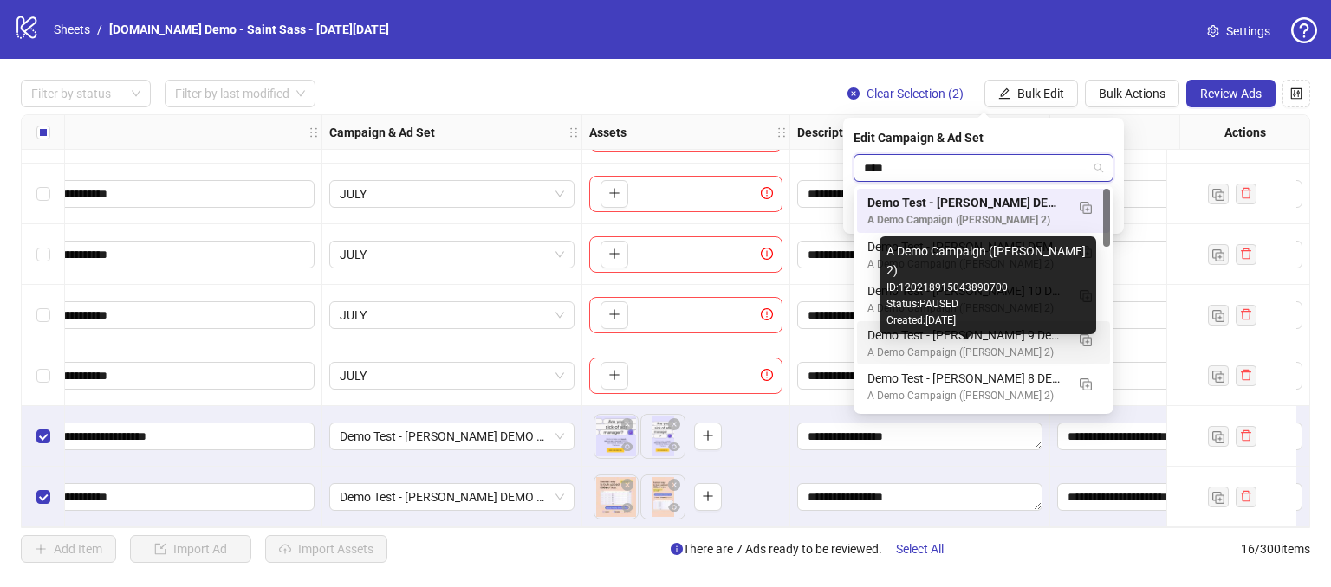
click at [931, 345] on div "A Demo Campaign ([PERSON_NAME] 2)" at bounding box center [966, 353] width 198 height 16
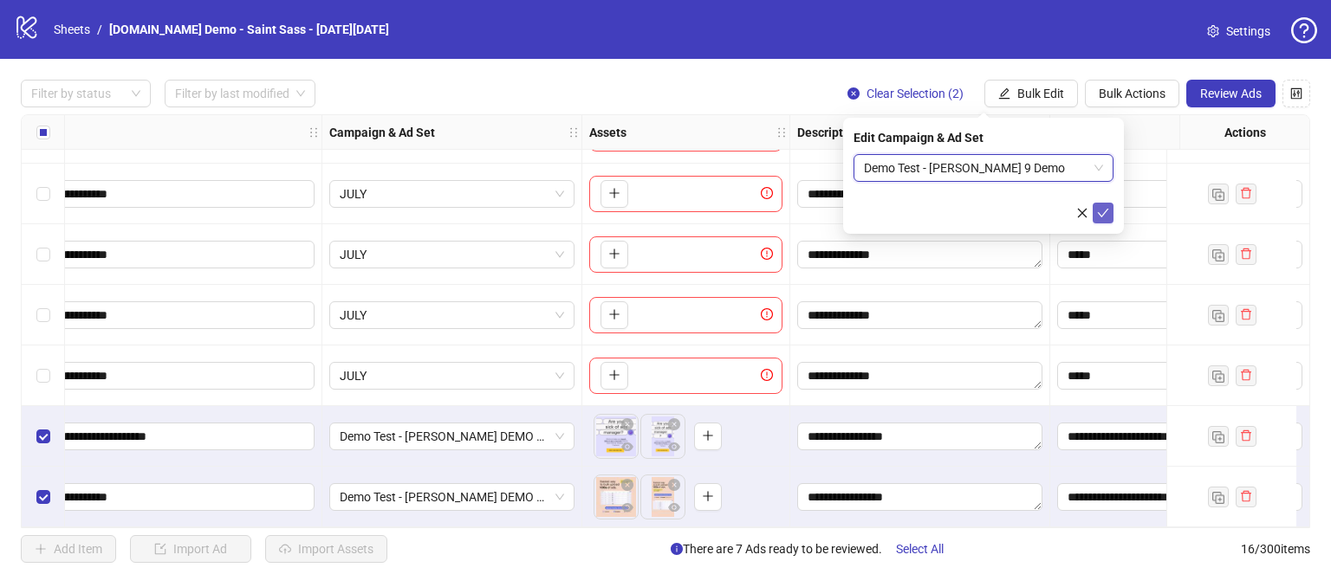
click at [1103, 207] on icon "check" at bounding box center [1103, 213] width 12 height 12
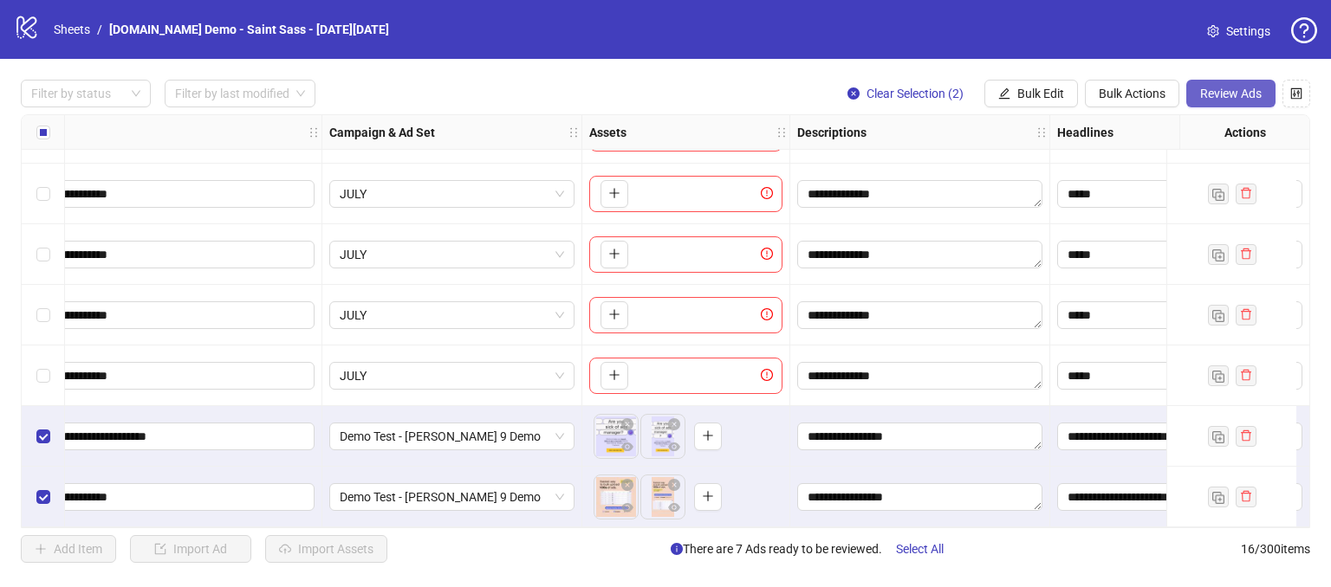
click at [1236, 87] on span "Review Ads" at bounding box center [1231, 94] width 62 height 14
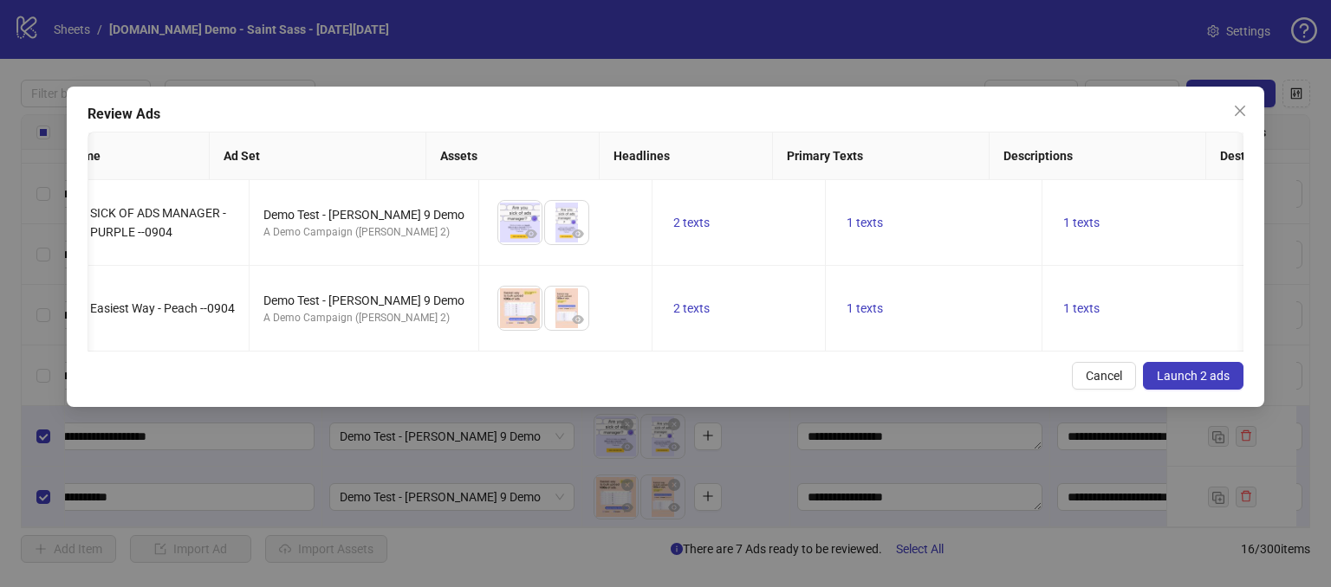
scroll to position [0, 12]
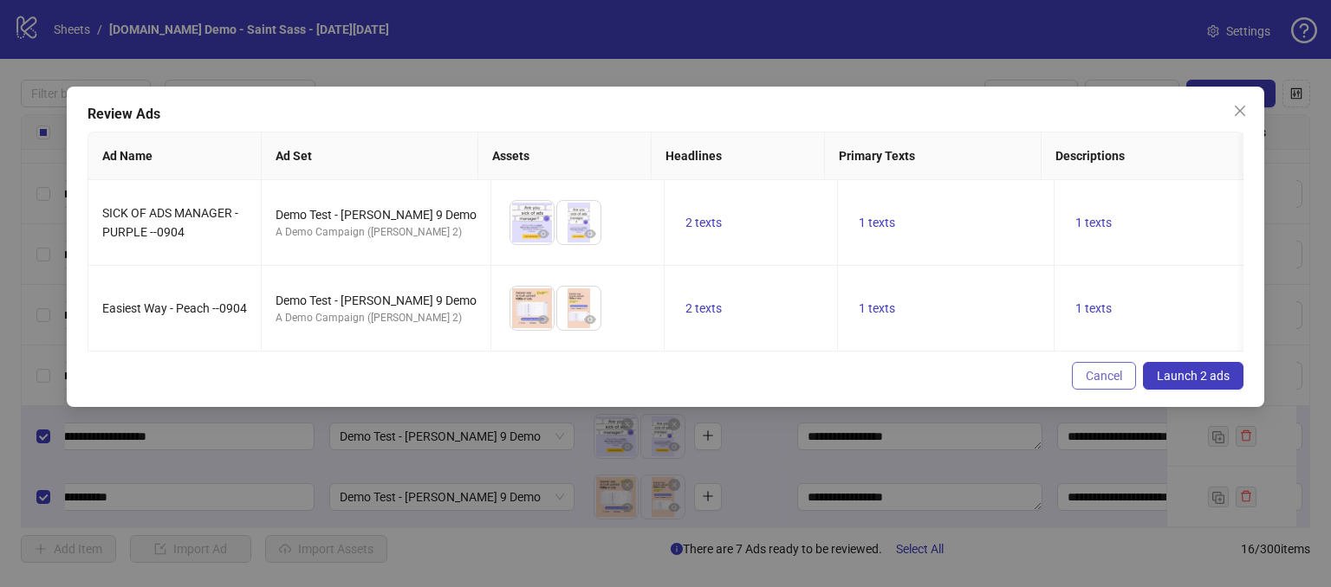
click at [1095, 383] on span "Cancel" at bounding box center [1104, 376] width 36 height 14
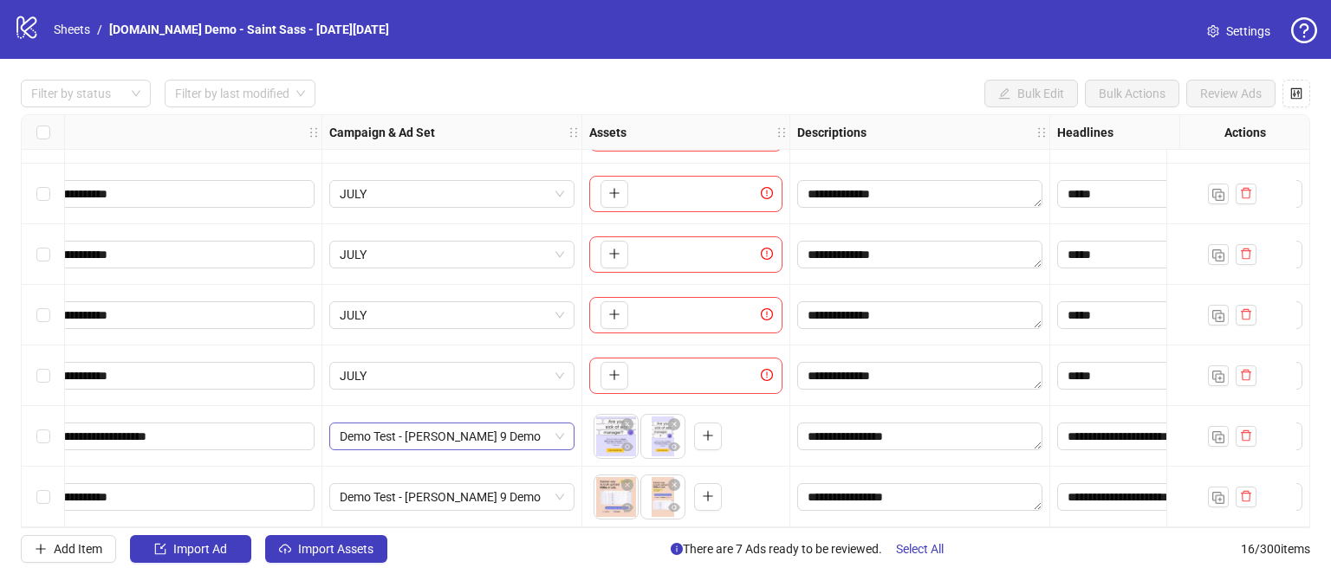
click at [555, 426] on span "Demo Test - [PERSON_NAME] 9 Demo" at bounding box center [452, 437] width 224 height 26
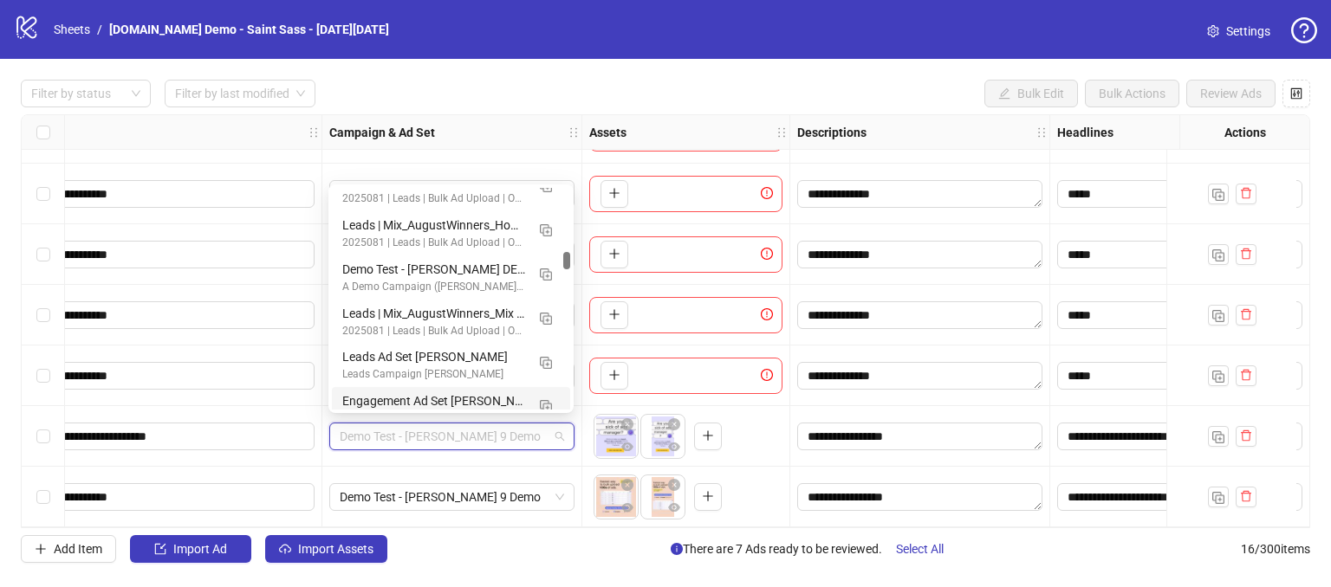
click at [514, 451] on div "Demo Test - [PERSON_NAME] 9 Demo" at bounding box center [452, 436] width 260 height 61
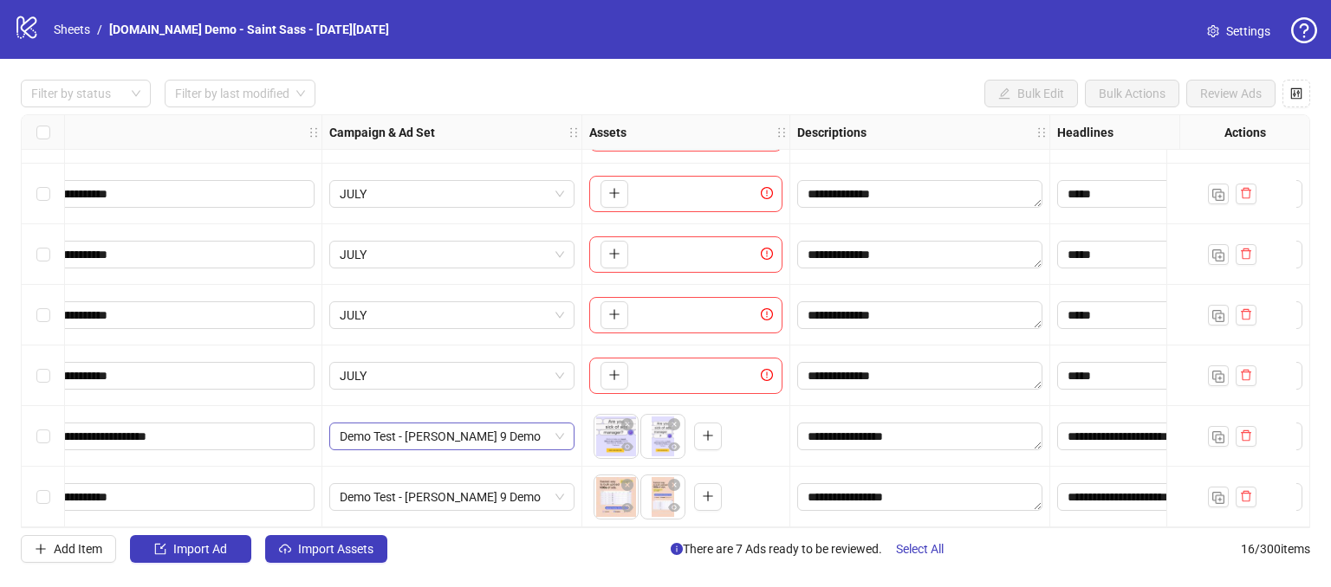
click at [565, 430] on div "Demo Test - [PERSON_NAME] 9 Demo" at bounding box center [451, 437] width 245 height 28
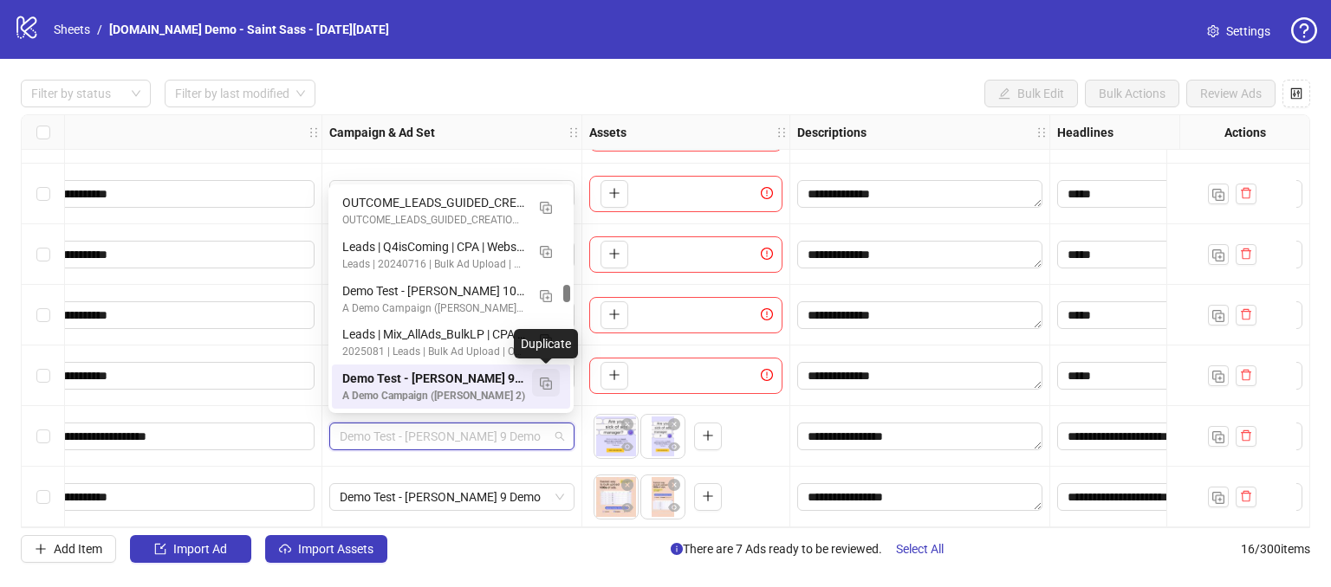
click at [547, 387] on img "button" at bounding box center [546, 384] width 12 height 12
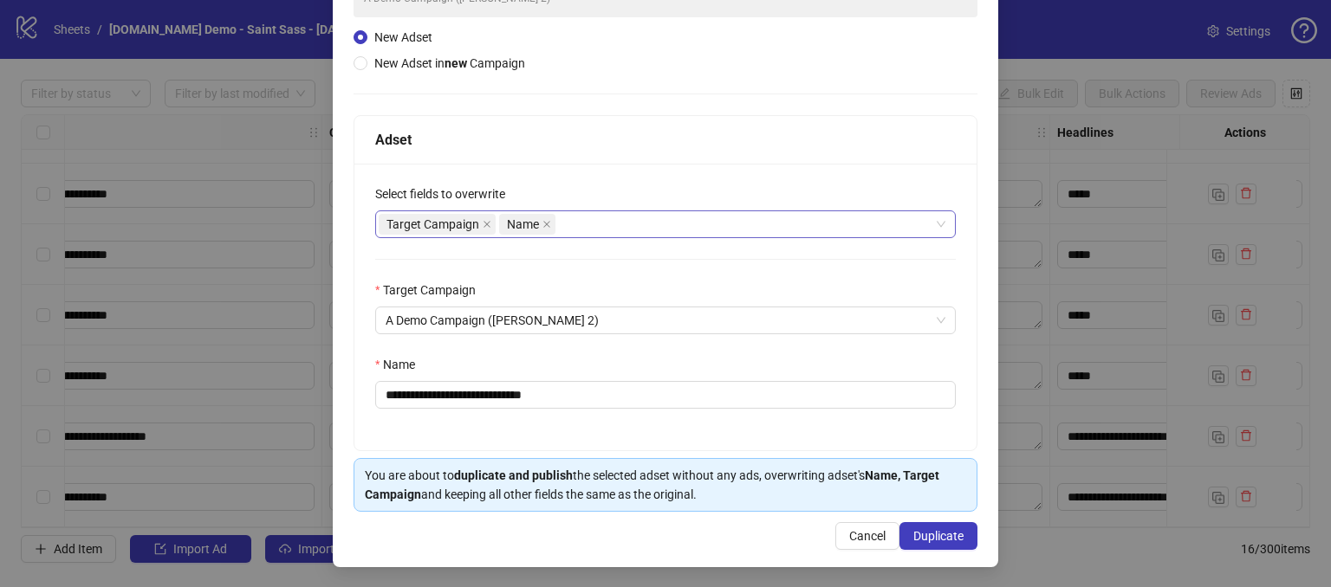
click at [586, 228] on div "Target Campaign Name" at bounding box center [656, 224] width 555 height 24
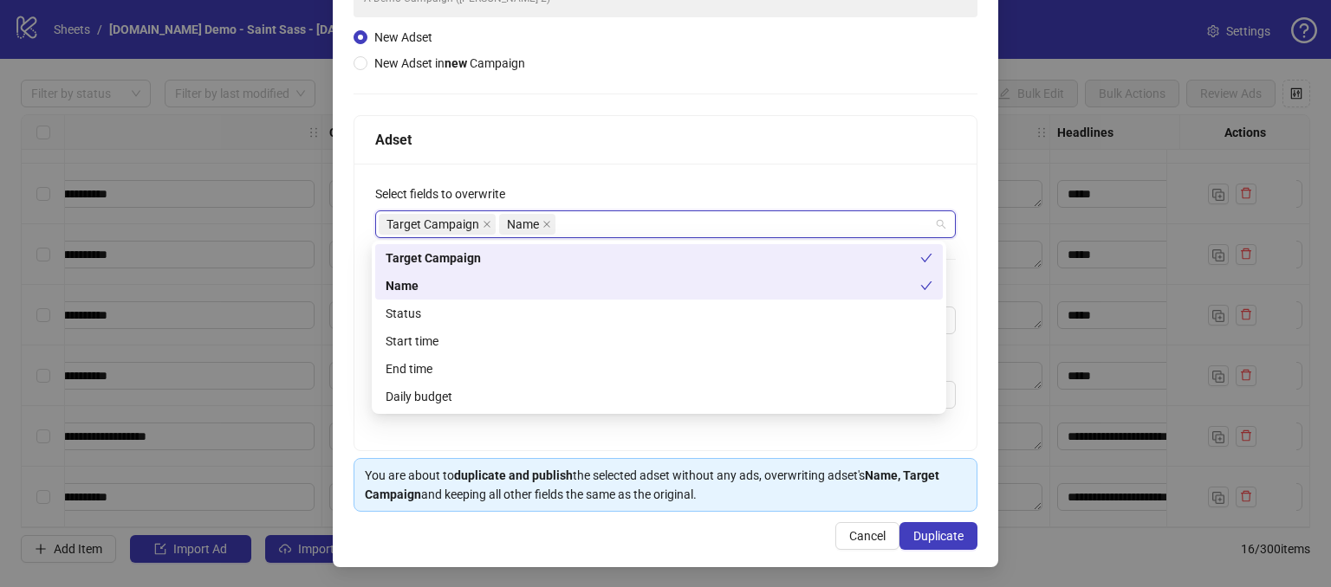
click at [623, 177] on div "**********" at bounding box center [665, 307] width 622 height 287
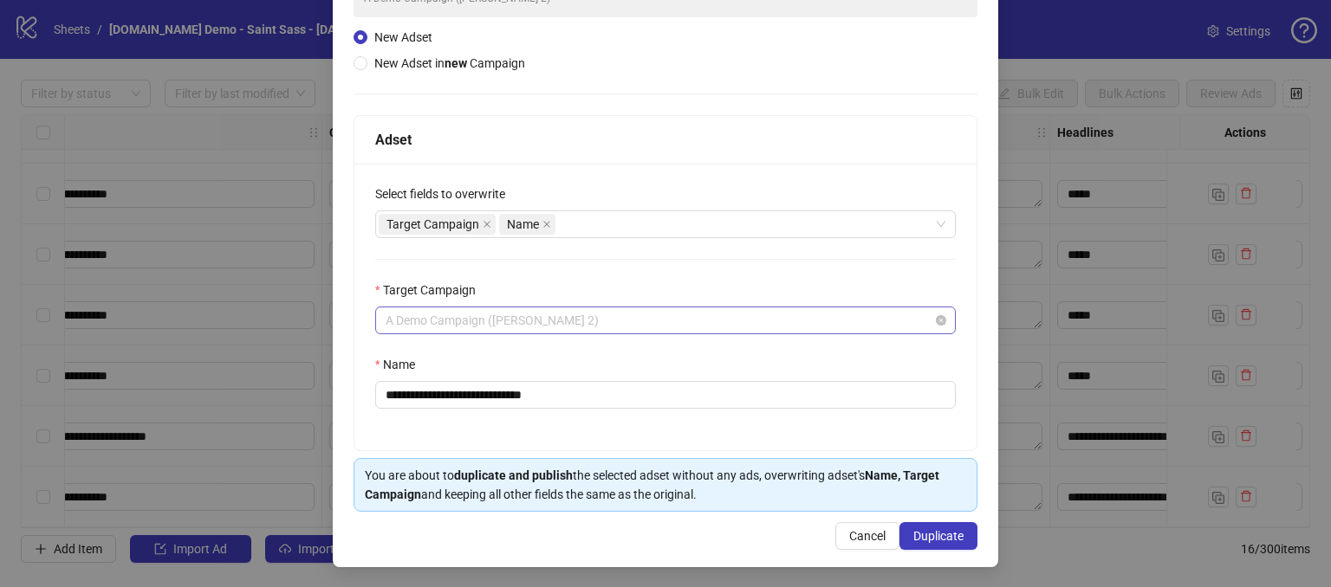
click at [590, 314] on span "A Demo Campaign ([PERSON_NAME] 2)" at bounding box center [666, 321] width 560 height 26
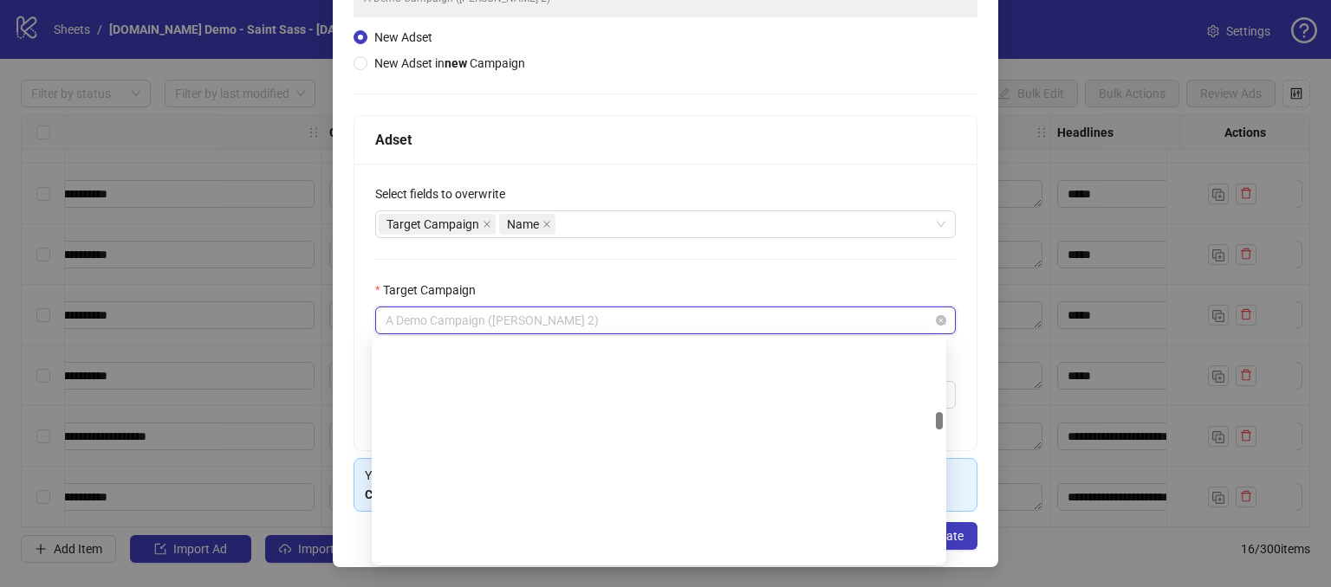
scroll to position [1499, 0]
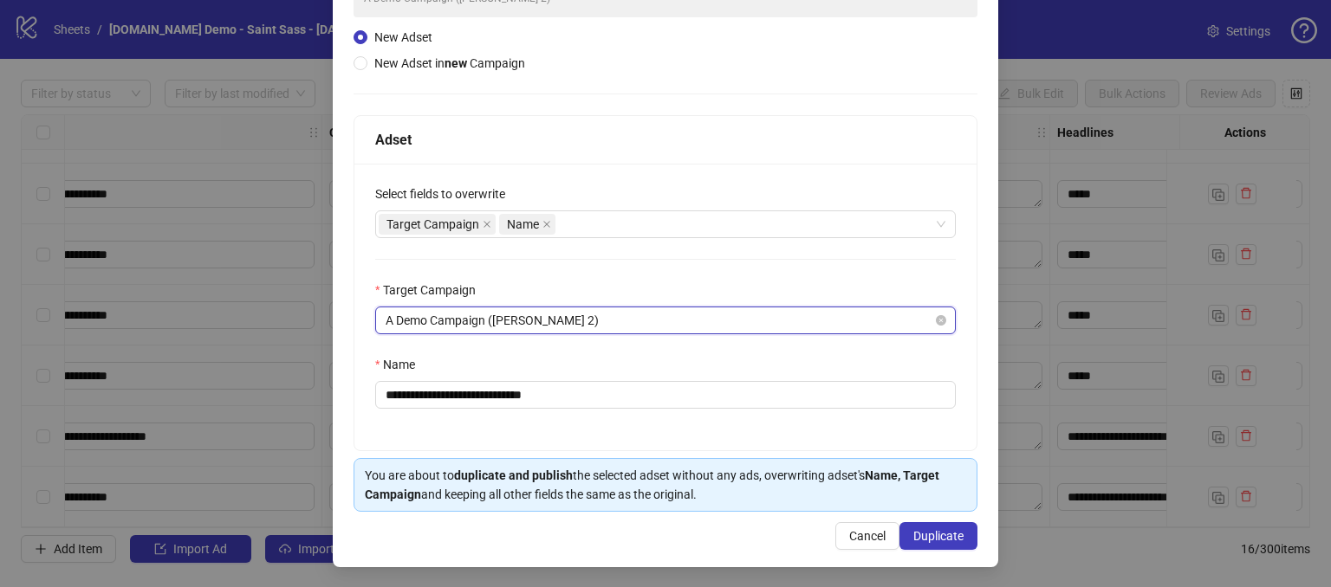
click at [590, 314] on span "A Demo Campaign ([PERSON_NAME] 2)" at bounding box center [666, 321] width 560 height 26
click at [564, 389] on input "**********" at bounding box center [665, 395] width 580 height 28
drag, startPoint x: 596, startPoint y: 388, endPoint x: 528, endPoint y: 406, distance: 70.8
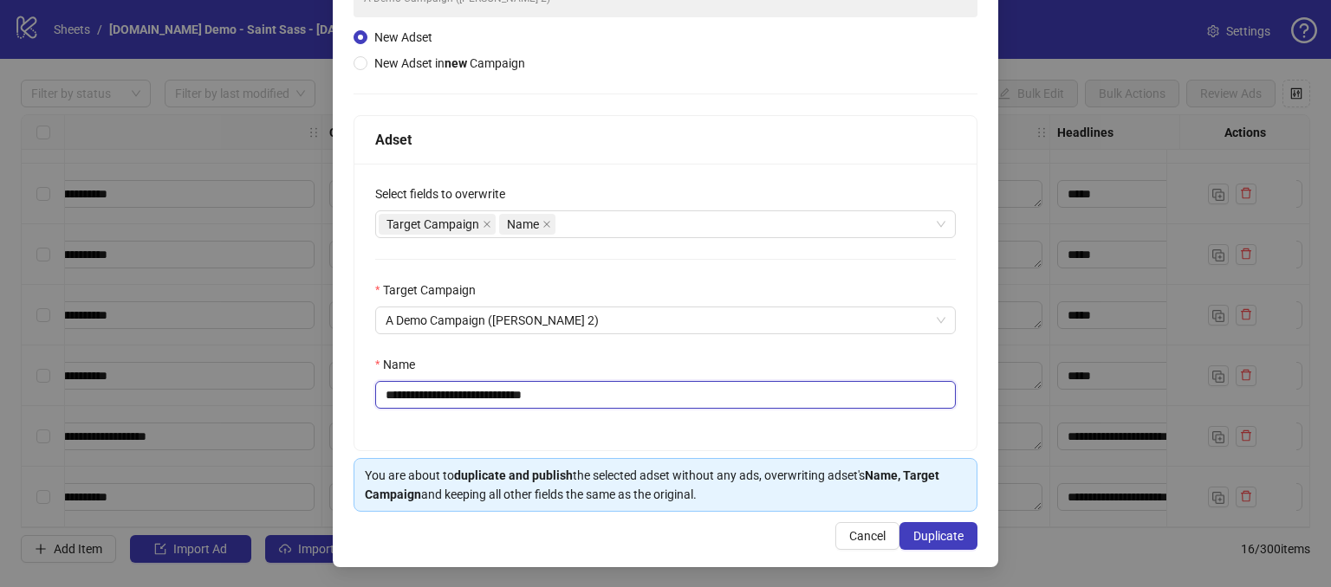
click at [528, 406] on input "**********" at bounding box center [665, 395] width 580 height 28
click at [597, 389] on input "**********" at bounding box center [665, 395] width 580 height 28
click at [582, 364] on div "Name" at bounding box center [665, 368] width 580 height 26
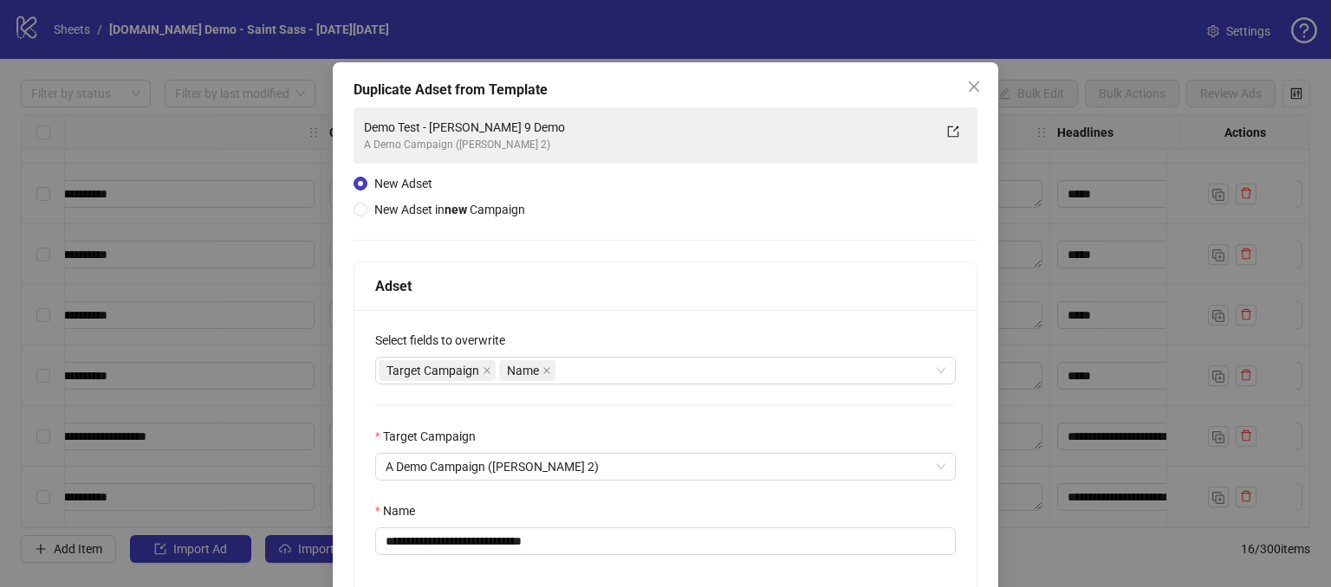
scroll to position [0, 0]
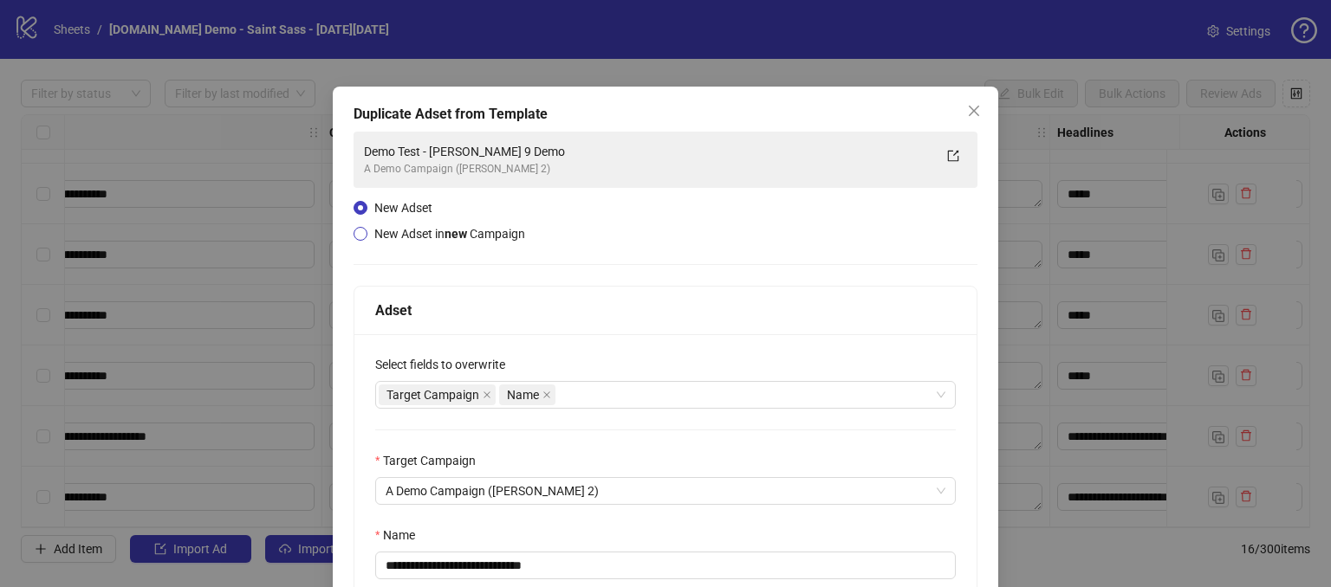
click at [353, 241] on label "New Adset in new Campaign" at bounding box center [442, 233] width 178 height 19
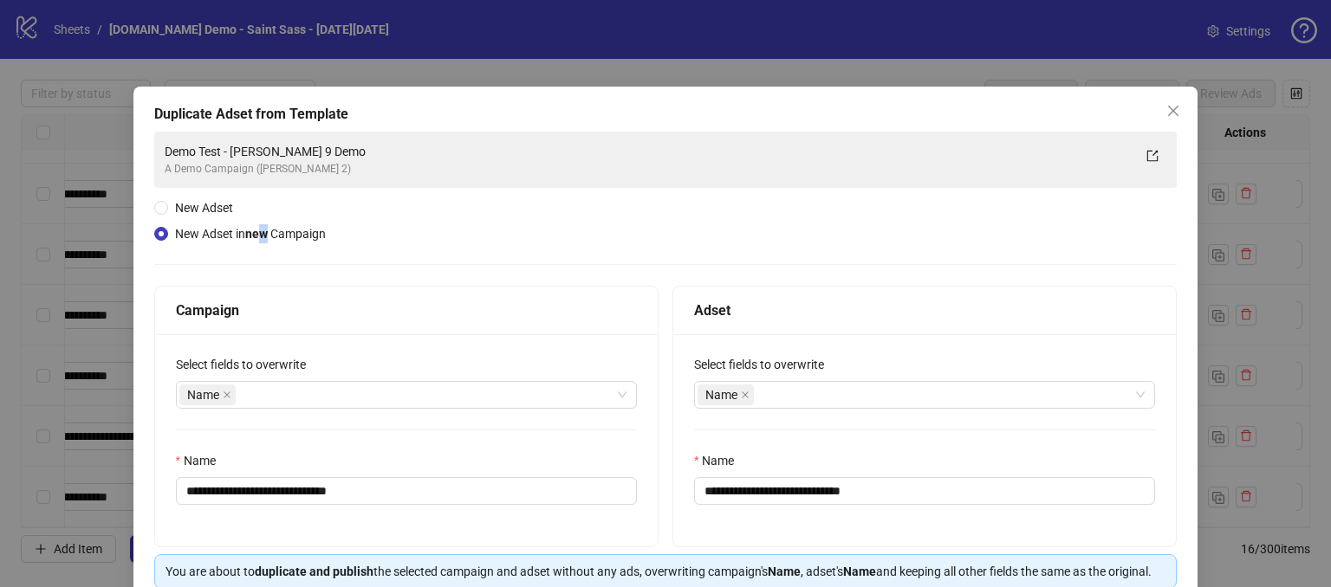
click at [269, 232] on span "New Adset in new Campaign" at bounding box center [250, 234] width 151 height 14
click at [453, 242] on div "**********" at bounding box center [665, 360] width 1023 height 457
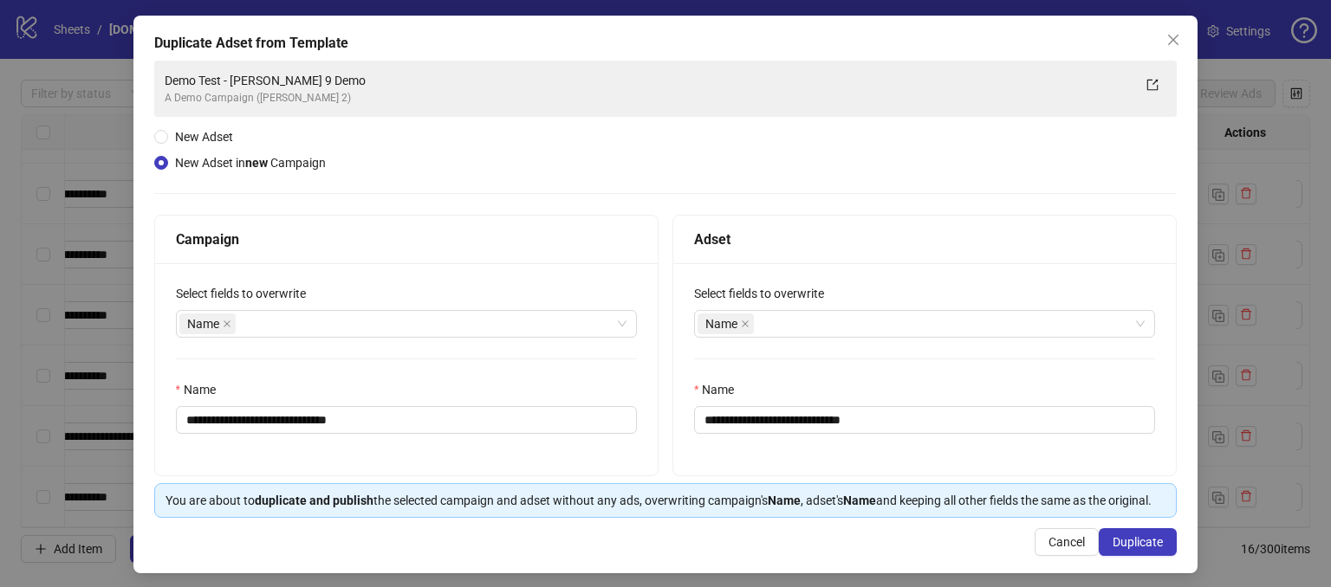
scroll to position [96, 0]
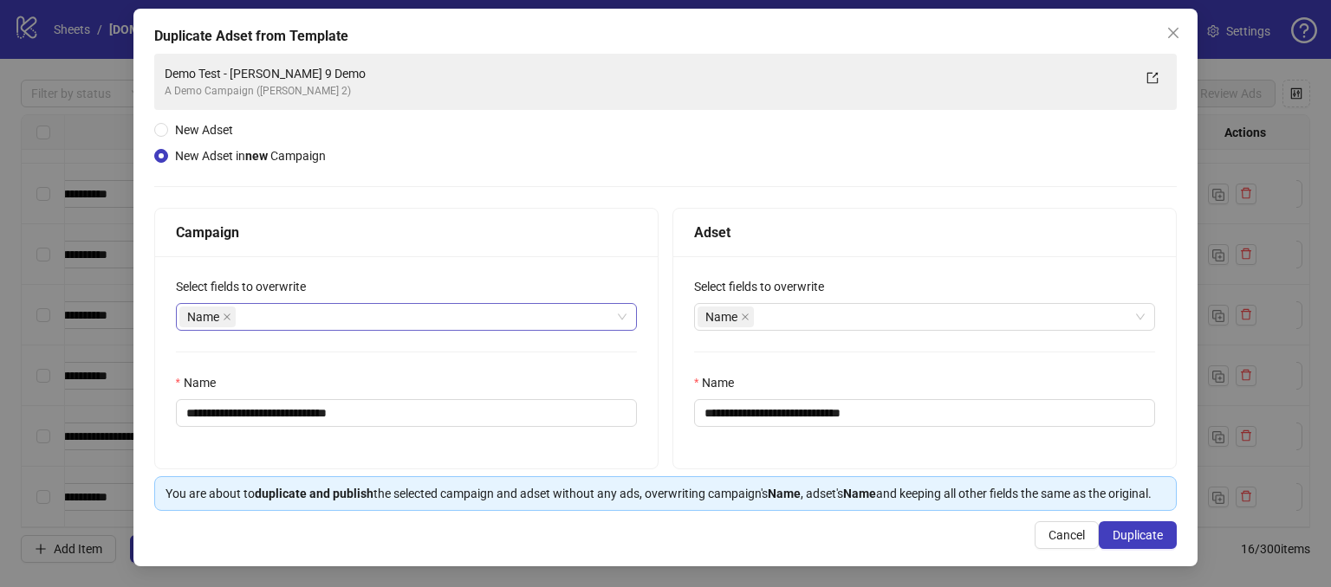
click at [268, 305] on div "Name" at bounding box center [397, 317] width 436 height 24
click at [387, 224] on div "Campaign" at bounding box center [406, 233] width 461 height 22
click at [347, 305] on div "Name" at bounding box center [397, 317] width 436 height 24
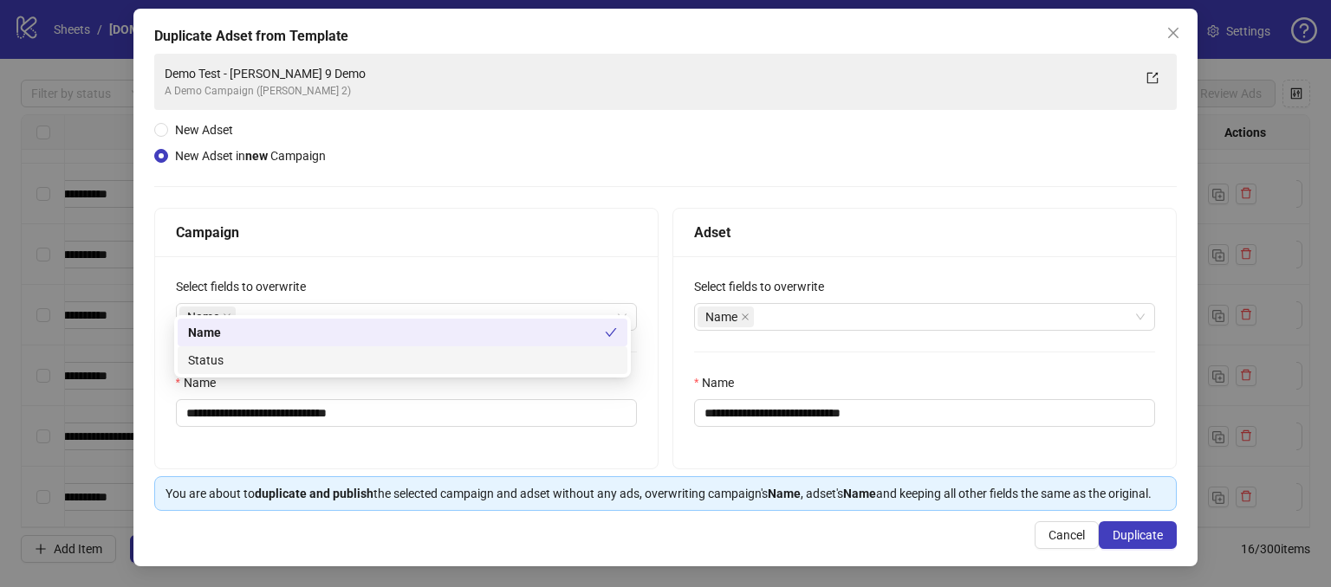
click at [388, 426] on div "**********" at bounding box center [406, 362] width 503 height 212
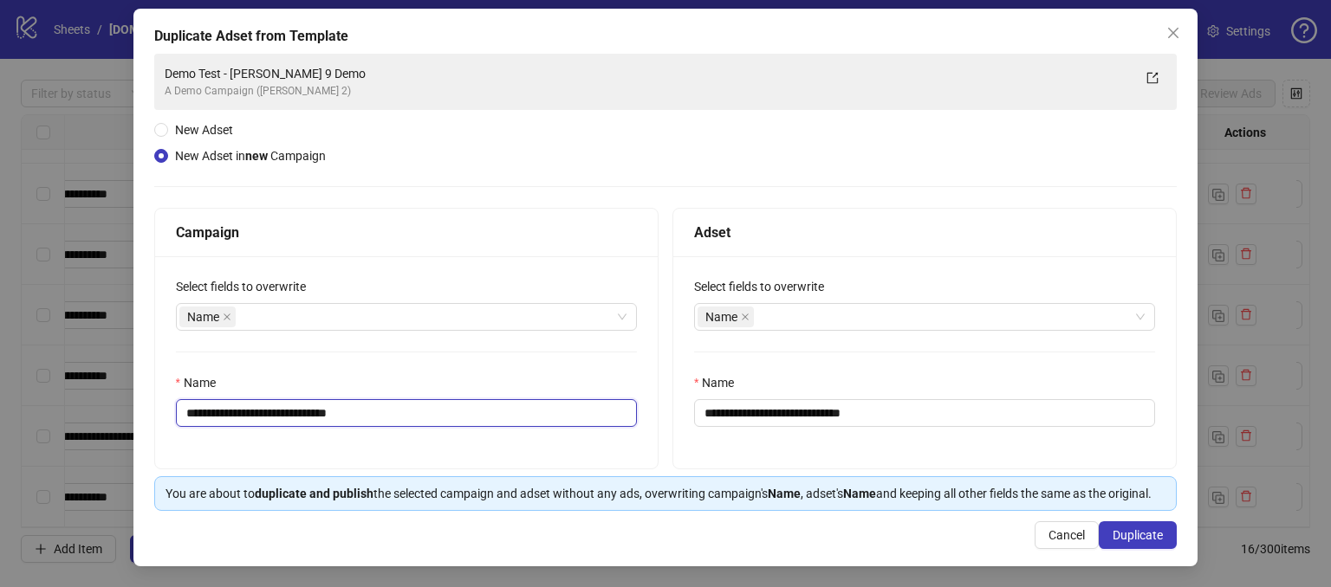
click at [401, 399] on input "**********" at bounding box center [406, 413] width 461 height 28
click at [280, 305] on div "Name" at bounding box center [397, 317] width 436 height 24
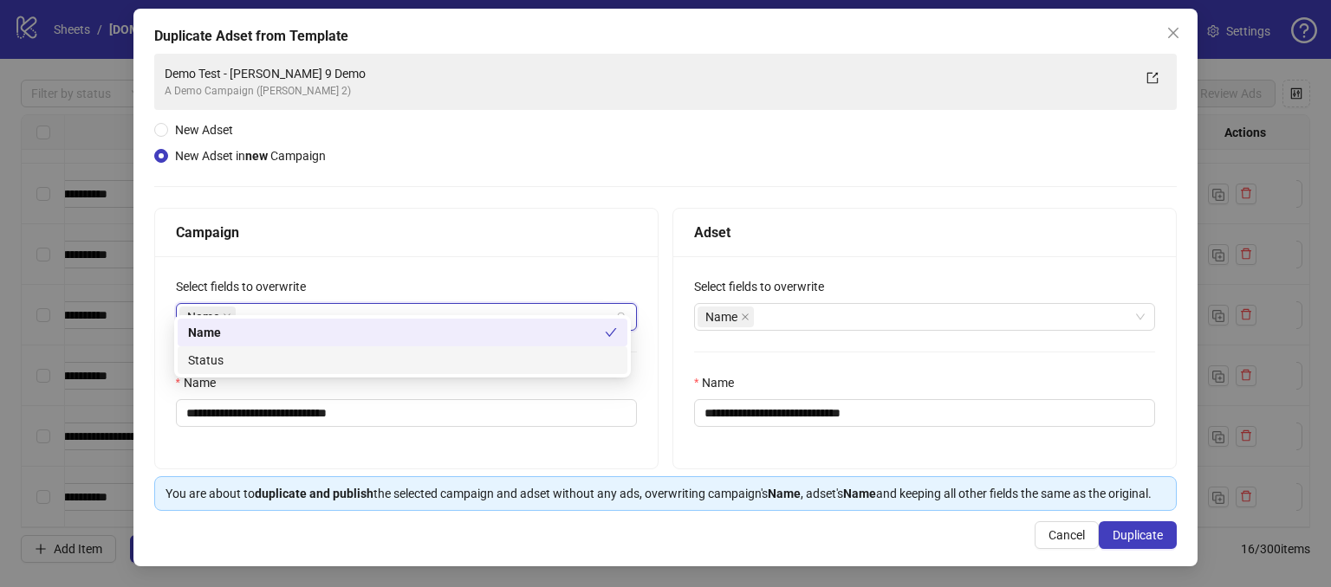
click at [243, 363] on div "Status" at bounding box center [402, 360] width 429 height 19
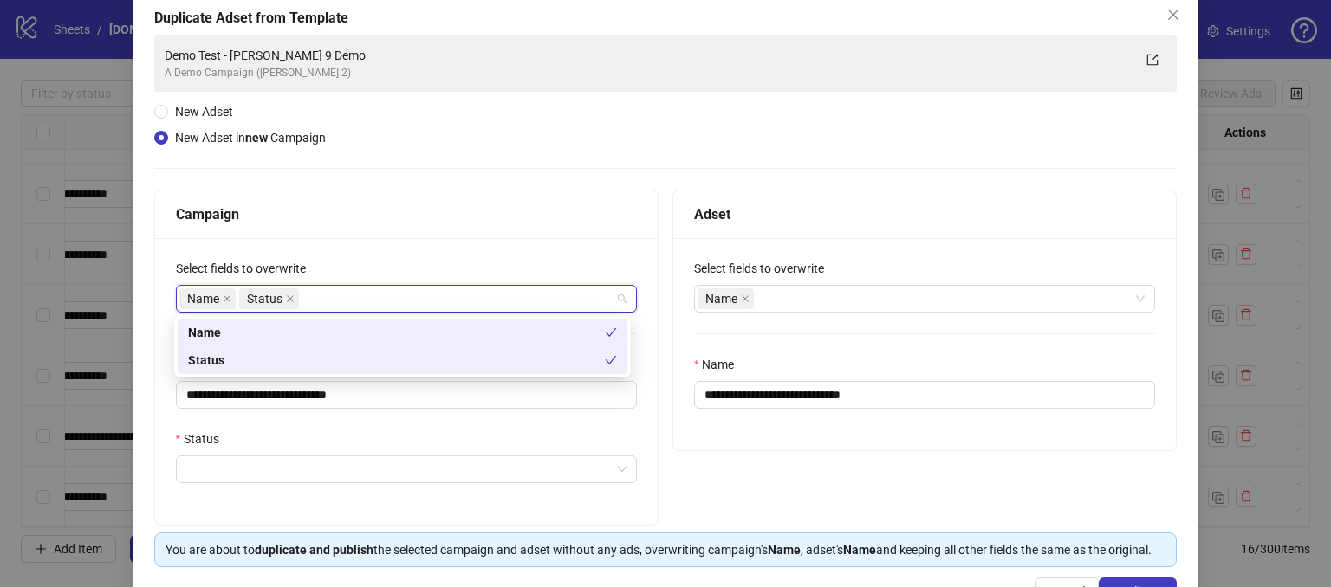
click at [227, 454] on div "Status" at bounding box center [406, 443] width 461 height 26
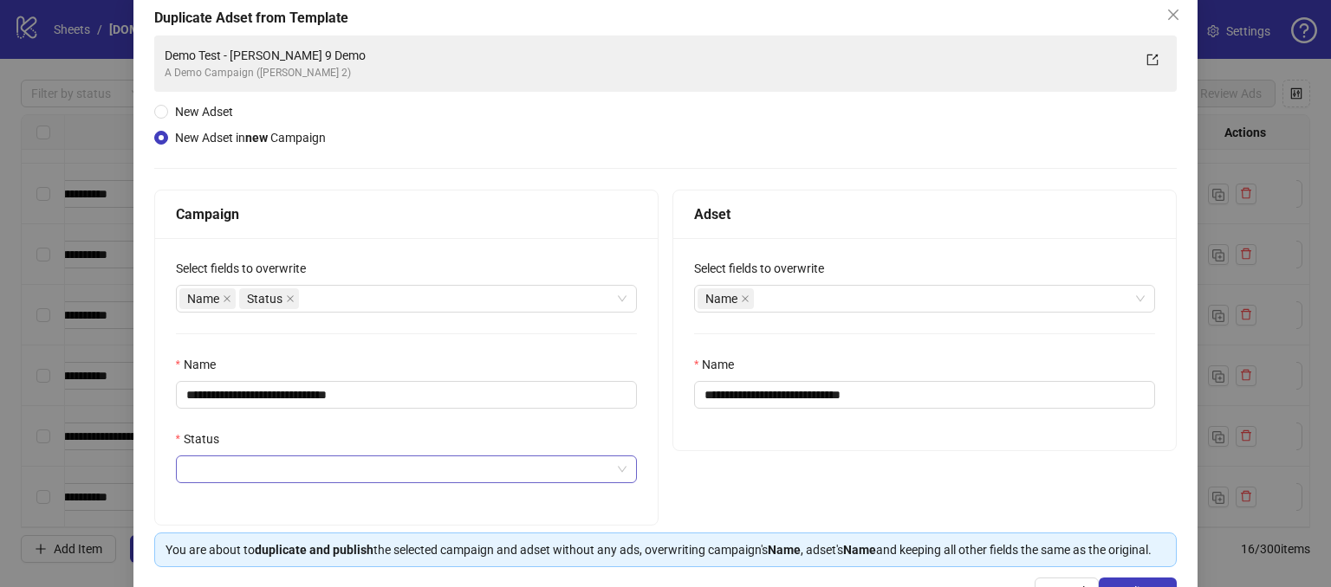
click at [227, 470] on input "Status" at bounding box center [398, 470] width 425 height 26
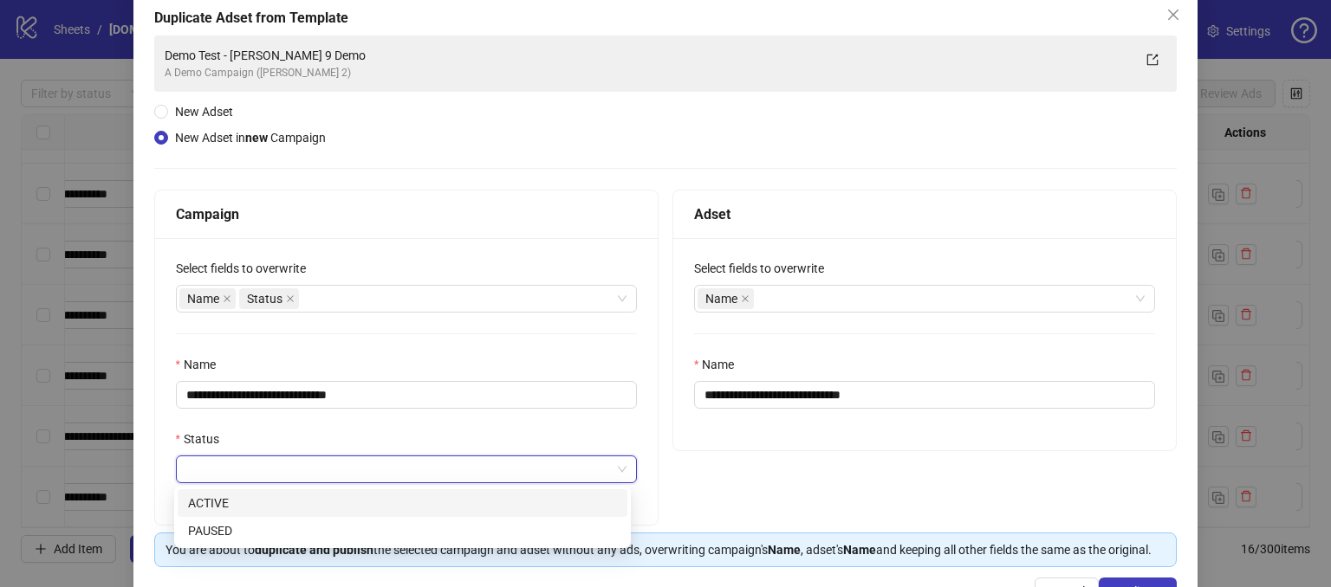
click at [224, 464] on input "Status" at bounding box center [398, 470] width 425 height 26
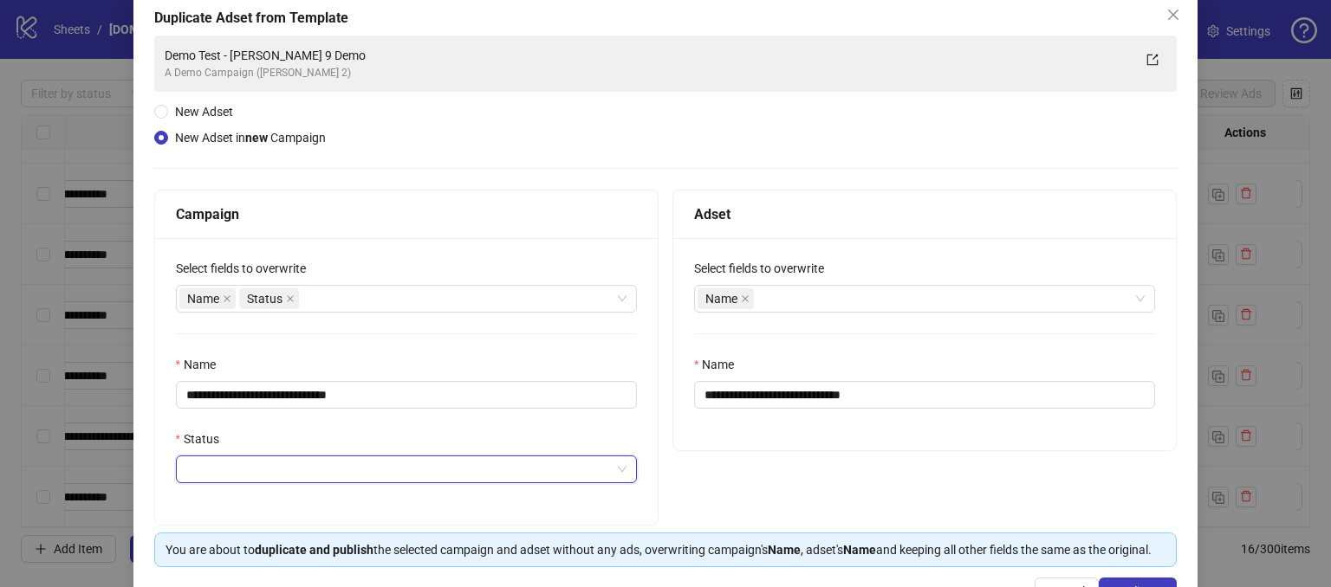
click at [367, 250] on div "**********" at bounding box center [406, 381] width 503 height 287
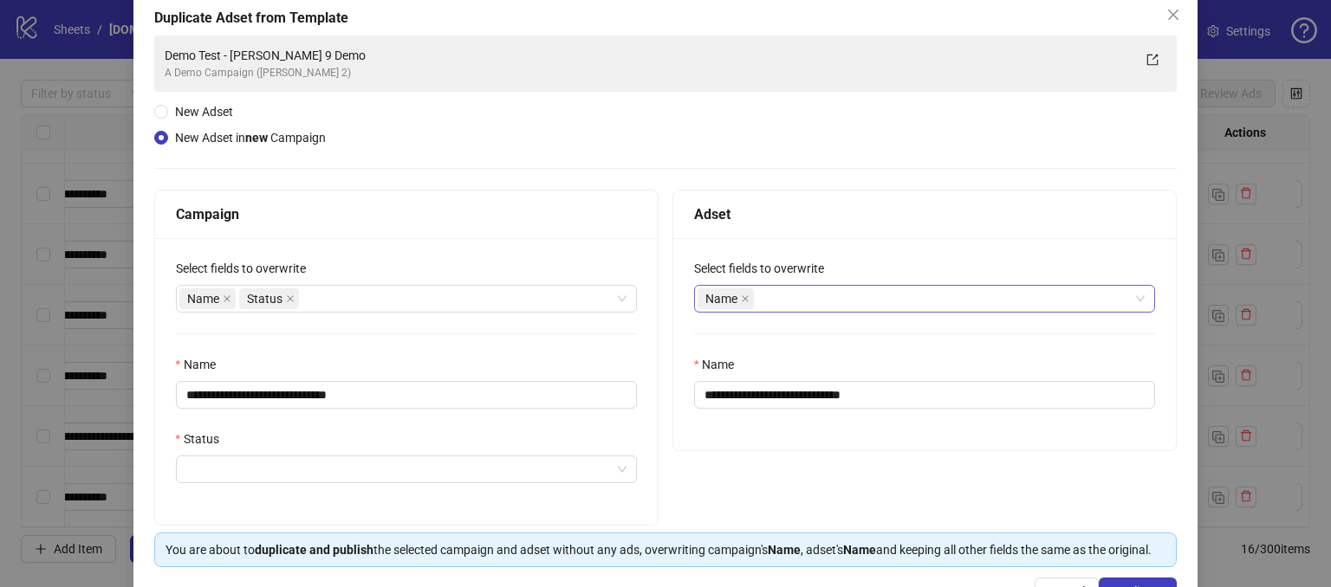
click at [780, 305] on div "Name" at bounding box center [915, 299] width 436 height 24
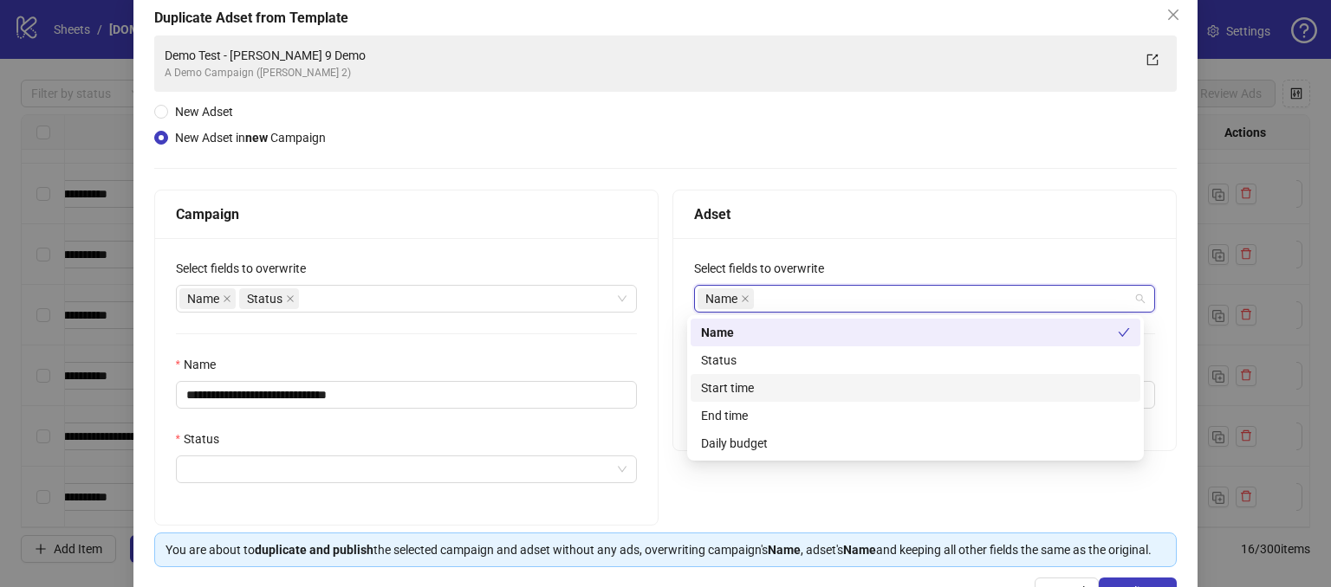
click at [846, 194] on div "Adset" at bounding box center [924, 215] width 503 height 49
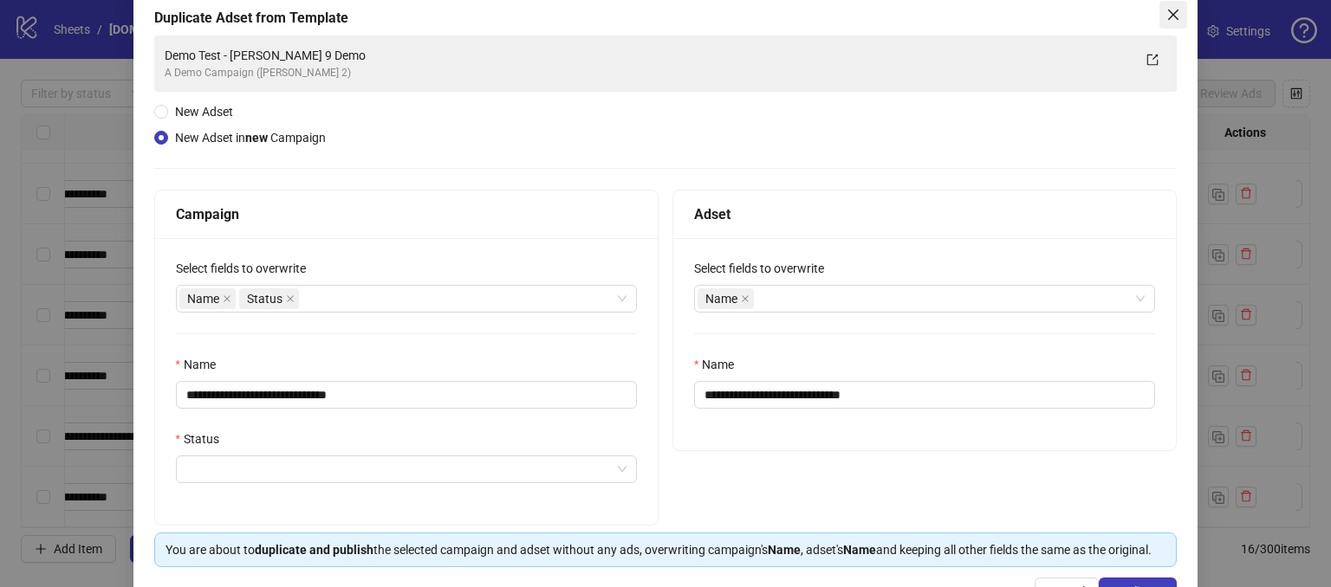
click at [1166, 14] on icon "close" at bounding box center [1173, 15] width 14 height 14
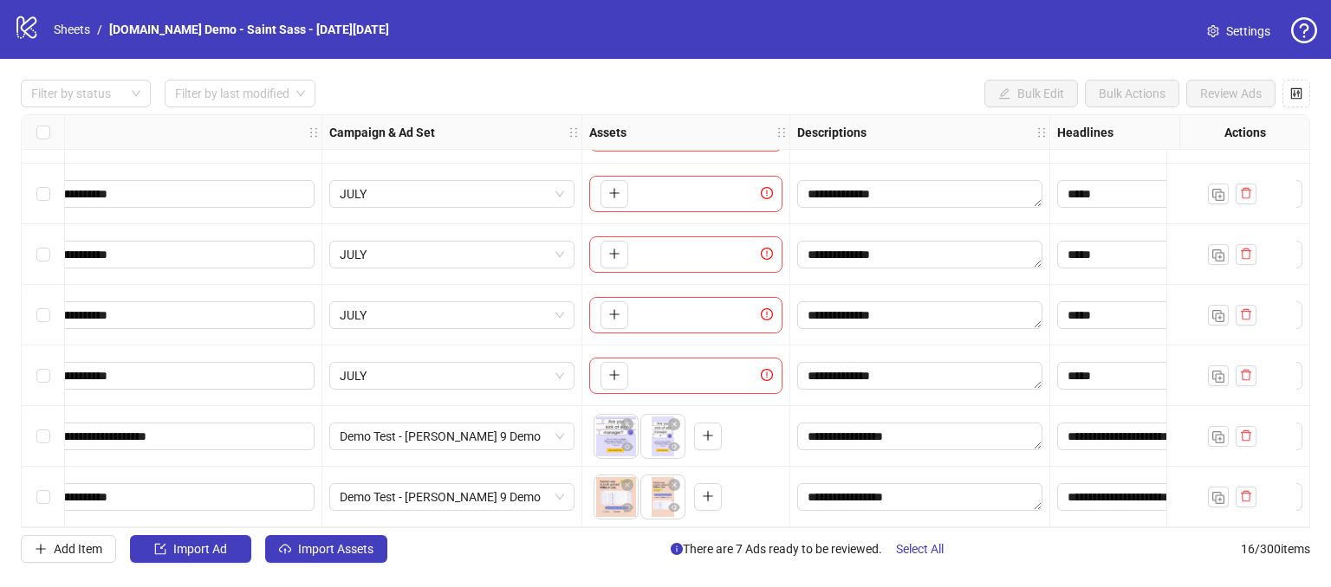
scroll to position [599, 0]
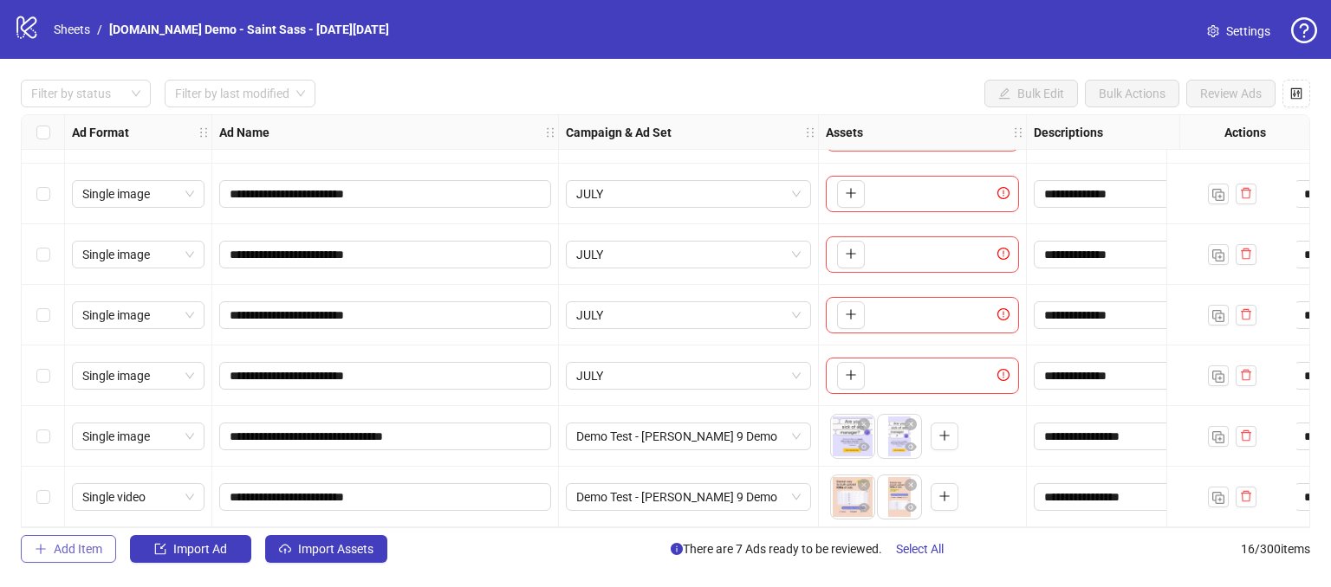
click at [63, 553] on span "Add Item" at bounding box center [78, 549] width 49 height 14
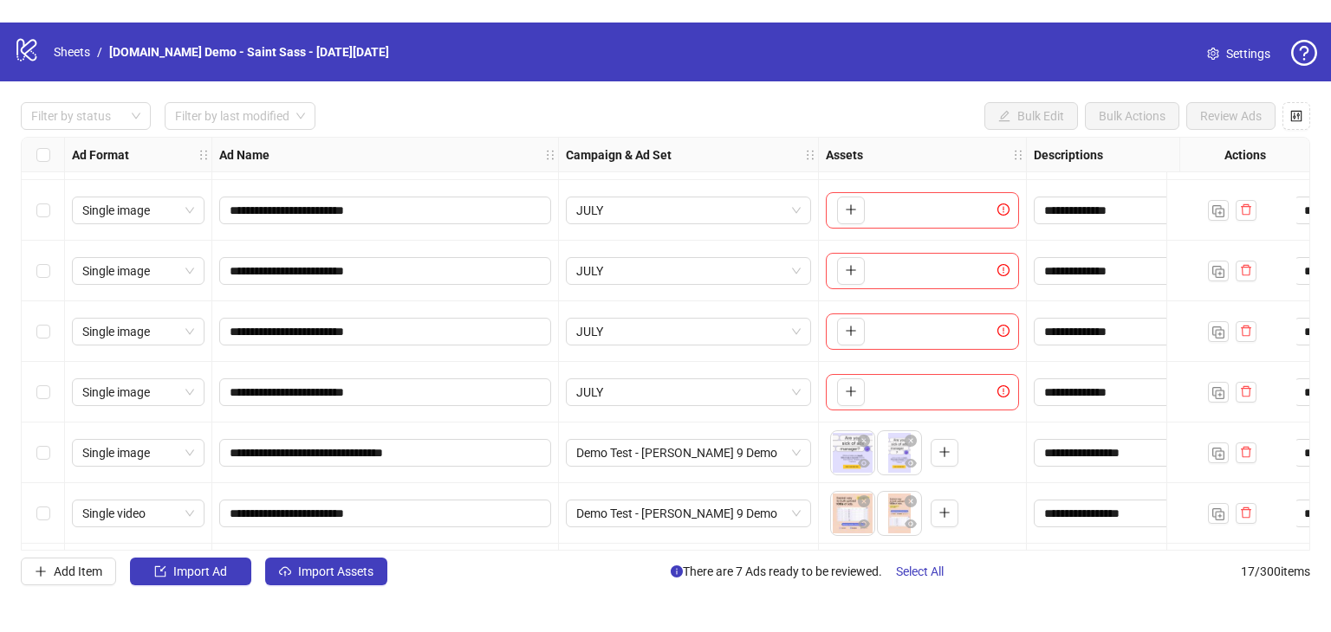
scroll to position [659, 0]
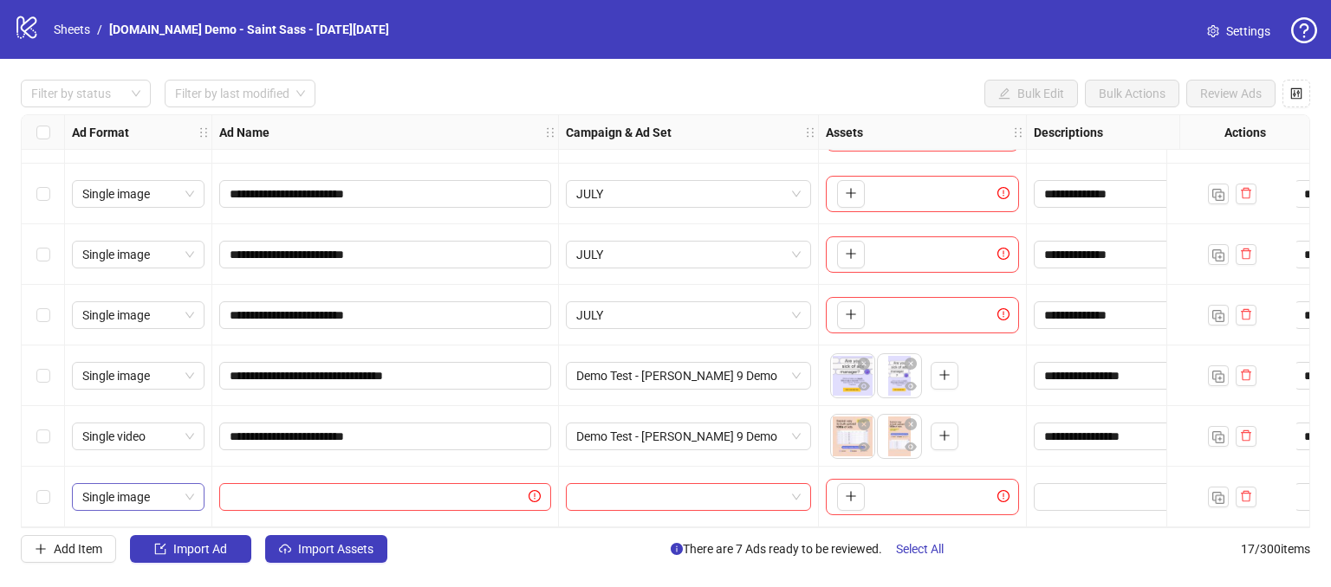
click at [187, 490] on span "Single image" at bounding box center [138, 497] width 112 height 26
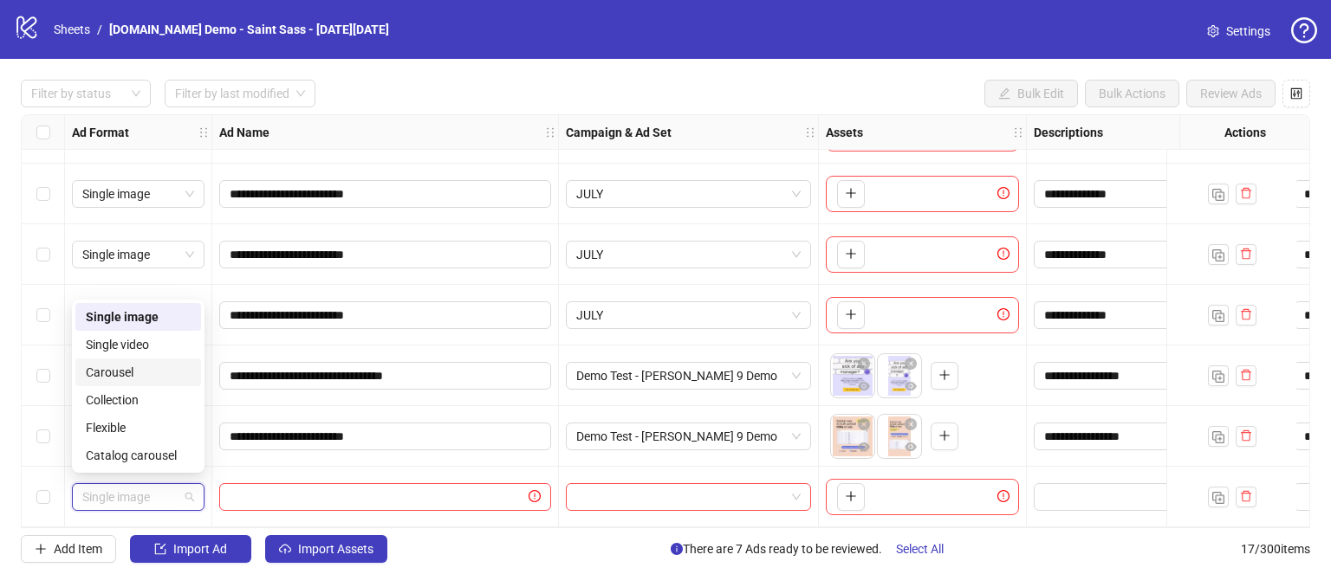
click at [298, 467] on div at bounding box center [385, 497] width 347 height 61
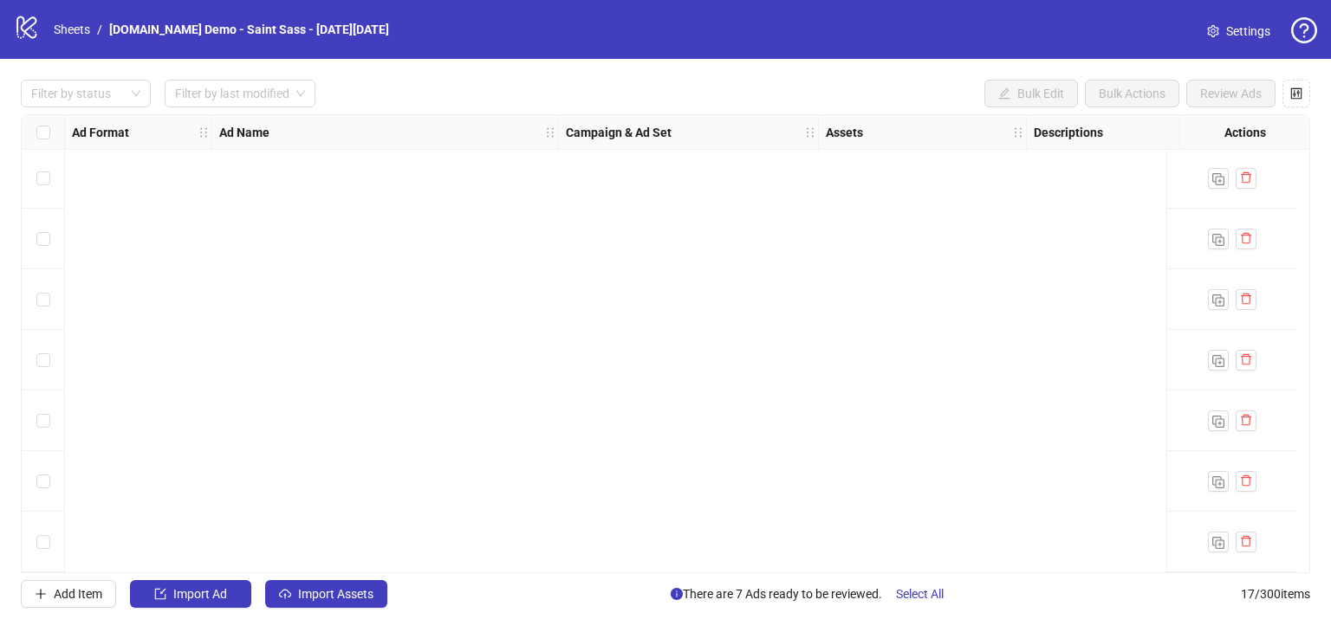
scroll to position [0, 0]
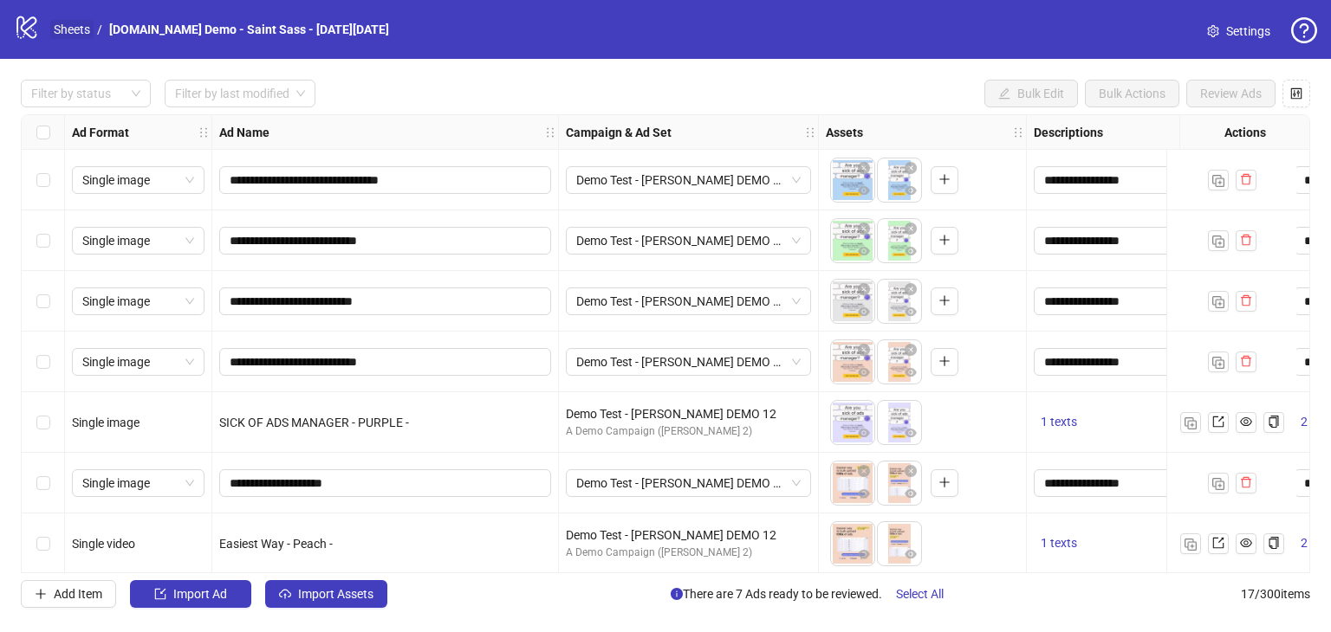
click at [80, 22] on link "Sheets" at bounding box center [71, 29] width 43 height 19
